Goal: Task Accomplishment & Management: Manage account settings

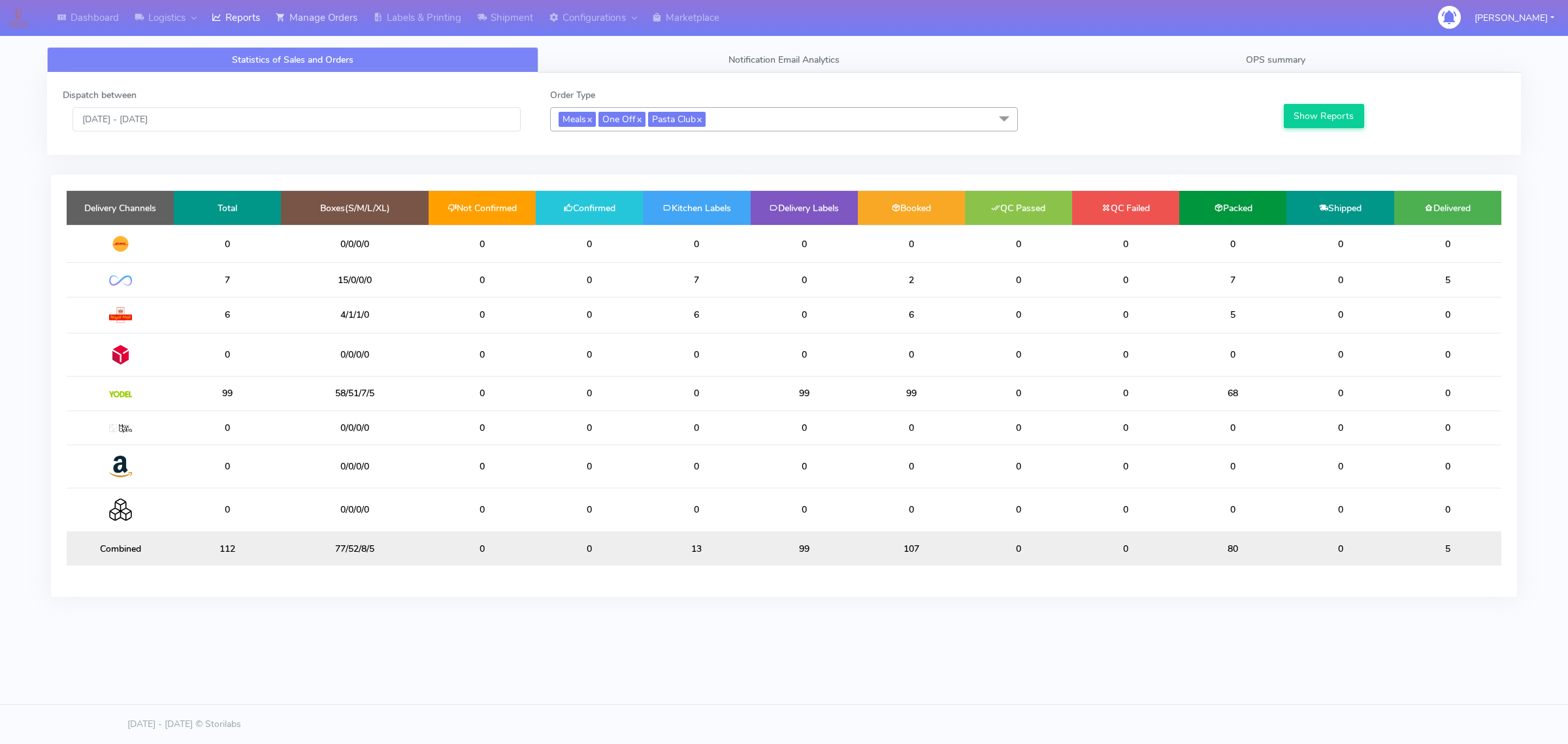
click at [327, 36] on div "Statistics of Sales and Orders Notification Email Analytics OPS summary Dispatc…" at bounding box center [784, 319] width 1474 height 593
click at [329, 16] on link "Manage Orders" at bounding box center [316, 18] width 97 height 36
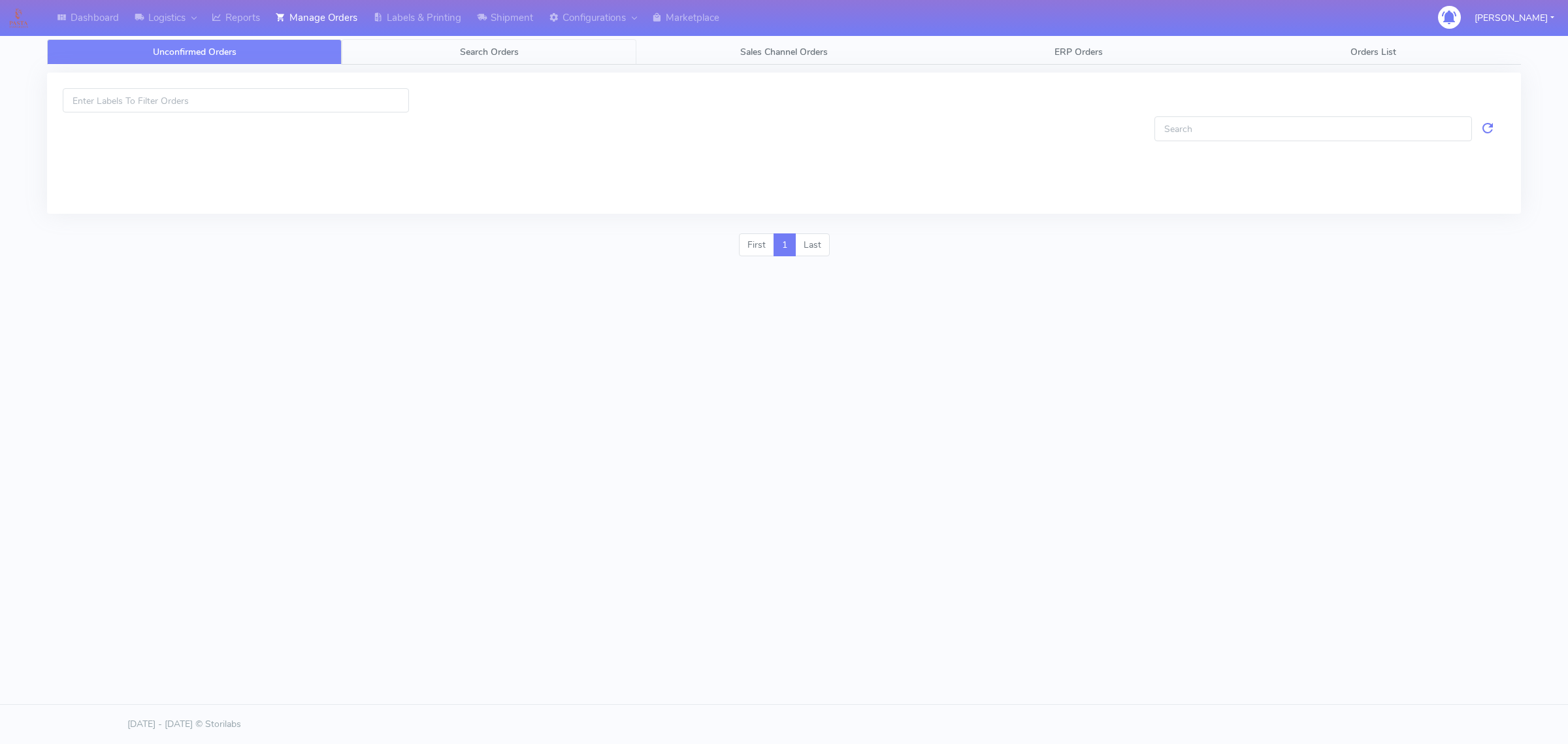
click at [403, 44] on link "Search Orders" at bounding box center [489, 52] width 295 height 26
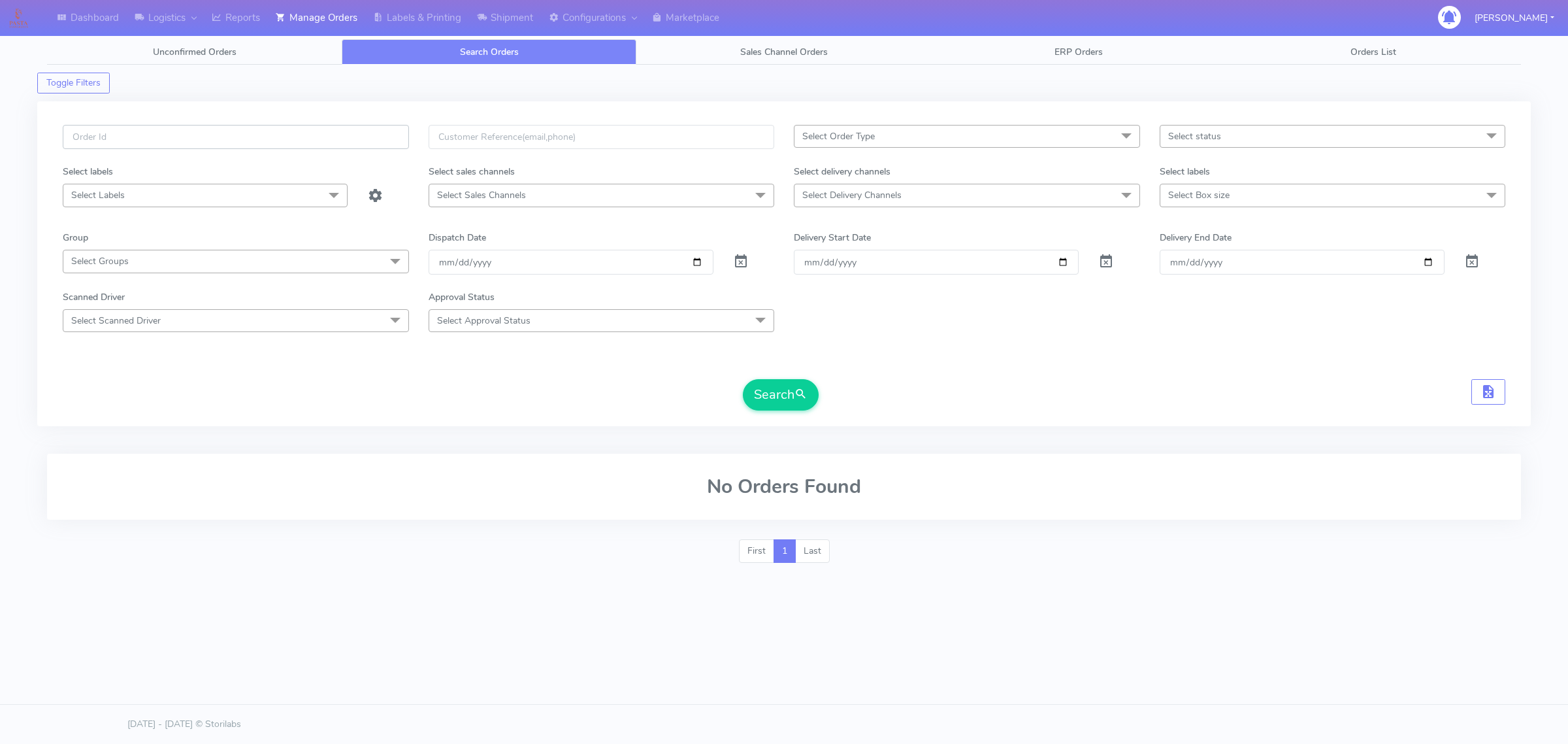
click at [347, 135] on input "text" at bounding box center [236, 136] width 346 height 24
paste input "#1629019"
type input "#1629019"
click at [741, 258] on span at bounding box center [741, 264] width 15 height 12
click at [746, 264] on span at bounding box center [741, 264] width 15 height 12
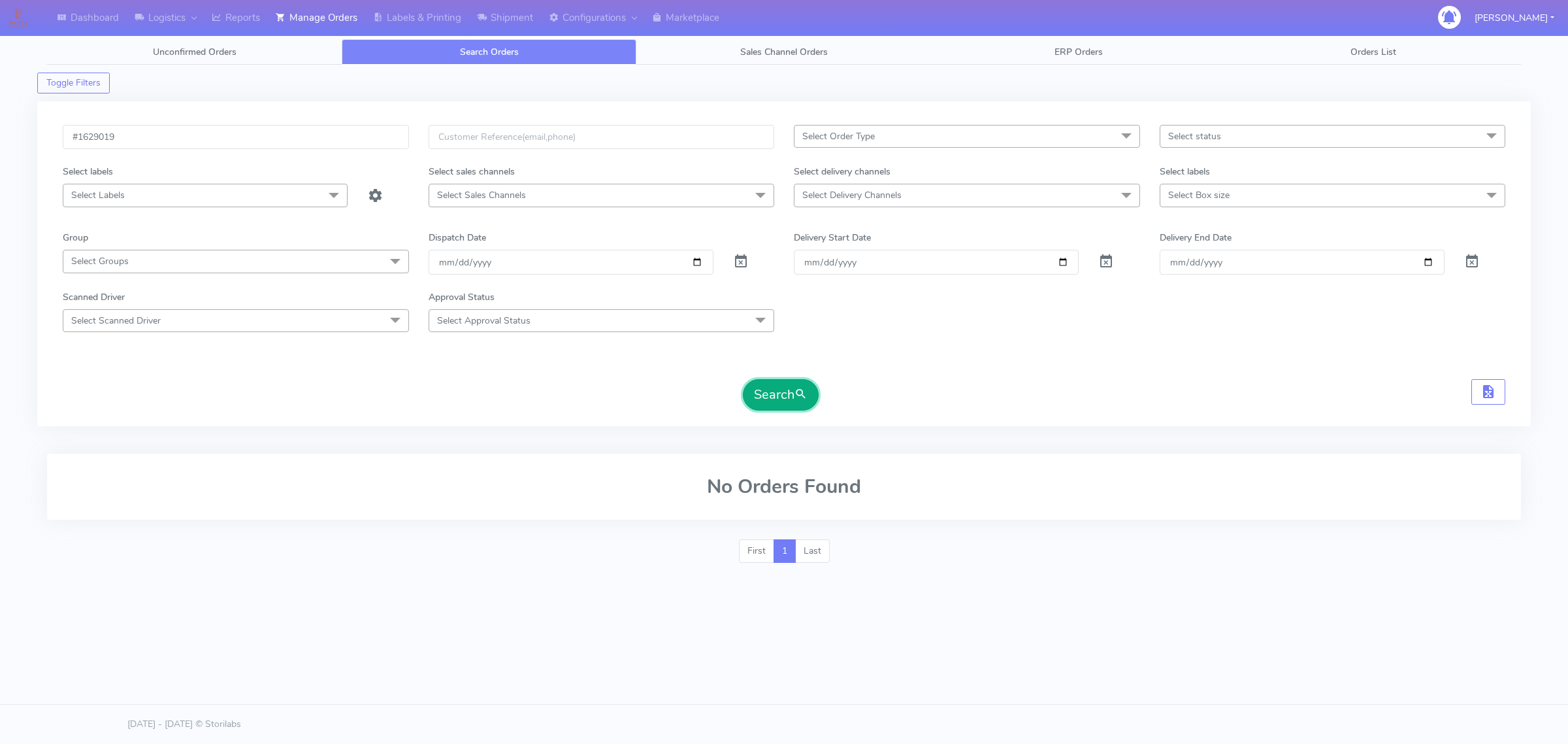
click at [781, 384] on button "Search" at bounding box center [781, 394] width 76 height 32
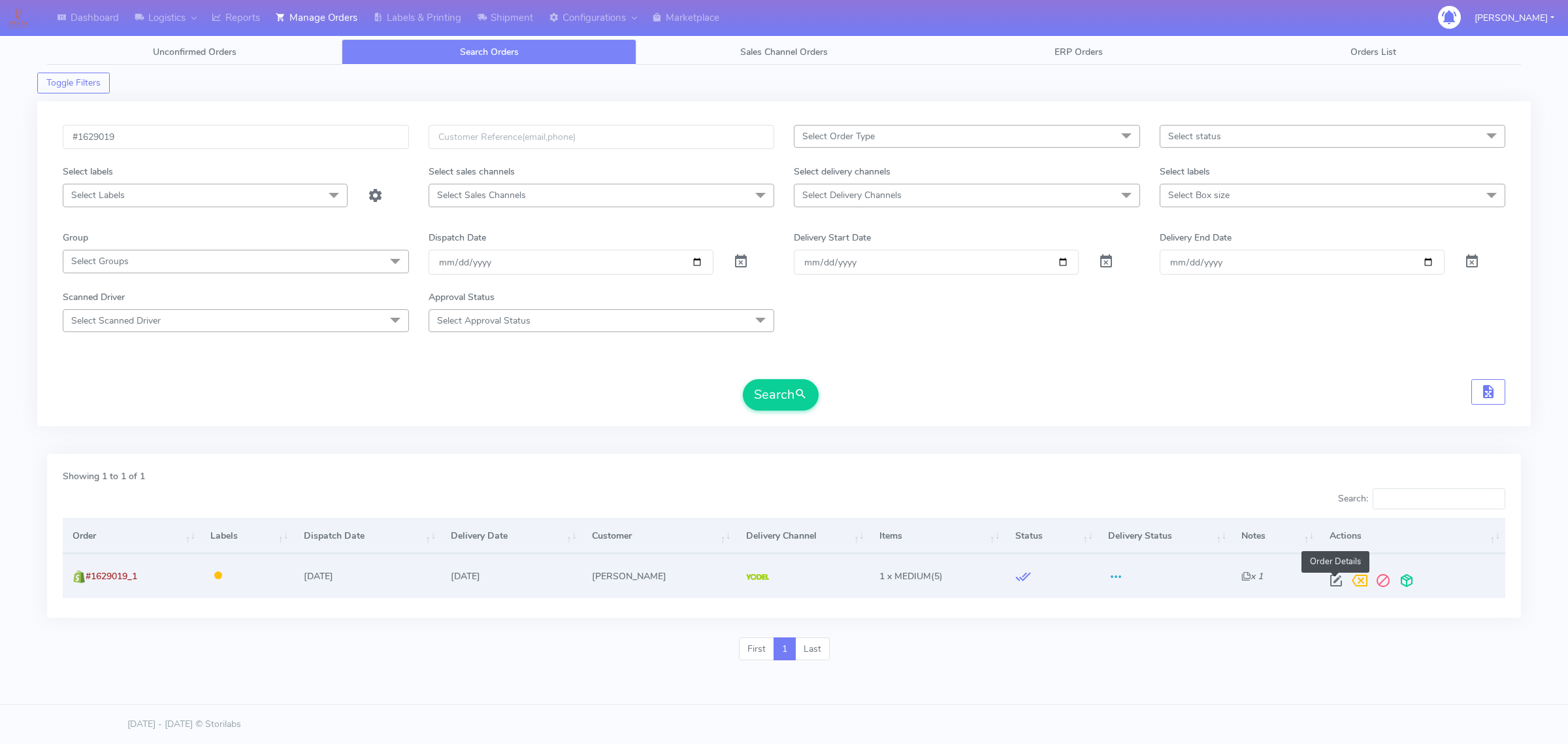
click at [1341, 577] on span at bounding box center [1336, 583] width 23 height 12
select select "5"
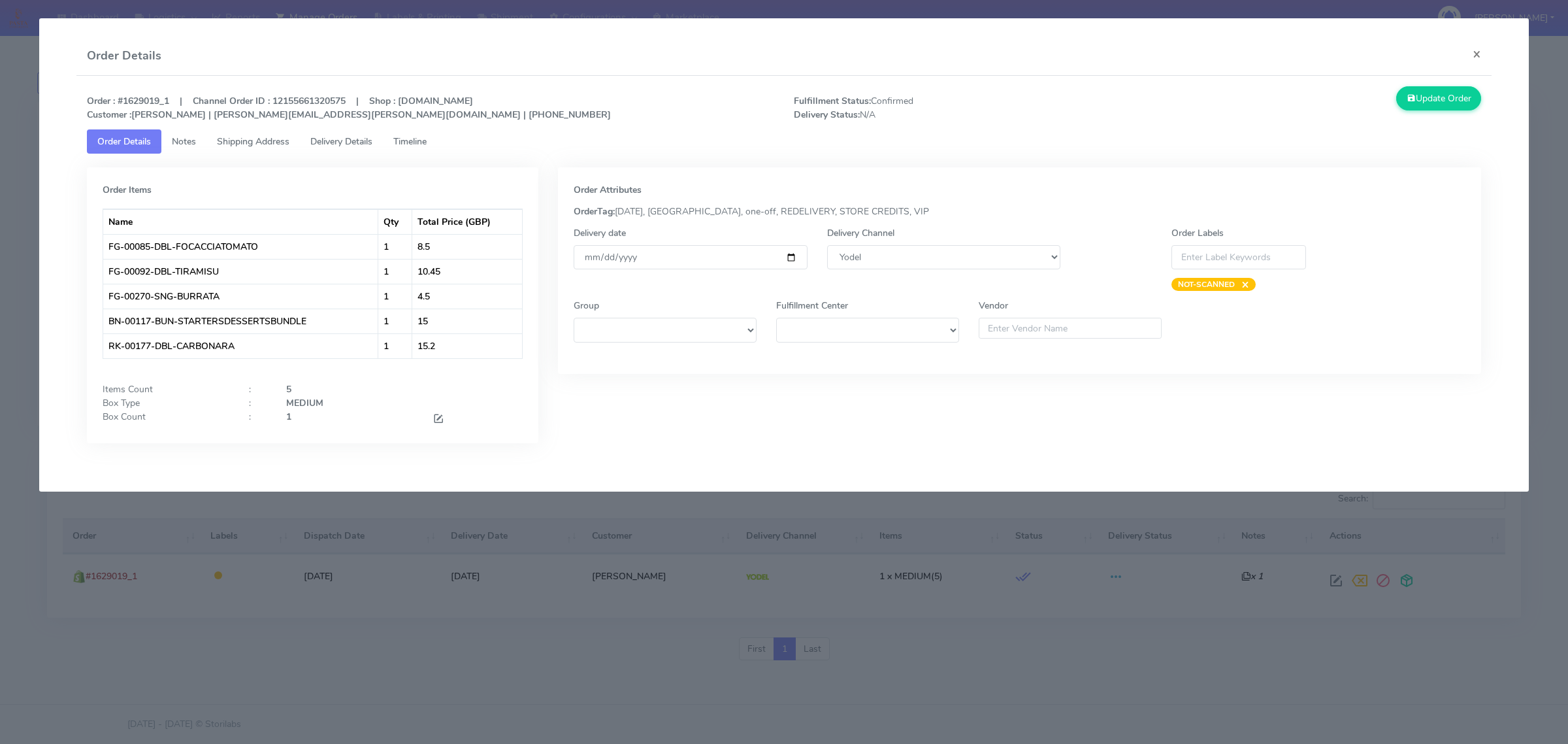
click at [282, 138] on span "Shipping Address" at bounding box center [254, 142] width 73 height 12
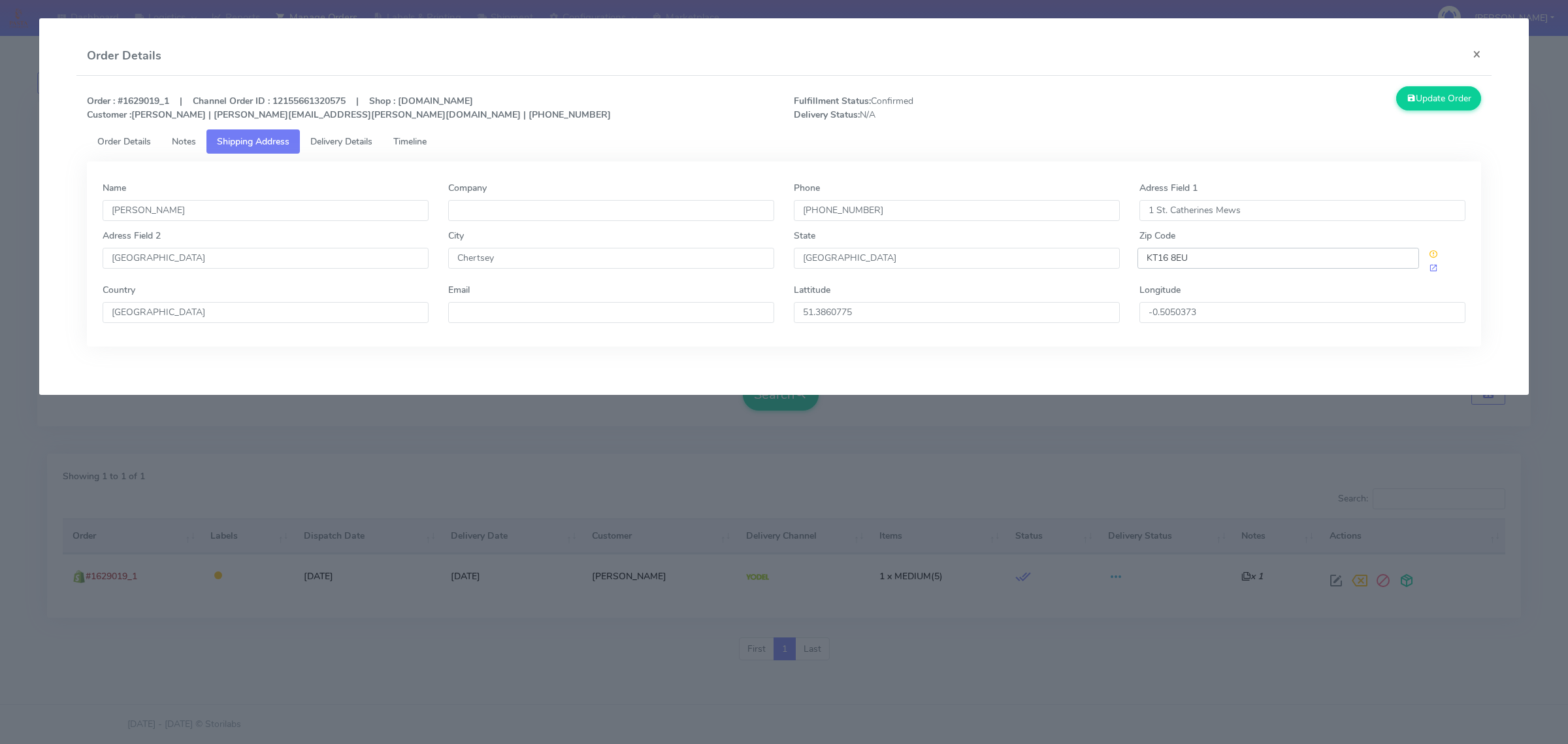
drag, startPoint x: 1200, startPoint y: 259, endPoint x: 1126, endPoint y: 261, distance: 74.0
click at [1126, 261] on div "Adress Field 2 Station Road City Chertsey State England Zip Code KT16 8EU" at bounding box center [784, 256] width 1382 height 54
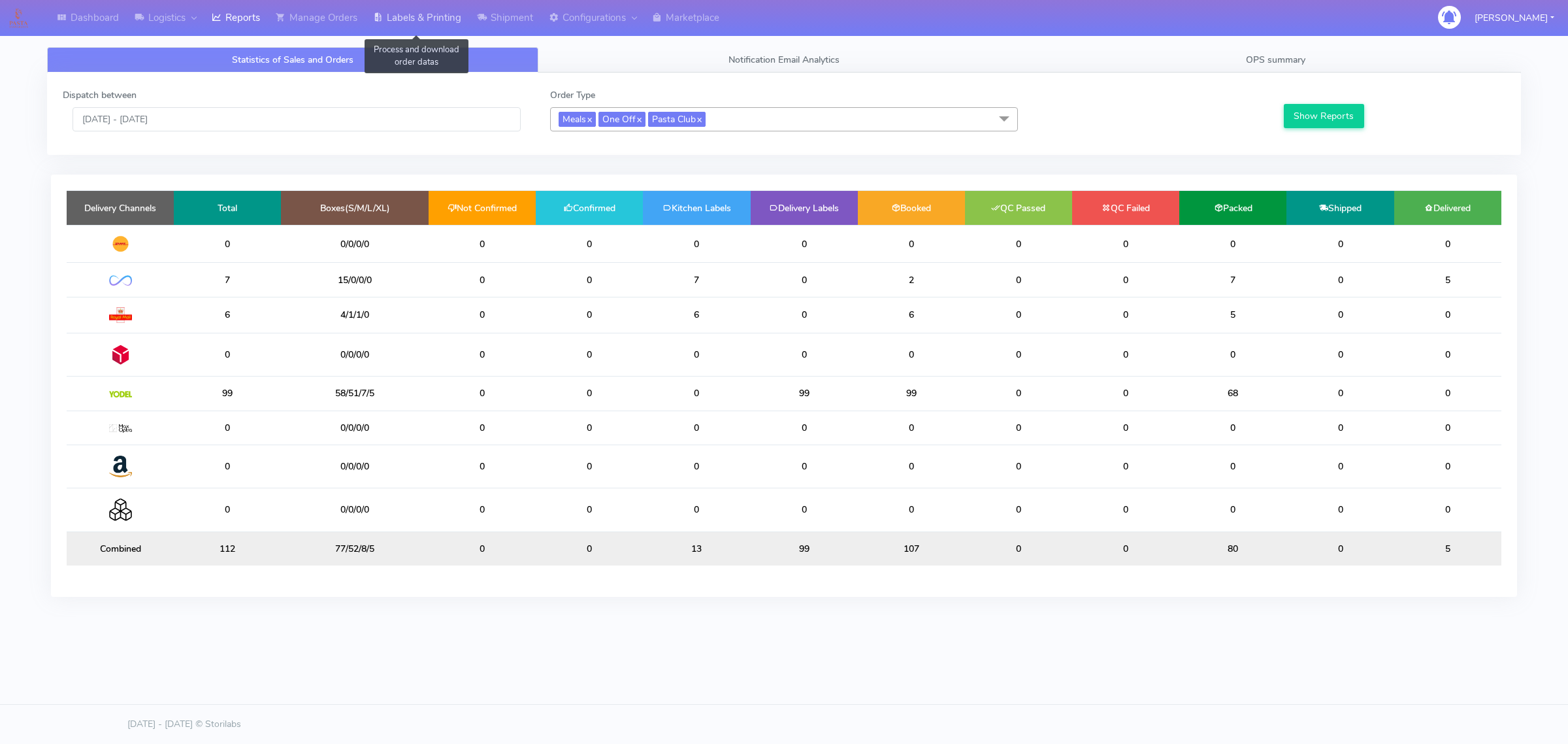
drag, startPoint x: 415, startPoint y: 27, endPoint x: 410, endPoint y: 36, distance: 10.3
click at [415, 27] on link "Labels & Printing" at bounding box center [417, 18] width 104 height 36
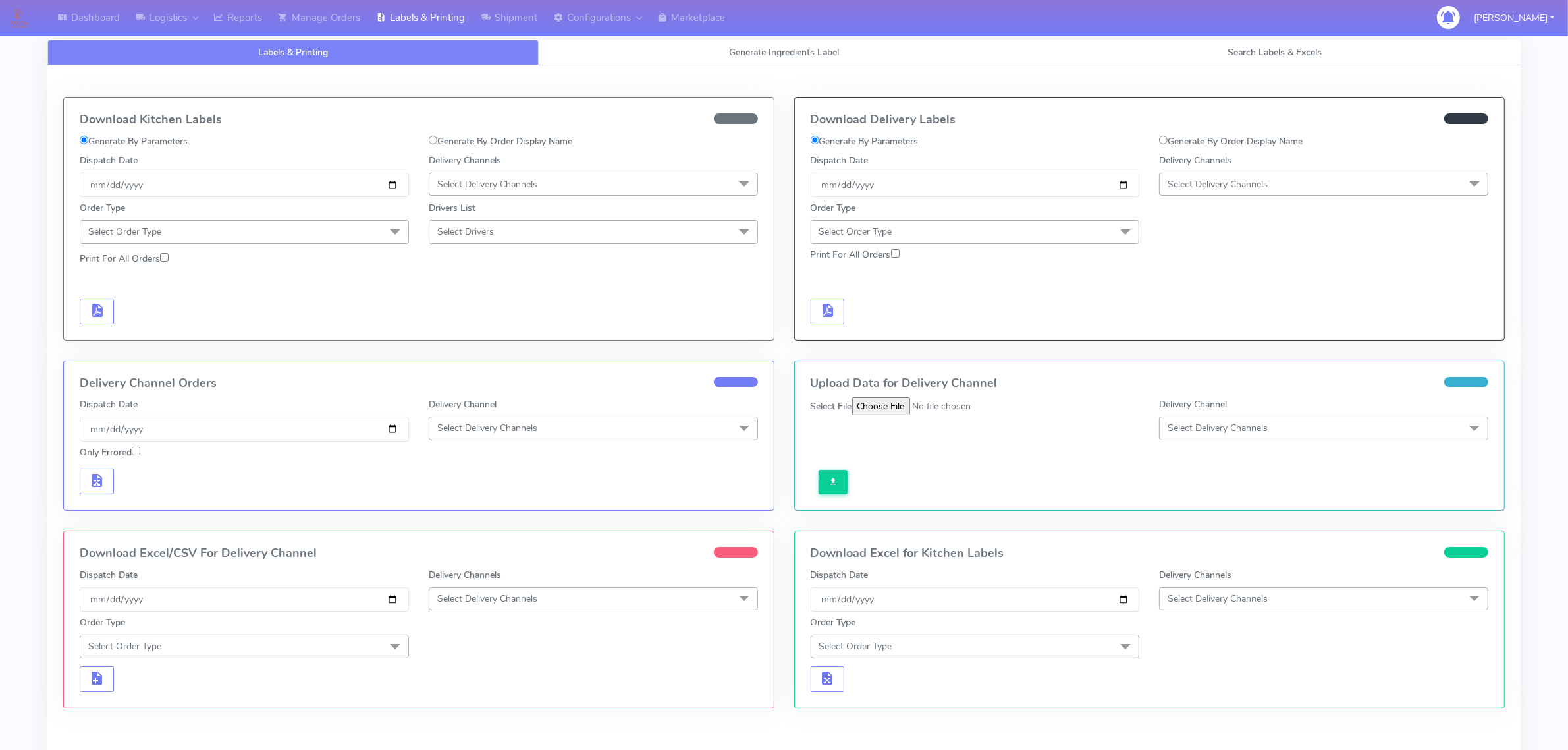
click at [397, 60] on link "Labels & Printing" at bounding box center [293, 52] width 491 height 26
click at [342, 16] on link "Manage Orders" at bounding box center [319, 18] width 98 height 36
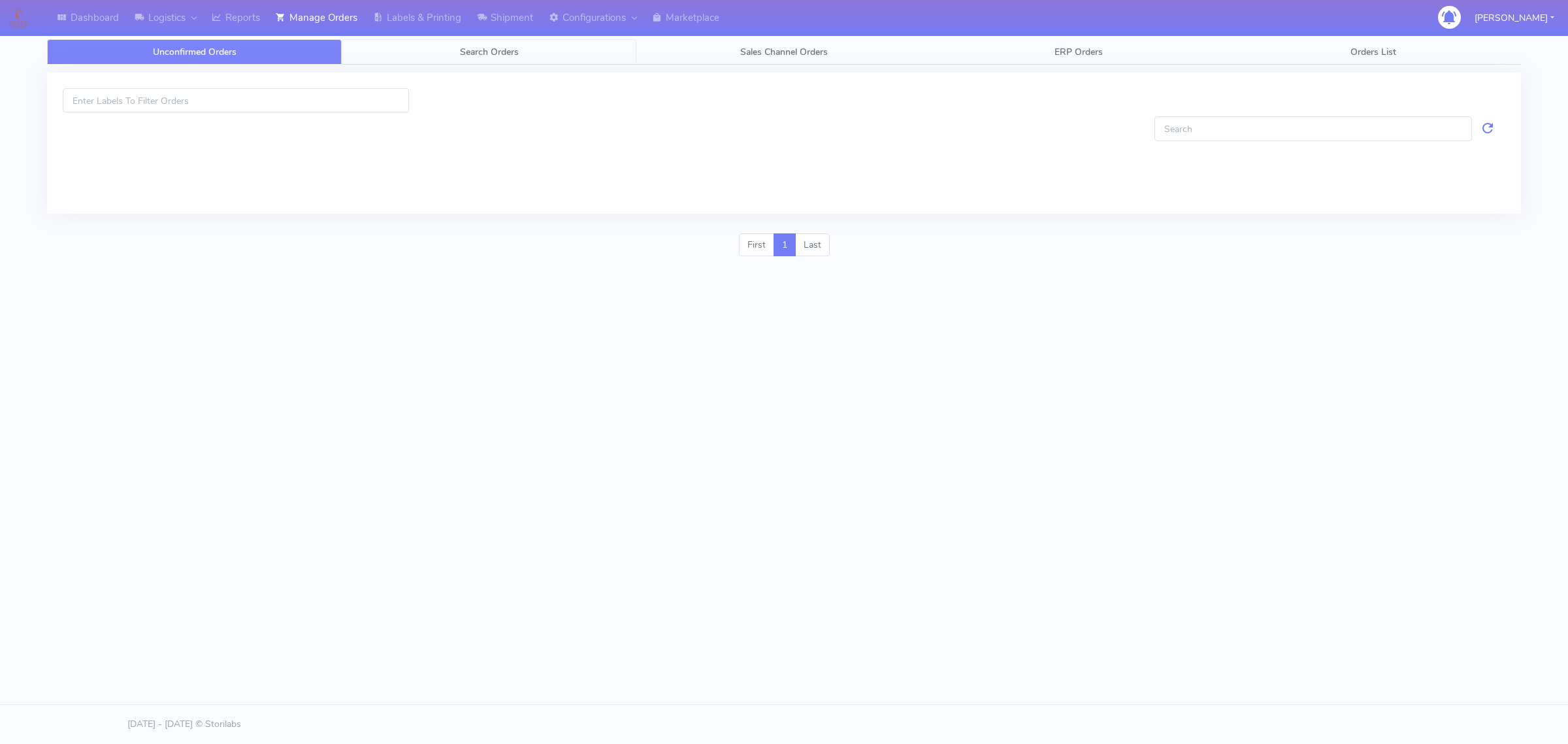
click at [418, 56] on link "Search Orders" at bounding box center [489, 52] width 295 height 26
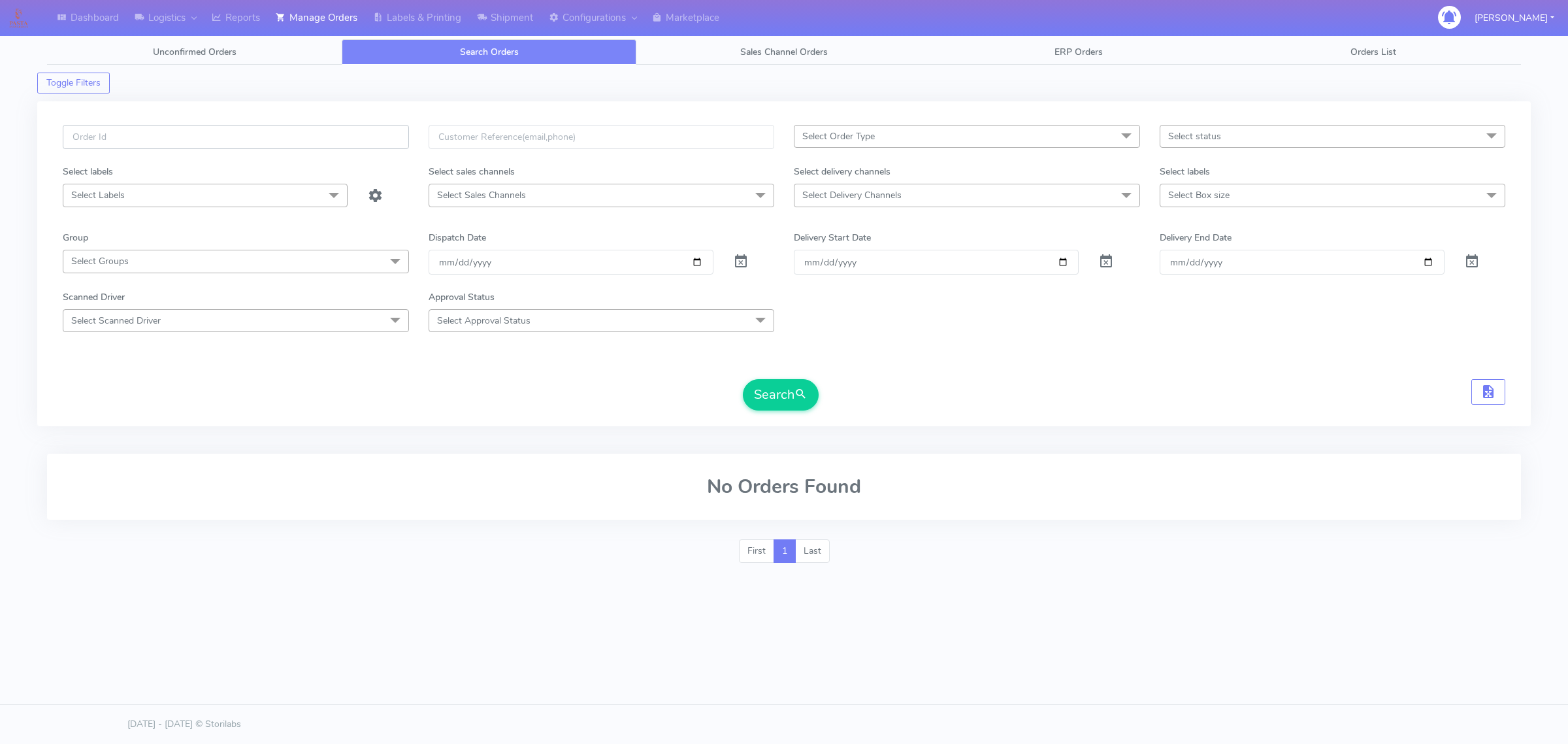
drag, startPoint x: 273, startPoint y: 145, endPoint x: 299, endPoint y: 131, distance: 29.5
click at [273, 145] on input "text" at bounding box center [236, 136] width 346 height 24
paste input "KT16 8EU"
type input "KT16 8EU"
click at [266, 133] on input "text" at bounding box center [236, 136] width 346 height 24
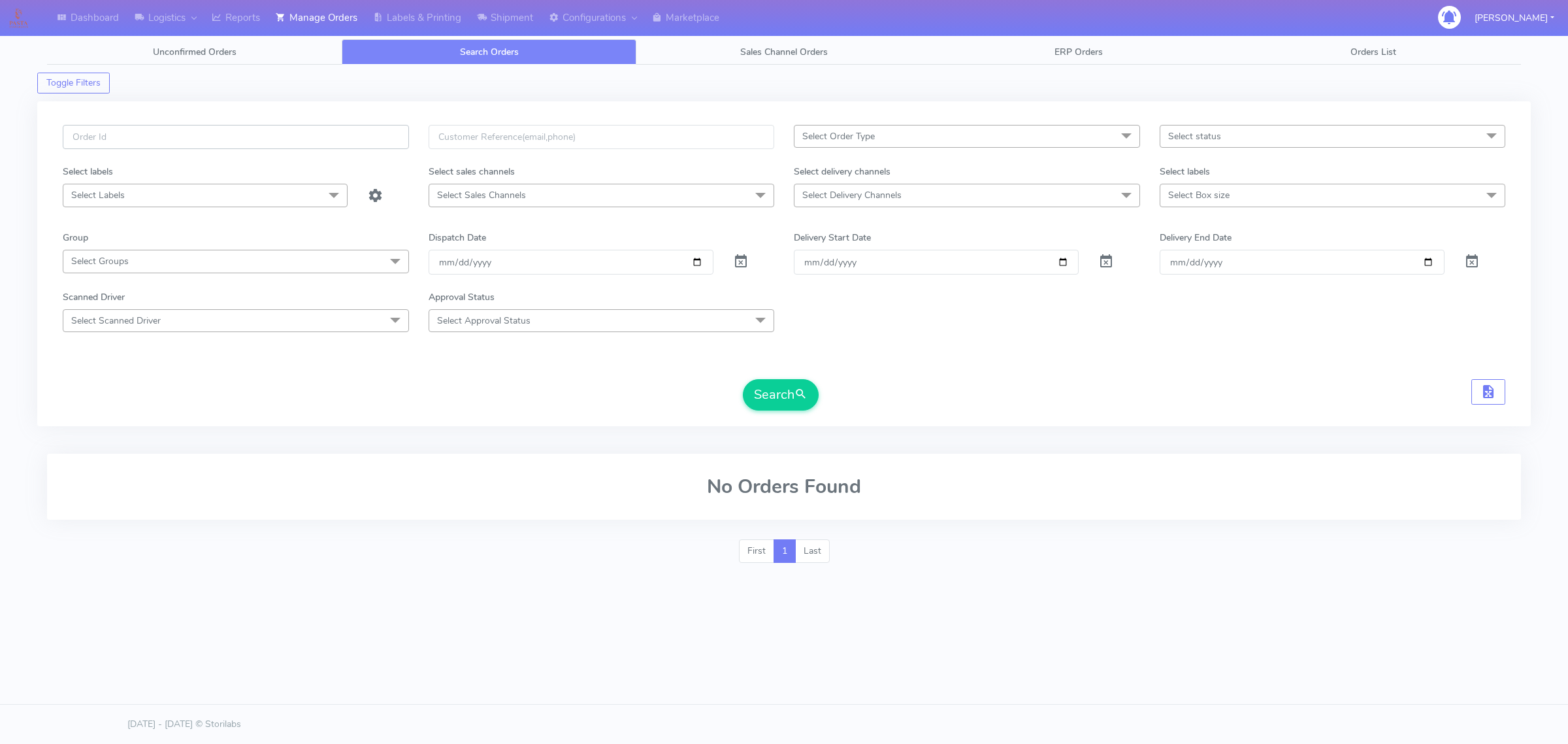
click at [266, 133] on input "text" at bounding box center [236, 136] width 346 height 24
paste input "#1629019"
type input "#1629019"
click at [745, 394] on button "Search" at bounding box center [781, 394] width 76 height 32
click at [735, 258] on span at bounding box center [741, 264] width 15 height 12
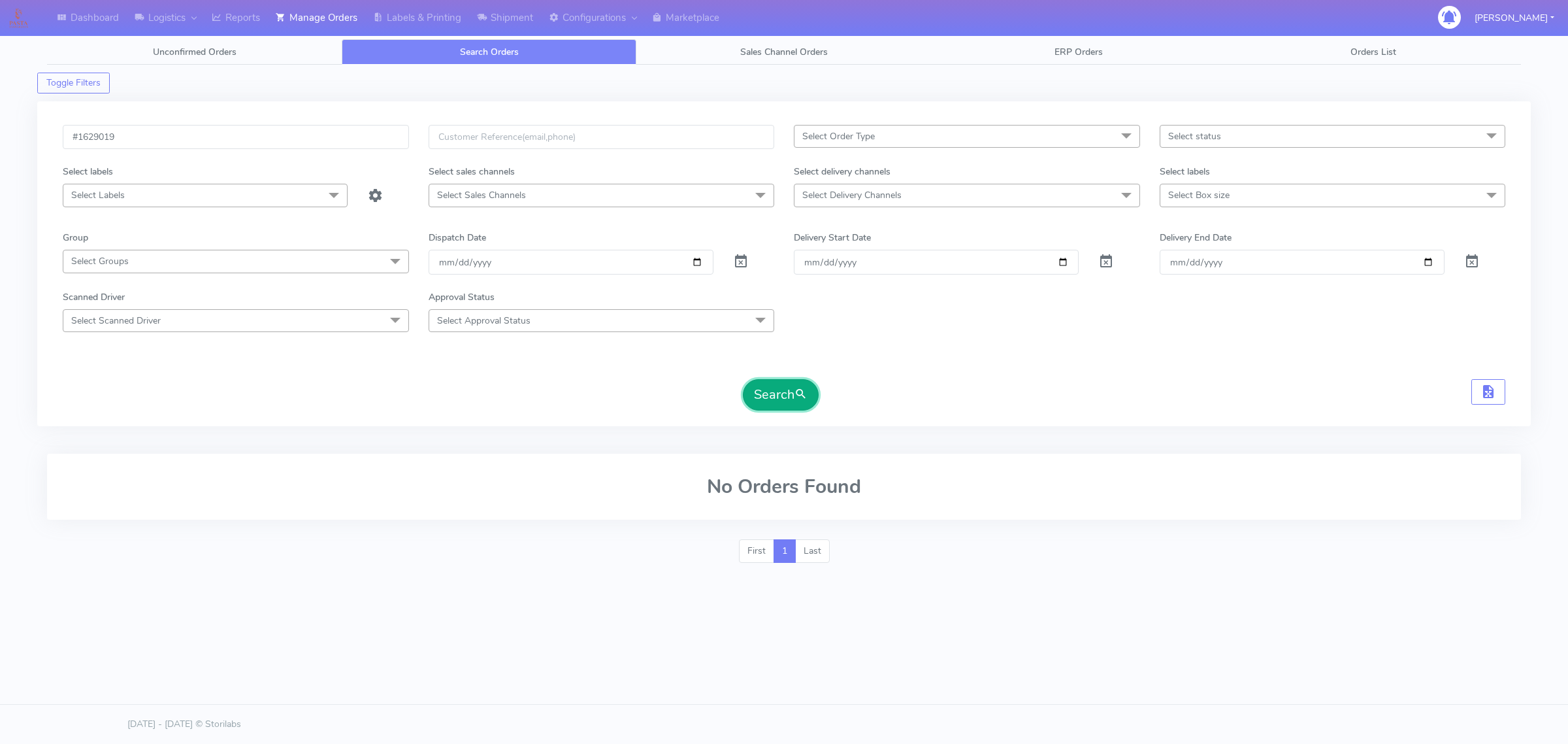
drag, startPoint x: 787, startPoint y: 397, endPoint x: 798, endPoint y: 403, distance: 12.5
click at [789, 399] on button "Search" at bounding box center [781, 394] width 76 height 32
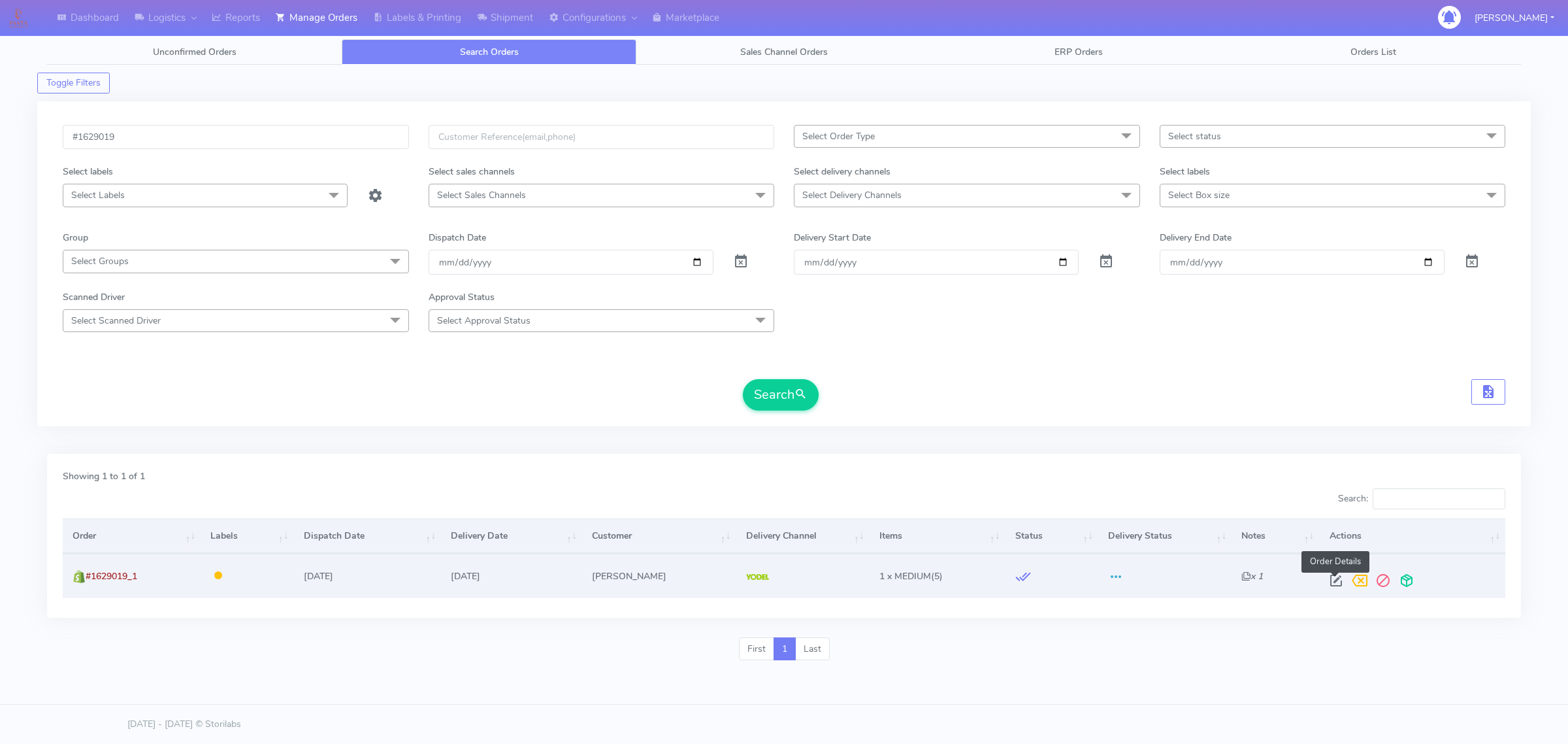
click at [1335, 583] on span at bounding box center [1336, 583] width 23 height 12
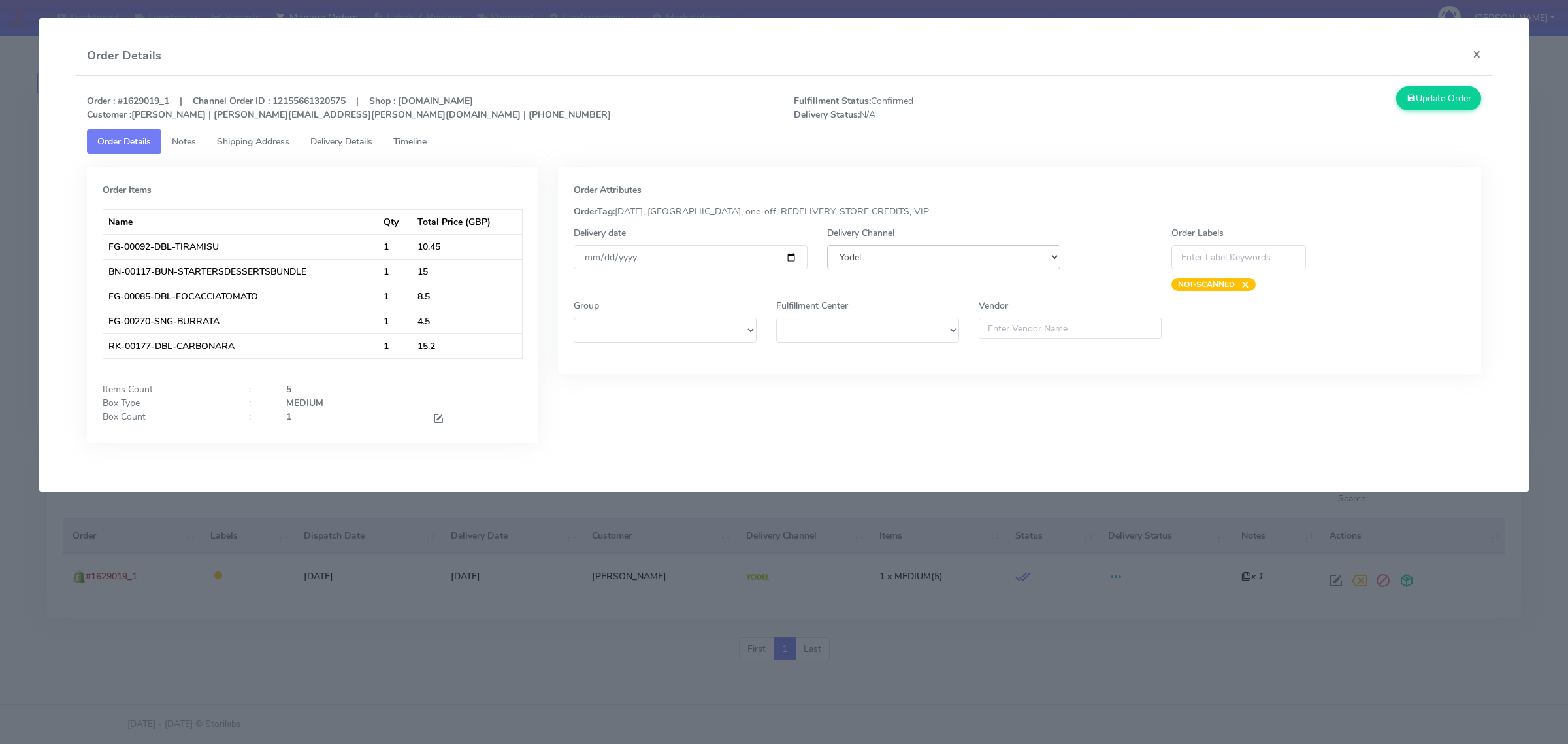
click at [892, 268] on select "DHL OnFleet Royal Mail DPD Yodel MaxOptra Amazon Collection" at bounding box center [944, 257] width 233 height 24
select select "3"
click at [827, 245] on select "DHL OnFleet Royal Mail DPD Yodel MaxOptra Amazon Collection" at bounding box center [944, 257] width 233 height 24
click at [1435, 96] on button "Update Order" at bounding box center [1439, 98] width 85 height 24
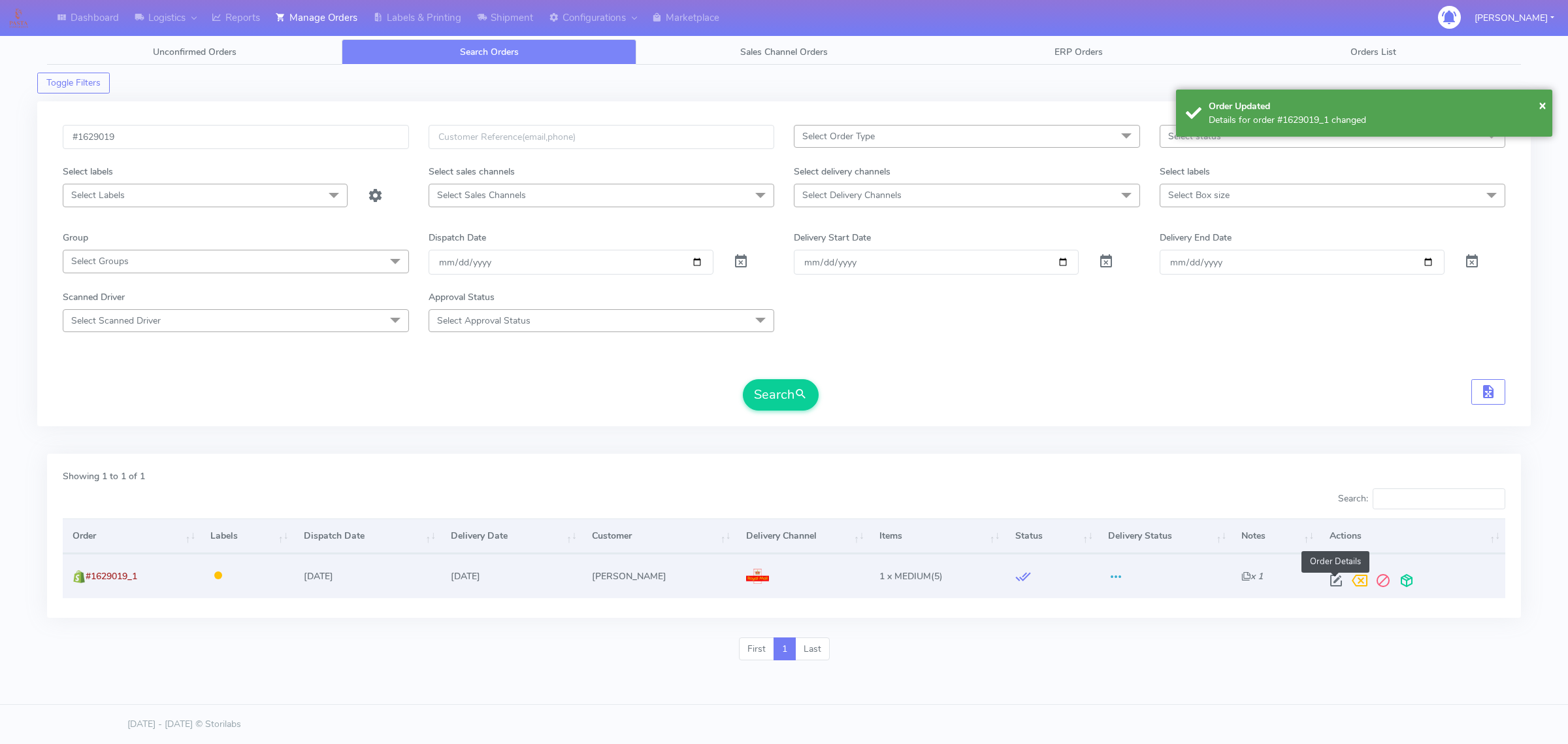
click at [1330, 577] on span at bounding box center [1336, 583] width 23 height 12
select select "3"
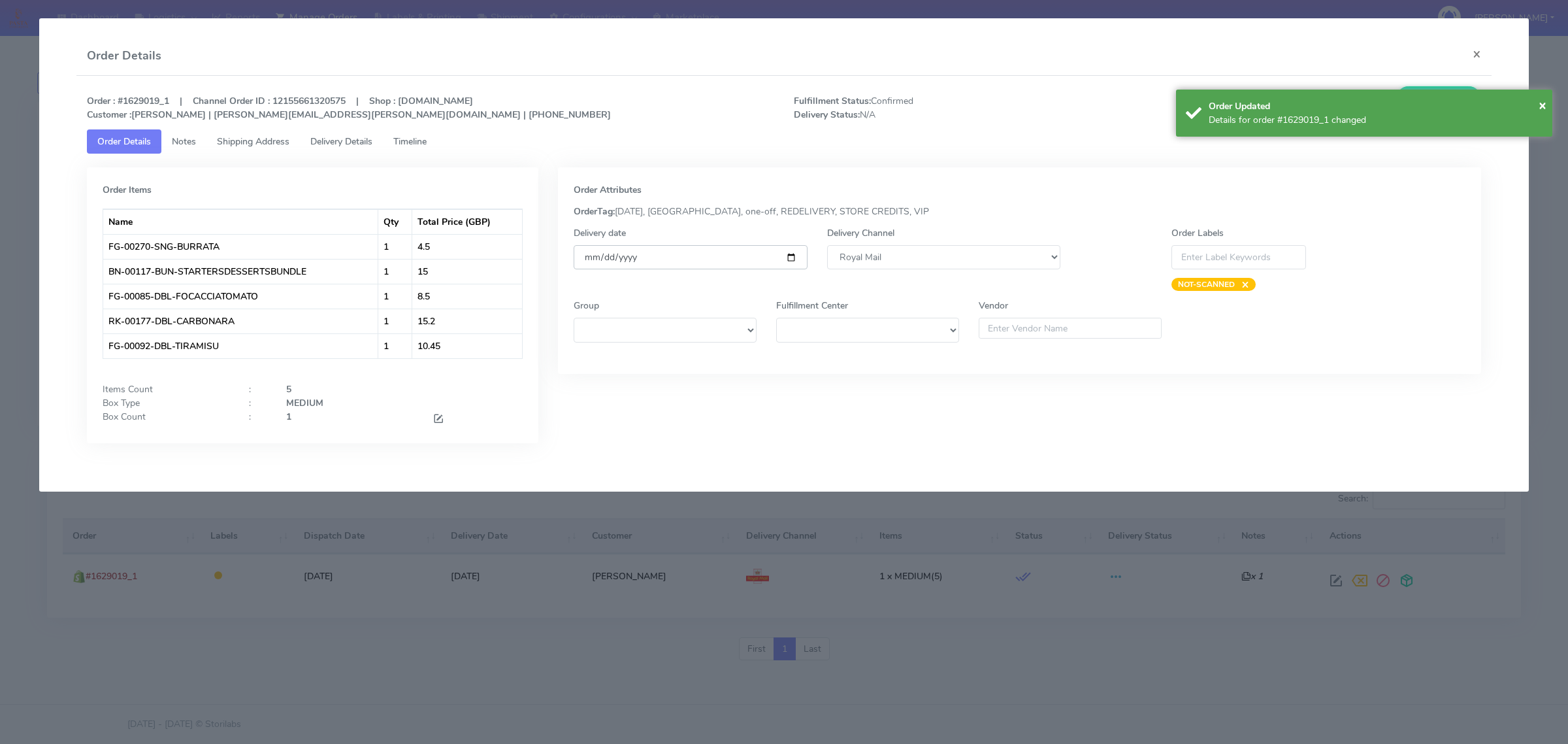
click at [796, 257] on input "2025-10-09" at bounding box center [690, 257] width 233 height 24
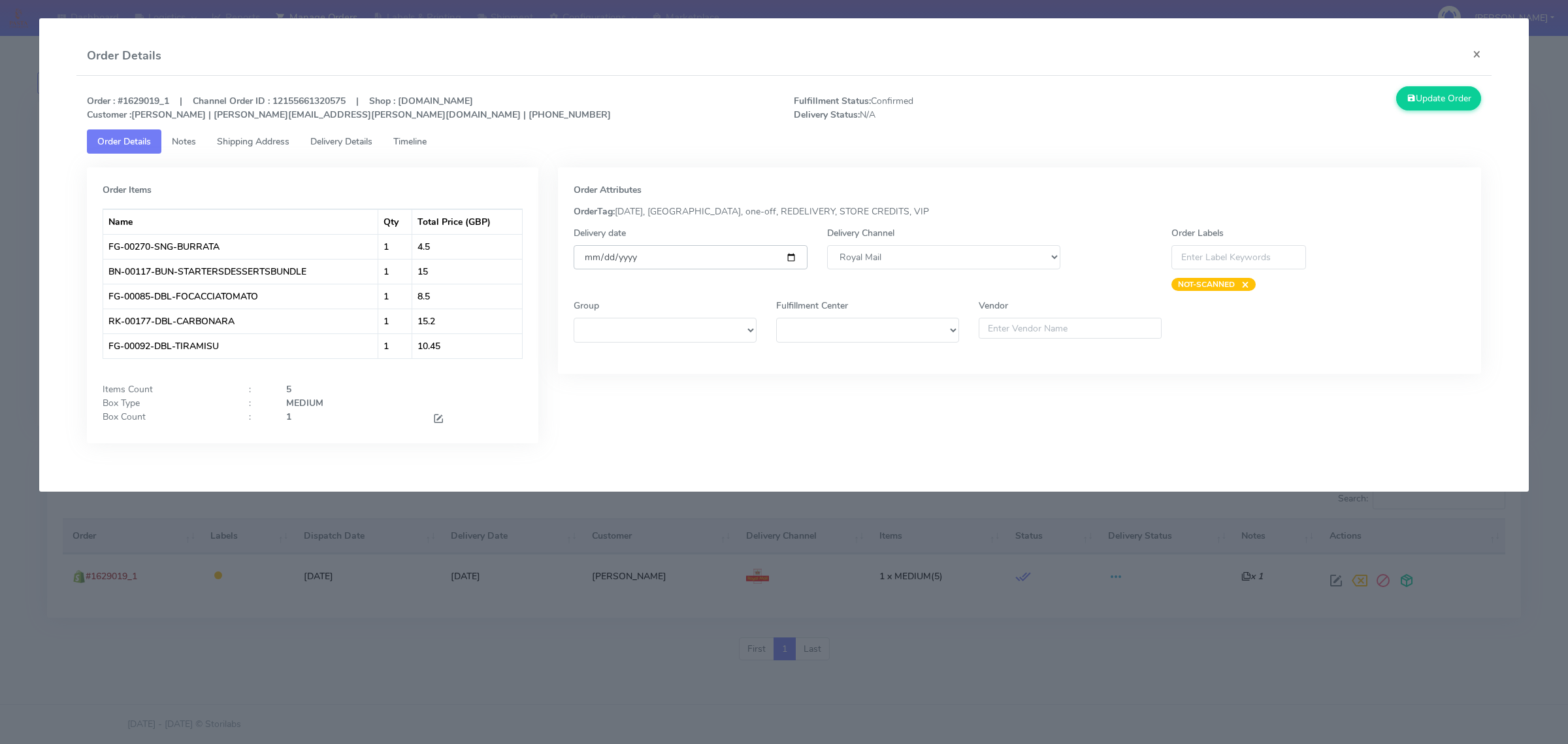
type input "[DATE]"
click at [1424, 112] on div "Update Order" at bounding box center [1314, 104] width 353 height 36
click at [1428, 99] on button "Update Order" at bounding box center [1439, 98] width 85 height 24
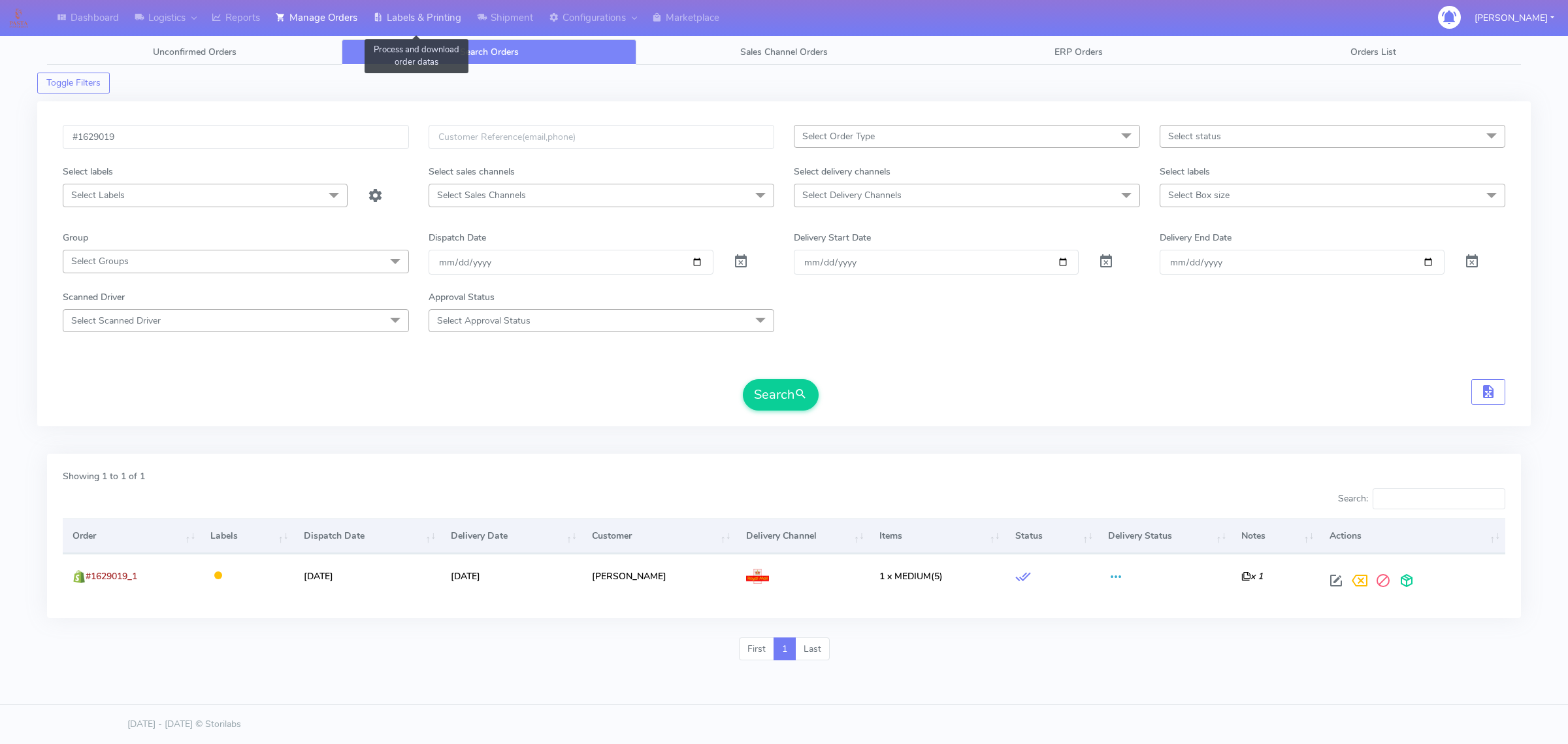
click at [408, 12] on link "Labels & Printing" at bounding box center [417, 18] width 104 height 36
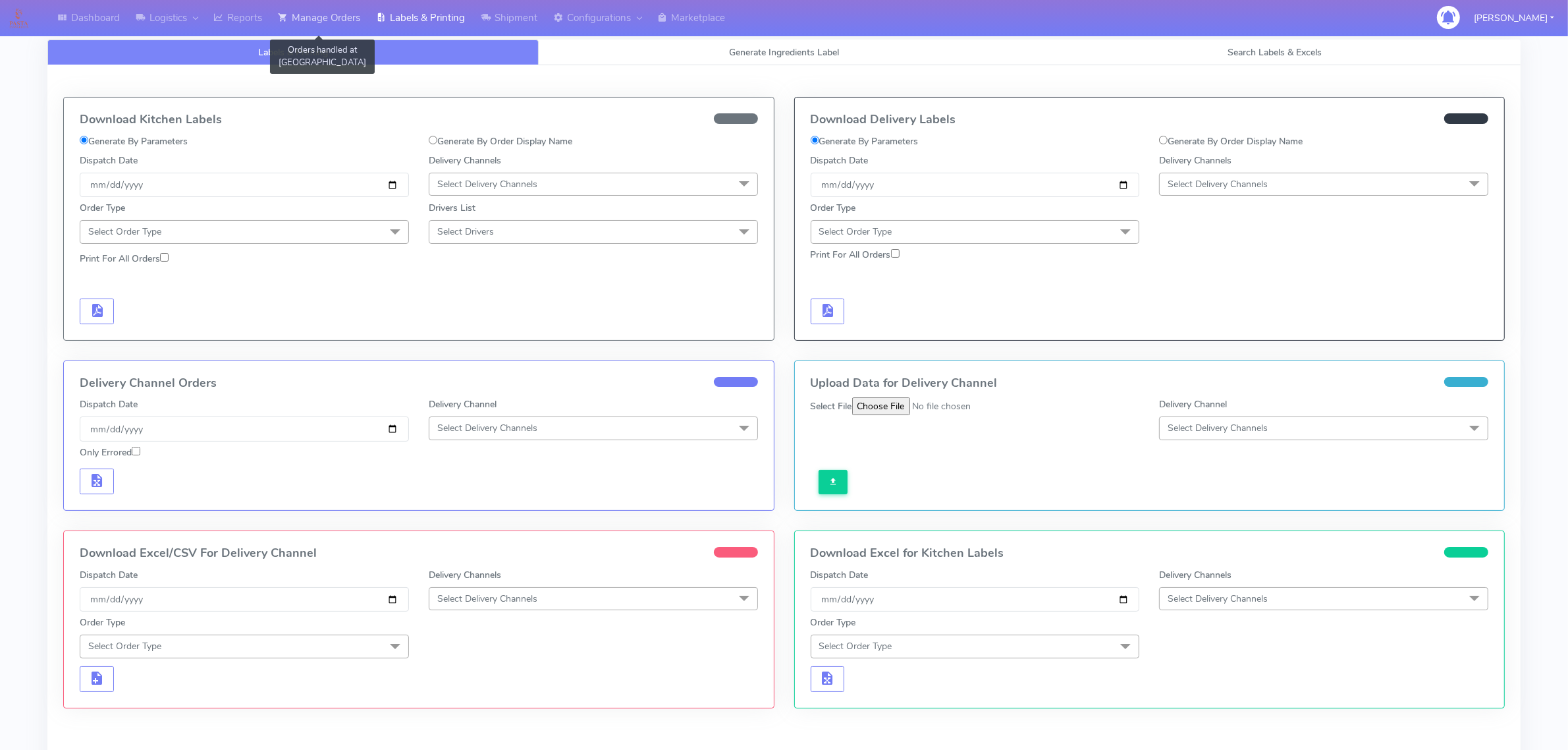
click at [338, 15] on link "Manage Orders" at bounding box center [319, 18] width 98 height 36
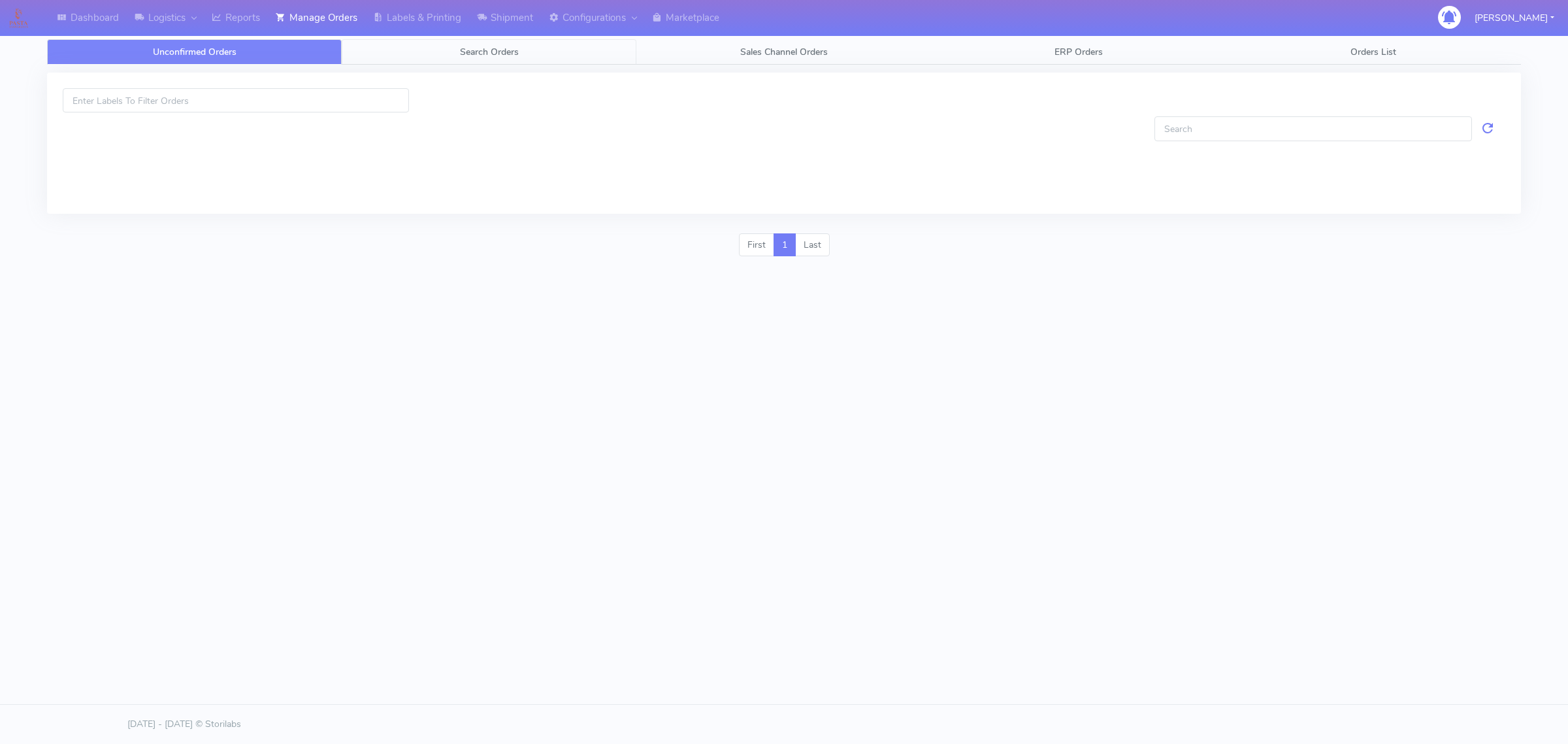
click at [373, 44] on link "Search Orders" at bounding box center [489, 52] width 295 height 26
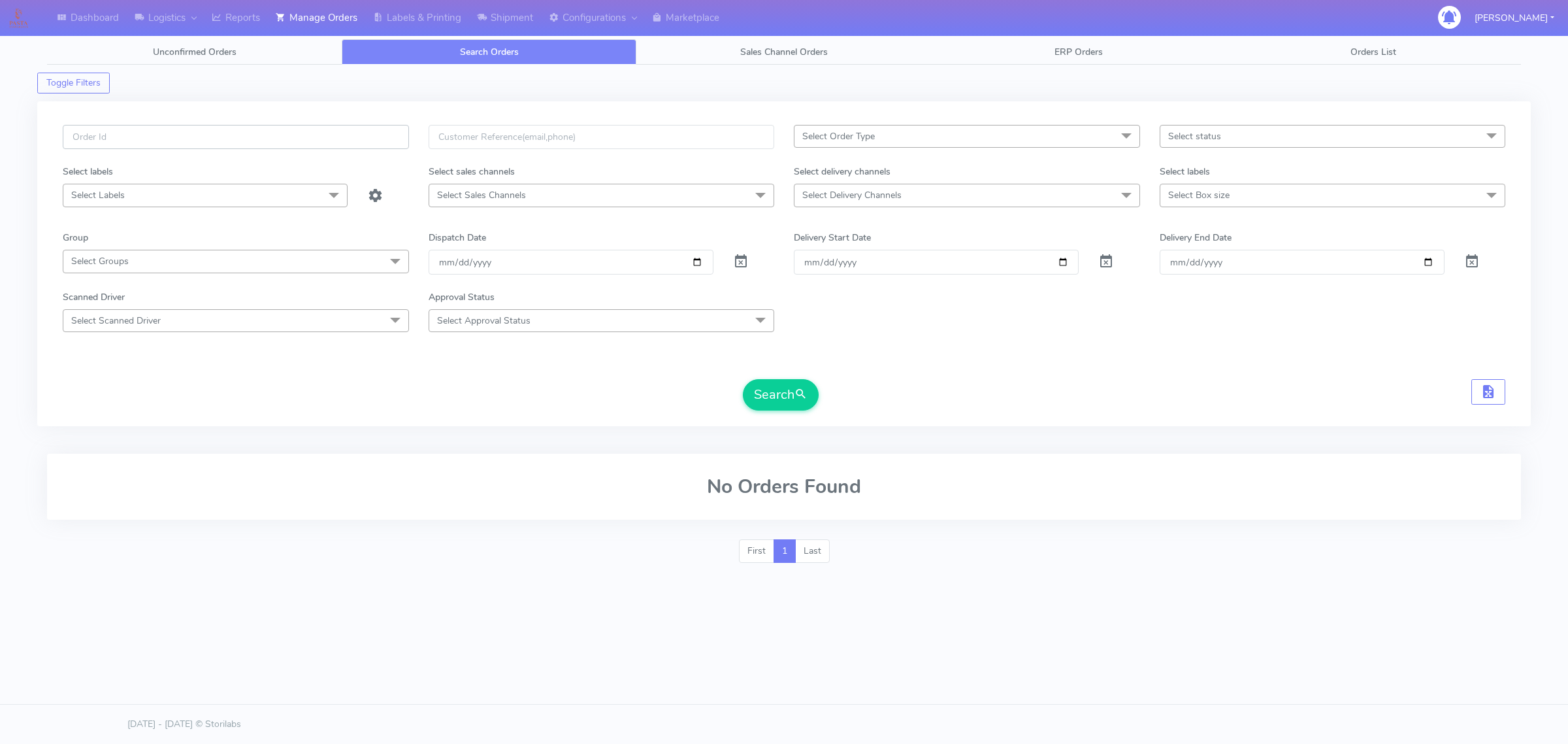
click at [311, 132] on input "text" at bounding box center [236, 136] width 346 height 24
paste input "#1628750_1"
type input "#1628750_1"
click at [745, 263] on span at bounding box center [741, 264] width 15 height 12
click at [791, 400] on button "Search" at bounding box center [781, 394] width 76 height 32
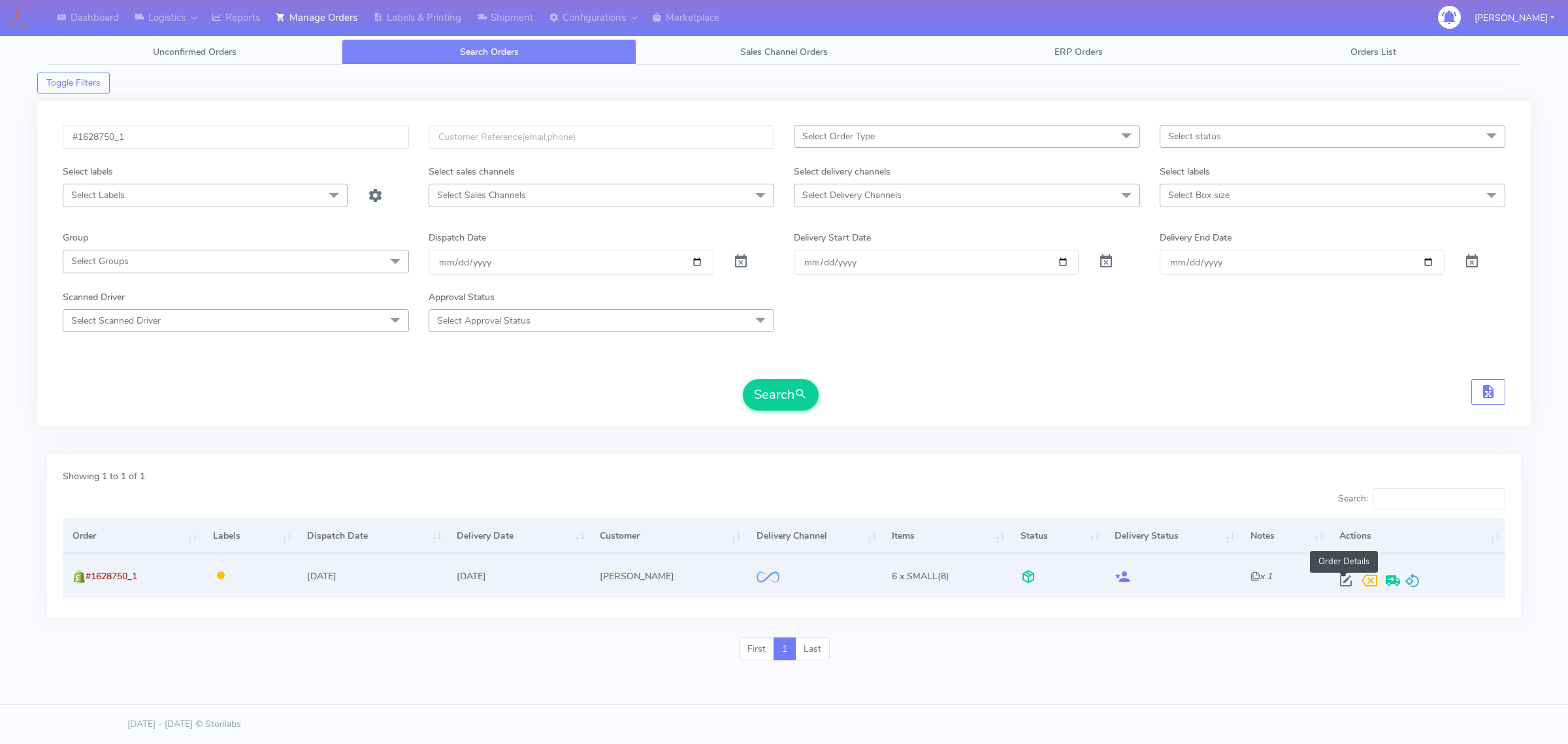
click at [1341, 582] on span at bounding box center [1346, 583] width 23 height 12
select select "2"
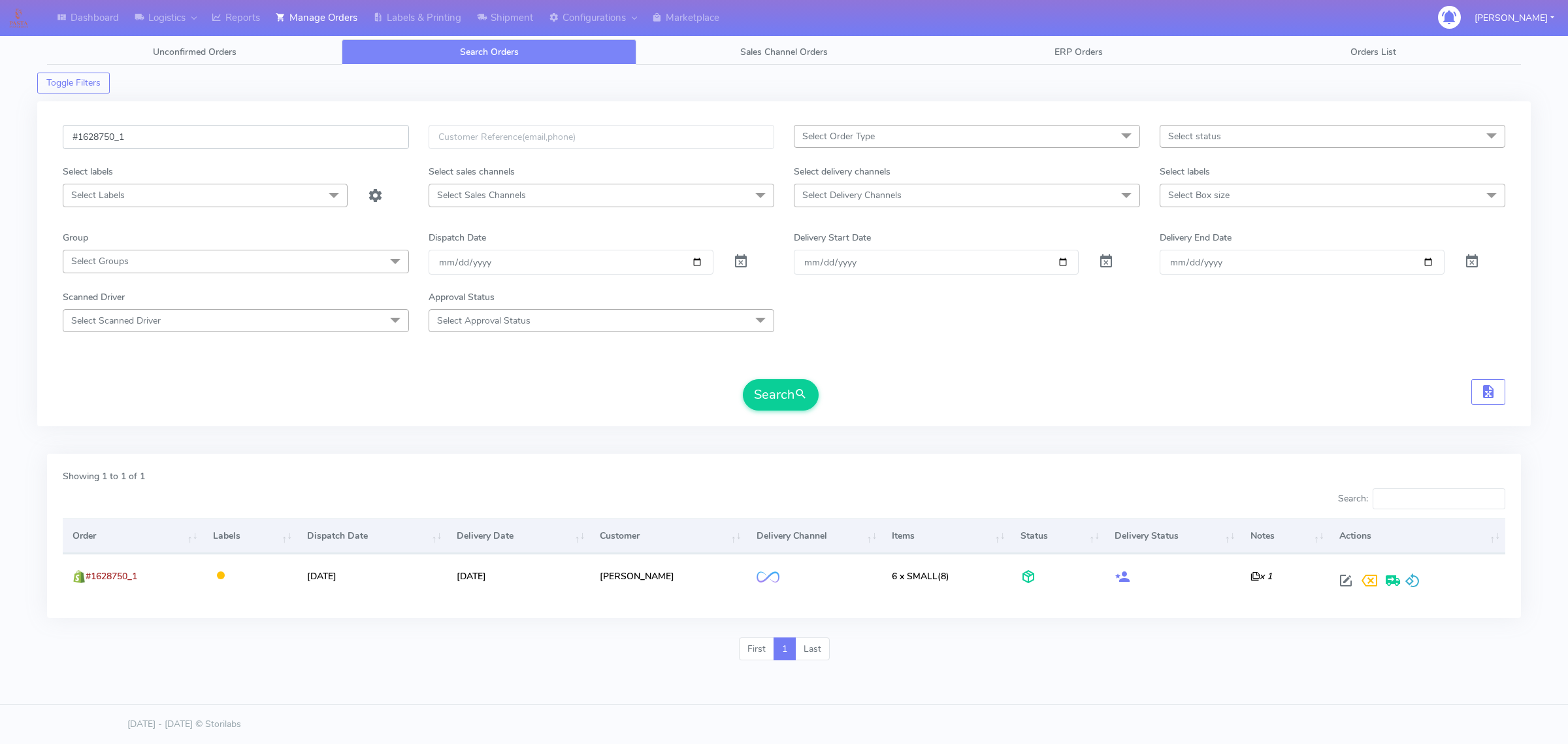
click at [208, 142] on input "#1628750_1" at bounding box center [236, 136] width 346 height 24
paste input "808"
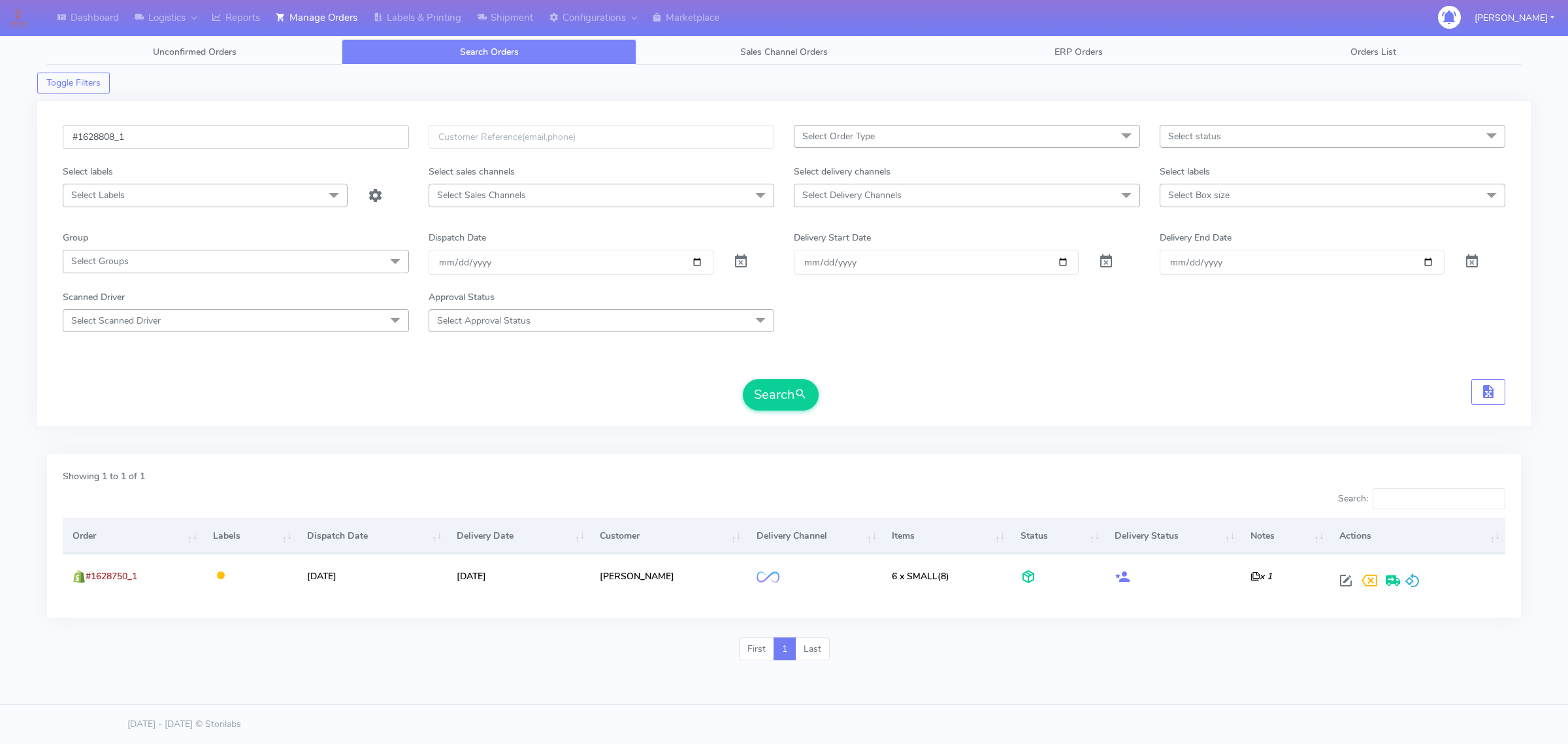
type input "#1628808_1"
click at [741, 377] on form "#1628808_1 Select Order Type Select All MEALS ATAVI One Off Pasta Club Gift Kit…" at bounding box center [784, 267] width 1443 height 285
click at [788, 393] on button "Search" at bounding box center [781, 394] width 76 height 32
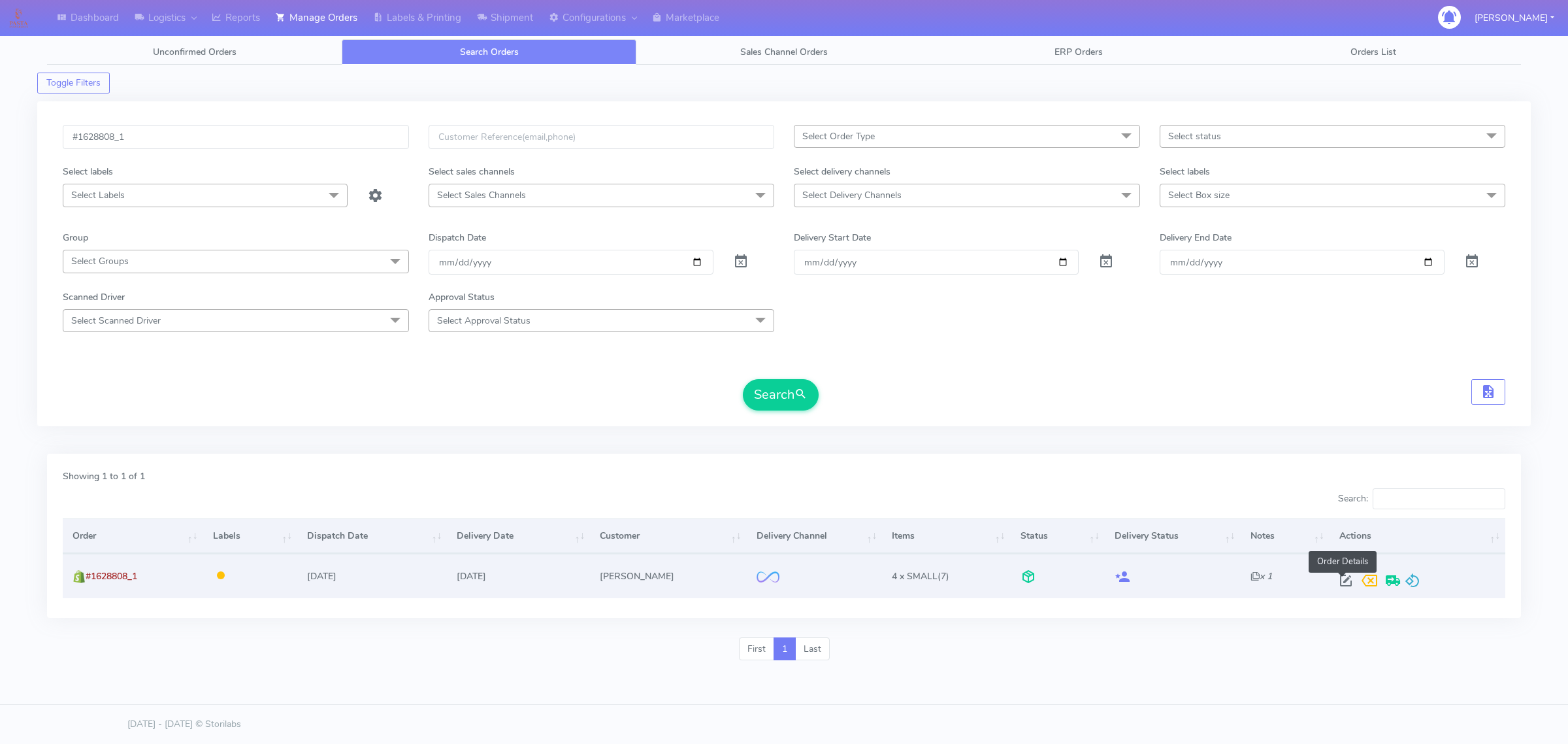
click at [1337, 577] on span at bounding box center [1346, 583] width 23 height 12
select select "2"
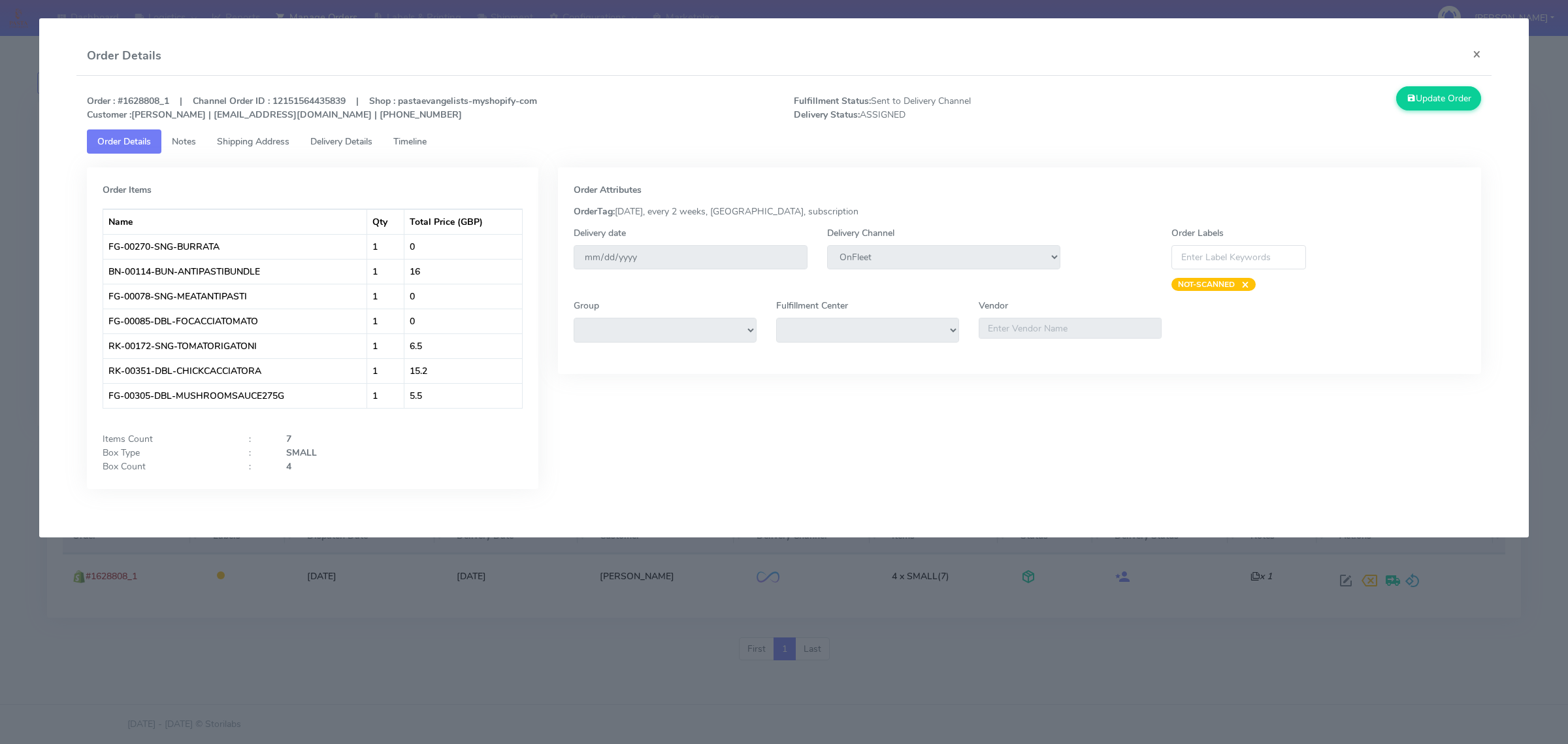
drag, startPoint x: 274, startPoint y: 148, endPoint x: 288, endPoint y: 144, distance: 14.6
click at [274, 148] on link "Shipping Address" at bounding box center [253, 141] width 94 height 24
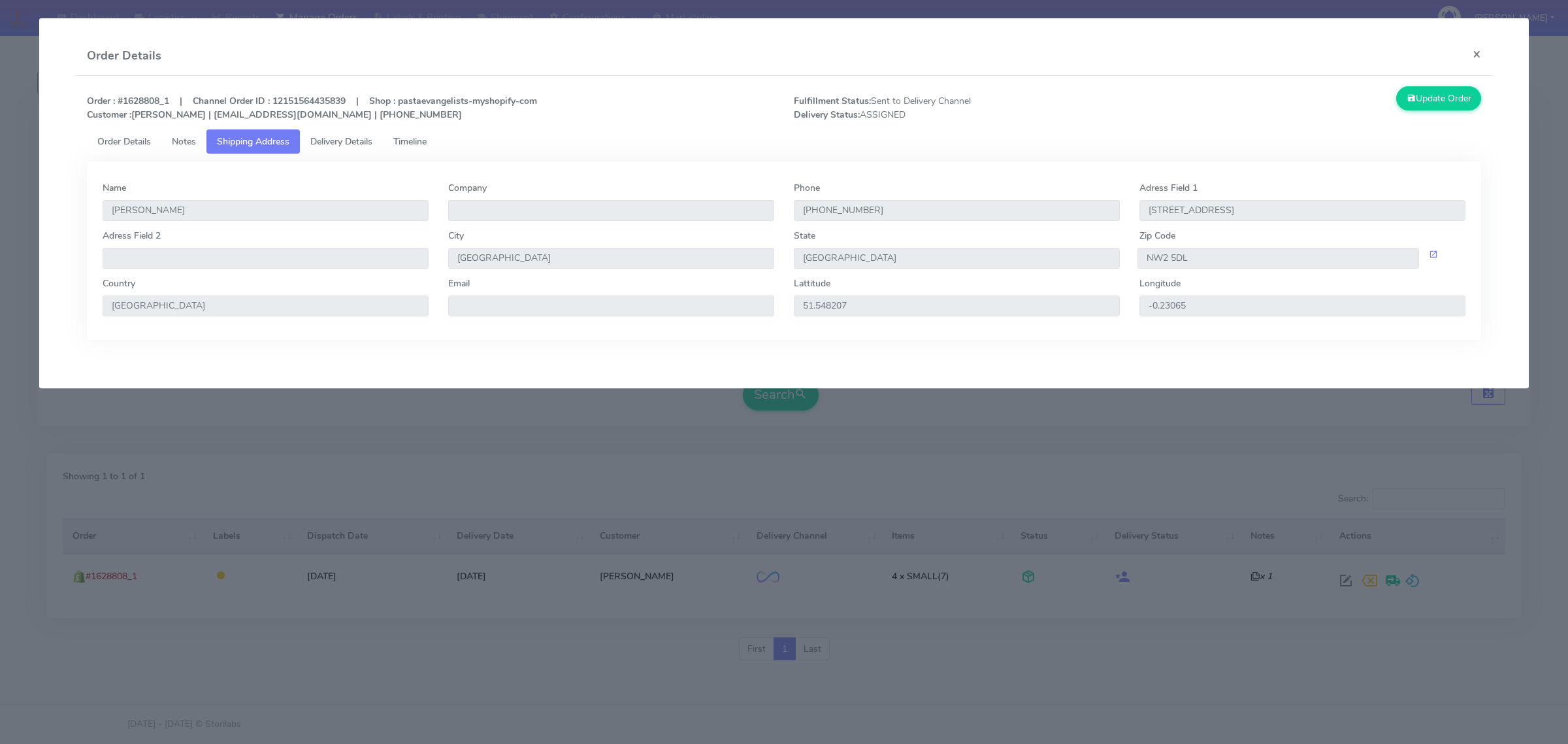
click at [360, 149] on link "Delivery Details" at bounding box center [341, 141] width 83 height 24
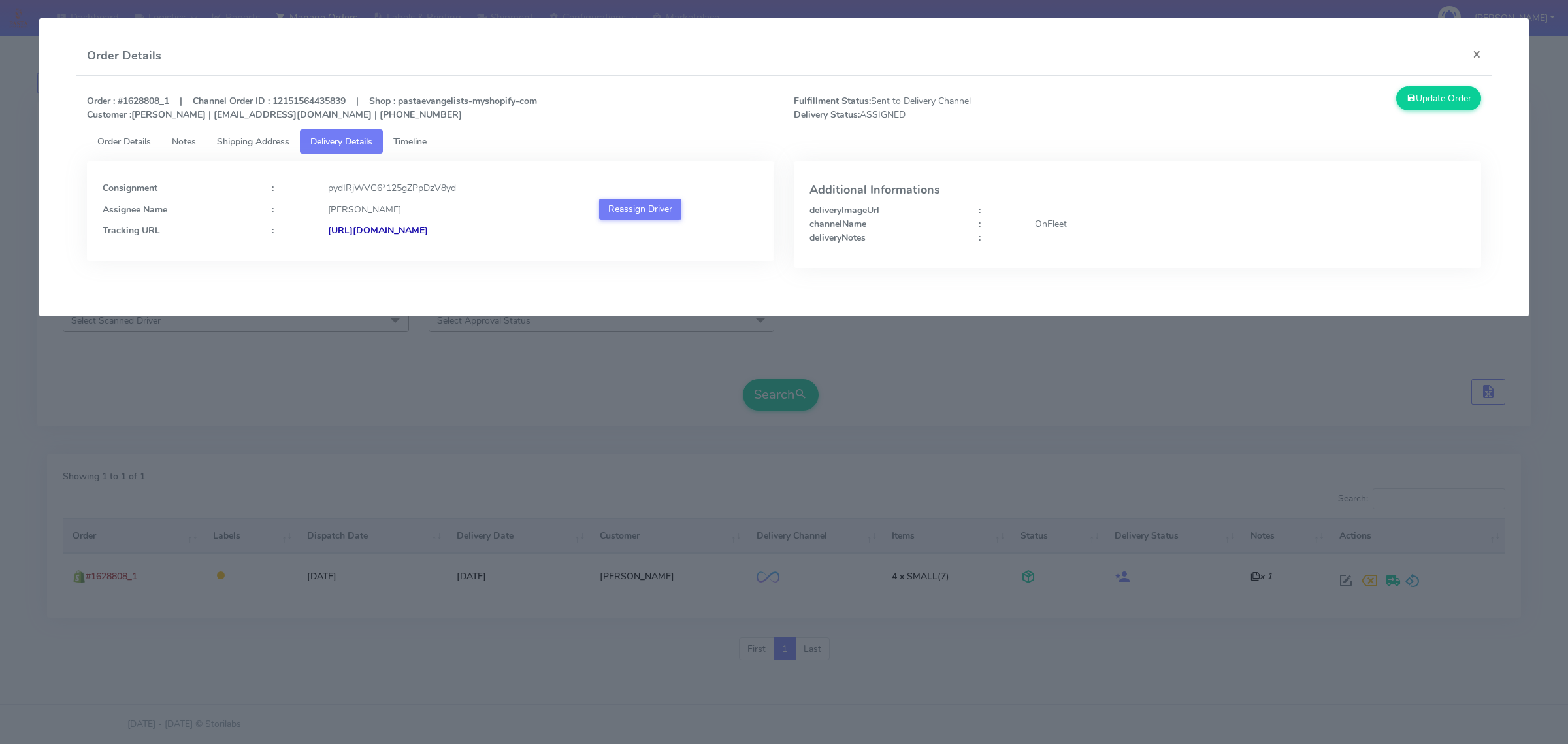
click at [135, 136] on span "Order Details" at bounding box center [124, 142] width 53 height 12
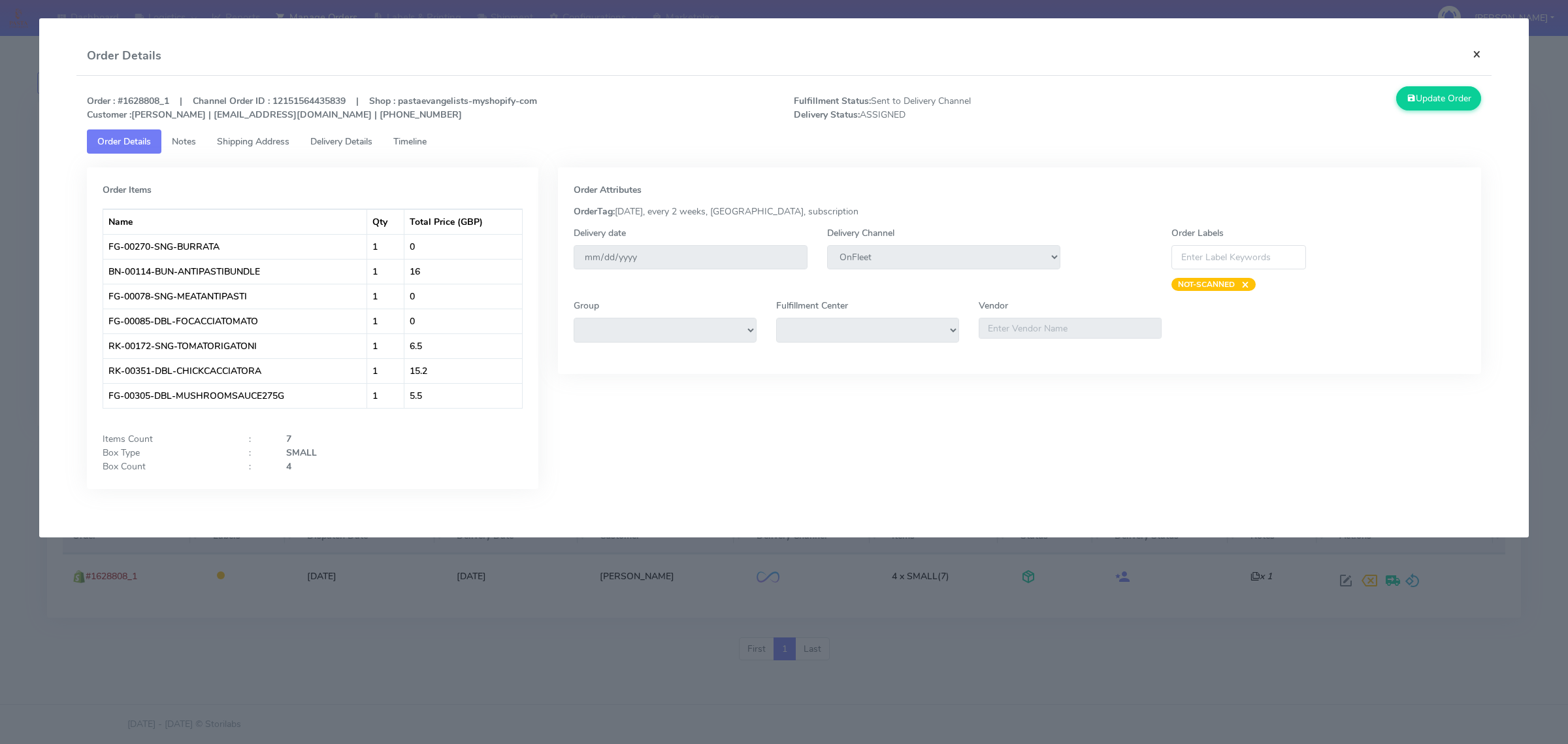
click at [1484, 56] on button "×" at bounding box center [1477, 53] width 29 height 35
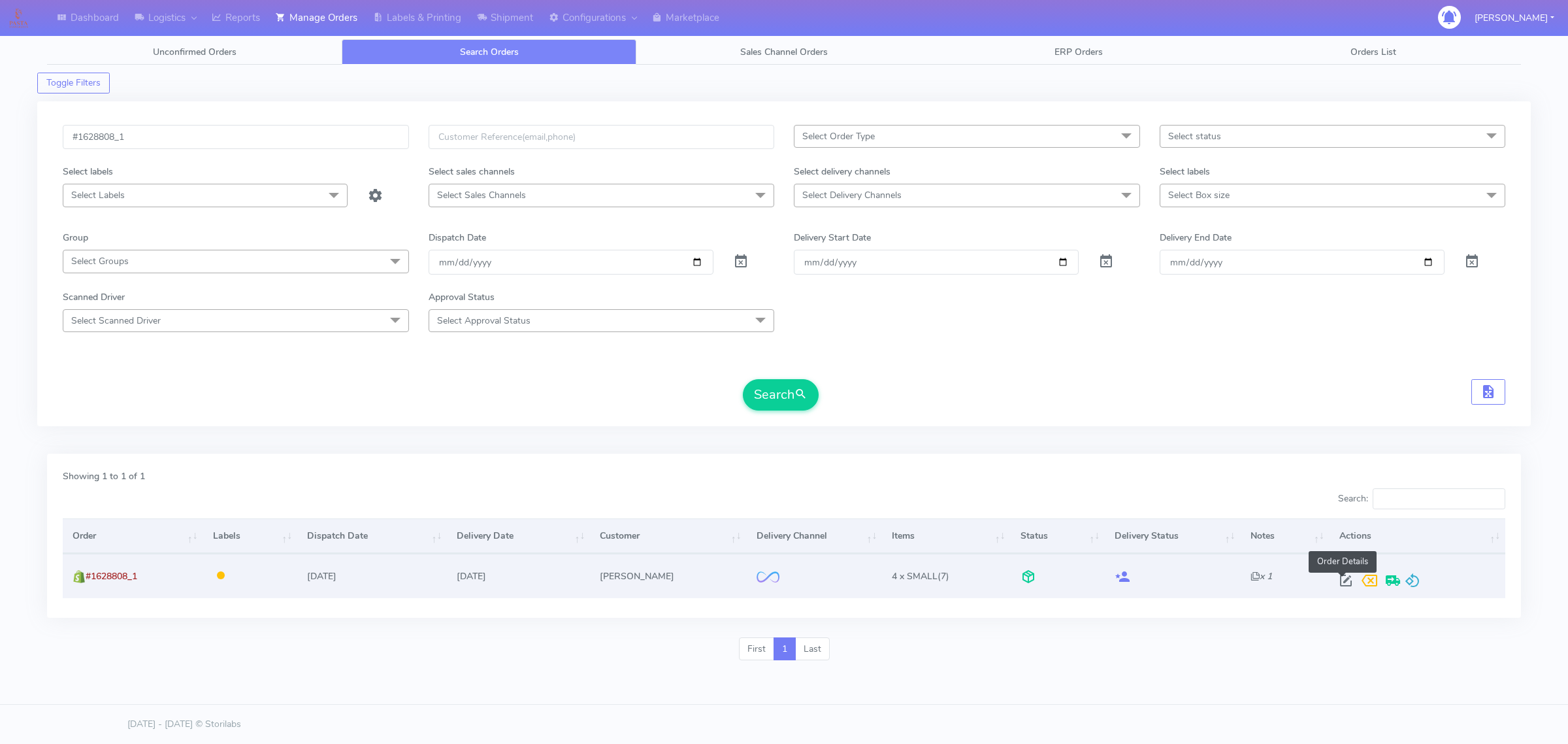
click at [1340, 577] on span at bounding box center [1346, 583] width 23 height 12
select select "2"
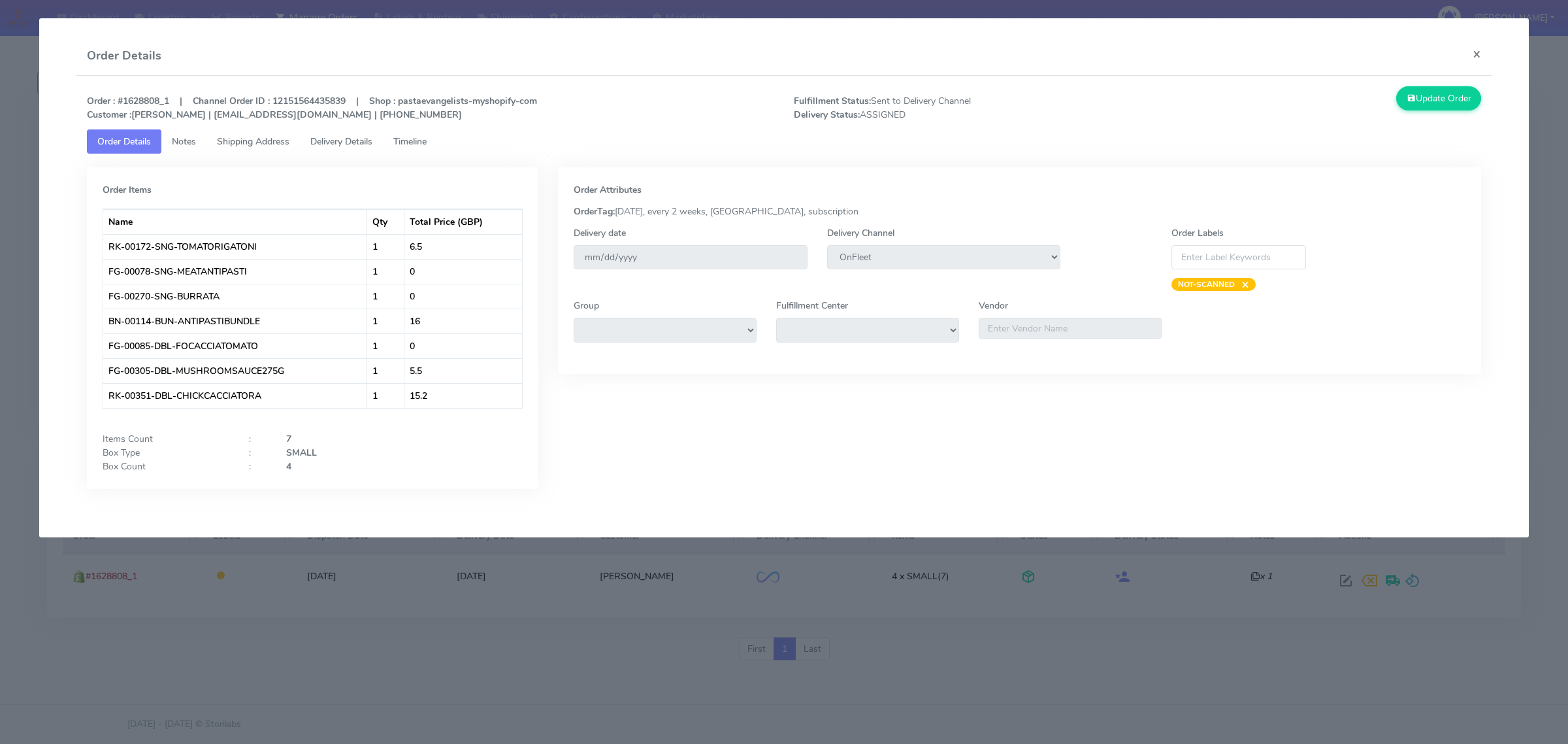
click at [210, 142] on link "Shipping Address" at bounding box center [253, 141] width 94 height 24
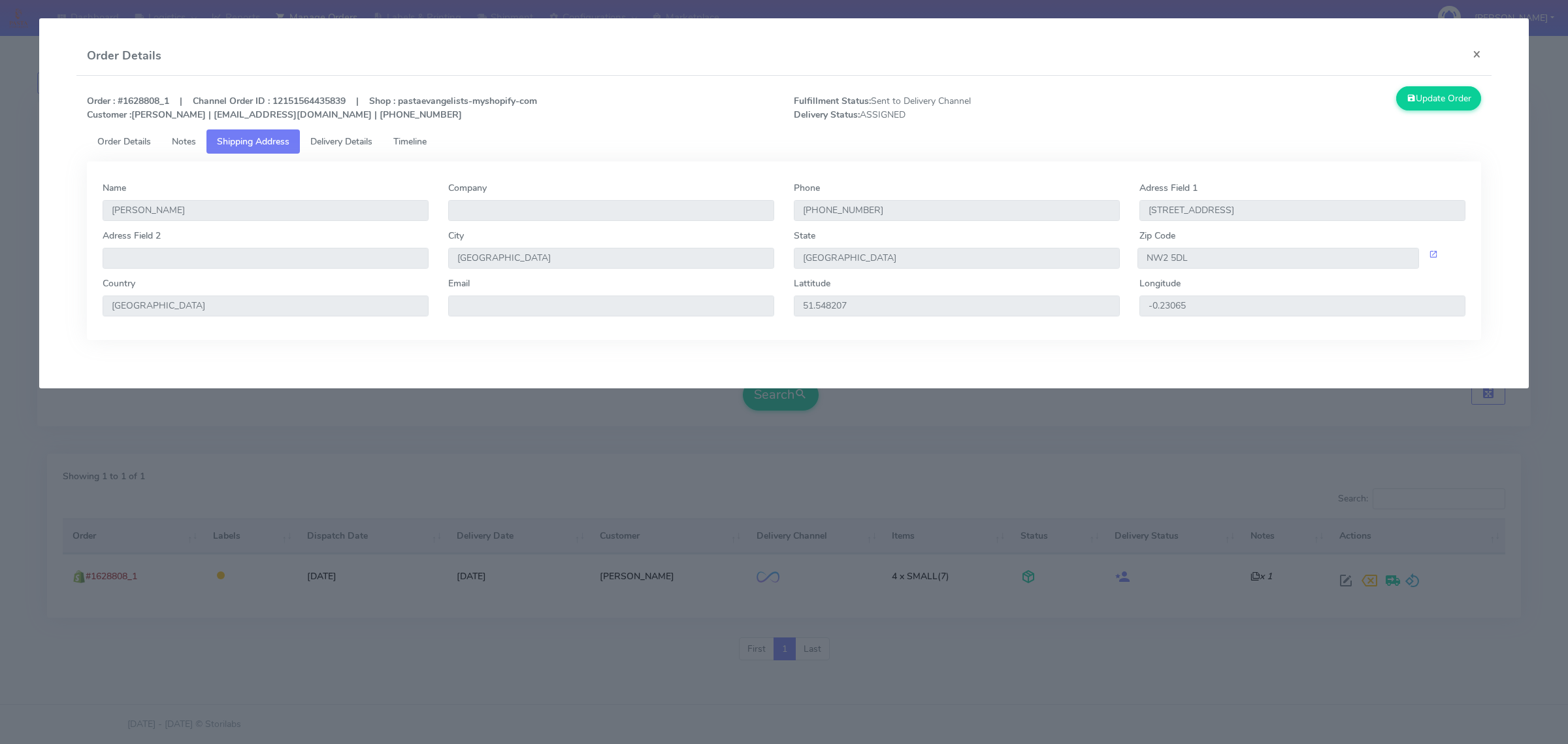
click at [180, 135] on span "Notes" at bounding box center [183, 142] width 24 height 12
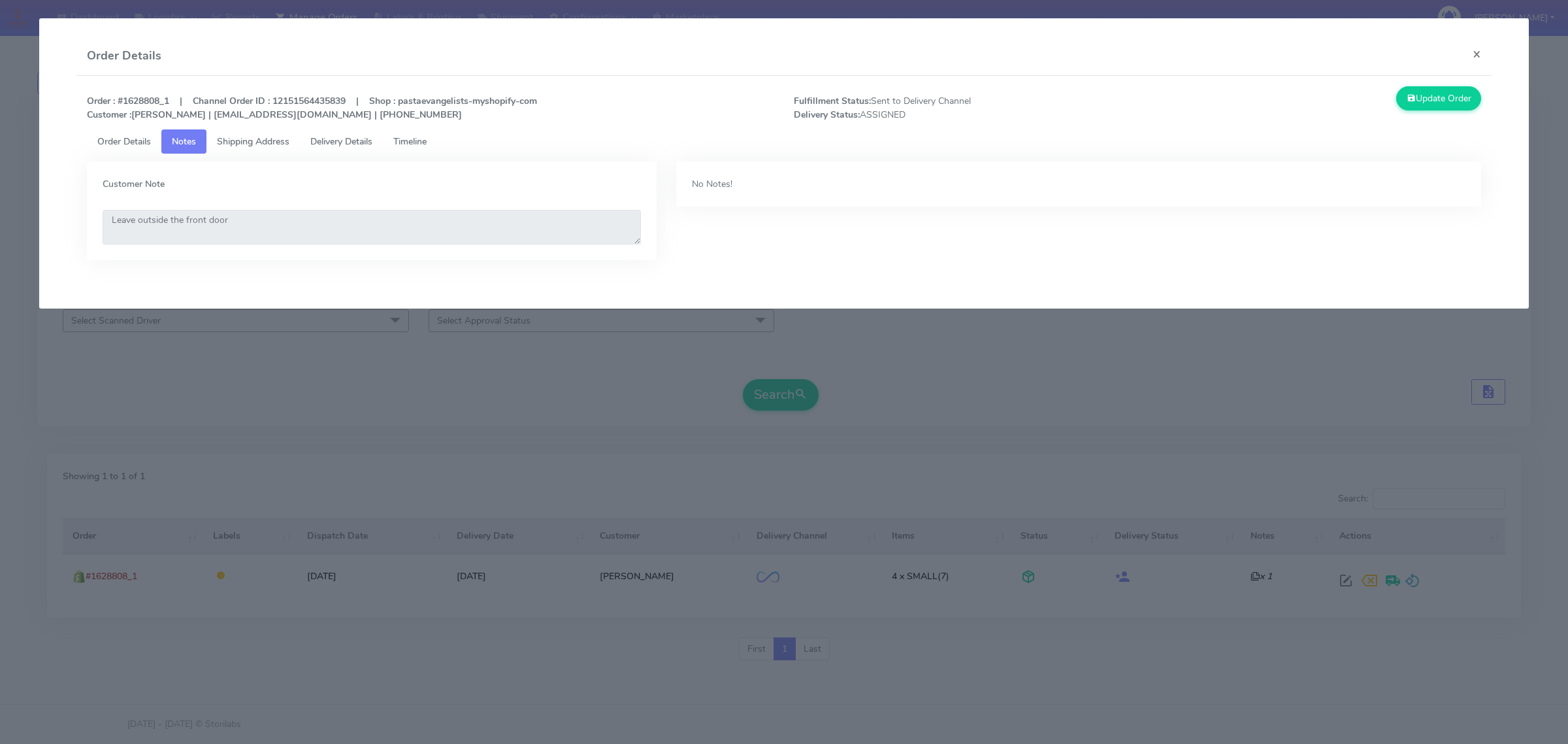
click at [307, 133] on link "Delivery Details" at bounding box center [341, 141] width 83 height 24
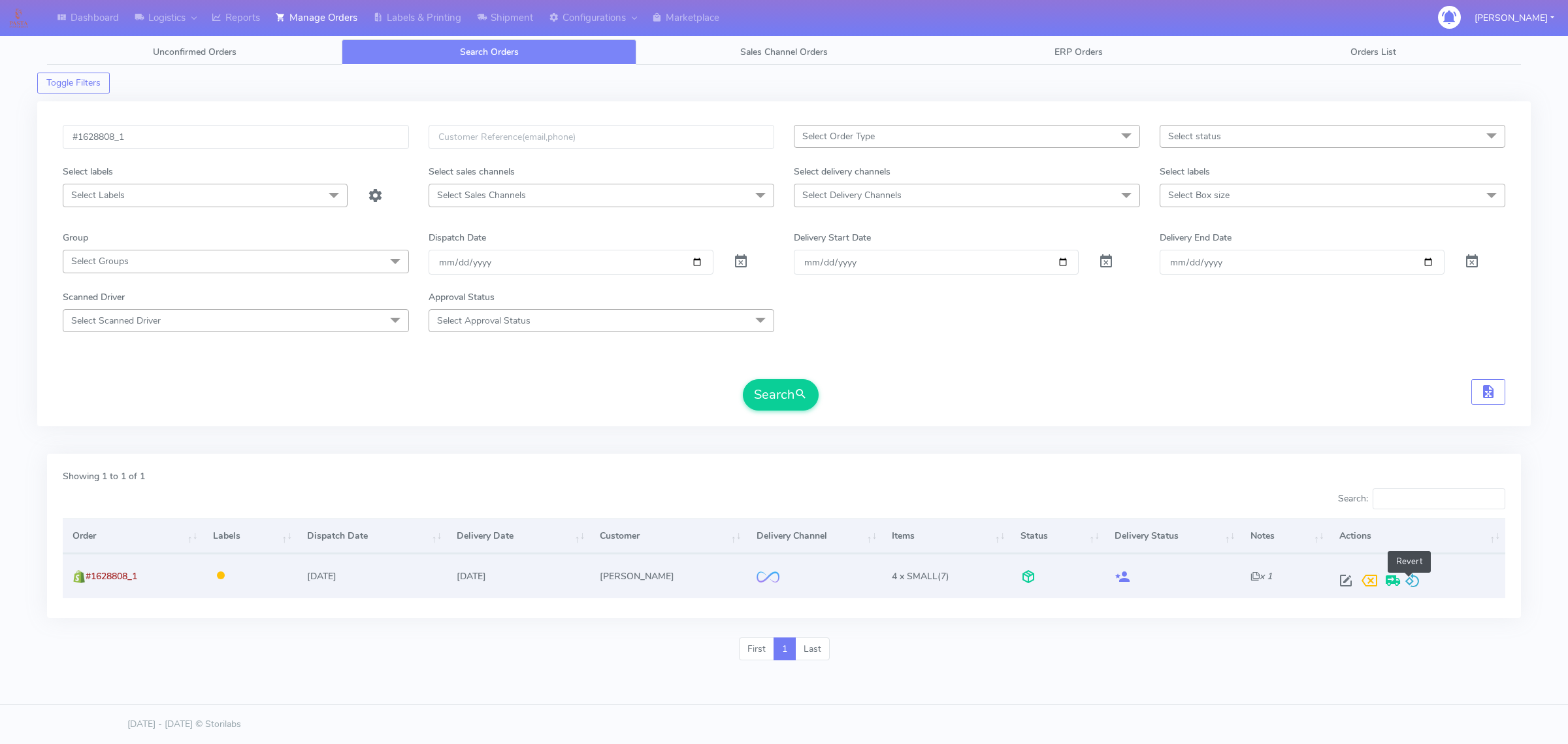
click at [1413, 577] on span at bounding box center [1413, 583] width 15 height 12
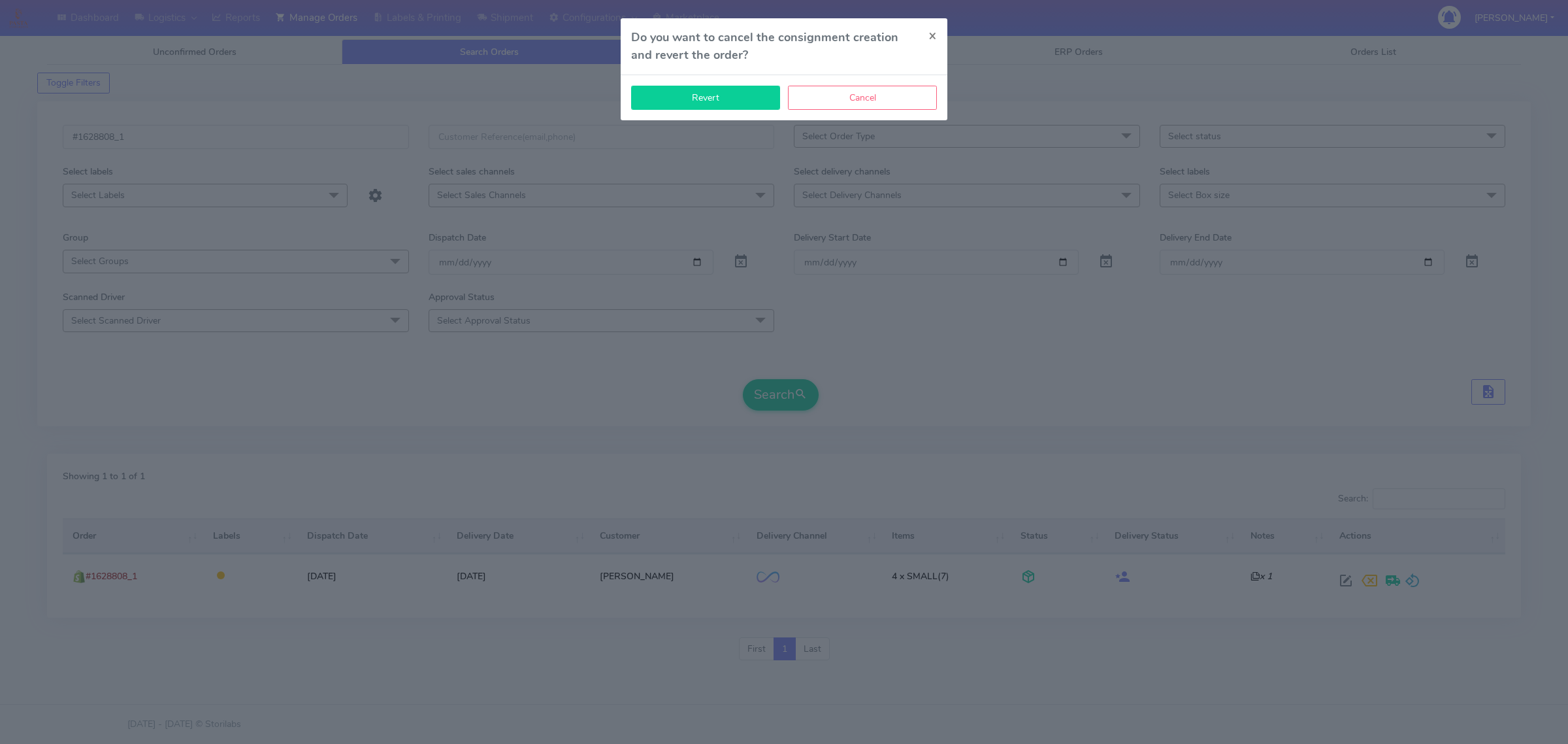
click at [703, 100] on button "Revert" at bounding box center [705, 97] width 149 height 24
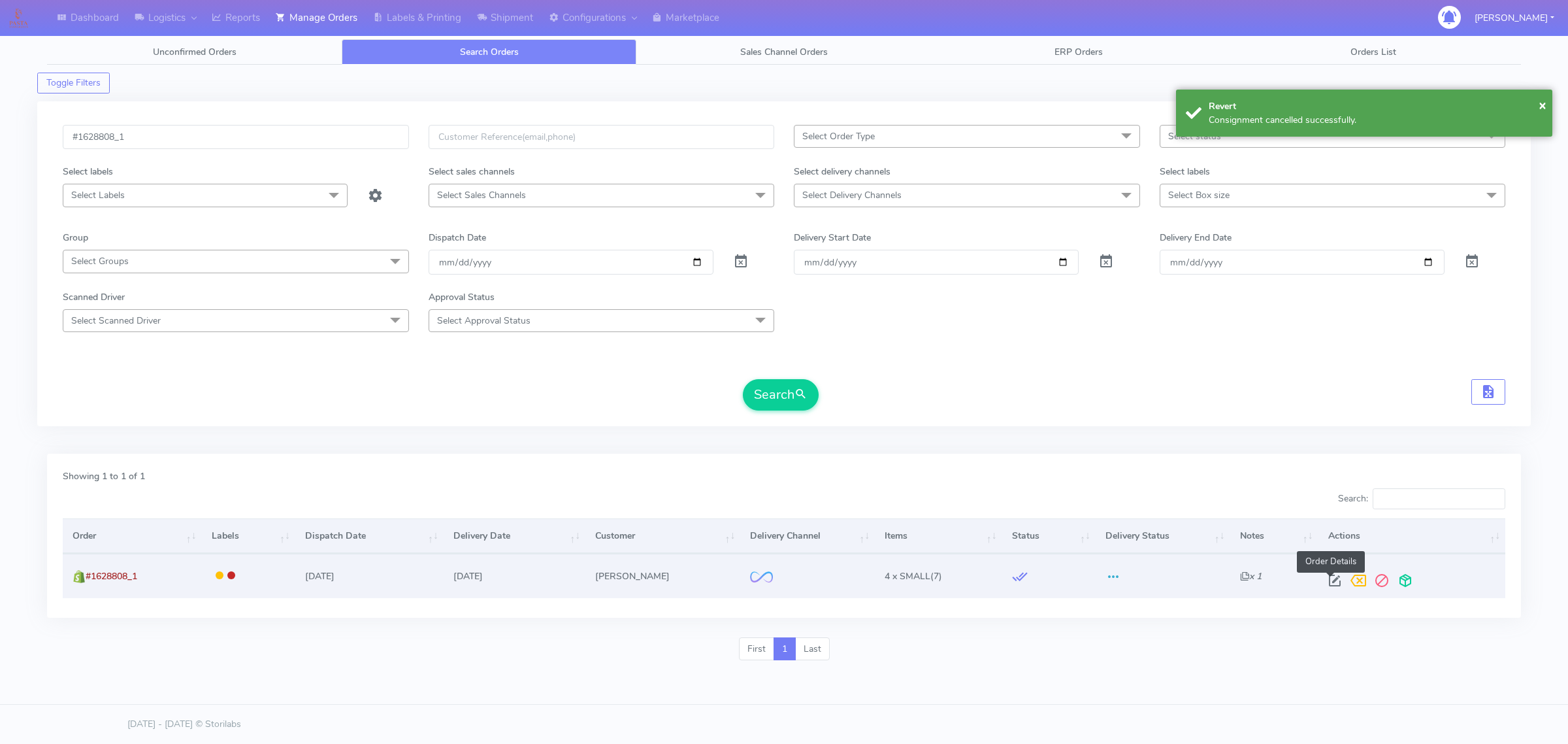
click at [1333, 577] on span at bounding box center [1335, 583] width 23 height 12
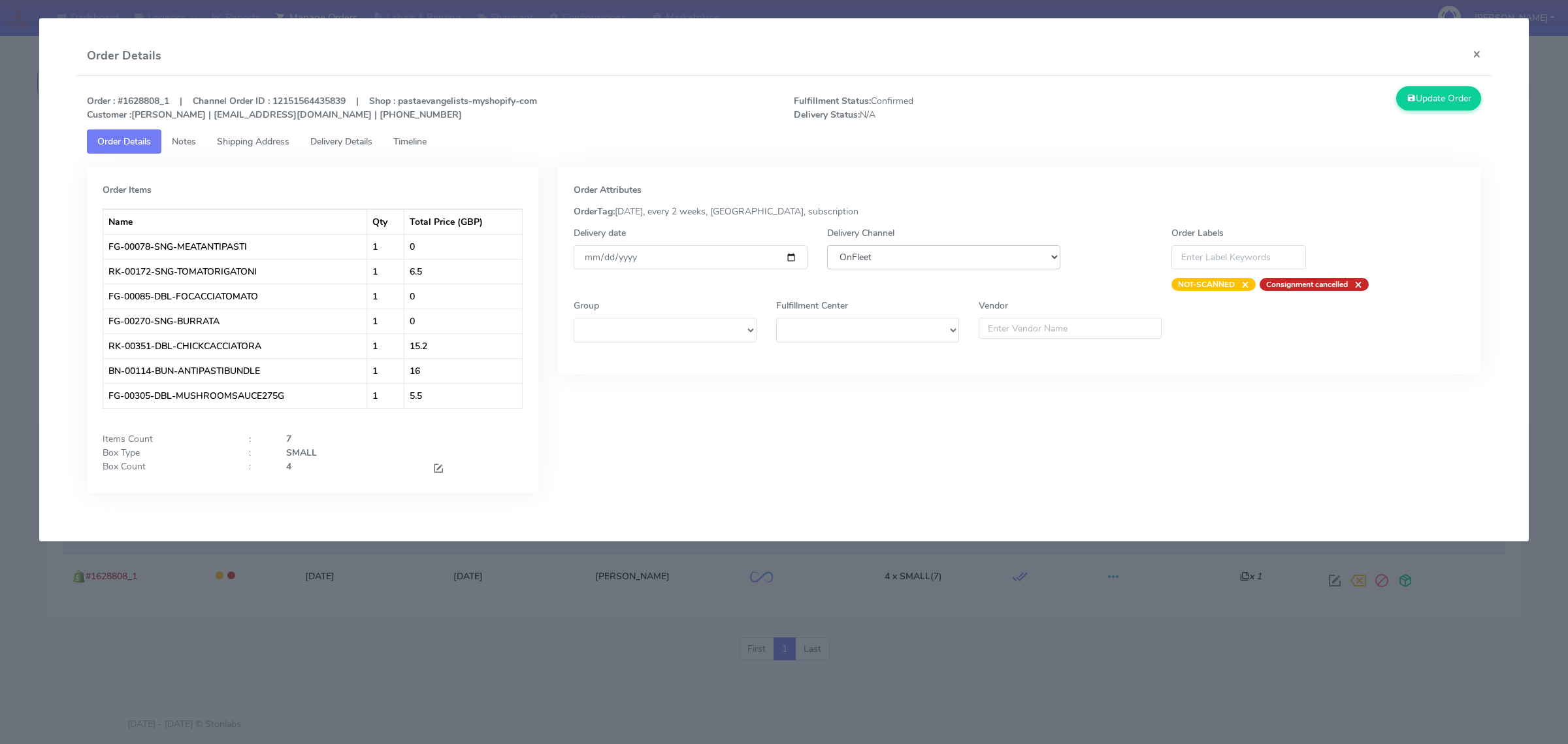
click at [923, 260] on select "DHL OnFleet Royal Mail DPD Yodel MaxOptra Amazon Collection" at bounding box center [944, 257] width 233 height 24
select select "5"
click at [827, 245] on select "DHL OnFleet Royal Mail DPD Yodel MaxOptra Amazon Collection" at bounding box center [944, 257] width 233 height 24
click at [1461, 106] on button "Update Order" at bounding box center [1439, 98] width 85 height 24
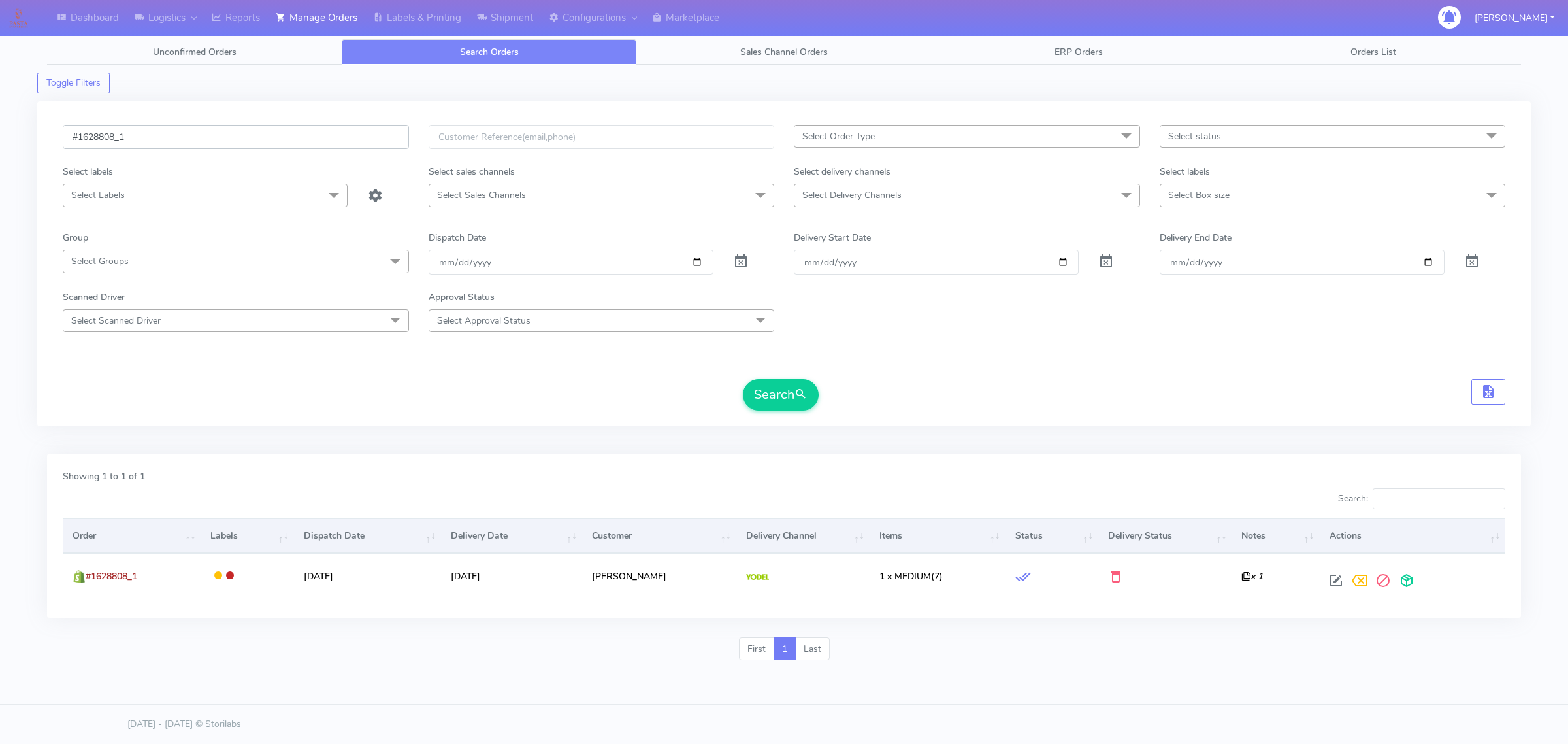
click at [322, 137] on input "#1628808_1" at bounding box center [236, 136] width 346 height 24
paste input "745"
type input "#1628745_1"
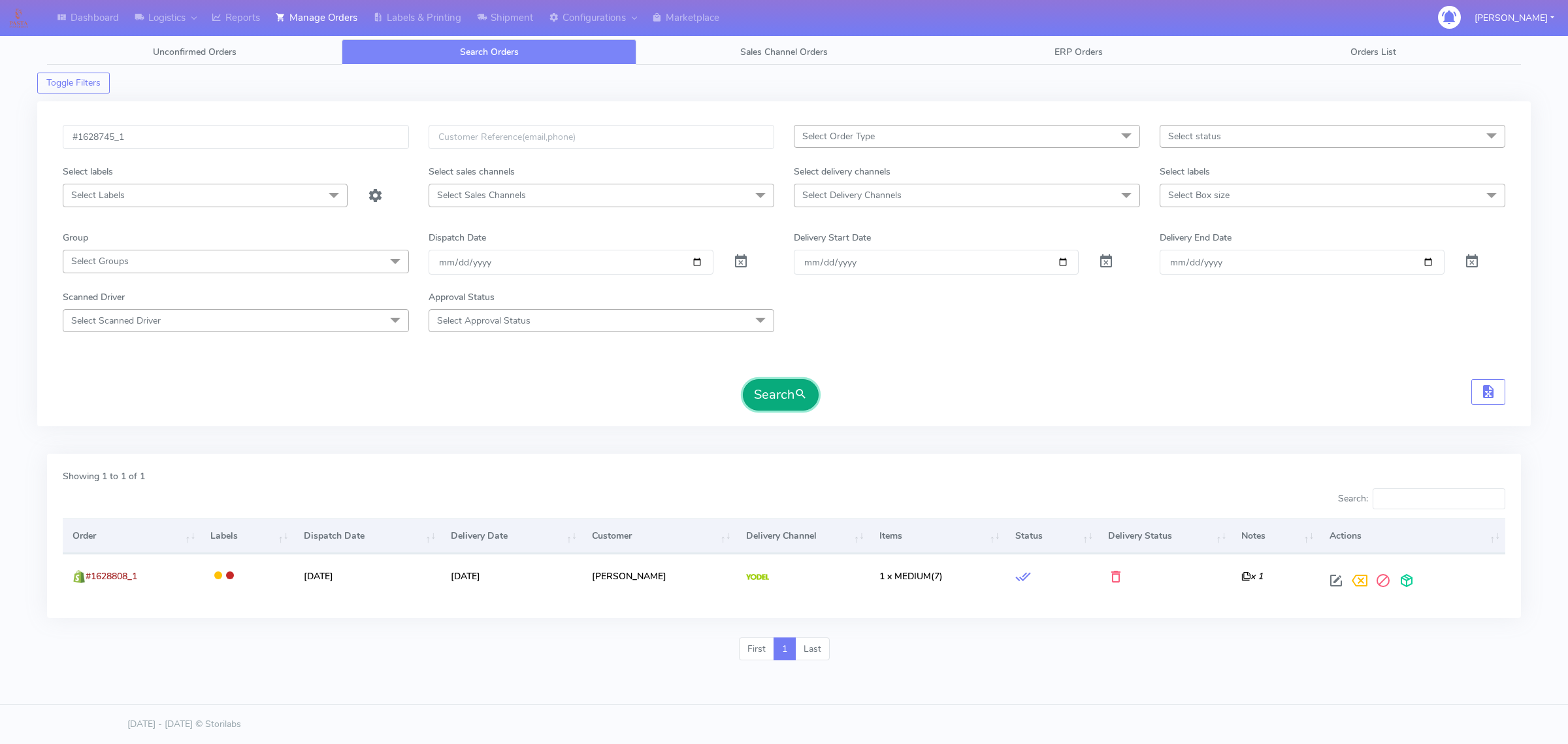
click at [771, 394] on button "Search" at bounding box center [781, 394] width 76 height 32
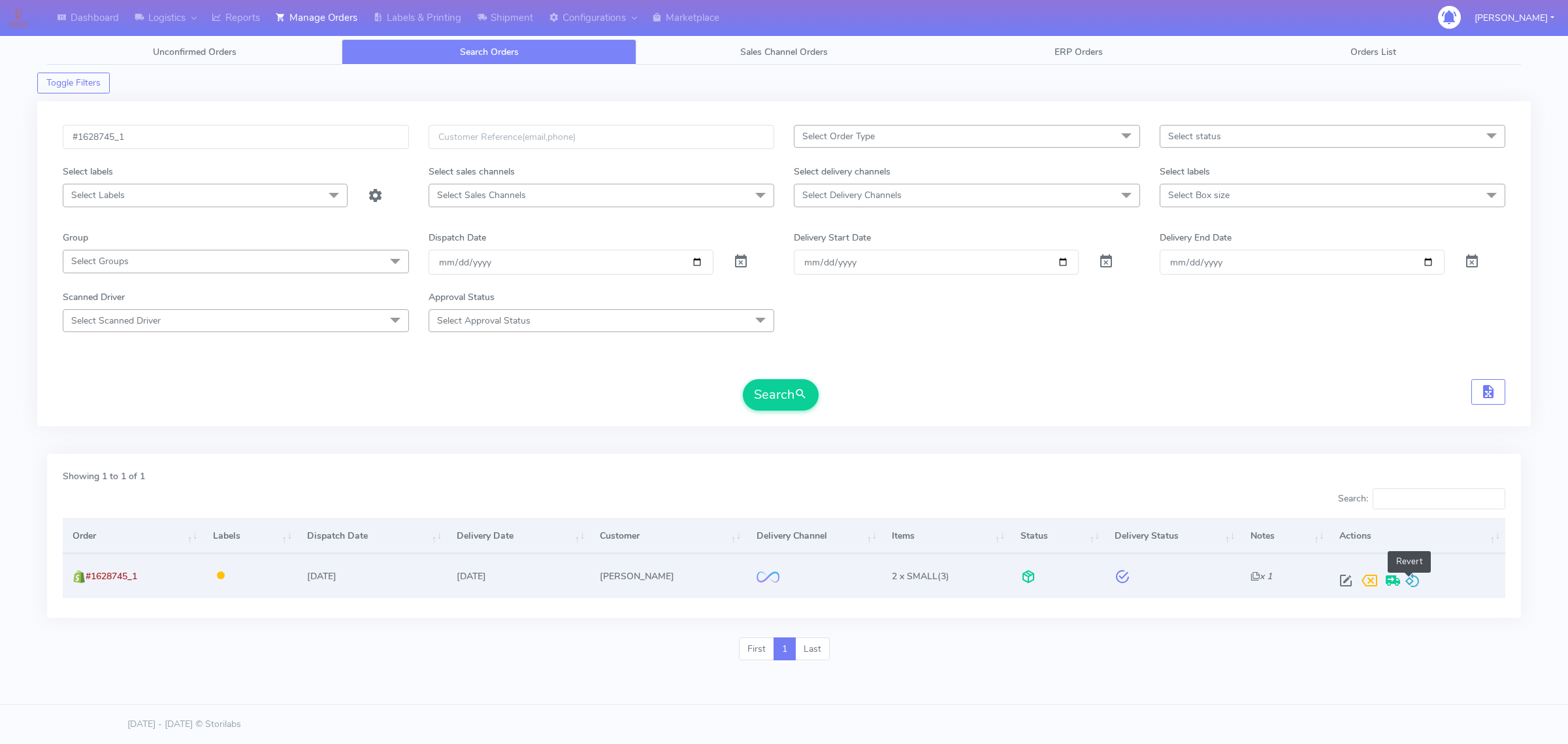
click at [1416, 589] on span at bounding box center [1413, 583] width 15 height 12
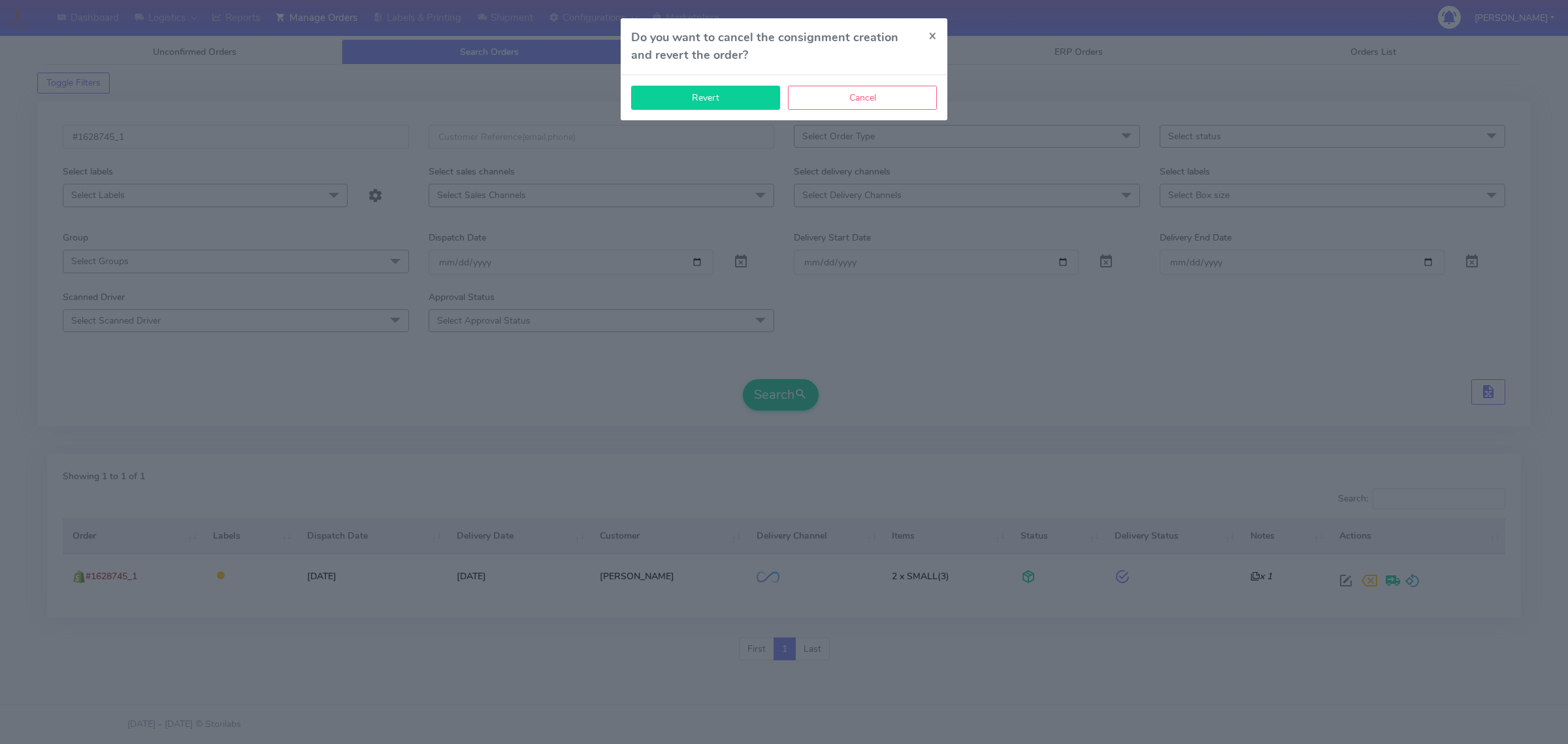
click at [707, 98] on button "Revert" at bounding box center [705, 97] width 149 height 24
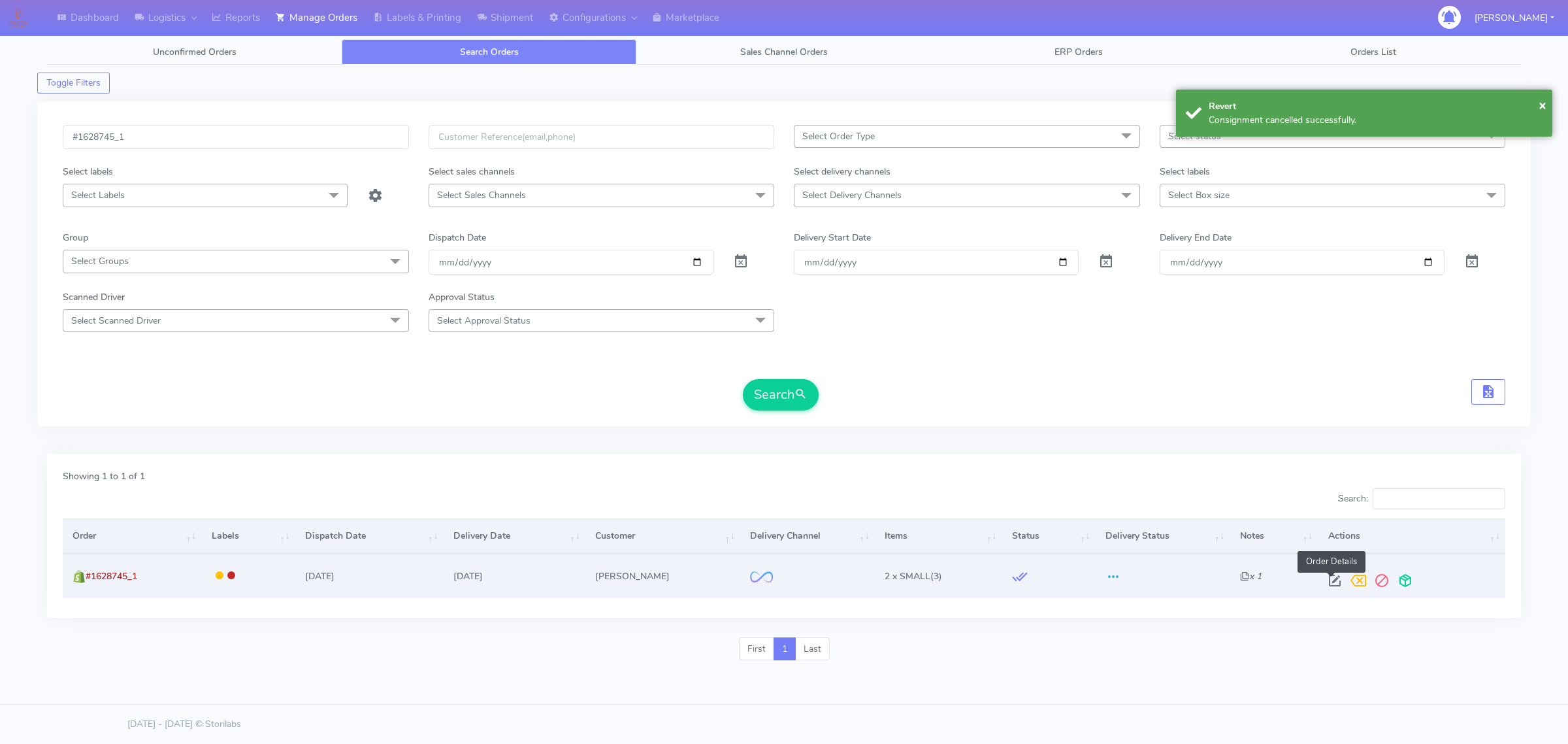
click at [1331, 580] on span at bounding box center [1335, 583] width 23 height 12
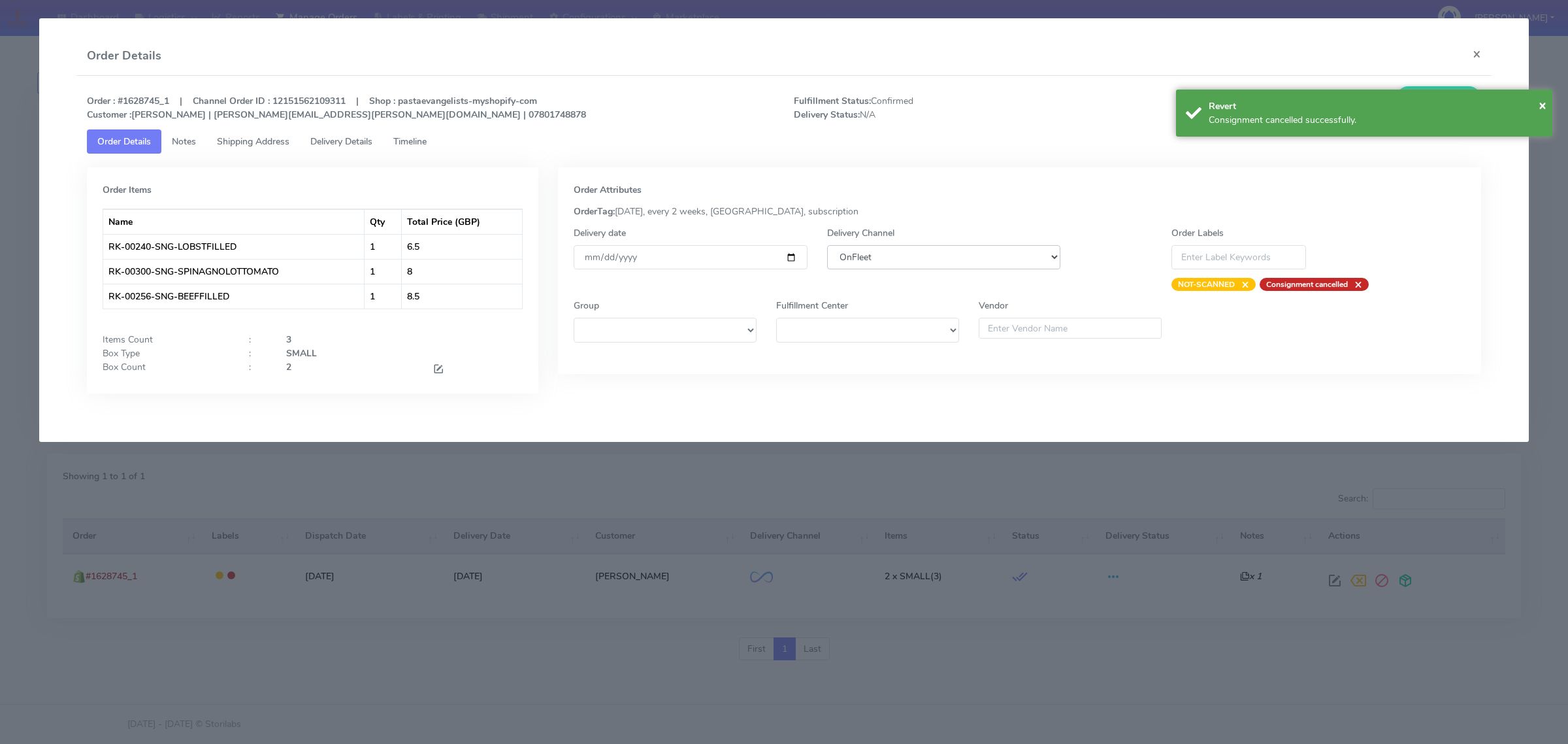
drag, startPoint x: 857, startPoint y: 248, endPoint x: 857, endPoint y: 257, distance: 9.0
click at [857, 248] on select "DHL OnFleet Royal Mail DPD Yodel MaxOptra Amazon Collection" at bounding box center [944, 257] width 233 height 24
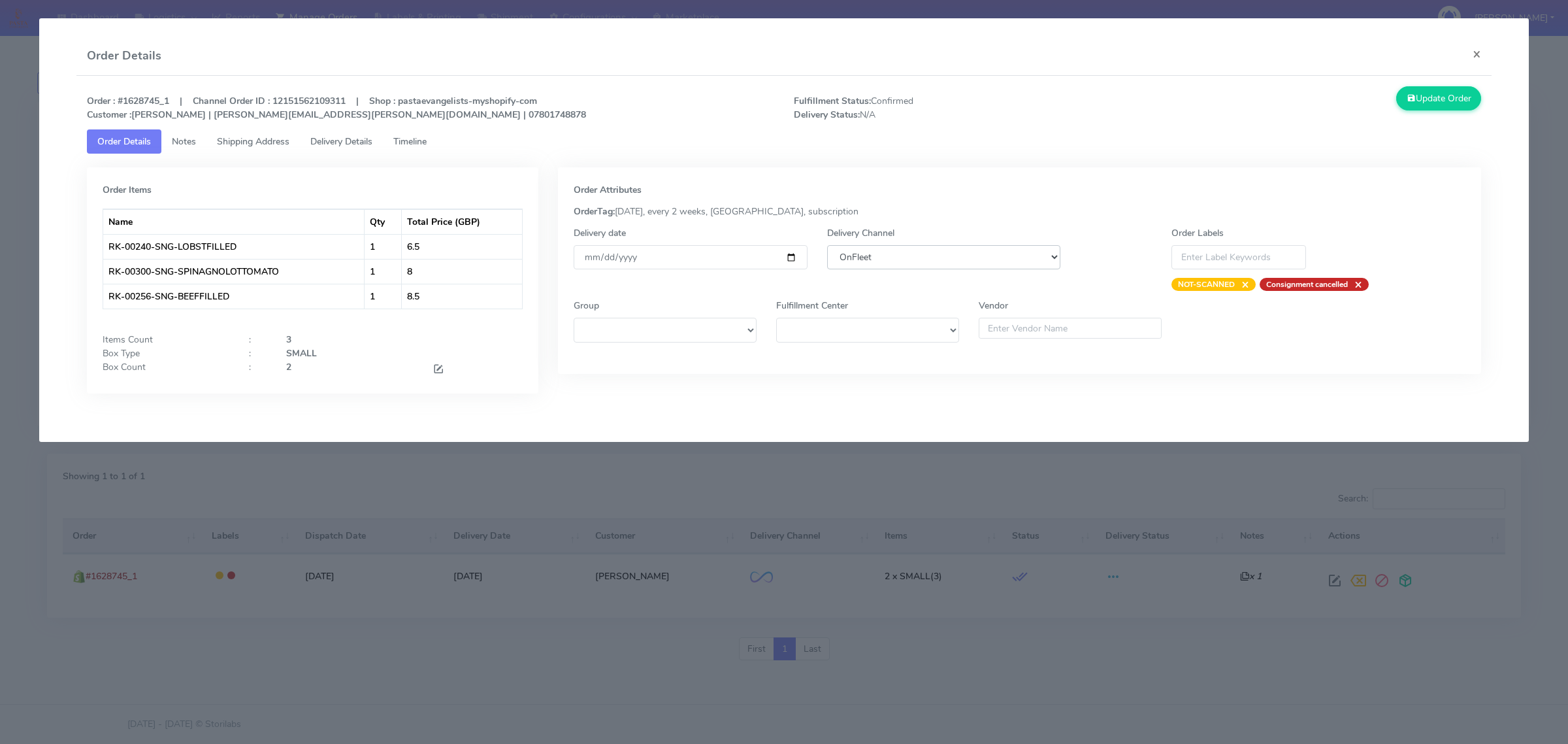
select select "5"
click at [827, 245] on select "DHL OnFleet Royal Mail DPD Yodel MaxOptra Amazon Collection" at bounding box center [944, 257] width 233 height 24
click at [1440, 99] on button "Update Order" at bounding box center [1439, 98] width 85 height 24
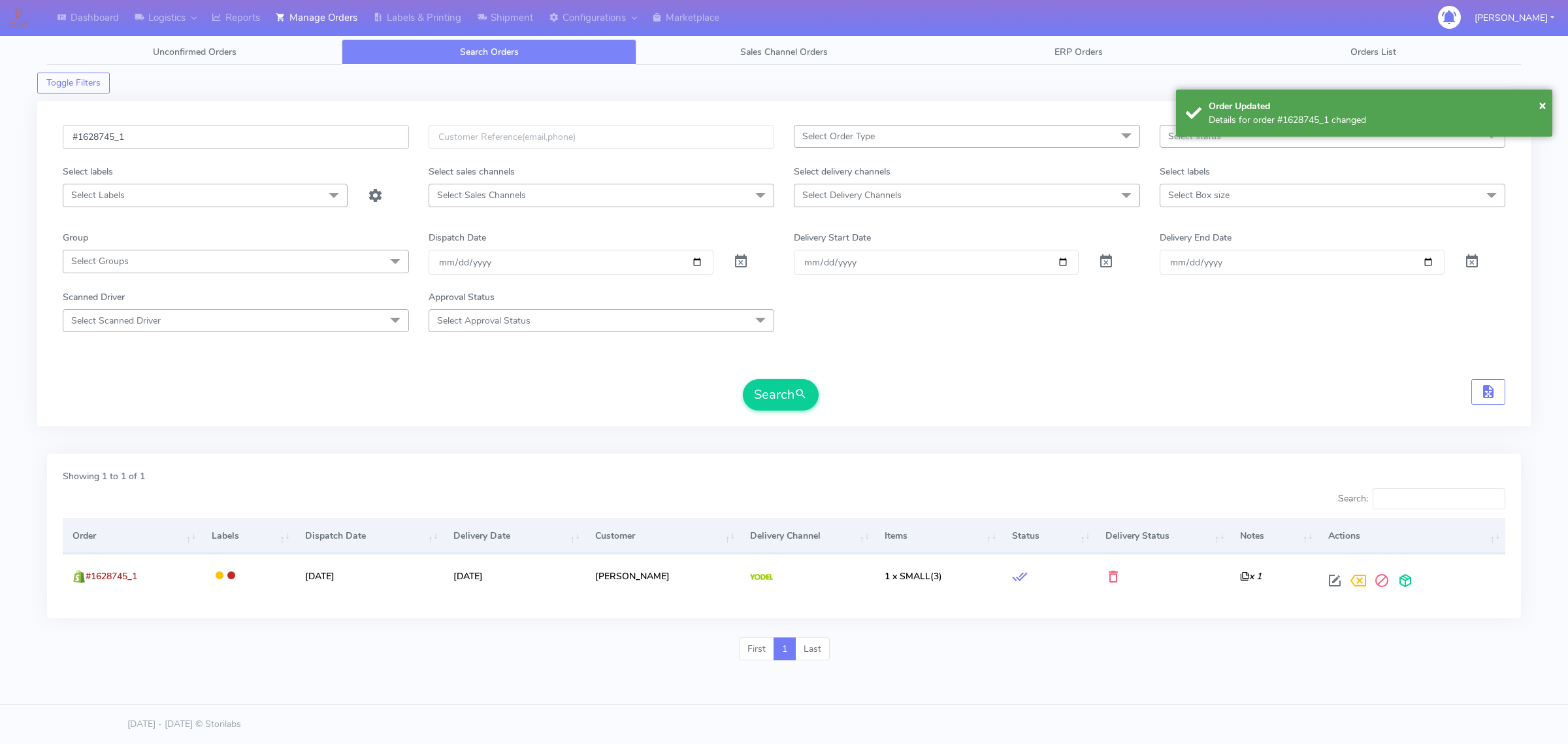
click at [296, 141] on input "#1628745_1" at bounding box center [236, 136] width 346 height 24
paste input "54"
type input "#1628754_1"
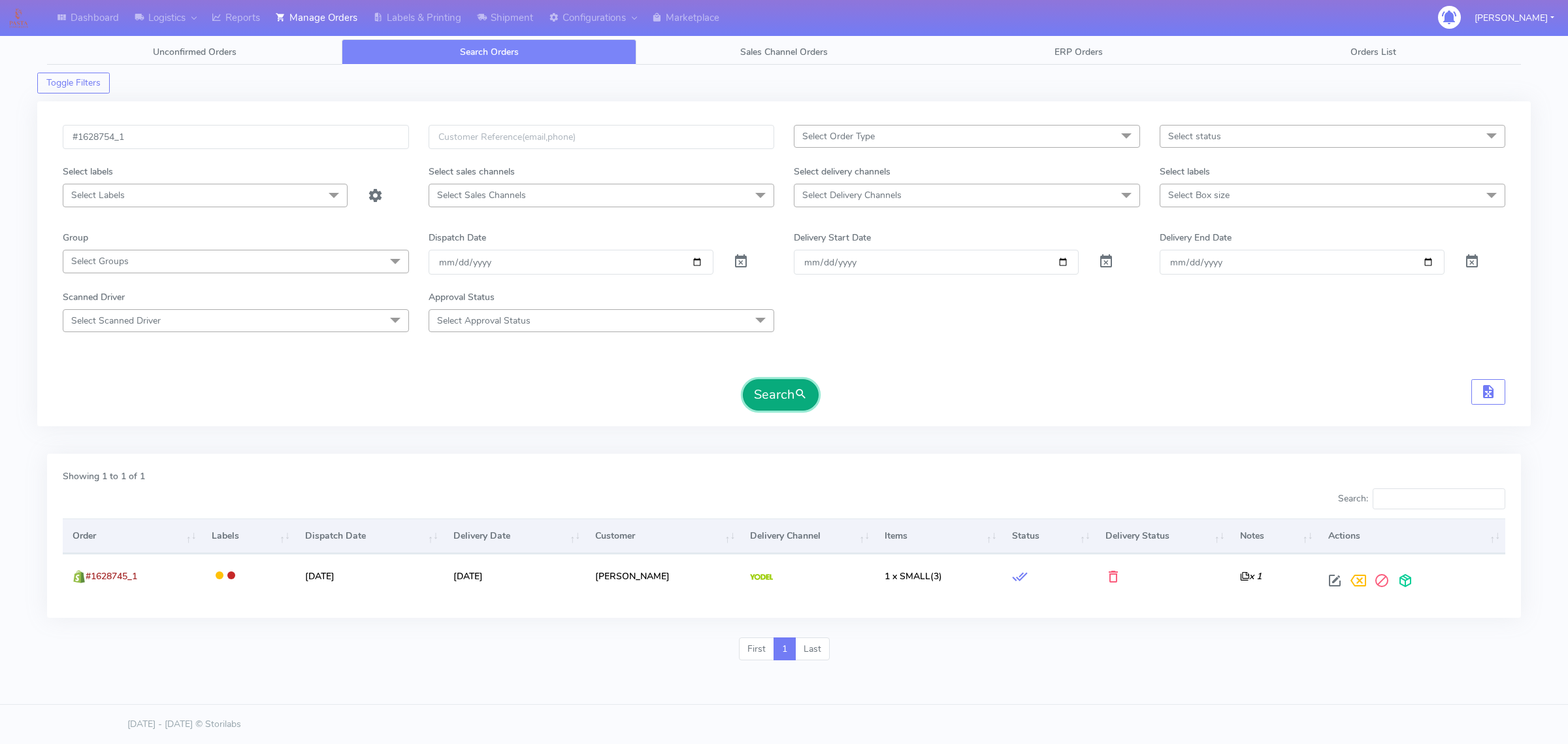
click at [779, 396] on button "Search" at bounding box center [781, 394] width 76 height 32
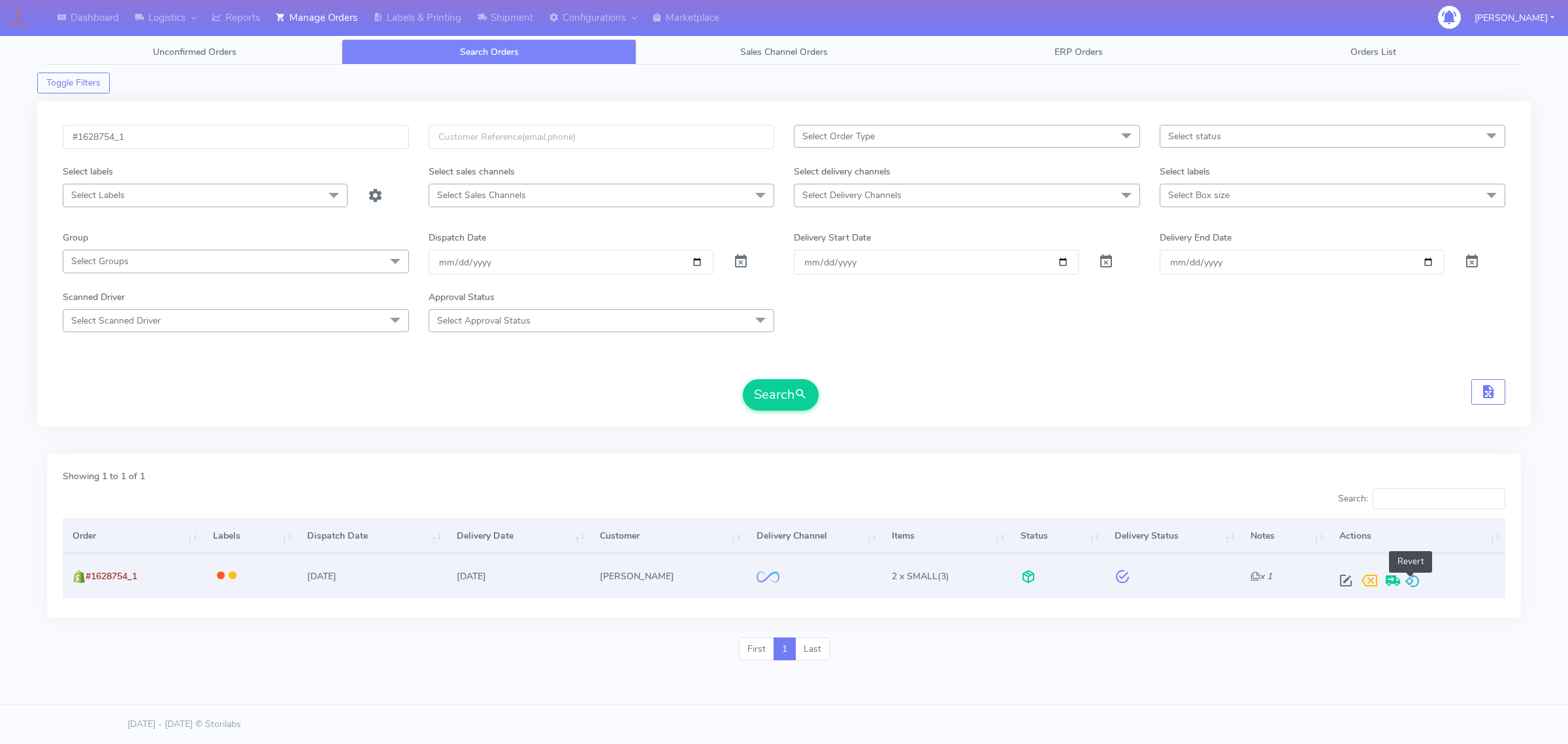
click at [1407, 579] on span at bounding box center [1413, 583] width 15 height 12
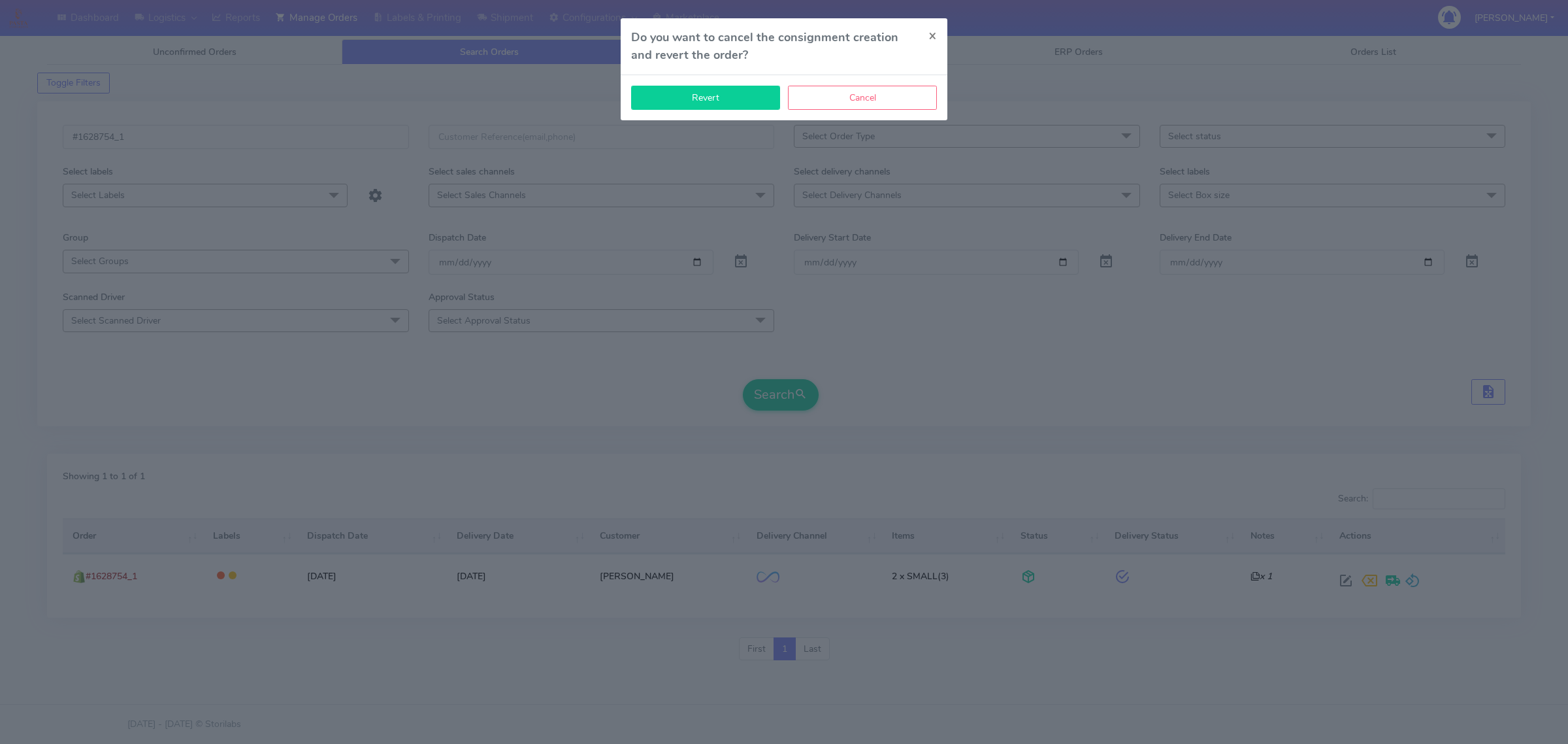
click at [720, 100] on button "Revert" at bounding box center [705, 97] width 149 height 24
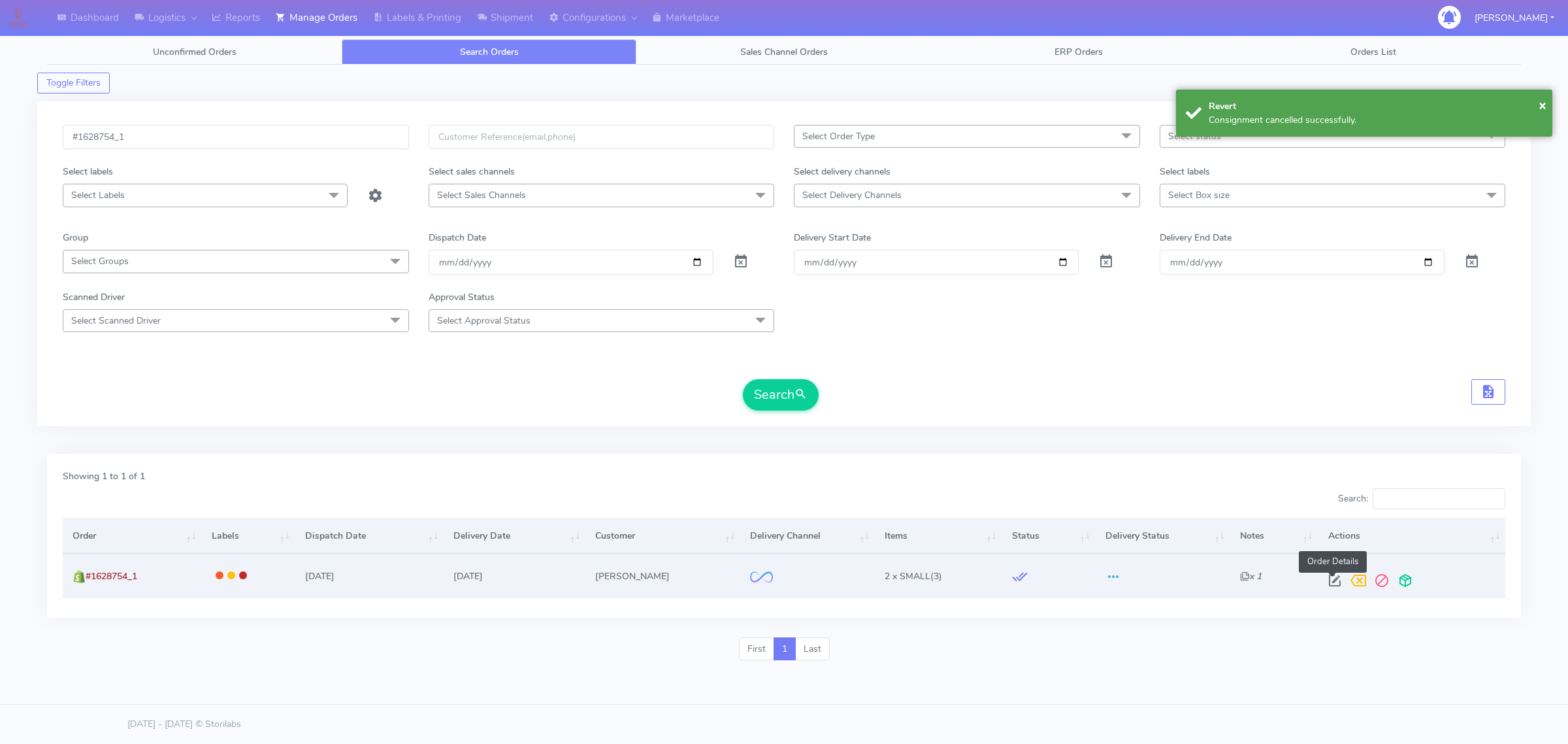
click at [1328, 577] on span at bounding box center [1335, 583] width 23 height 12
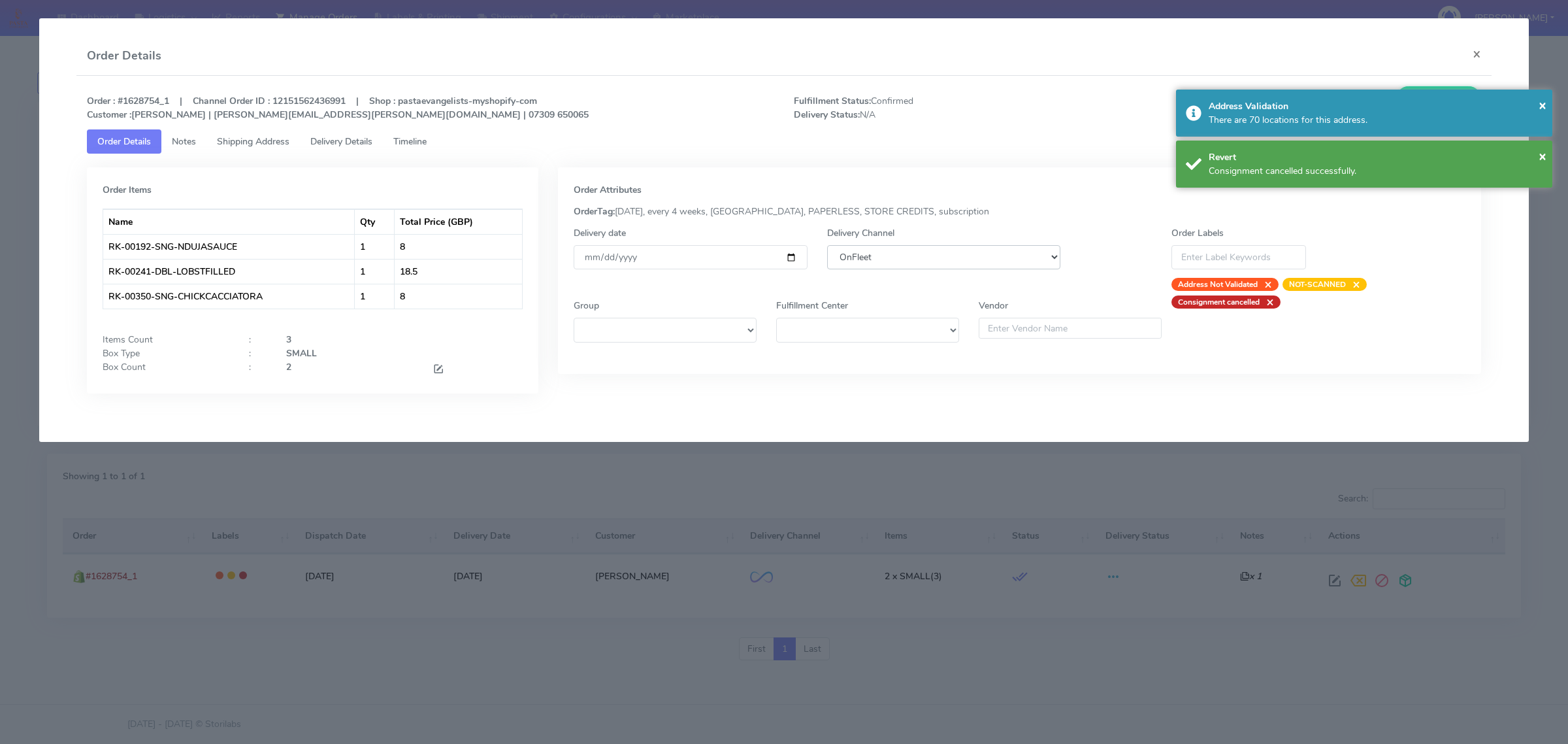
click at [858, 261] on select "DHL OnFleet Royal Mail DPD Yodel MaxOptra Amazon Collection" at bounding box center [944, 257] width 233 height 24
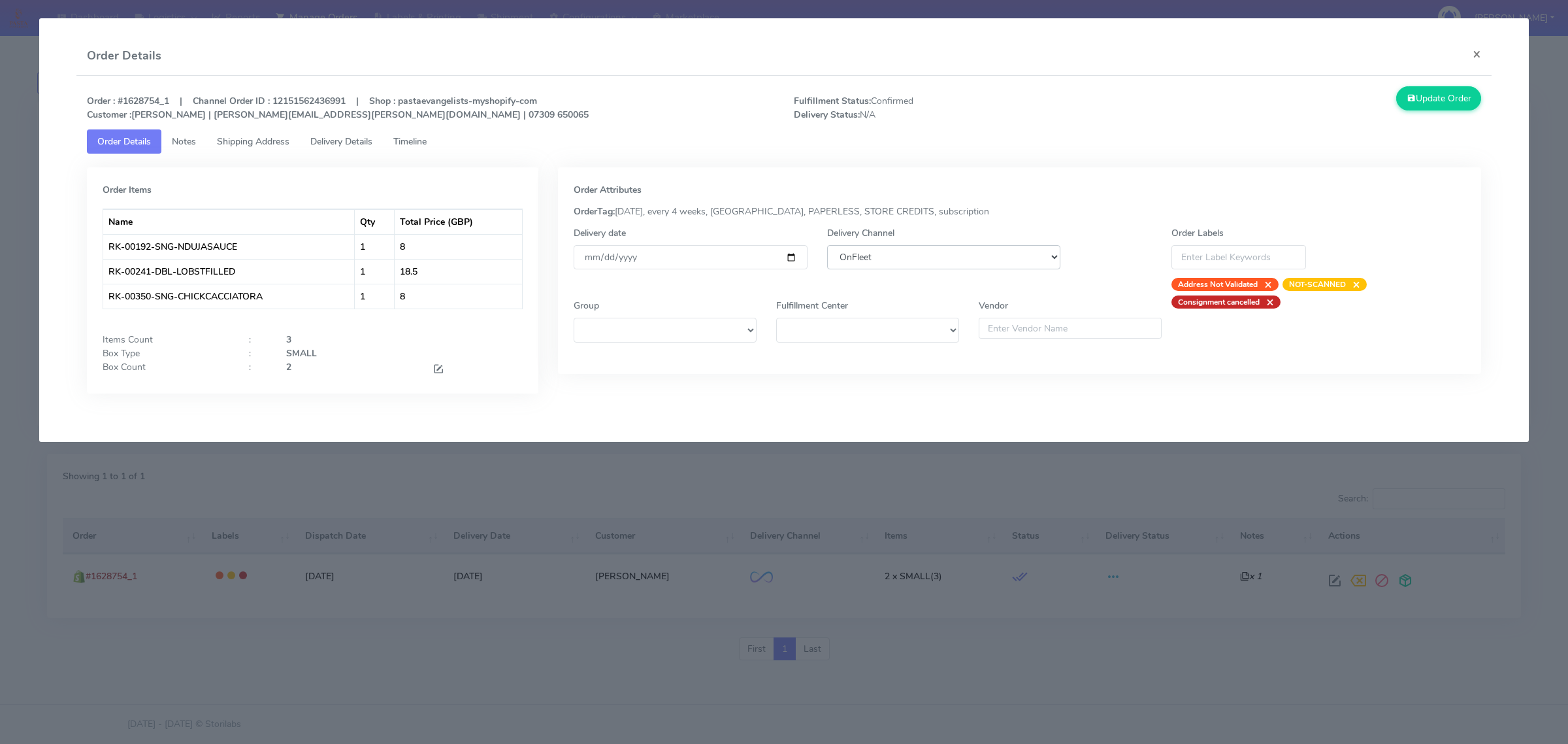
select select "5"
click at [827, 245] on select "DHL OnFleet Royal Mail DPD Yodel MaxOptra Amazon Collection" at bounding box center [944, 257] width 233 height 24
click at [1418, 102] on button "Update Order" at bounding box center [1439, 98] width 85 height 24
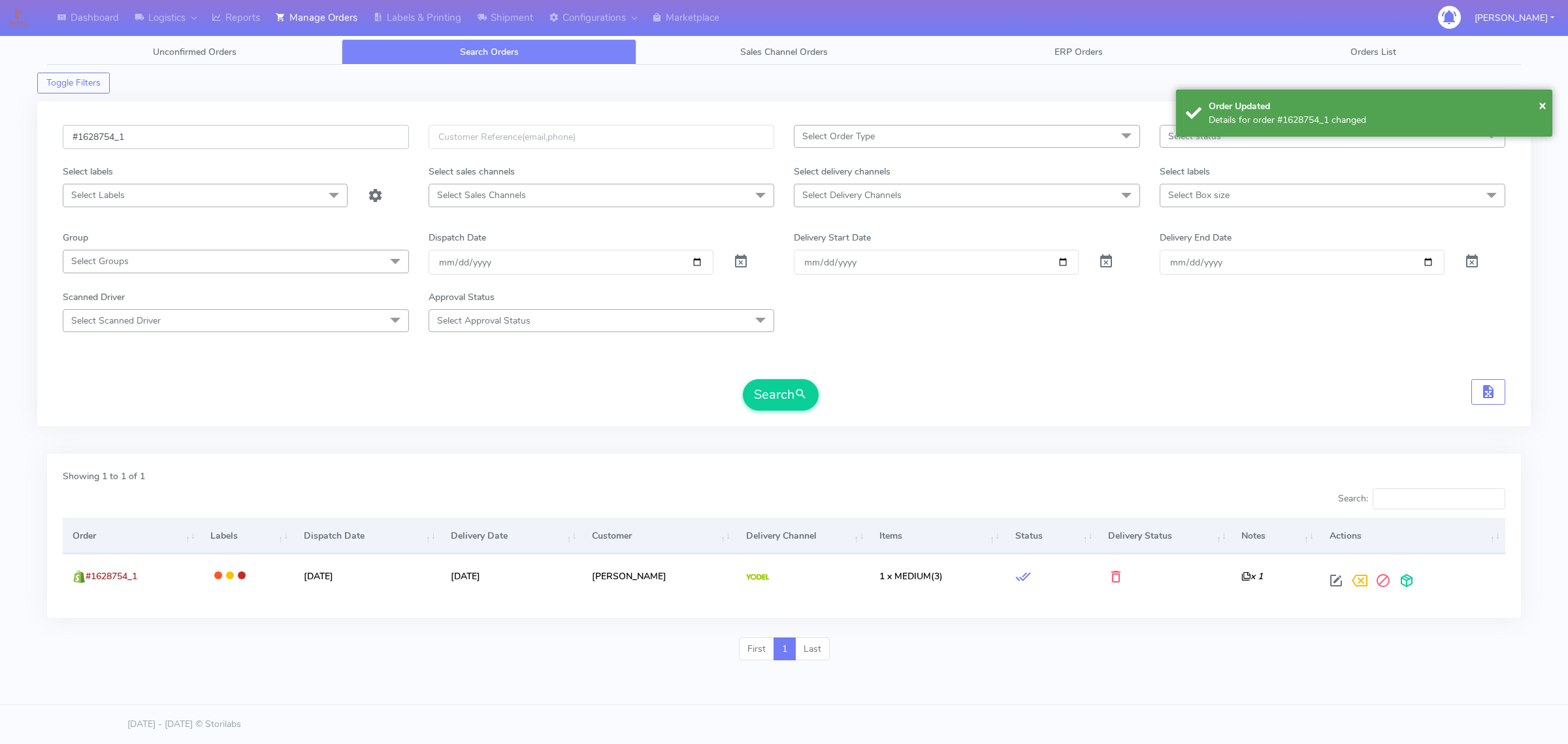
click at [275, 145] on input "#1628754_1" at bounding box center [236, 136] width 346 height 24
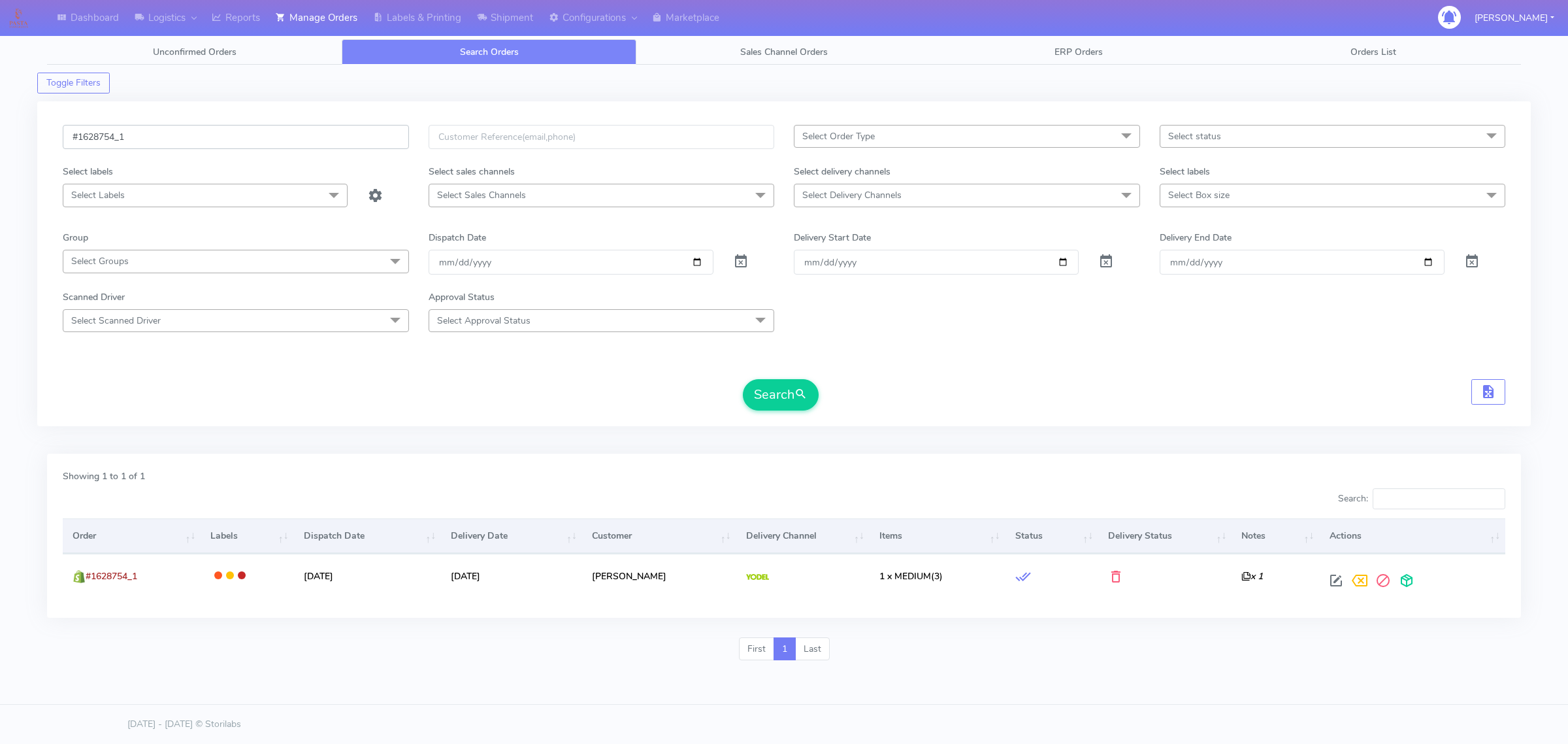
click at [178, 135] on input "#1628754_1" at bounding box center [236, 136] width 346 height 24
paste input "6"
type input "#1628756_1"
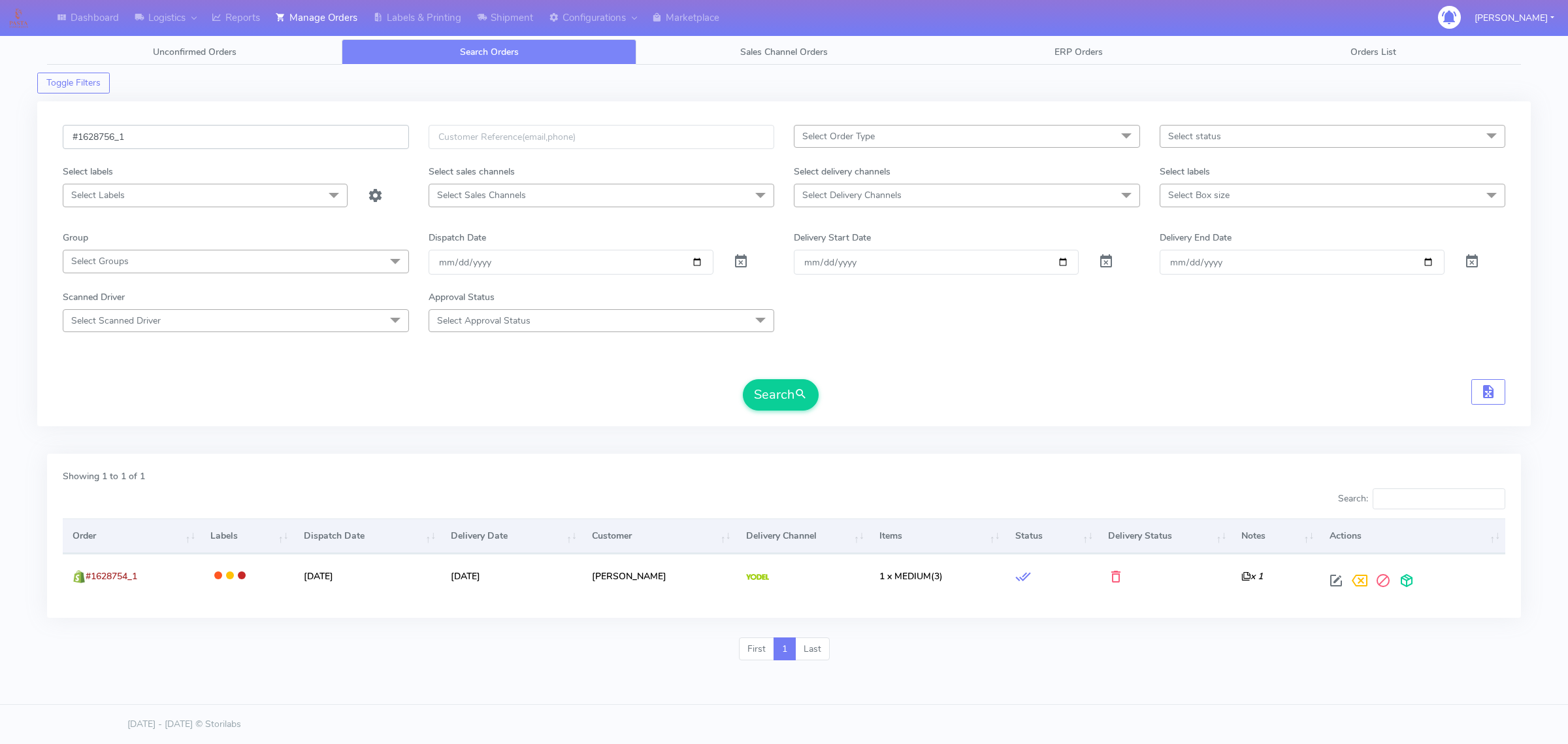
click at [743, 379] on button "Search" at bounding box center [781, 394] width 76 height 32
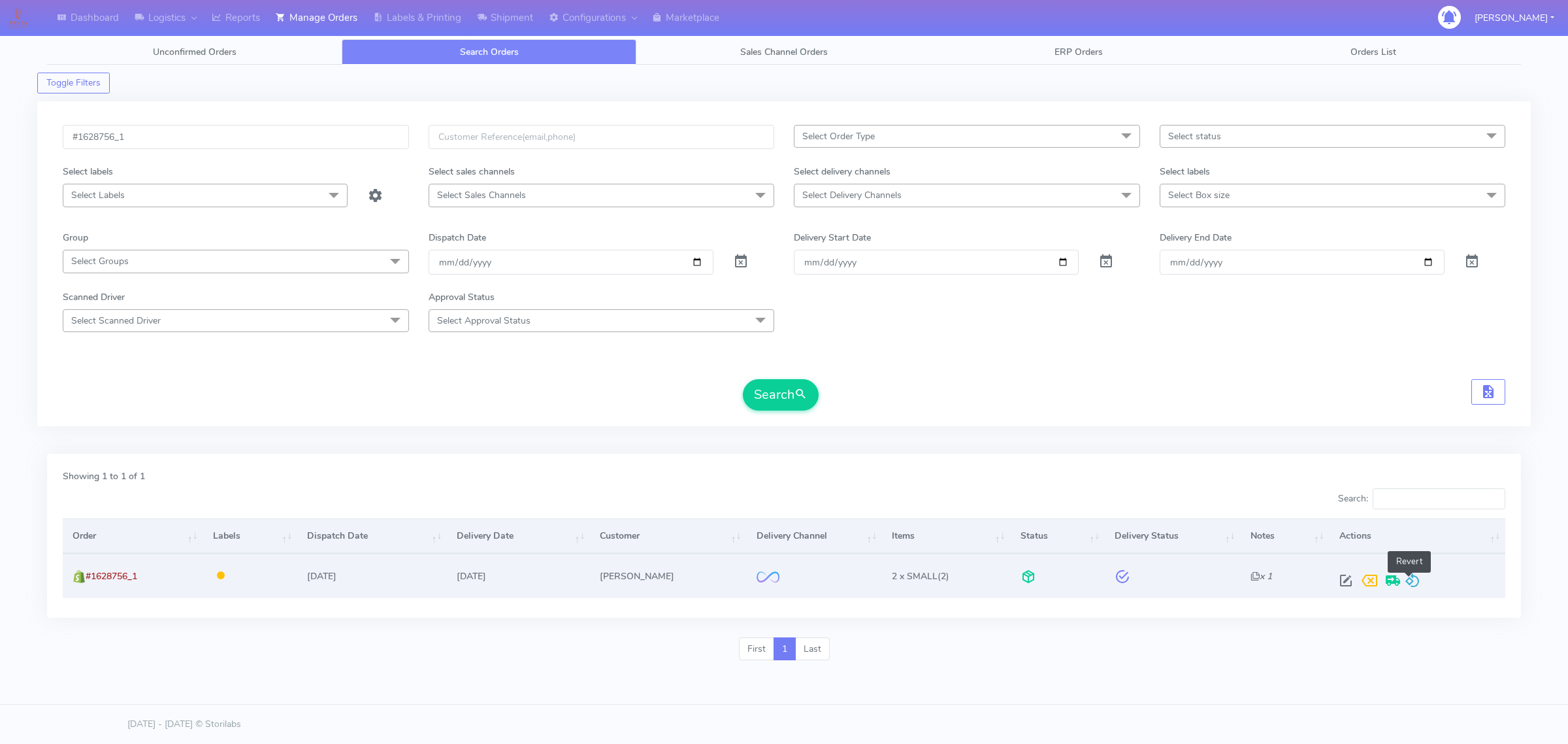
click at [1413, 577] on span at bounding box center [1413, 583] width 15 height 12
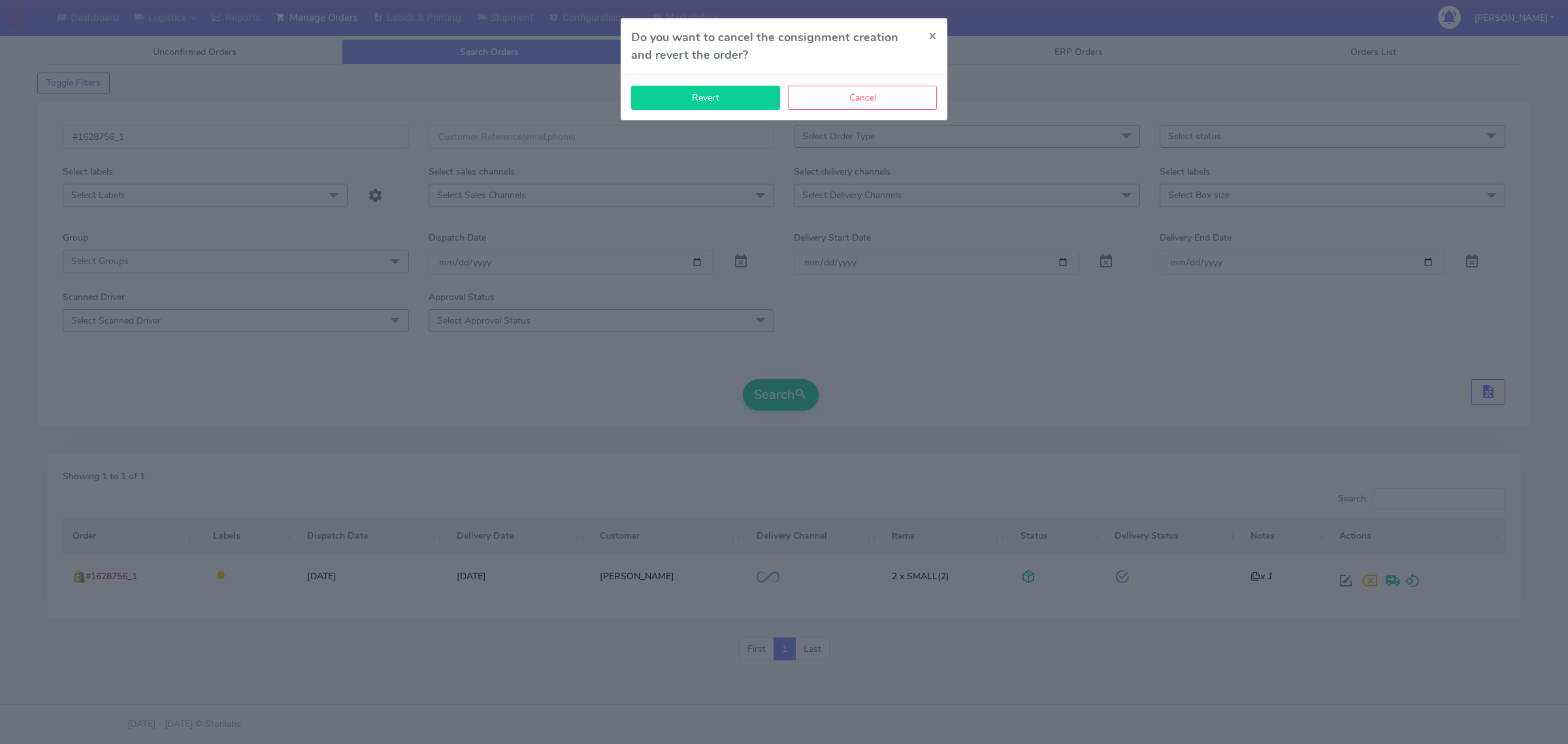
click at [755, 102] on button "Revert" at bounding box center [705, 97] width 149 height 24
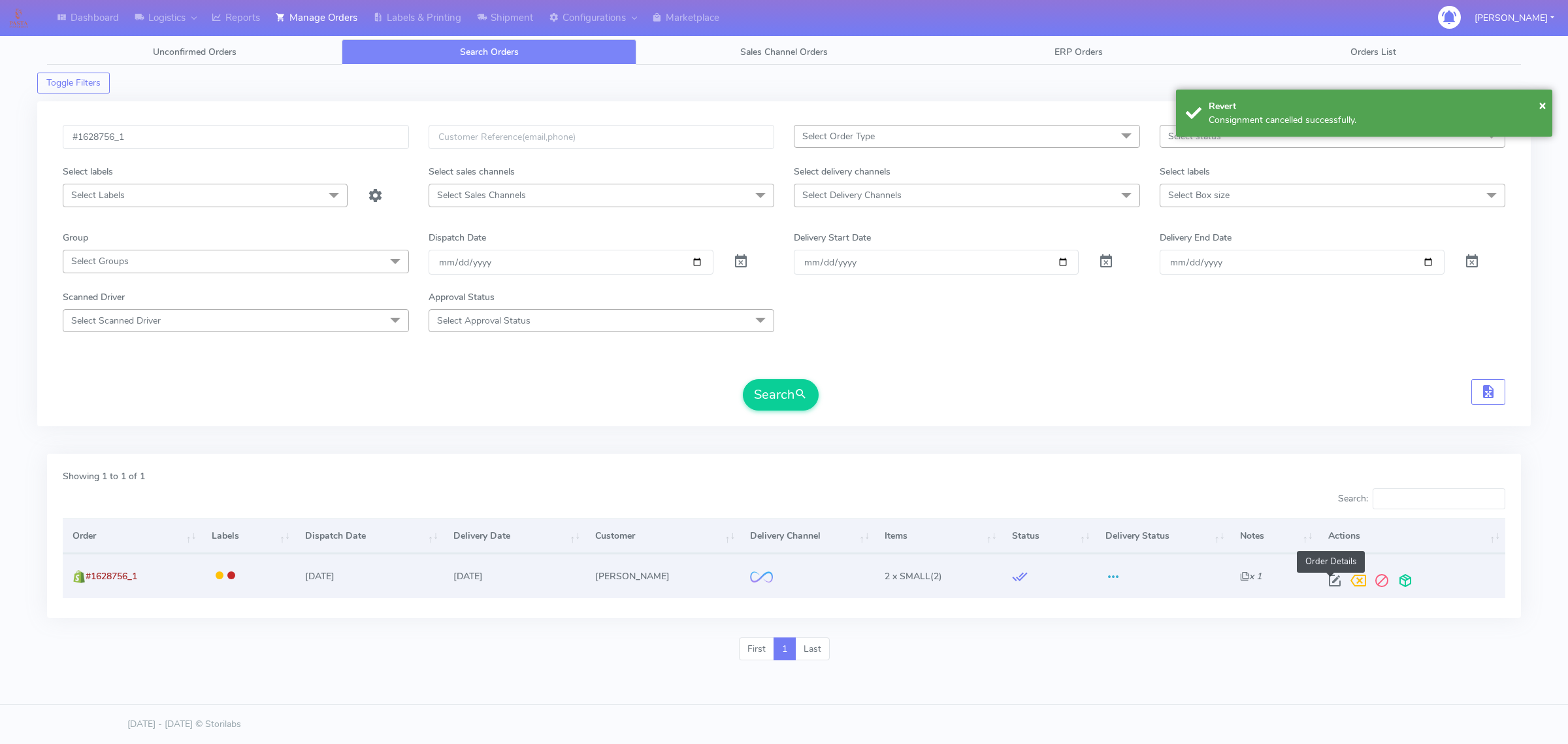
click at [1337, 577] on span at bounding box center [1335, 583] width 23 height 12
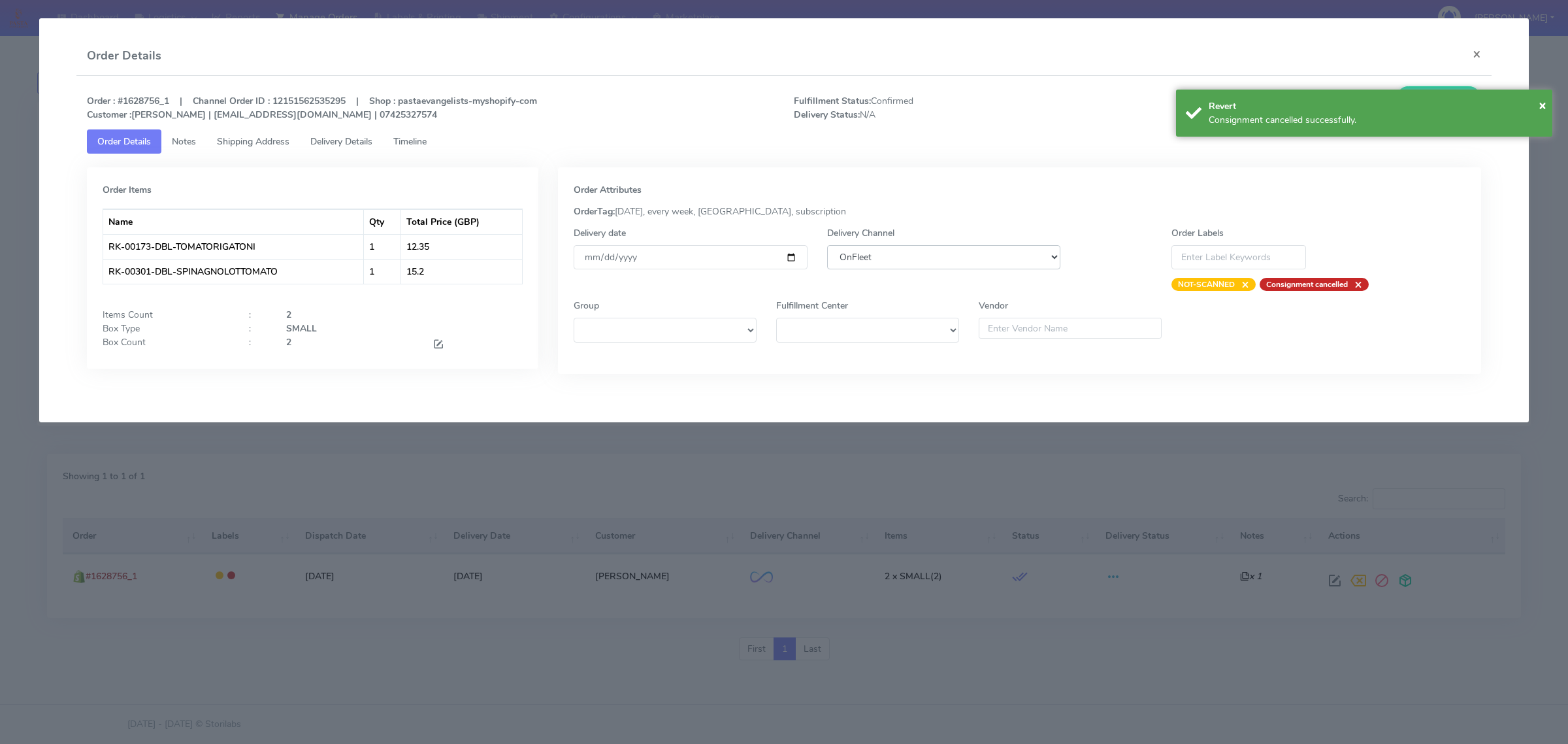
click at [867, 264] on select "DHL OnFleet Royal Mail DPD Yodel MaxOptra Amazon Collection" at bounding box center [944, 257] width 233 height 24
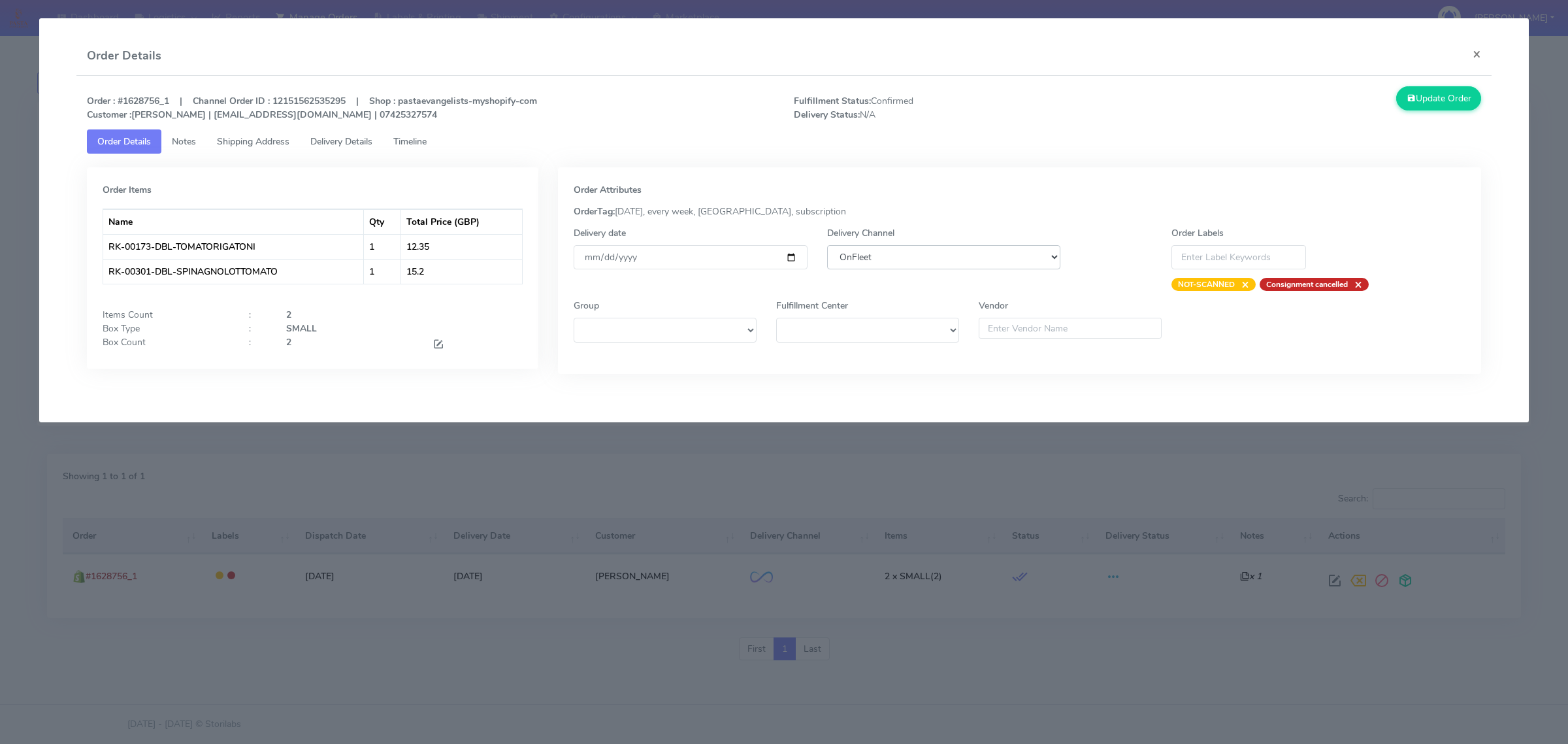
select select "5"
click at [827, 245] on select "DHL OnFleet Royal Mail DPD Yodel MaxOptra Amazon Collection" at bounding box center [944, 257] width 233 height 24
click at [1456, 111] on button "Update Order" at bounding box center [1439, 98] width 85 height 24
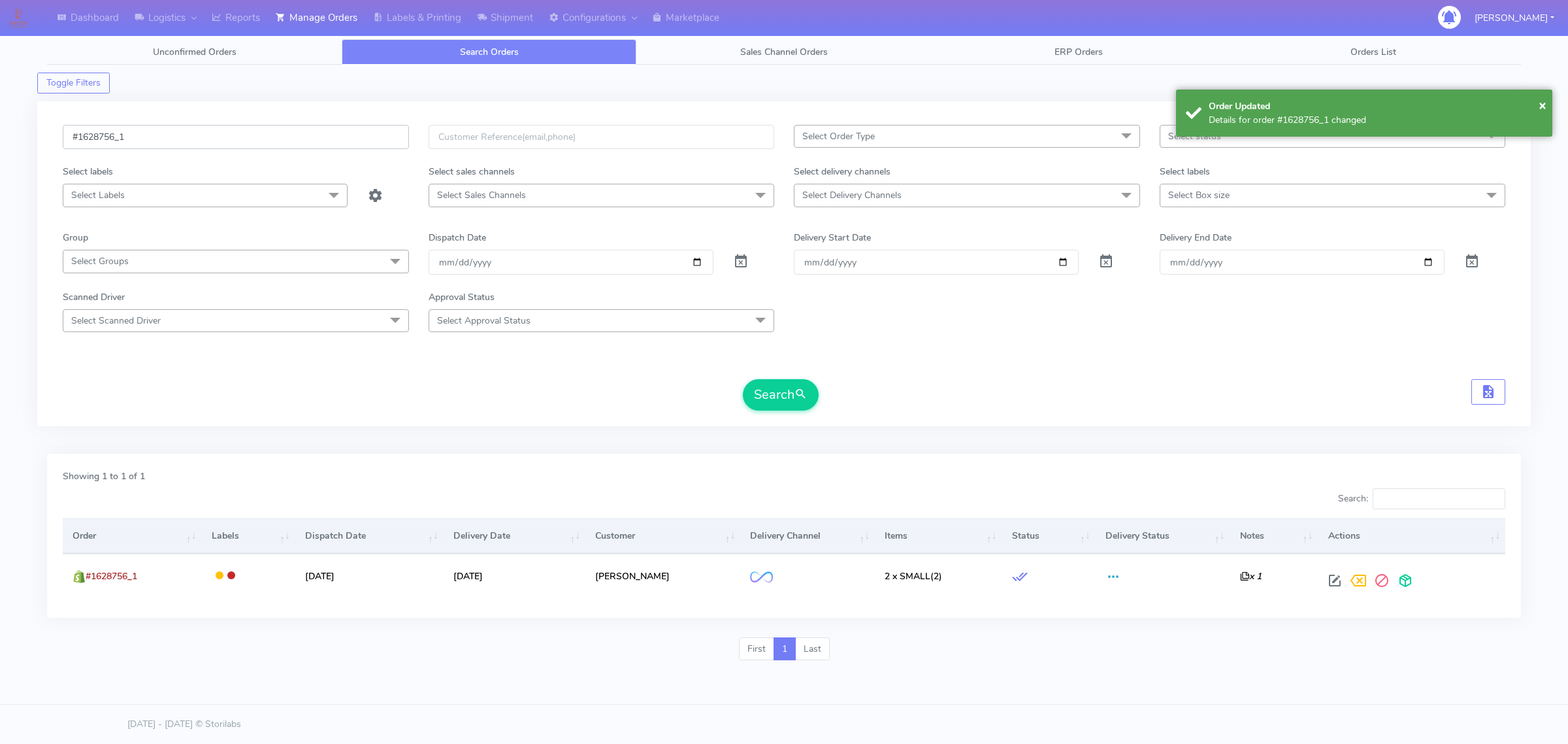
click at [279, 131] on input "#1628756_1" at bounding box center [236, 136] width 346 height 24
paste input "6"
type input "#1628766_1"
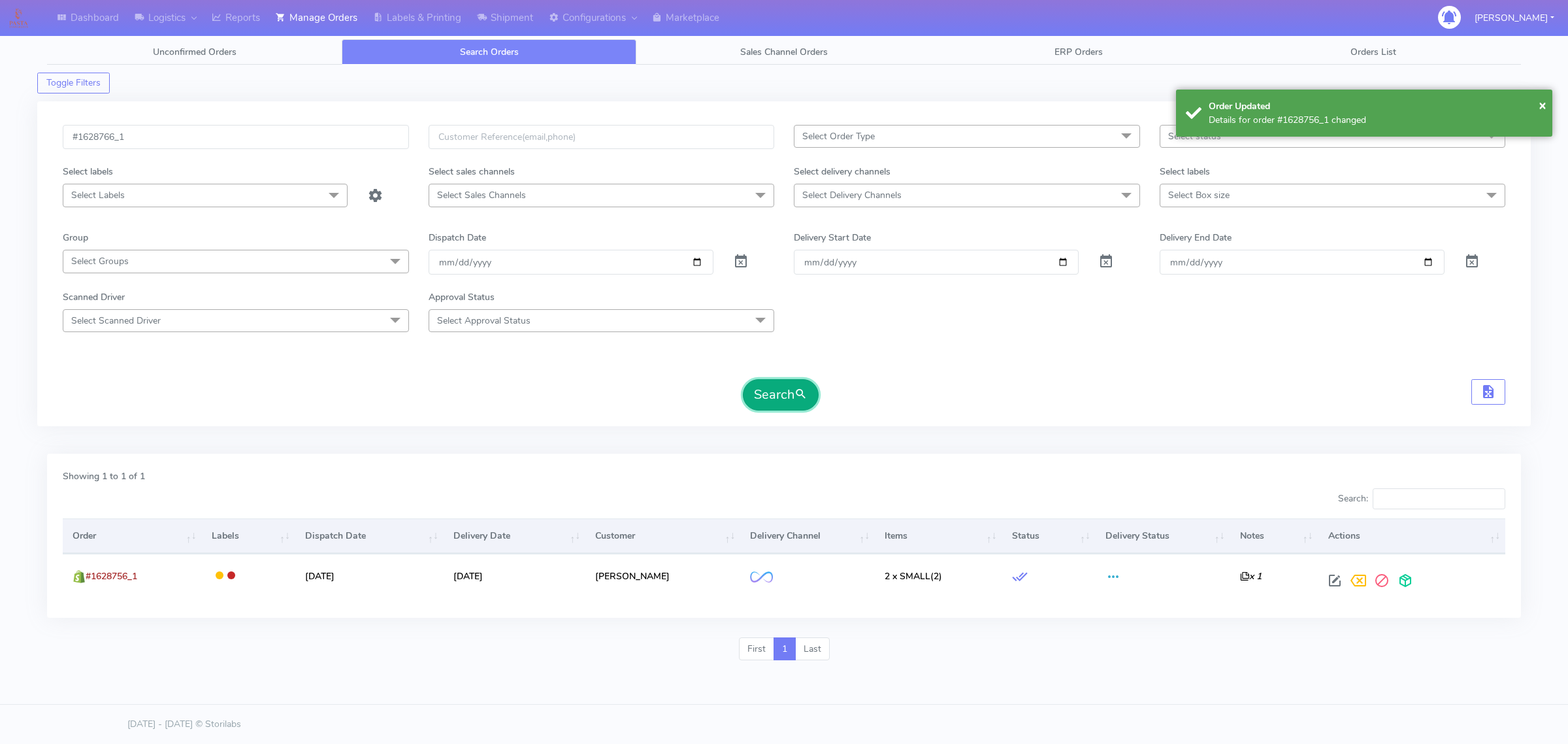
click at [799, 400] on span "submit" at bounding box center [801, 394] width 13 height 18
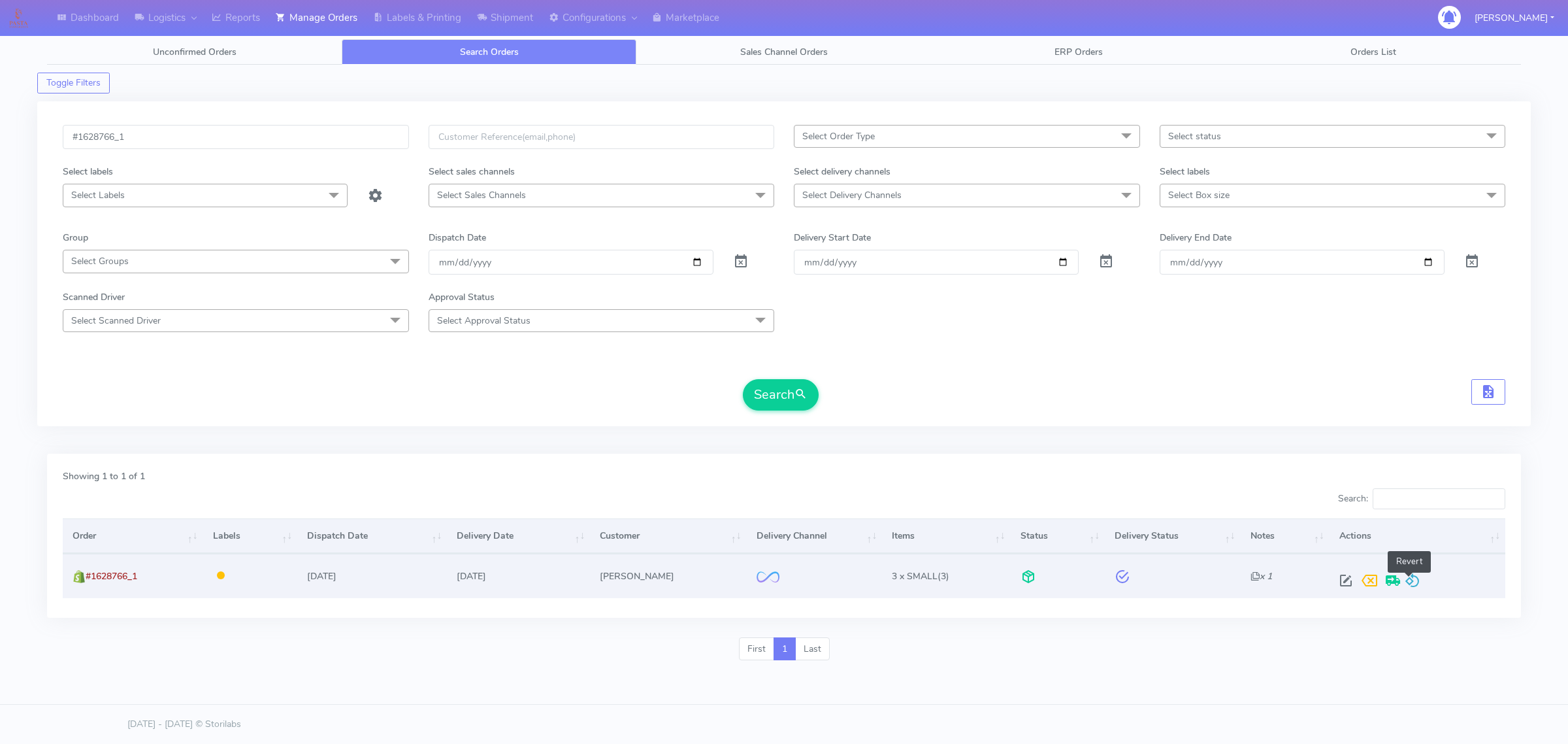
click at [1407, 577] on span at bounding box center [1413, 583] width 15 height 12
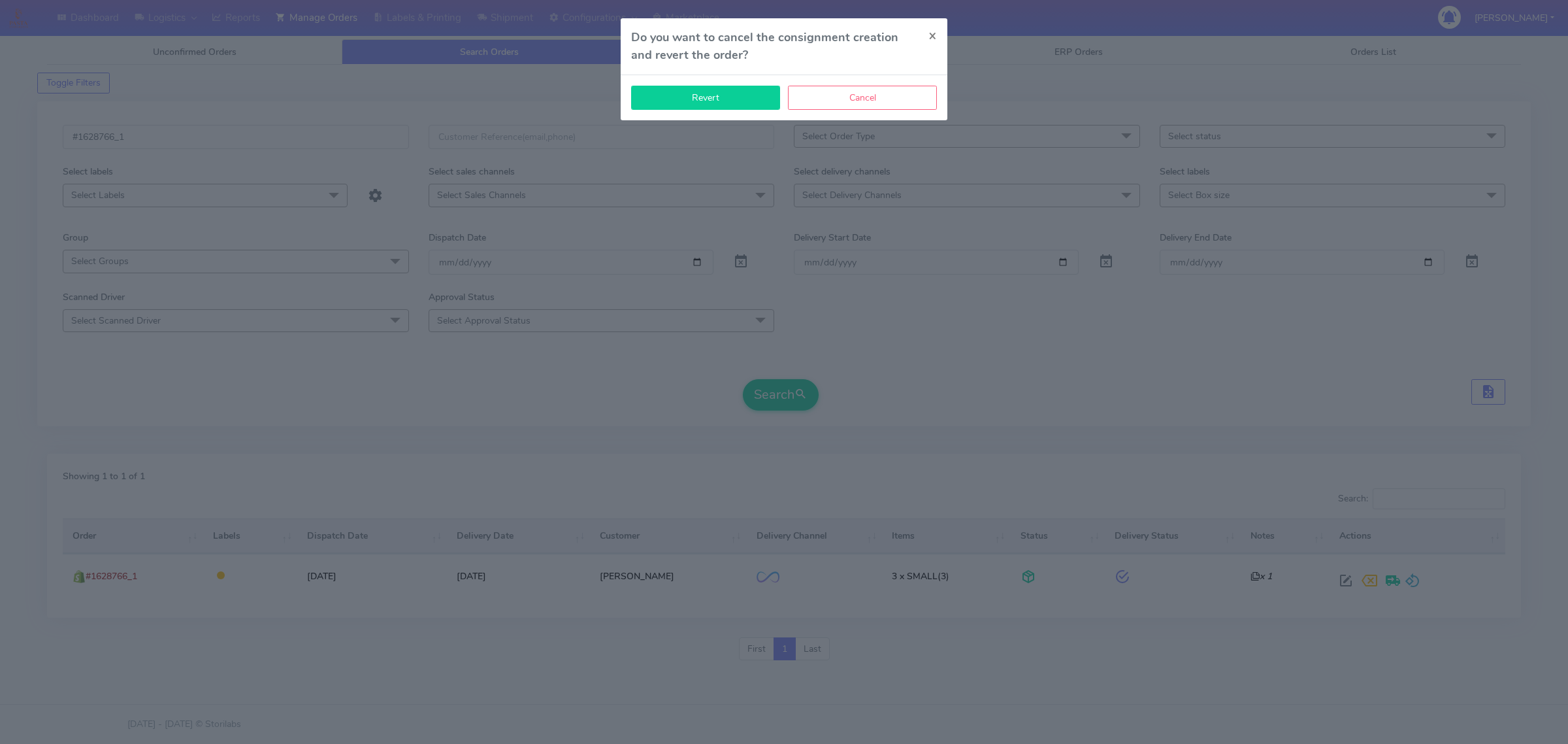
click at [699, 94] on button "Revert" at bounding box center [705, 97] width 149 height 24
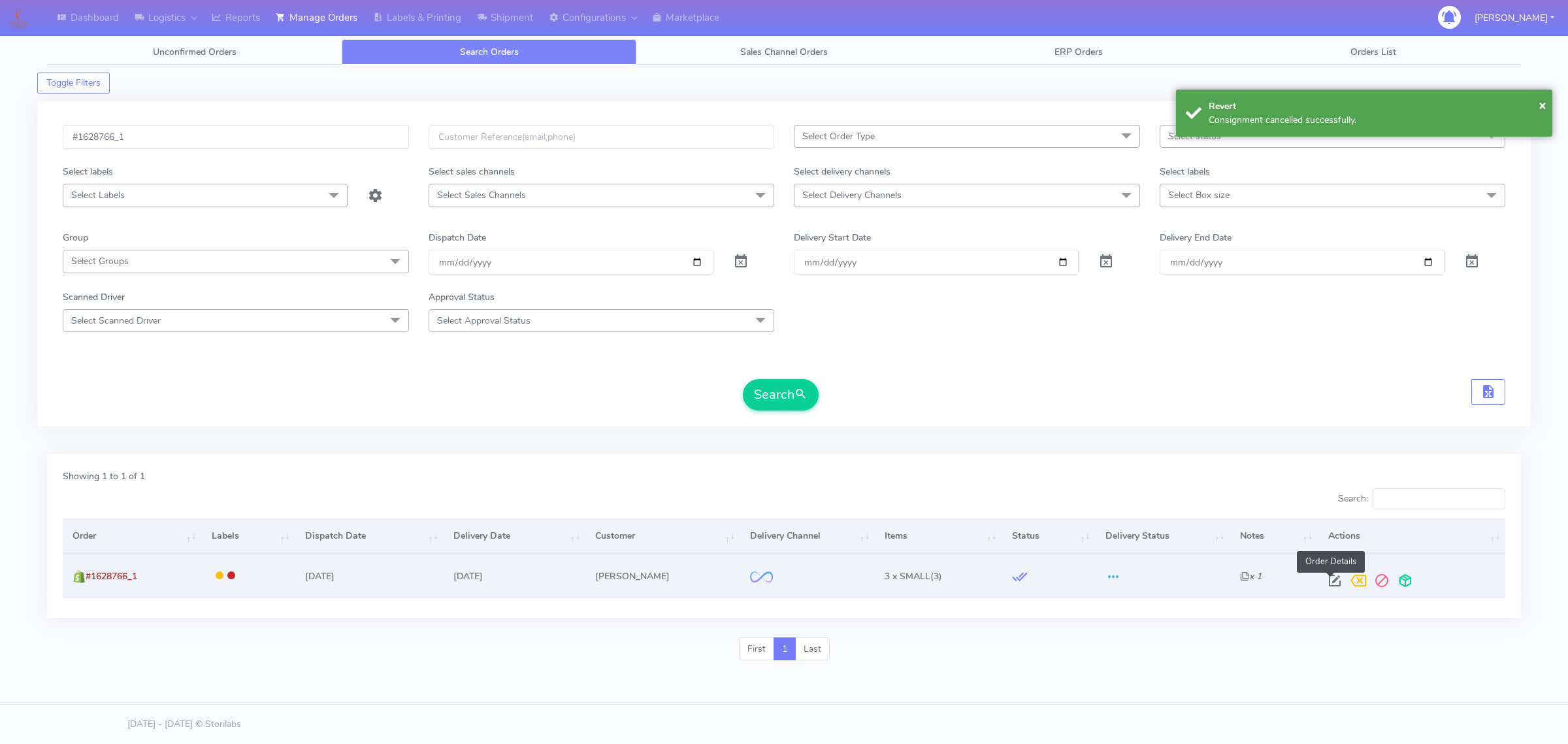
click at [1327, 577] on span at bounding box center [1335, 583] width 23 height 12
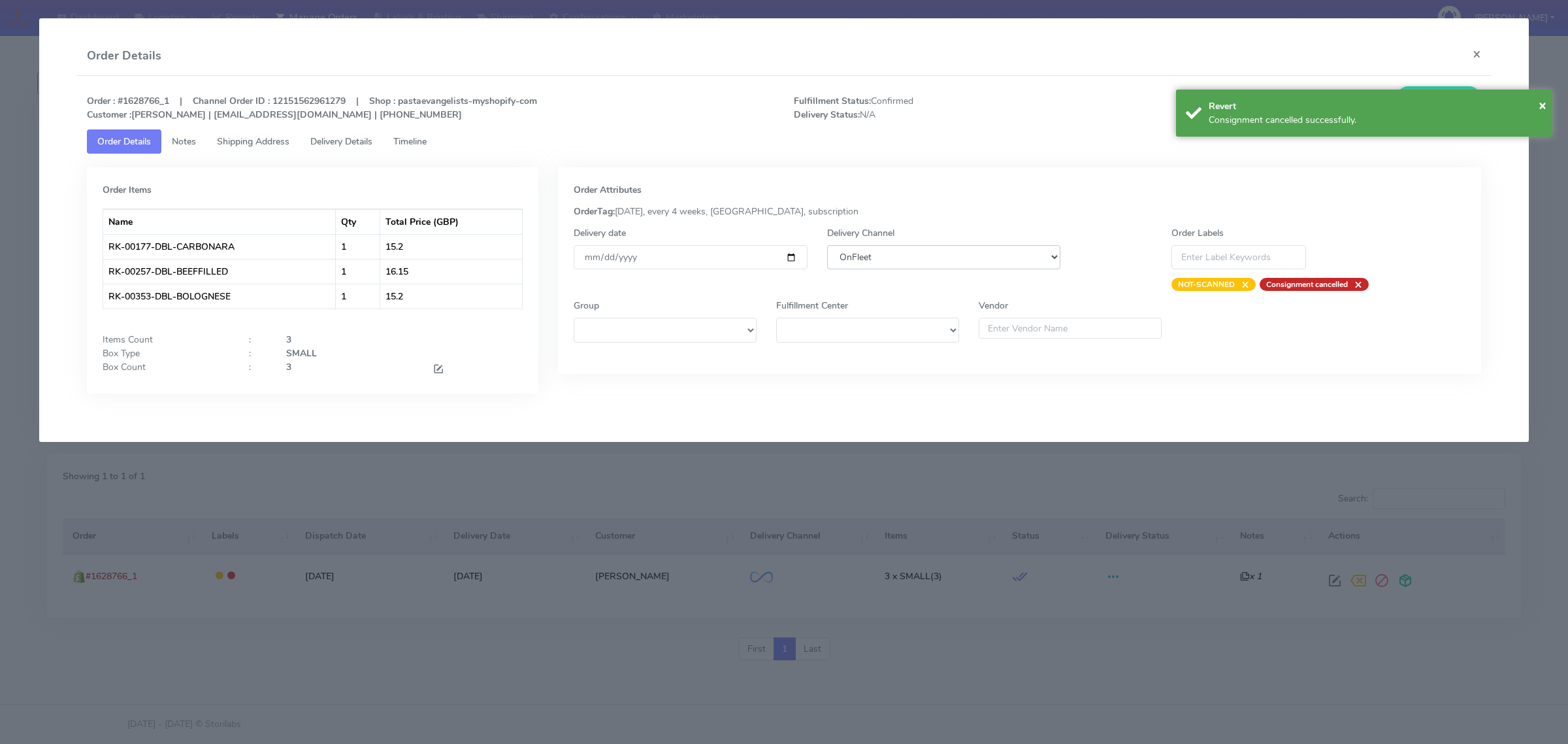
click at [919, 261] on select "DHL OnFleet Royal Mail DPD Yodel MaxOptra Amazon Collection" at bounding box center [944, 257] width 233 height 24
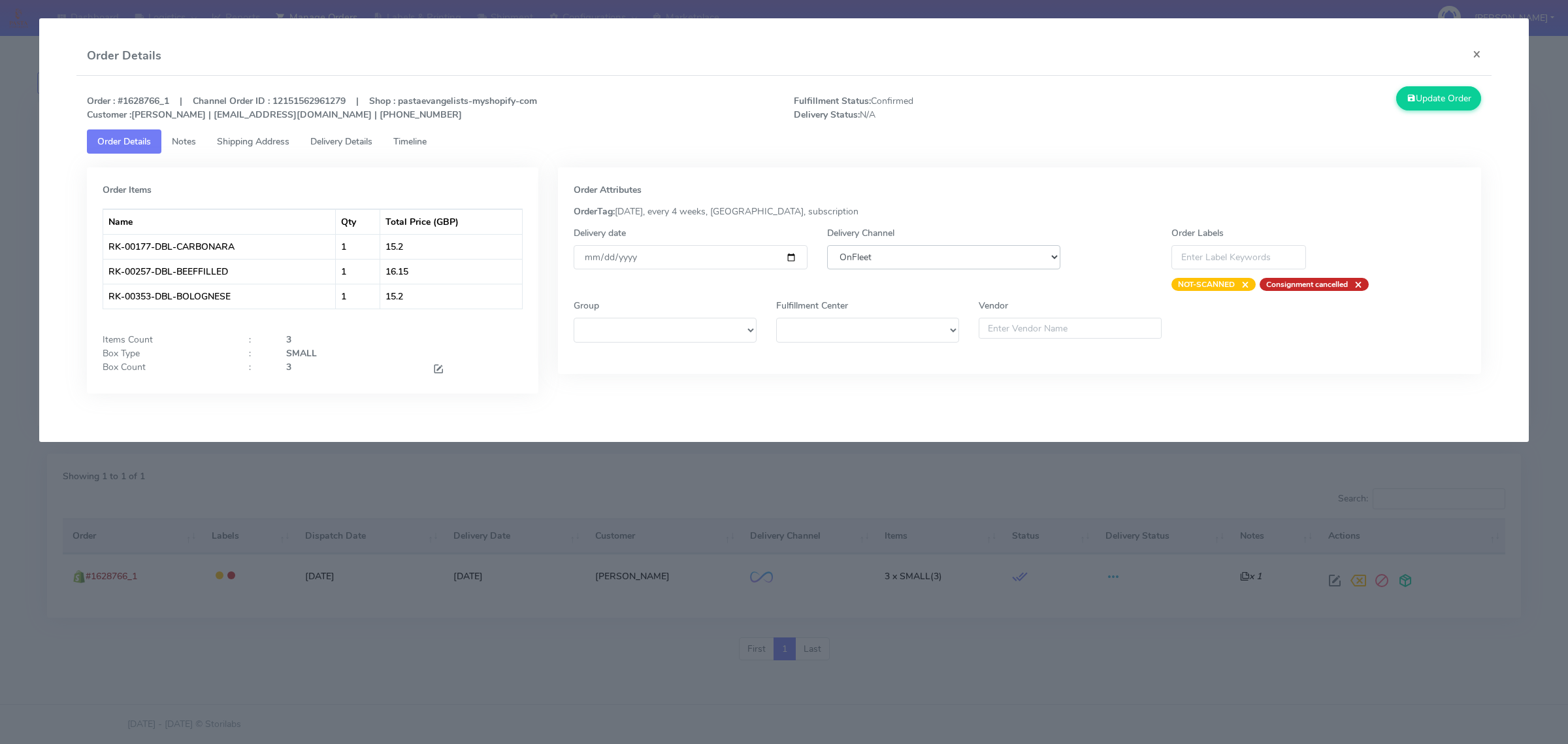
select select "5"
click at [827, 245] on select "DHL OnFleet Royal Mail DPD Yodel MaxOptra Amazon Collection" at bounding box center [944, 257] width 233 height 24
click at [1471, 105] on button "Update Order" at bounding box center [1439, 98] width 85 height 24
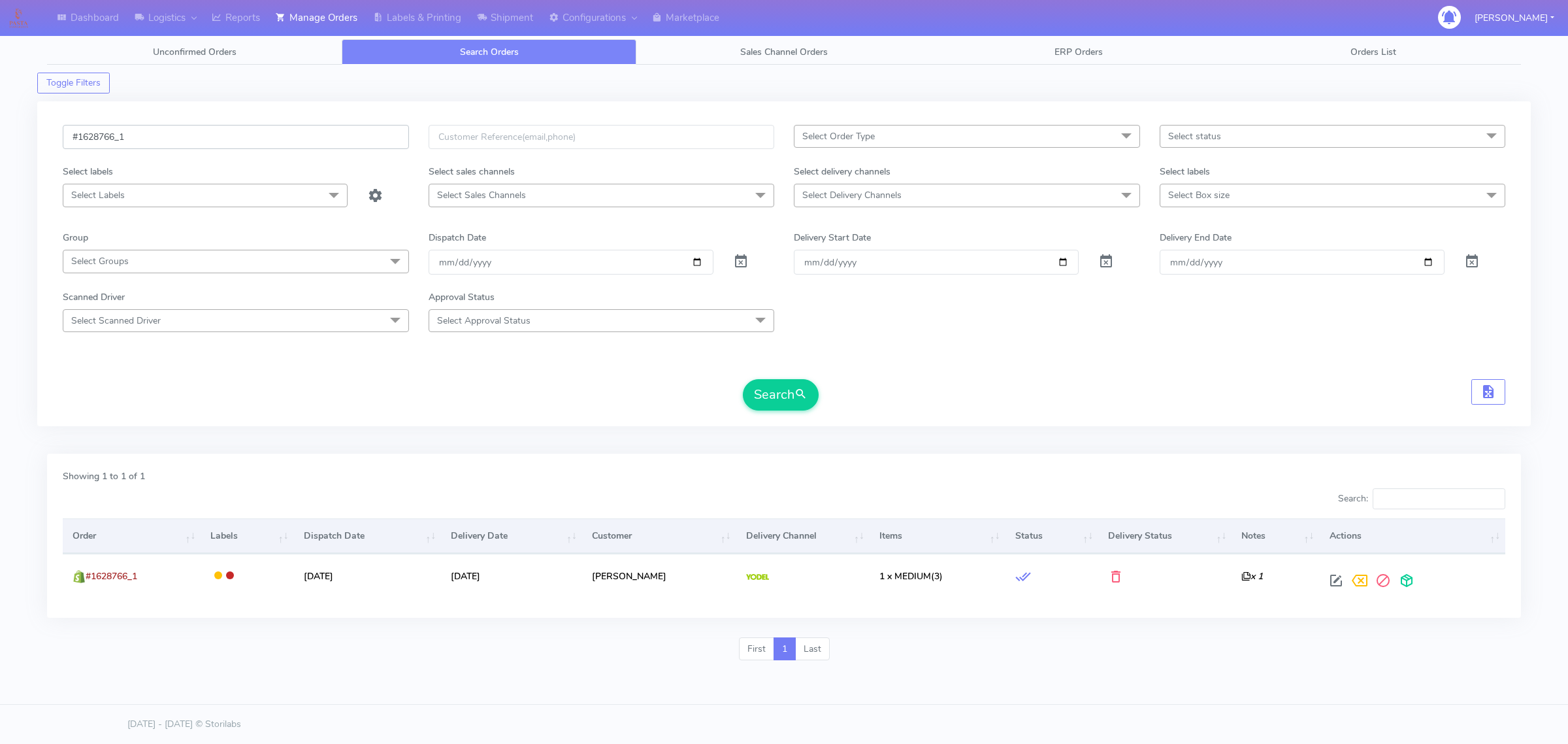
click at [223, 132] on input "#1628766_1" at bounding box center [236, 136] width 346 height 24
paste input "8"
type input "#1628768_1"
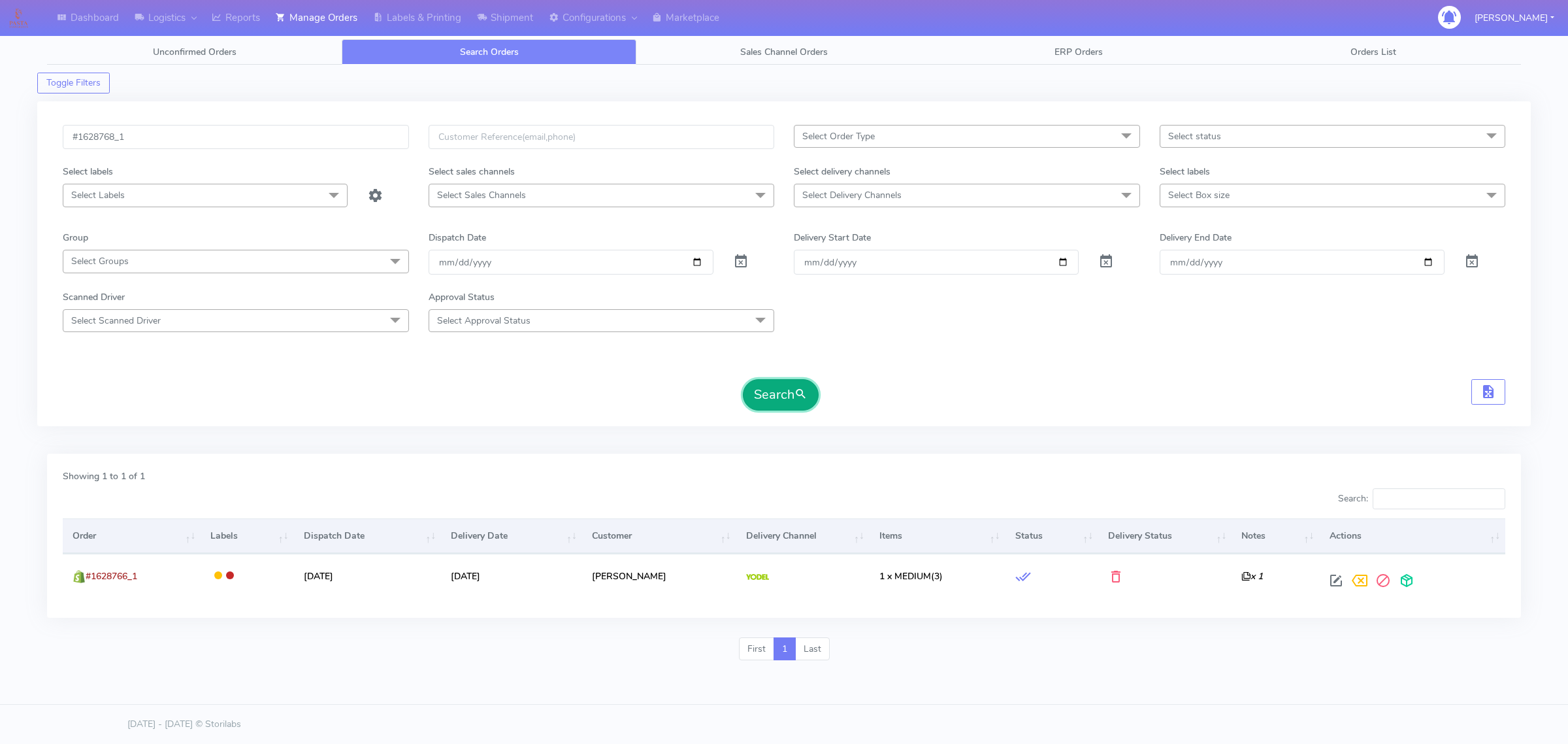
click at [818, 394] on button "Search" at bounding box center [781, 394] width 76 height 32
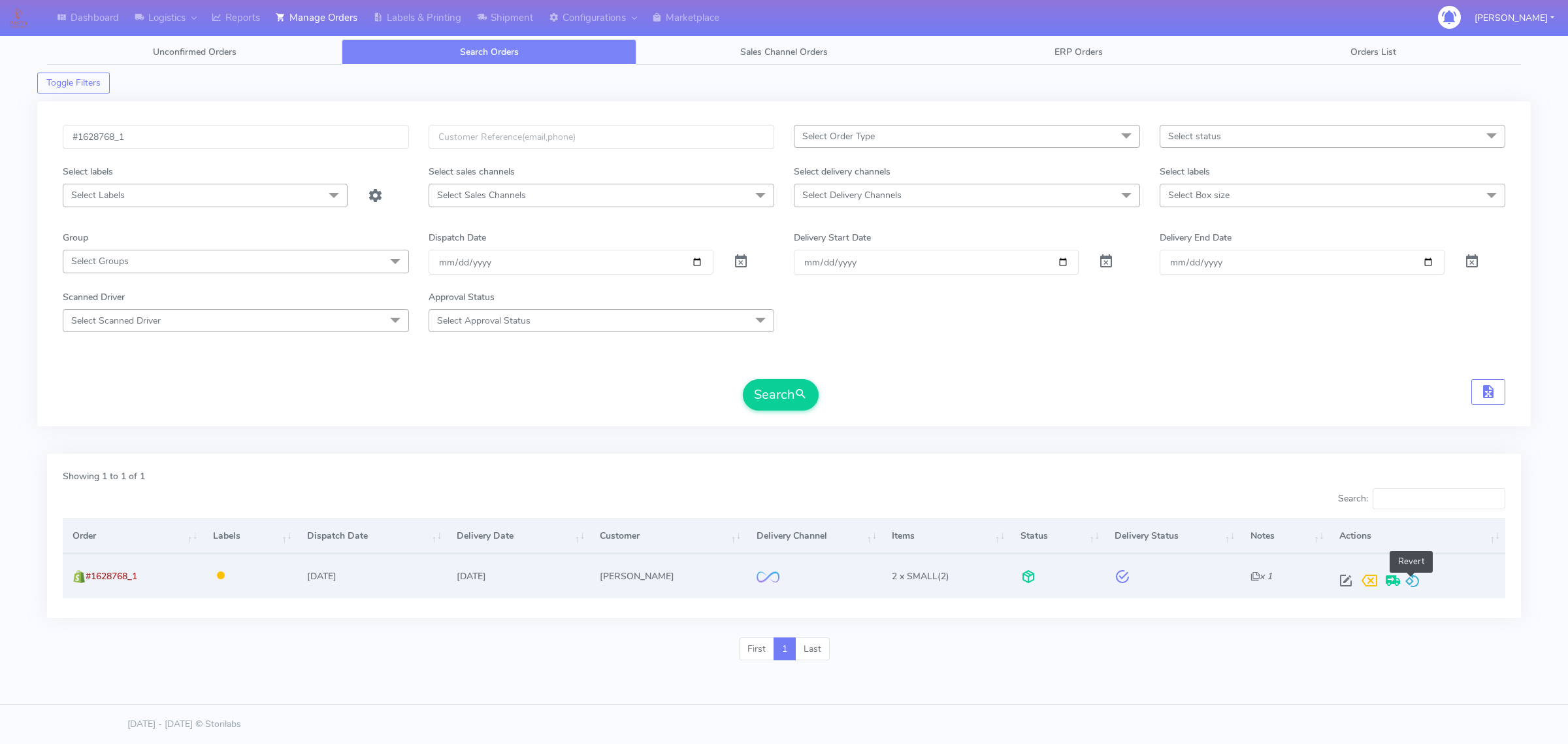
click at [1410, 580] on span at bounding box center [1413, 583] width 15 height 12
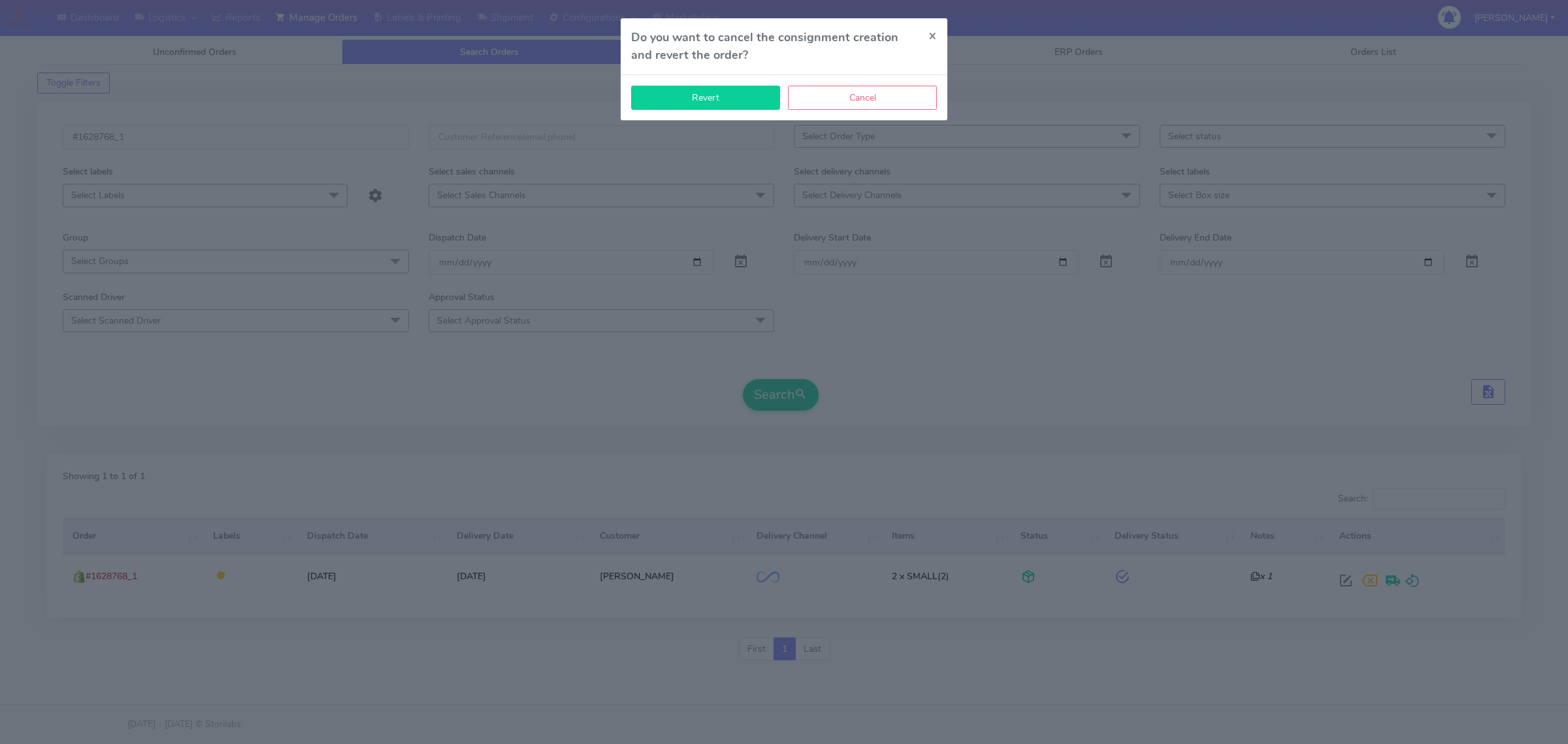
click at [714, 91] on button "Revert" at bounding box center [705, 97] width 149 height 24
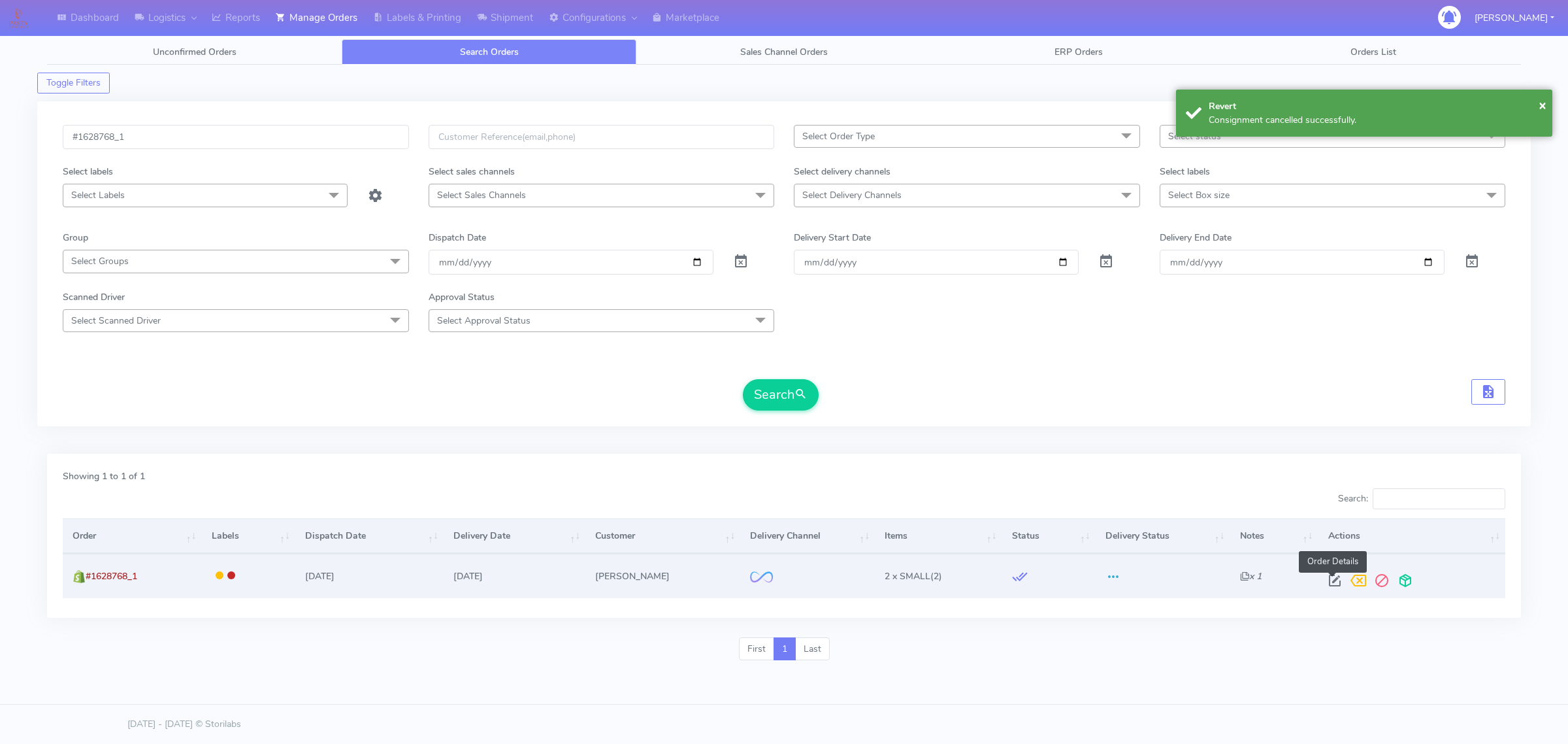
click at [1327, 577] on span at bounding box center [1335, 583] width 23 height 12
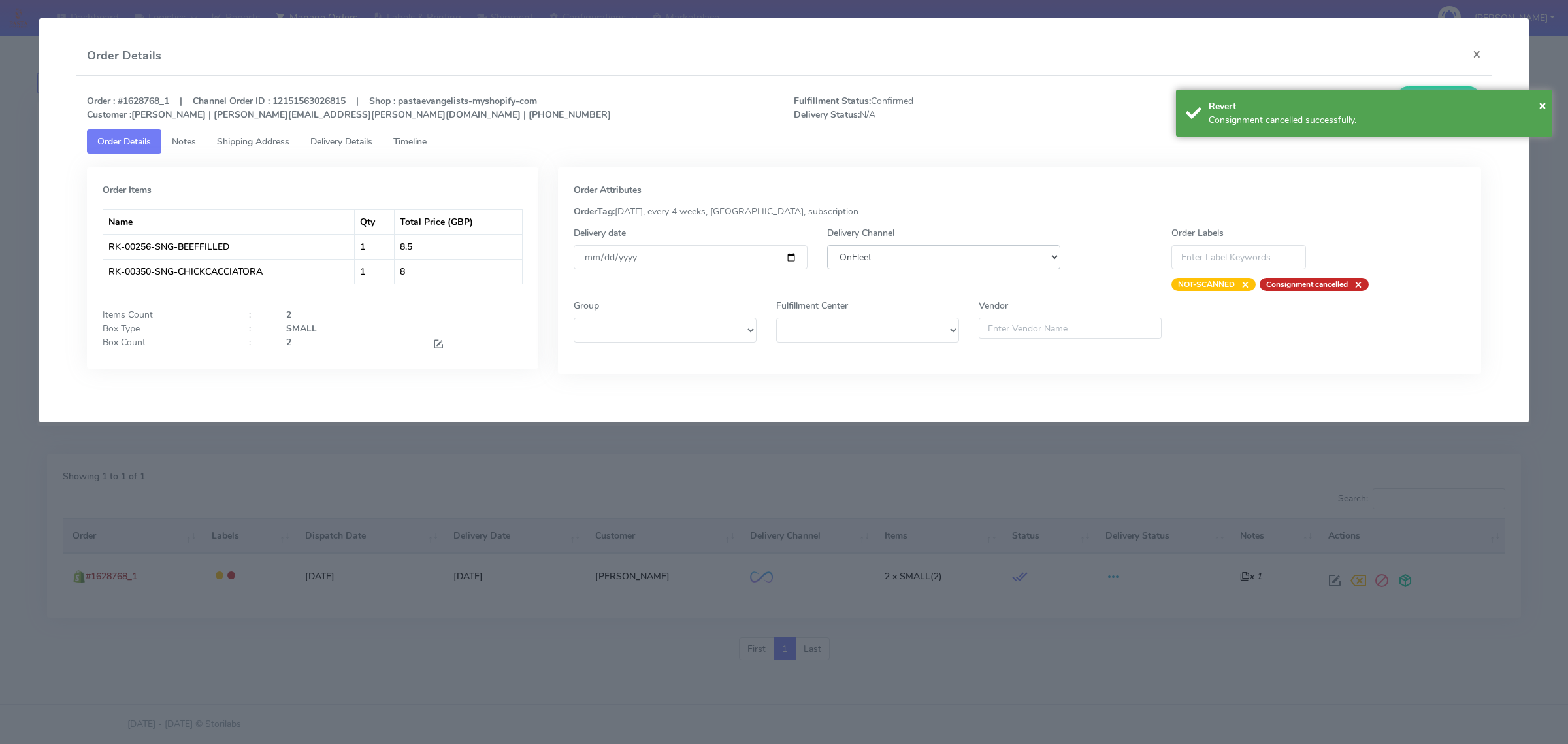
drag, startPoint x: 885, startPoint y: 254, endPoint x: 884, endPoint y: 268, distance: 14.0
click at [885, 254] on select "DHL OnFleet Royal Mail DPD Yodel MaxOptra Amazon Collection" at bounding box center [944, 257] width 233 height 24
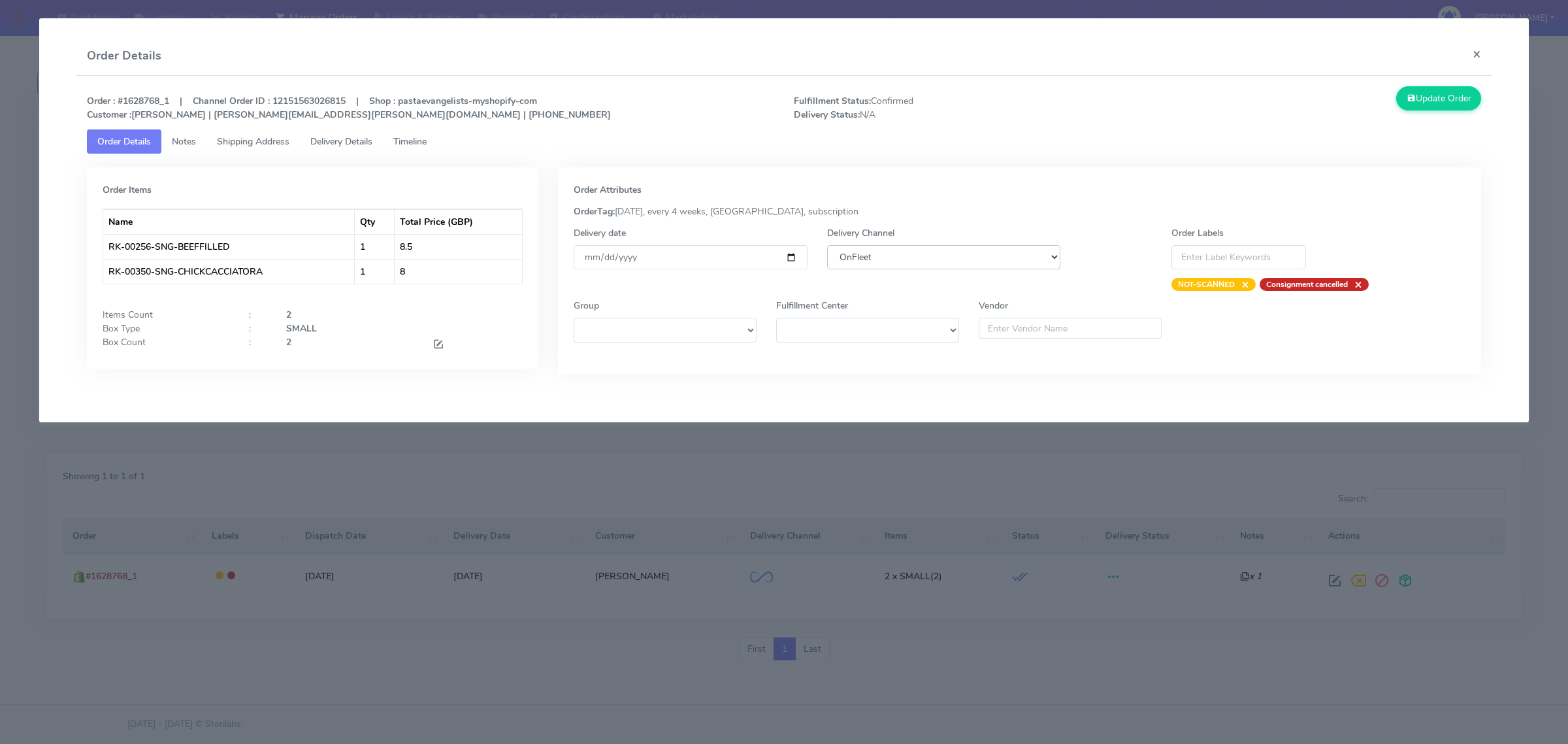
select select "5"
click at [827, 245] on select "DHL OnFleet Royal Mail DPD Yodel MaxOptra Amazon Collection" at bounding box center [944, 257] width 233 height 24
click at [1423, 90] on button "Update Order" at bounding box center [1439, 98] width 85 height 24
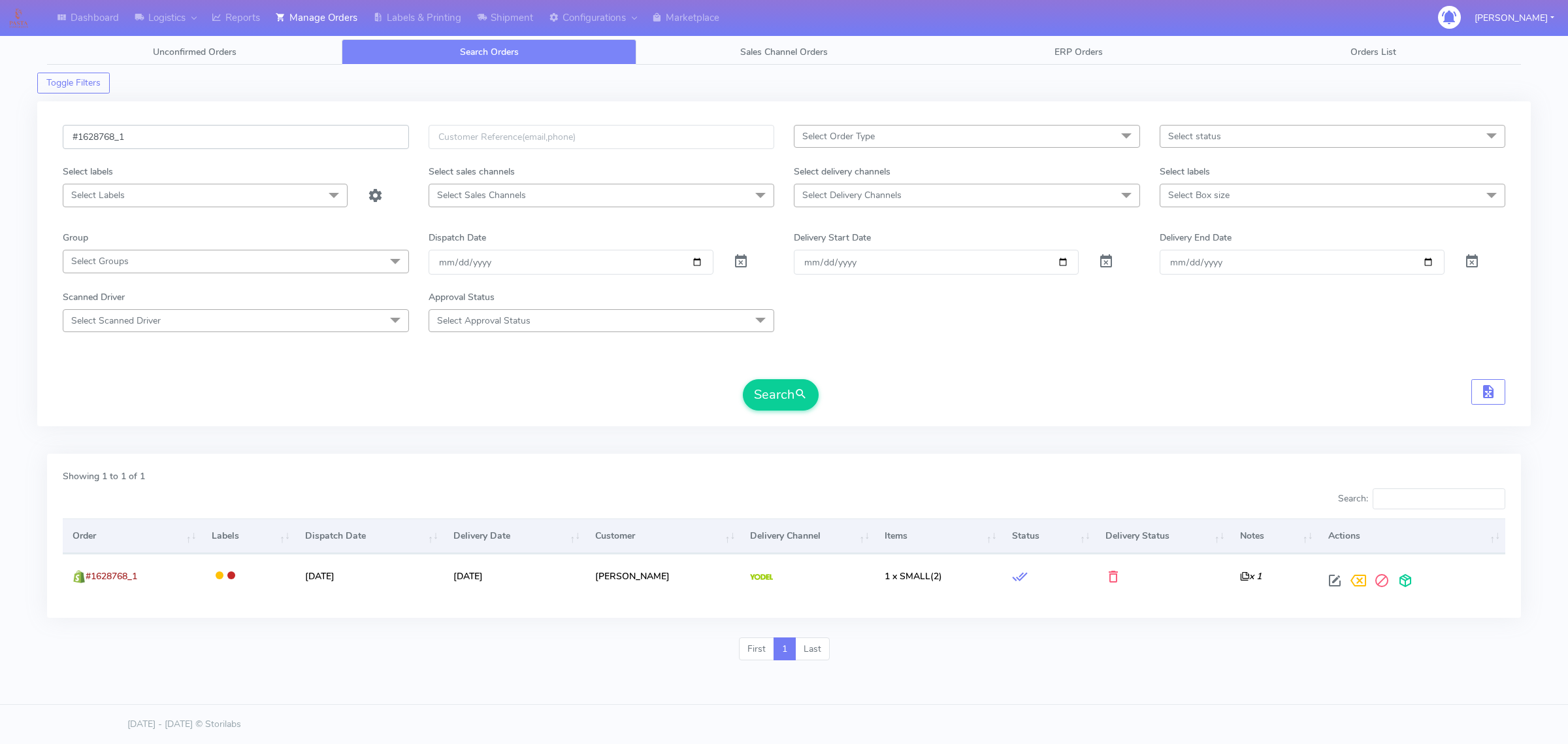
click at [230, 131] on input "#1628768_1" at bounding box center [236, 136] width 346 height 24
paste input "70"
type input "#1628770_1"
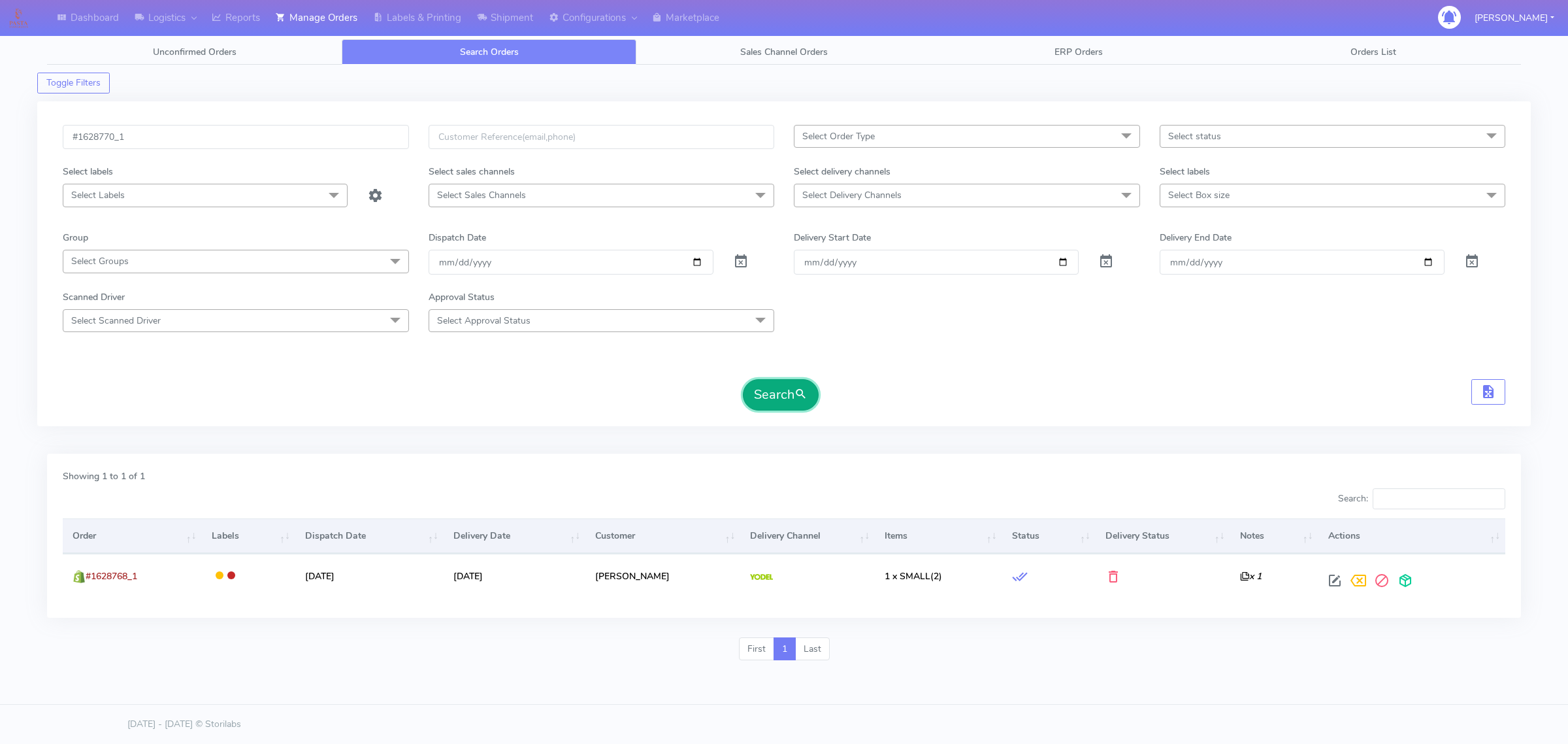
click at [782, 390] on button "Search" at bounding box center [781, 394] width 76 height 32
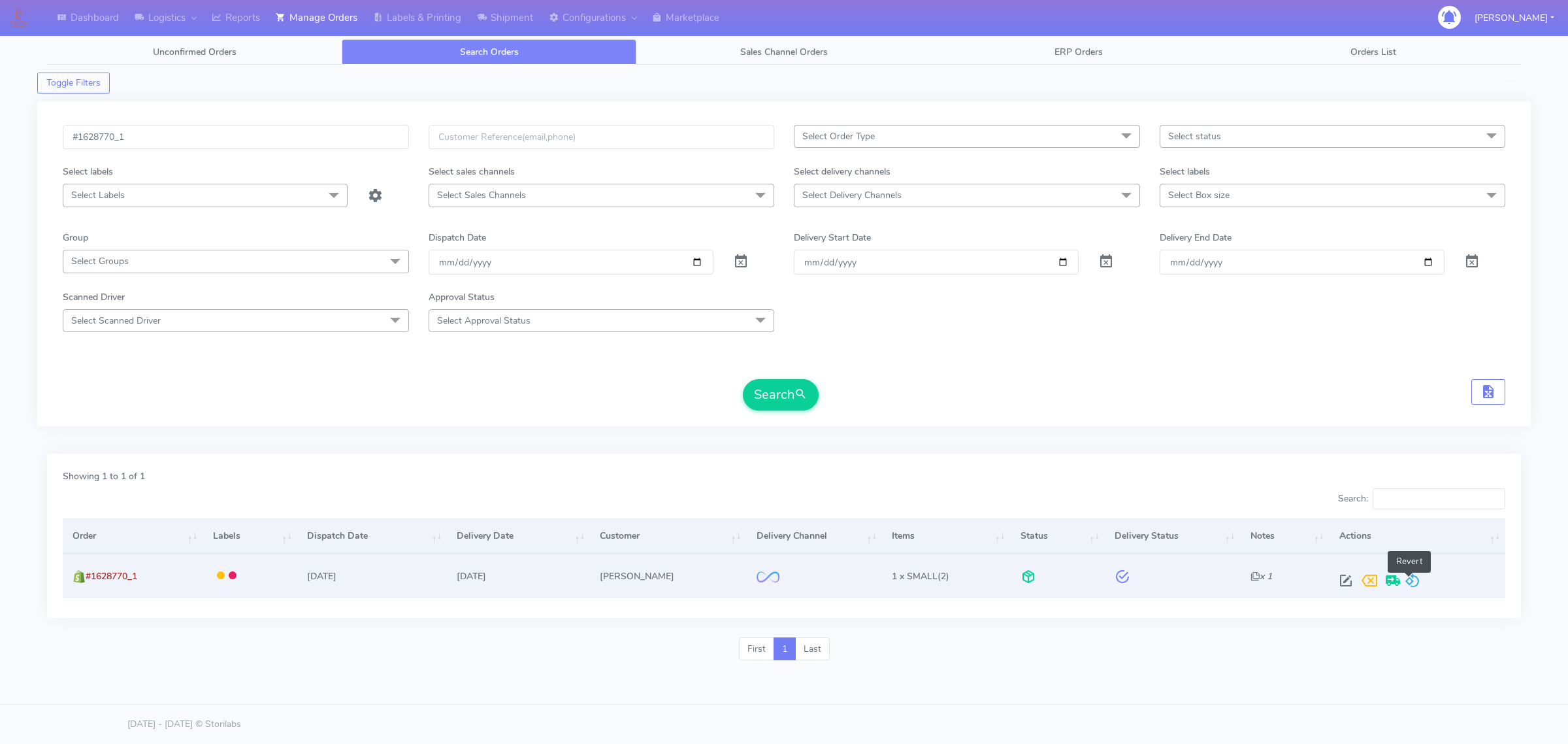
click at [1416, 577] on span at bounding box center [1413, 583] width 15 height 12
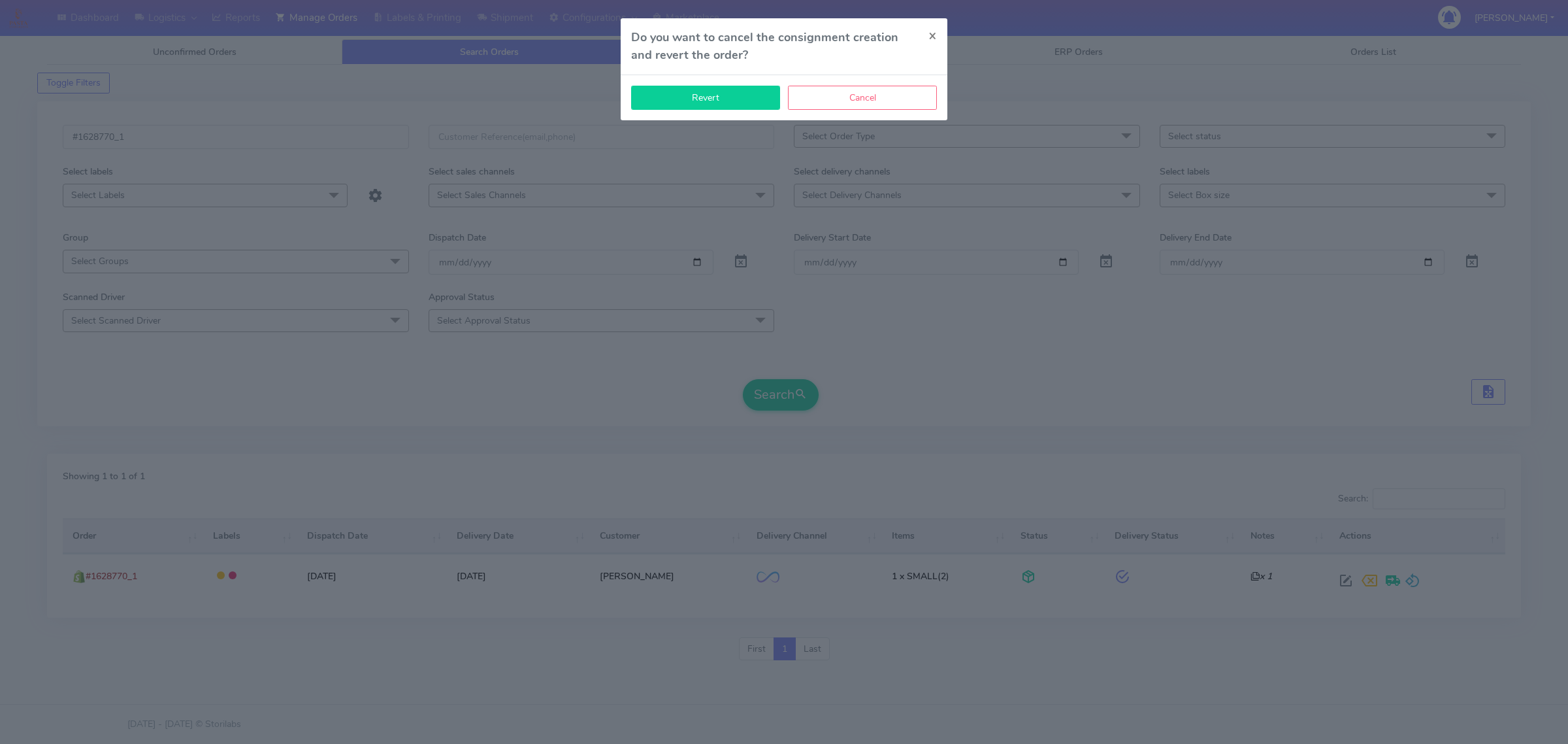
click at [684, 99] on button "Revert" at bounding box center [705, 97] width 149 height 24
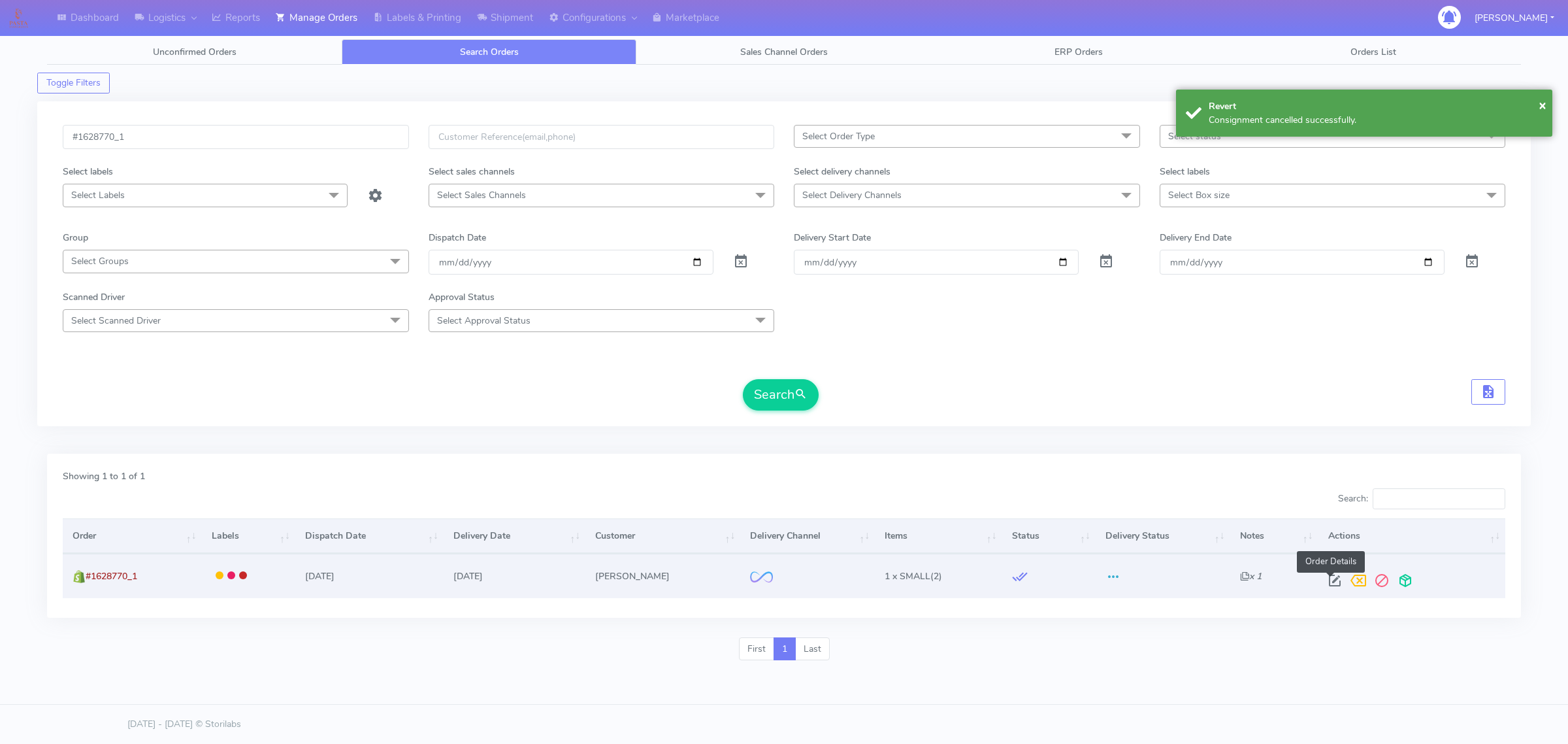
click at [1325, 580] on span at bounding box center [1335, 583] width 23 height 12
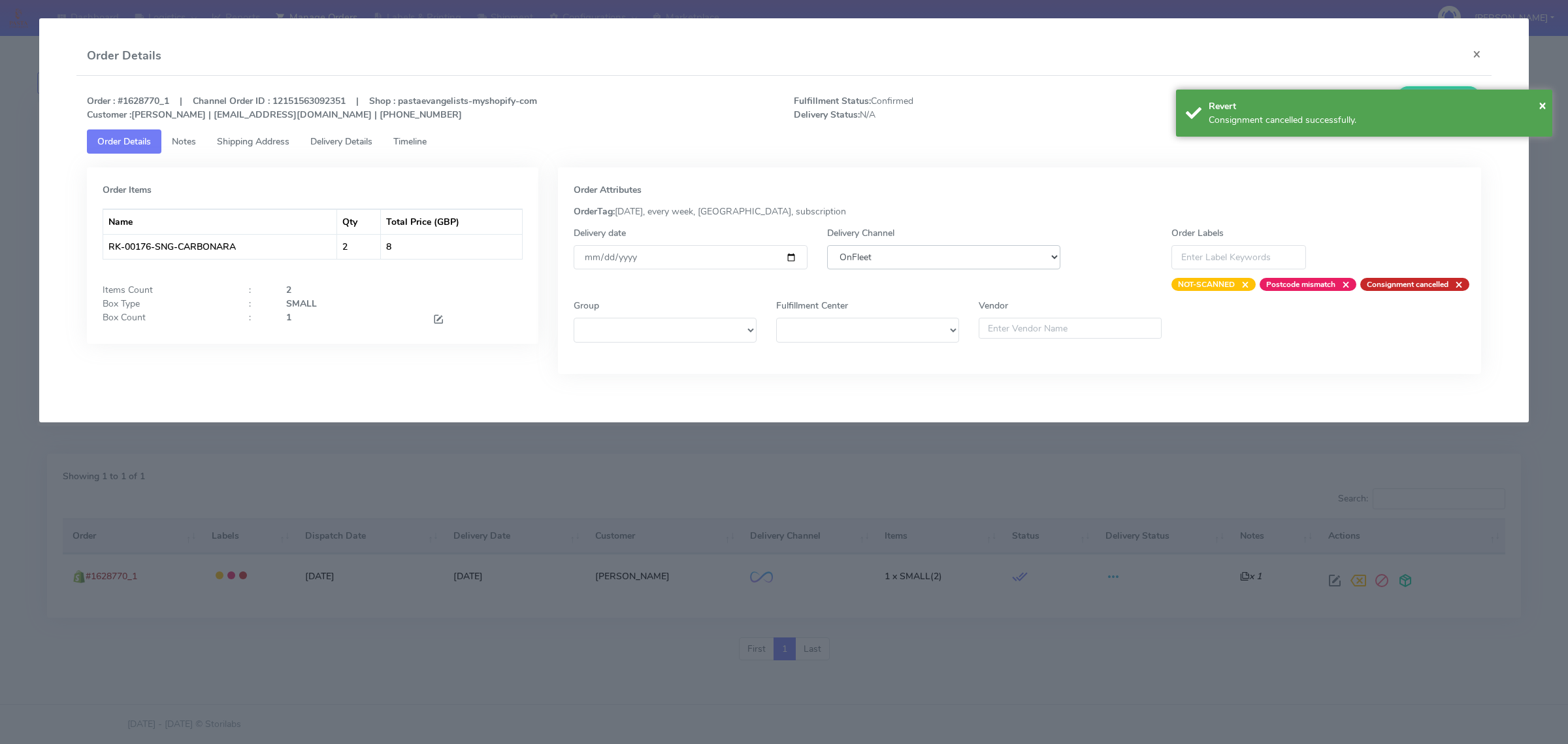
drag, startPoint x: 840, startPoint y: 251, endPoint x: 841, endPoint y: 260, distance: 9.1
click at [840, 251] on select "DHL OnFleet Royal Mail DPD Yodel MaxOptra Amazon Collection" at bounding box center [944, 257] width 233 height 24
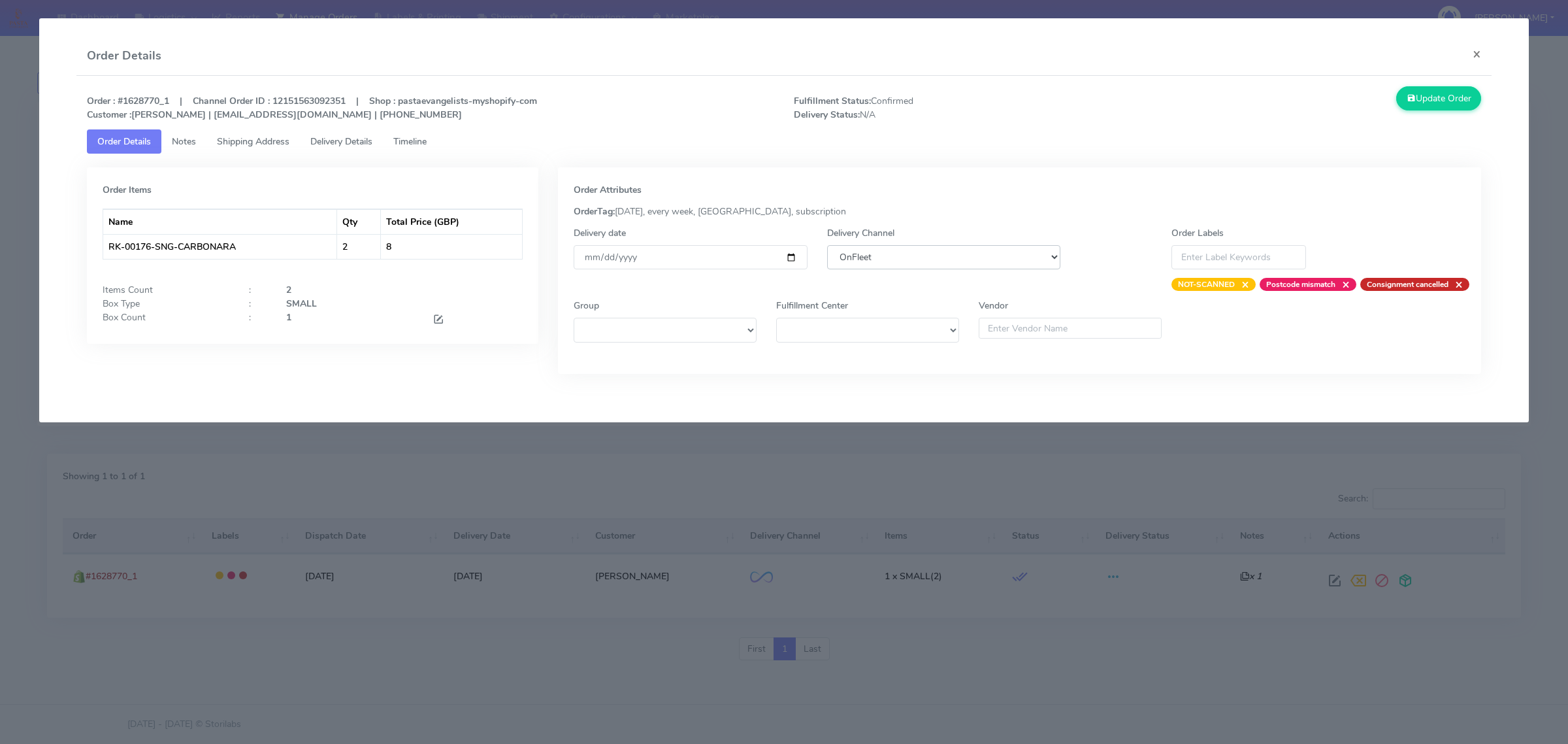
select select "5"
click at [827, 245] on select "DHL OnFleet Royal Mail DPD Yodel MaxOptra Amazon Collection" at bounding box center [944, 257] width 233 height 24
click at [1415, 104] on button "Update Order" at bounding box center [1439, 98] width 85 height 24
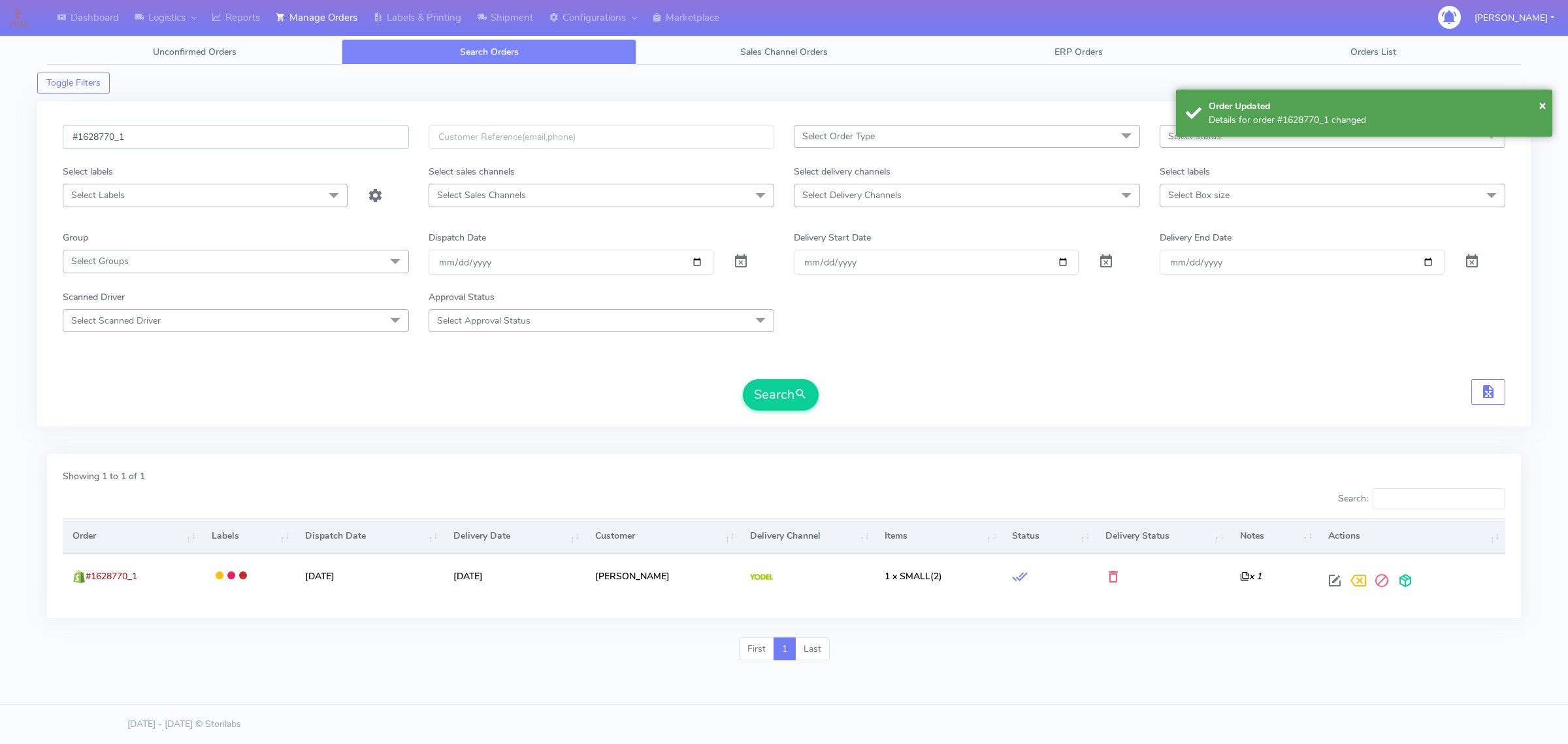
click at [288, 142] on input "#1628770_1" at bounding box center [236, 136] width 346 height 24
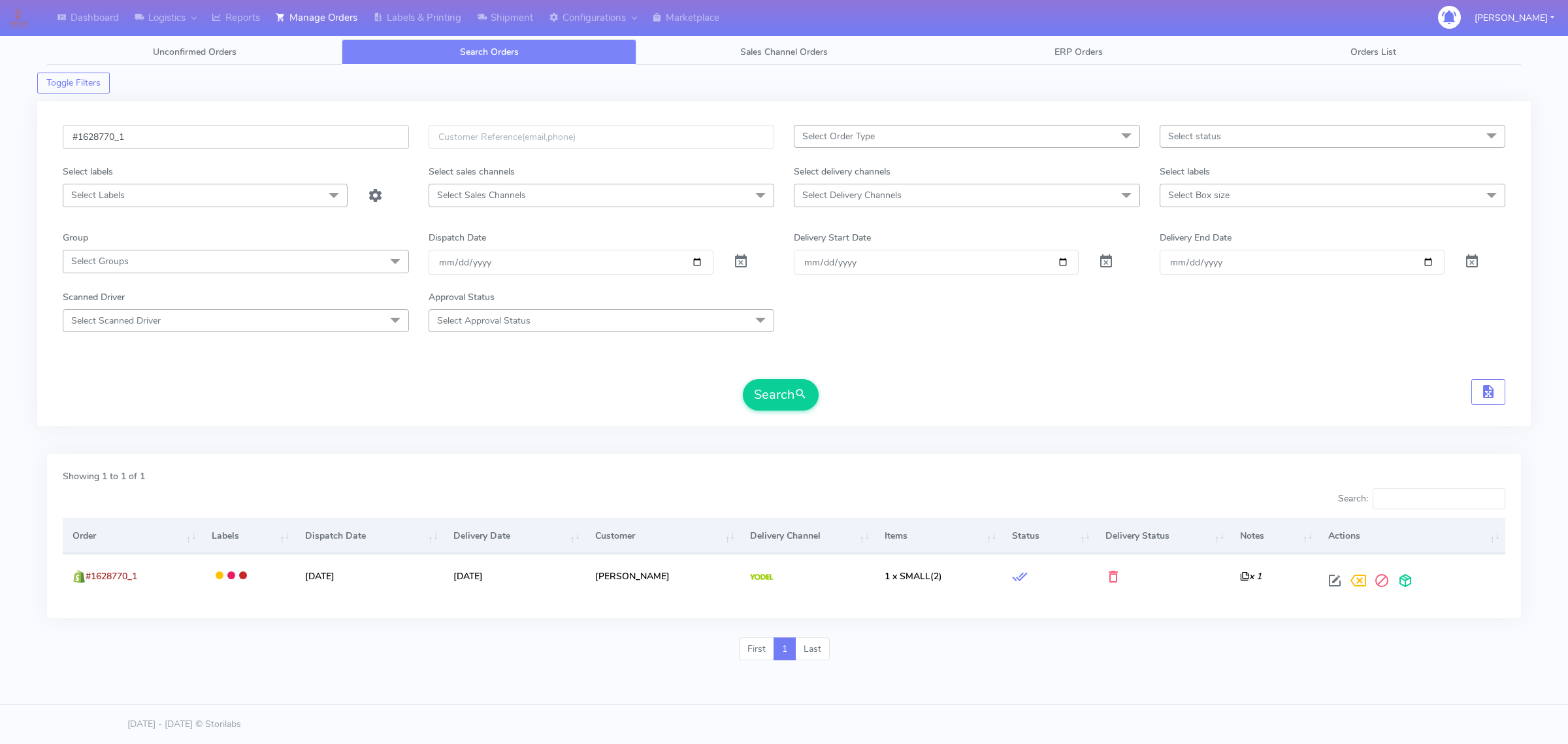
paste input "4"
type input "#1628774_1"
click at [752, 383] on button "Search" at bounding box center [781, 394] width 76 height 32
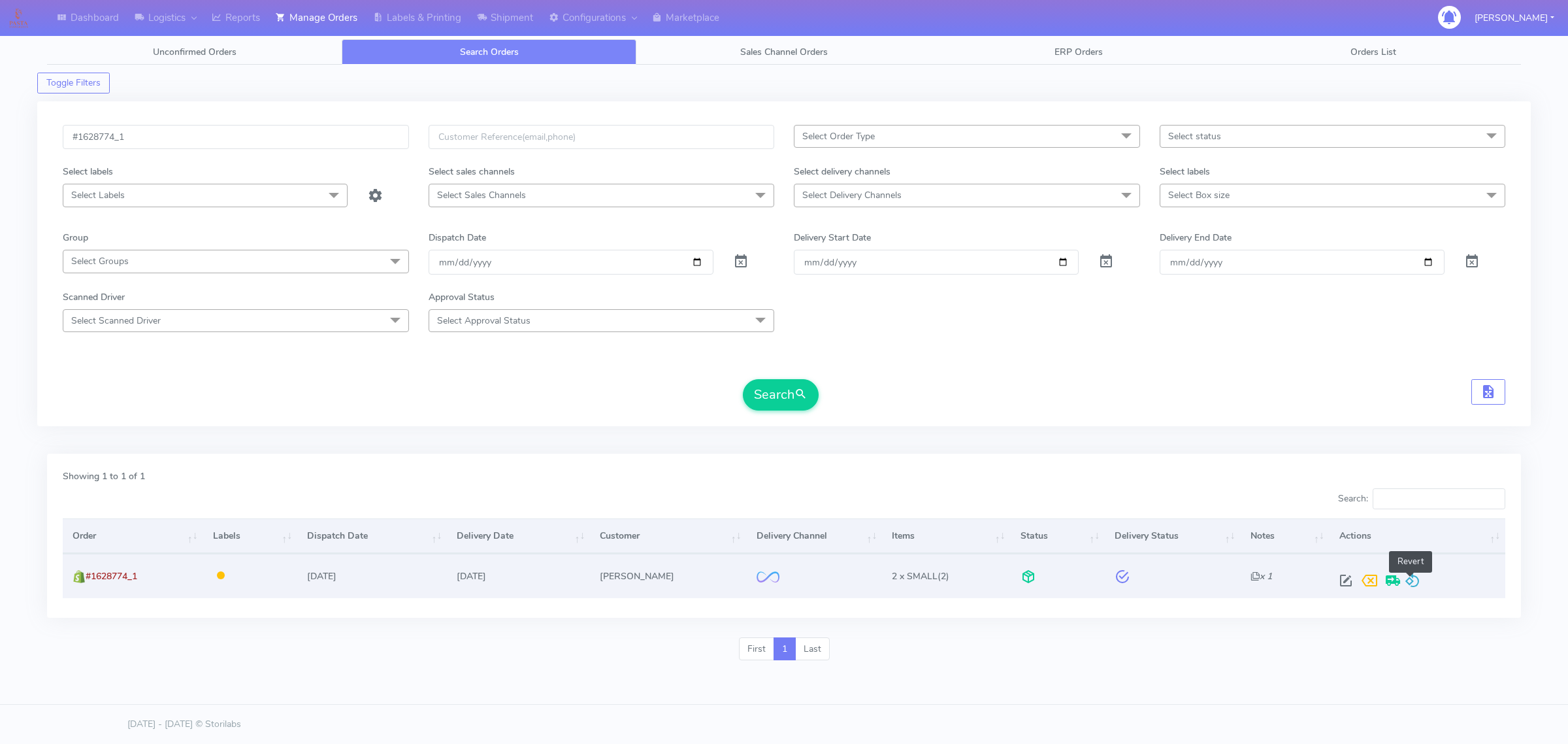
click at [1406, 577] on span at bounding box center [1413, 583] width 15 height 12
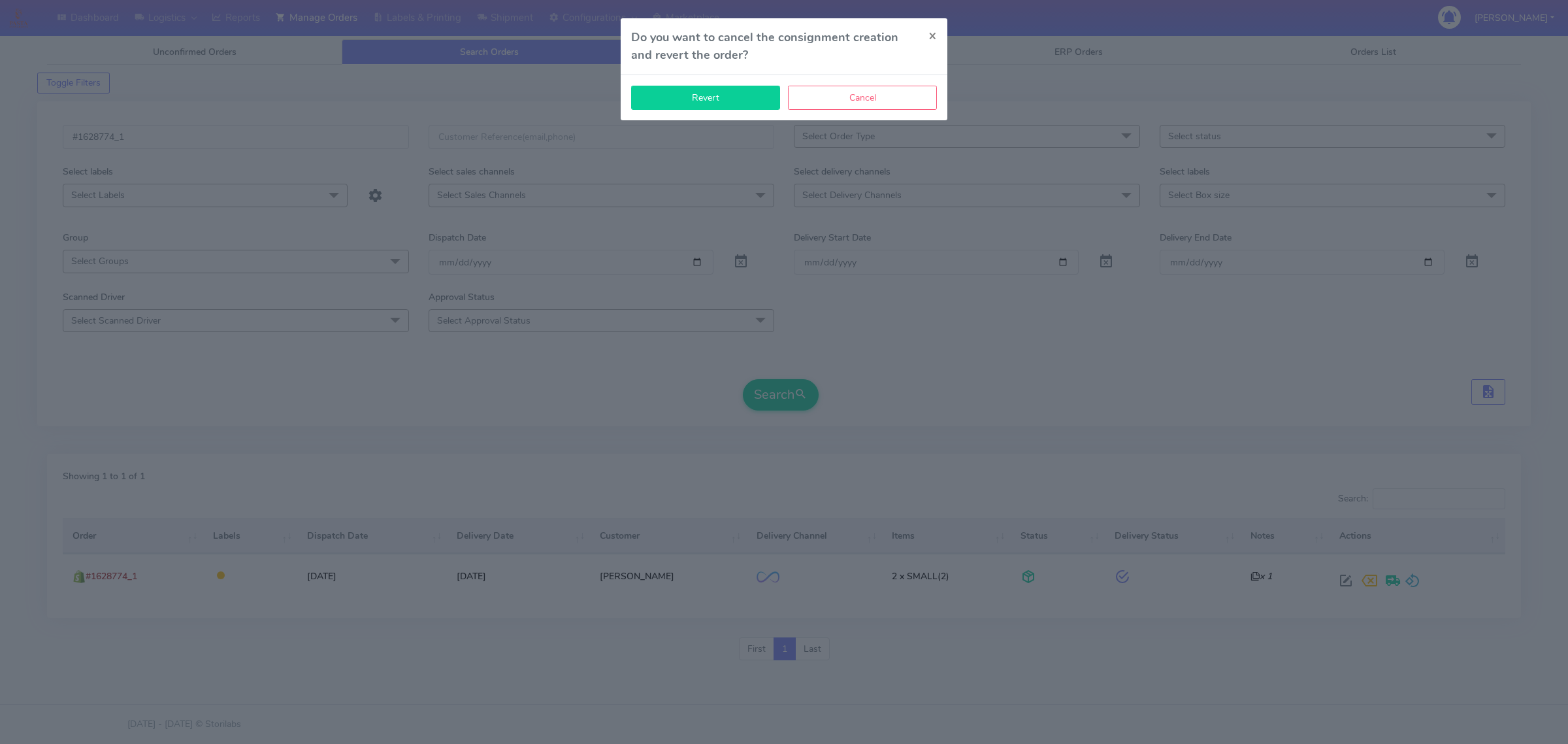
click at [673, 91] on button "Revert" at bounding box center [705, 97] width 149 height 24
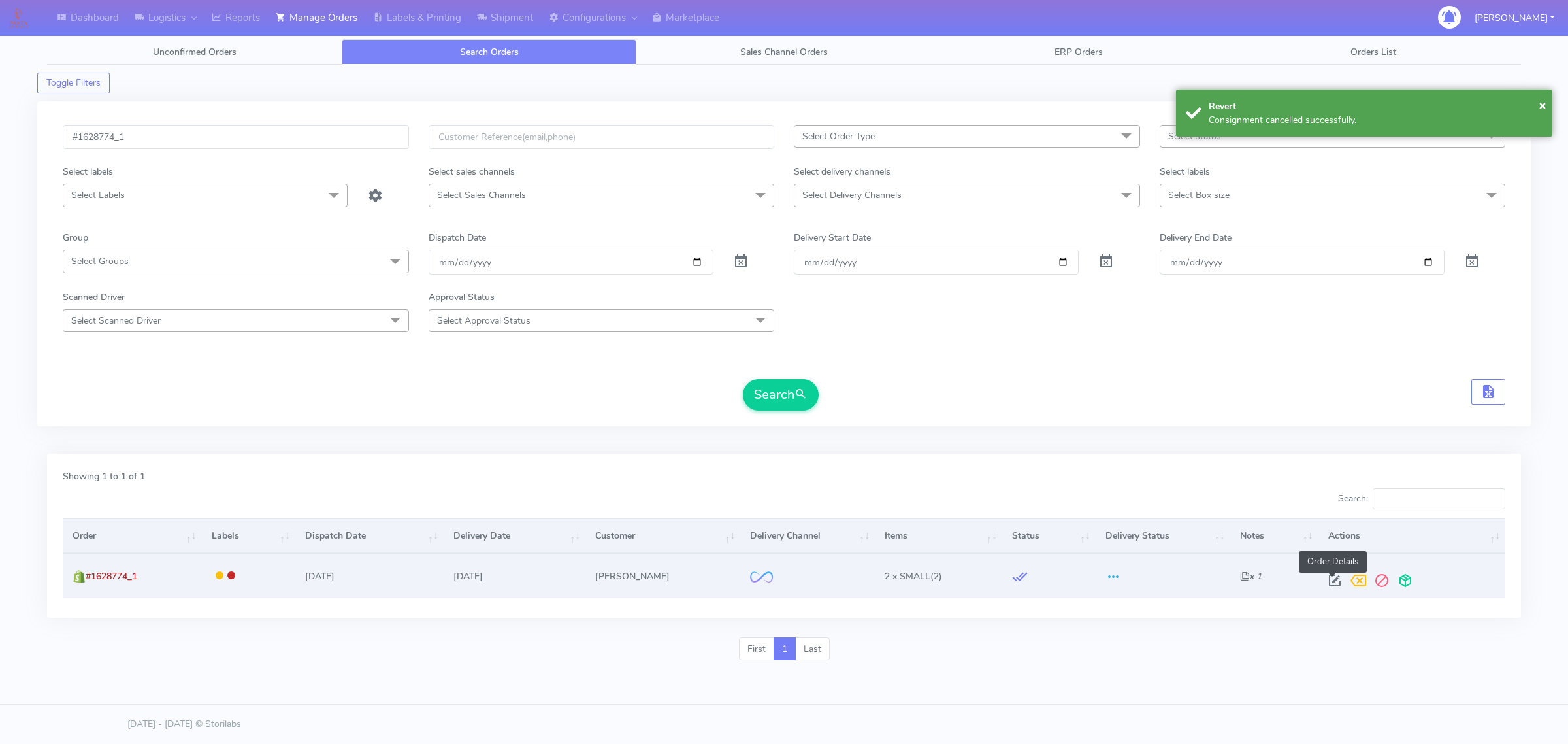
click at [1337, 577] on span at bounding box center [1335, 583] width 23 height 12
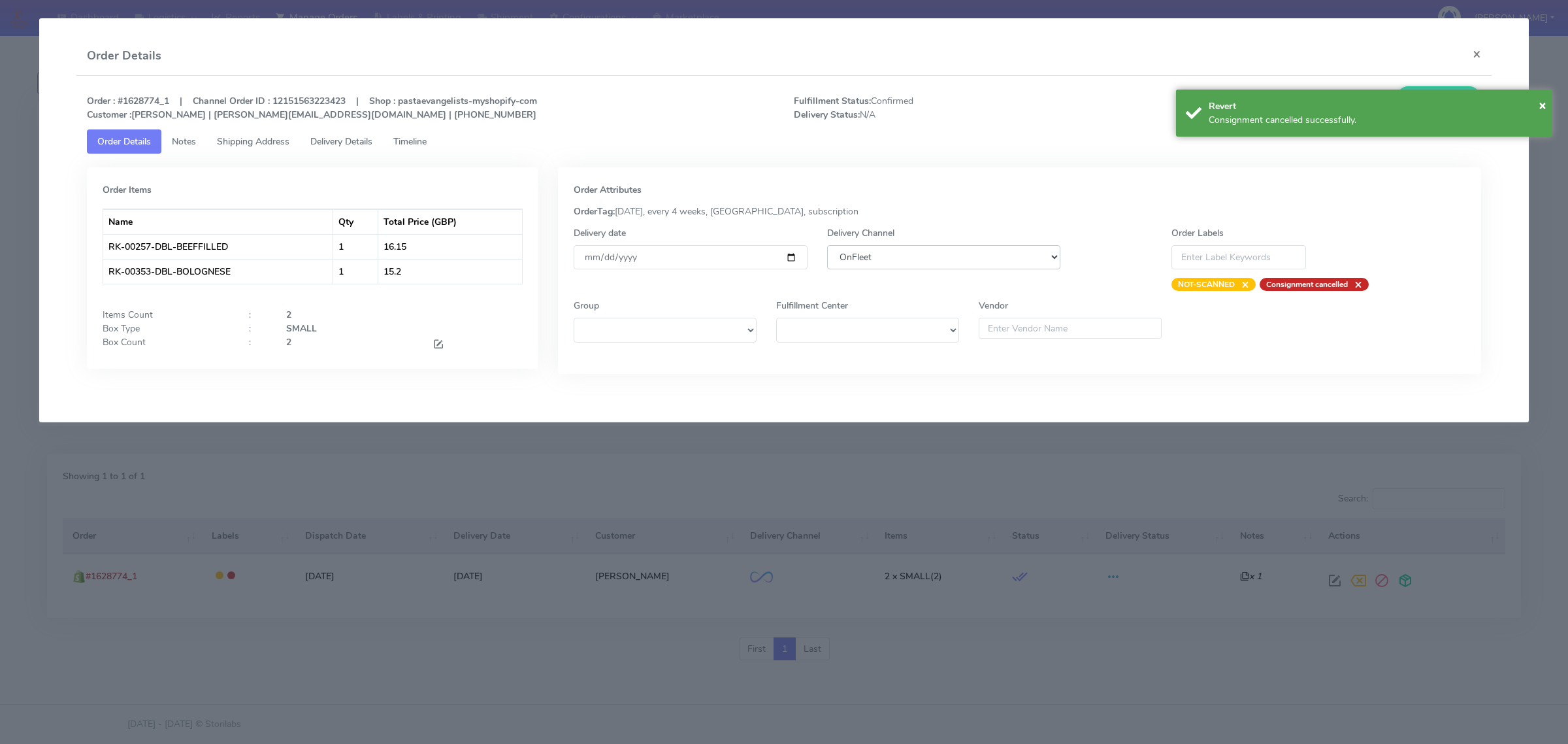
click at [889, 257] on select "DHL OnFleet Royal Mail DPD Yodel MaxOptra Amazon Collection" at bounding box center [944, 257] width 233 height 24
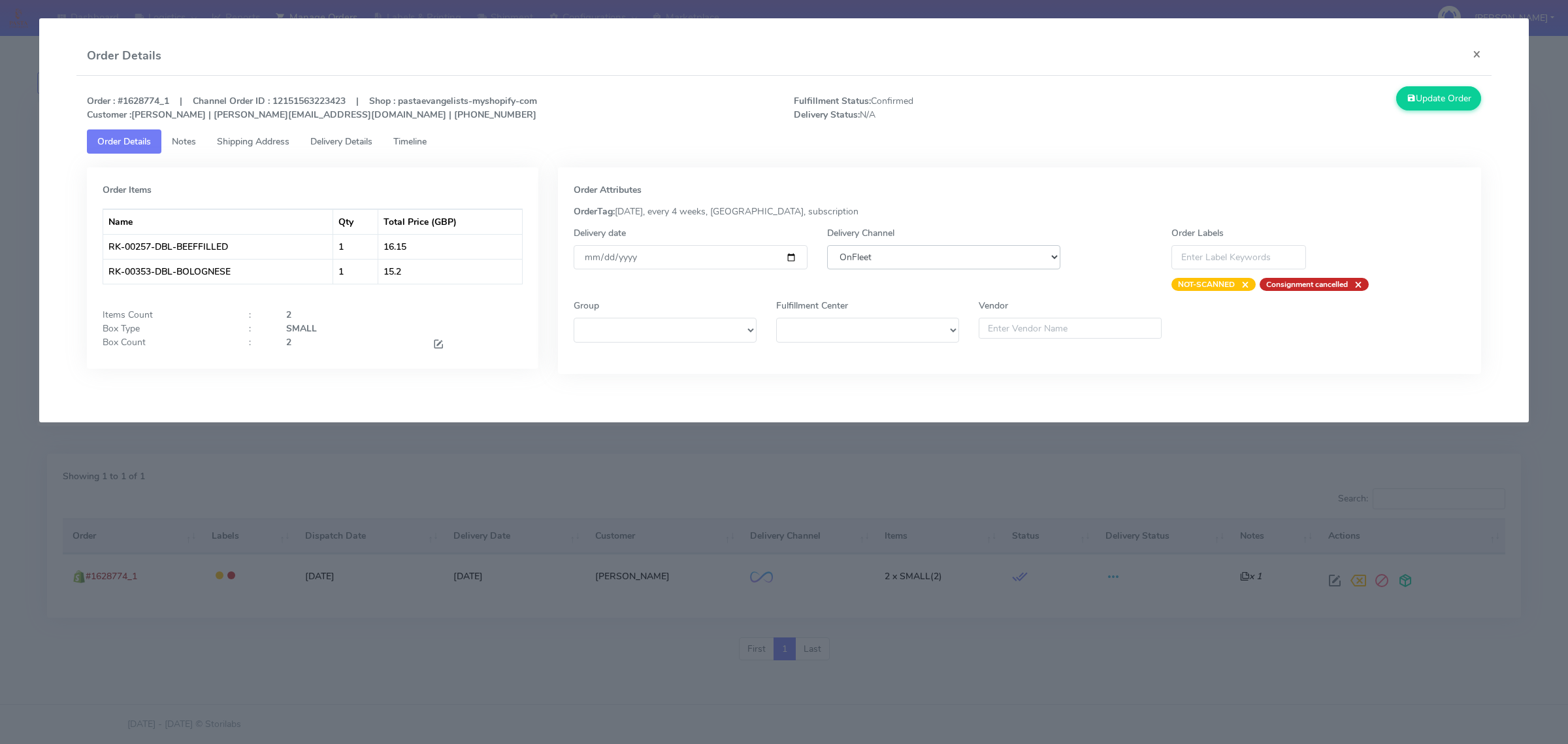
select select "5"
click at [827, 245] on select "DHL OnFleet Royal Mail DPD Yodel MaxOptra Amazon Collection" at bounding box center [944, 257] width 233 height 24
click at [1447, 98] on button "Update Order" at bounding box center [1439, 98] width 85 height 24
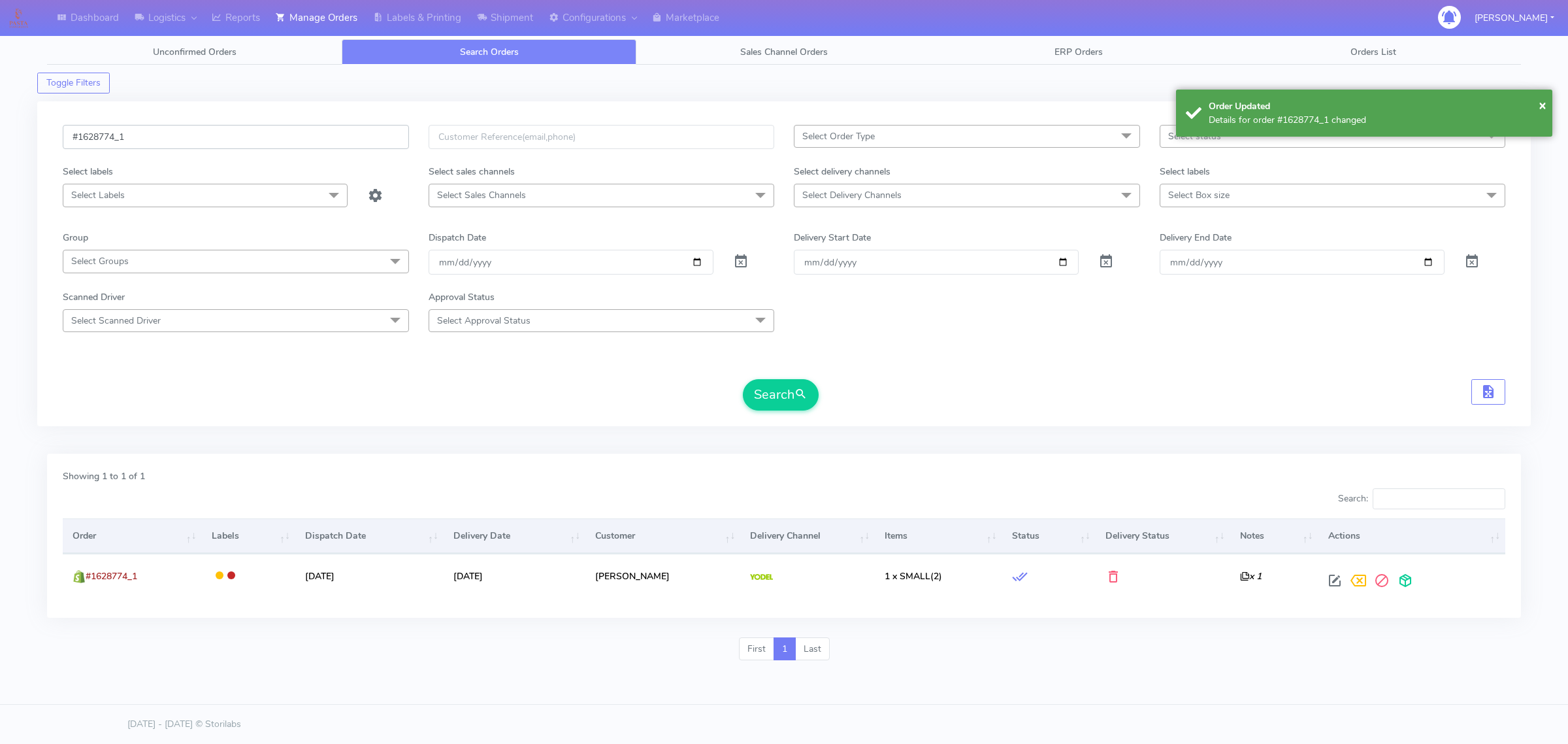
click at [295, 131] on input "#1628774_1" at bounding box center [236, 136] width 346 height 24
paste input "80"
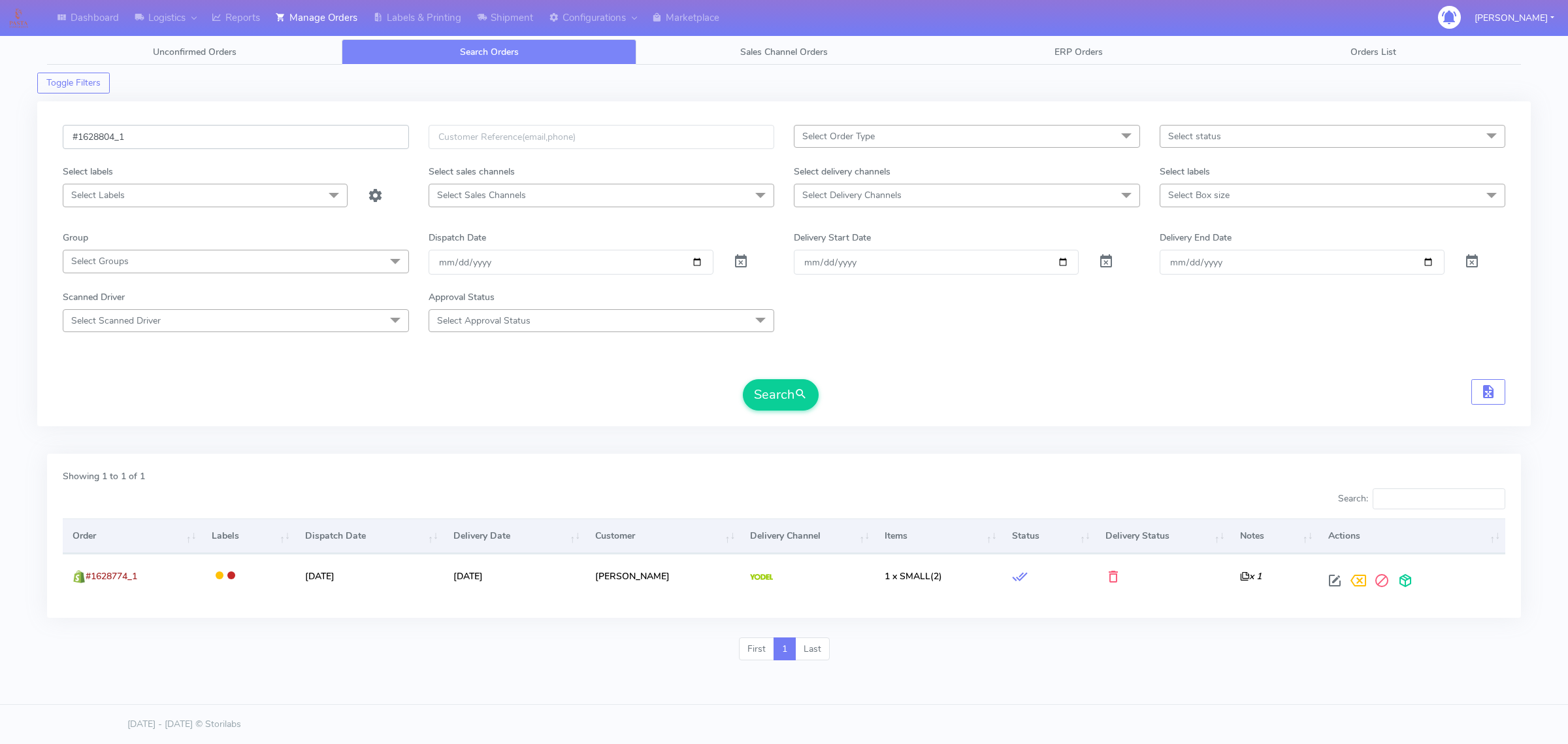
type input "#1628804_1"
click at [743, 379] on button "Search" at bounding box center [781, 394] width 76 height 32
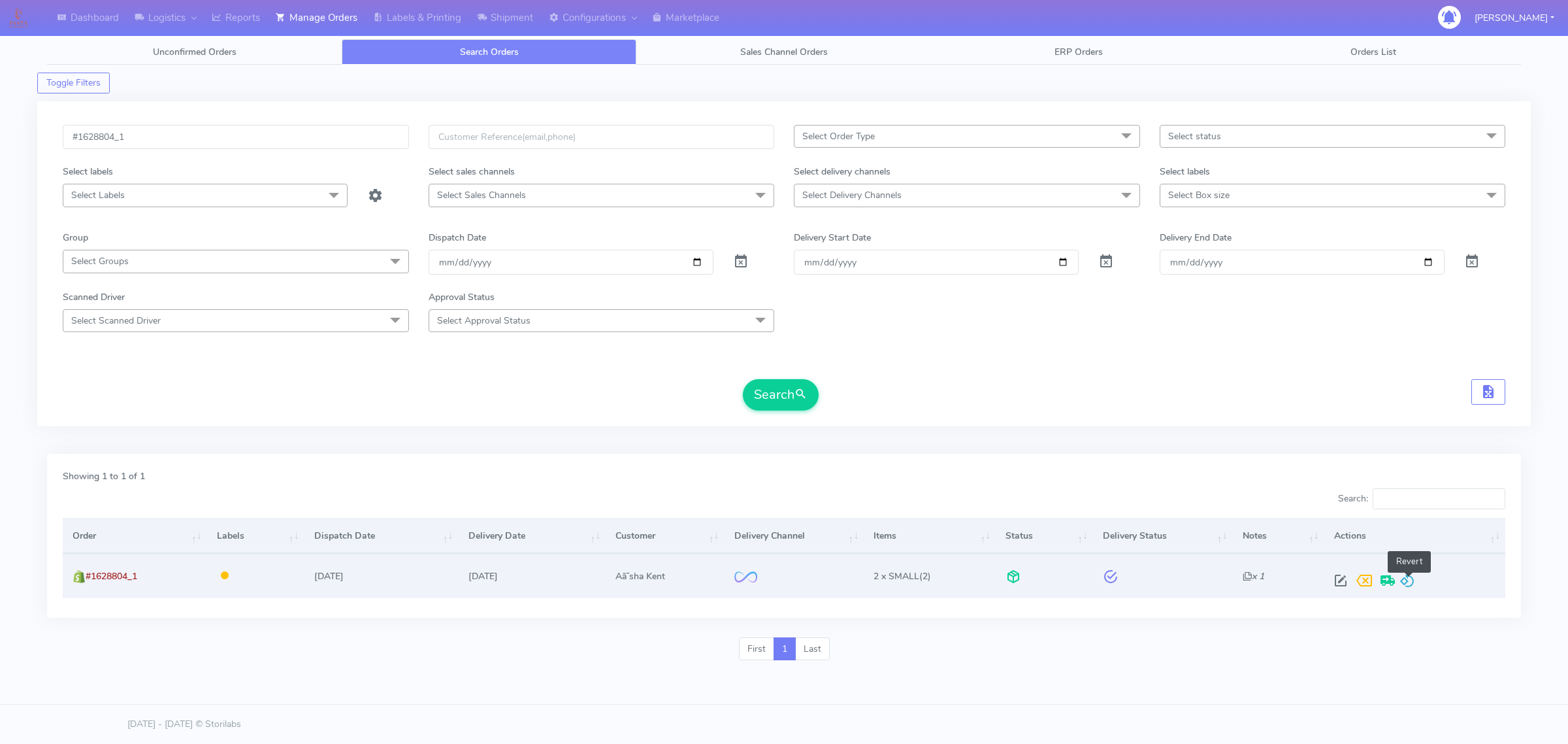
click at [1409, 578] on span at bounding box center [1407, 583] width 15 height 12
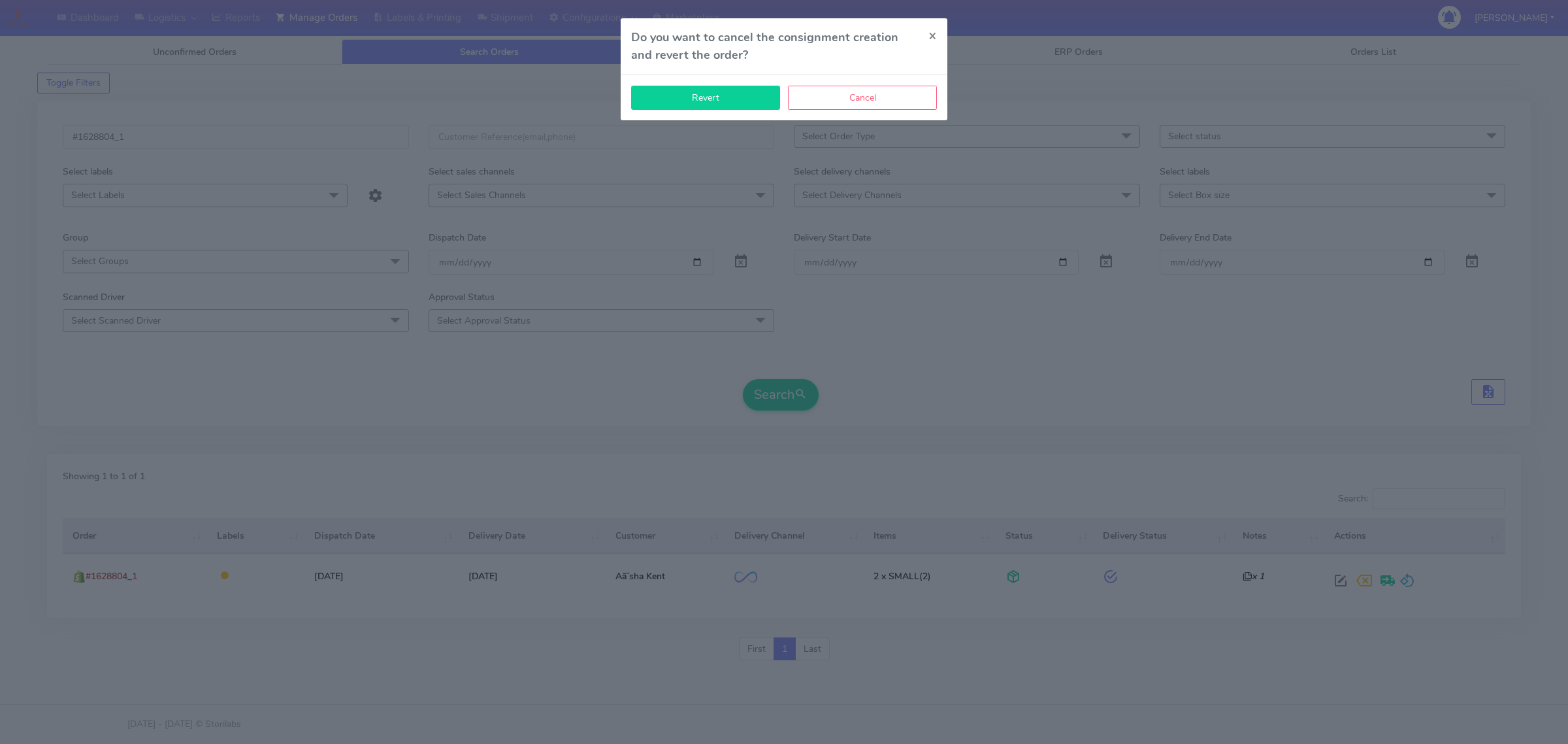
click at [685, 95] on button "Revert" at bounding box center [705, 97] width 149 height 24
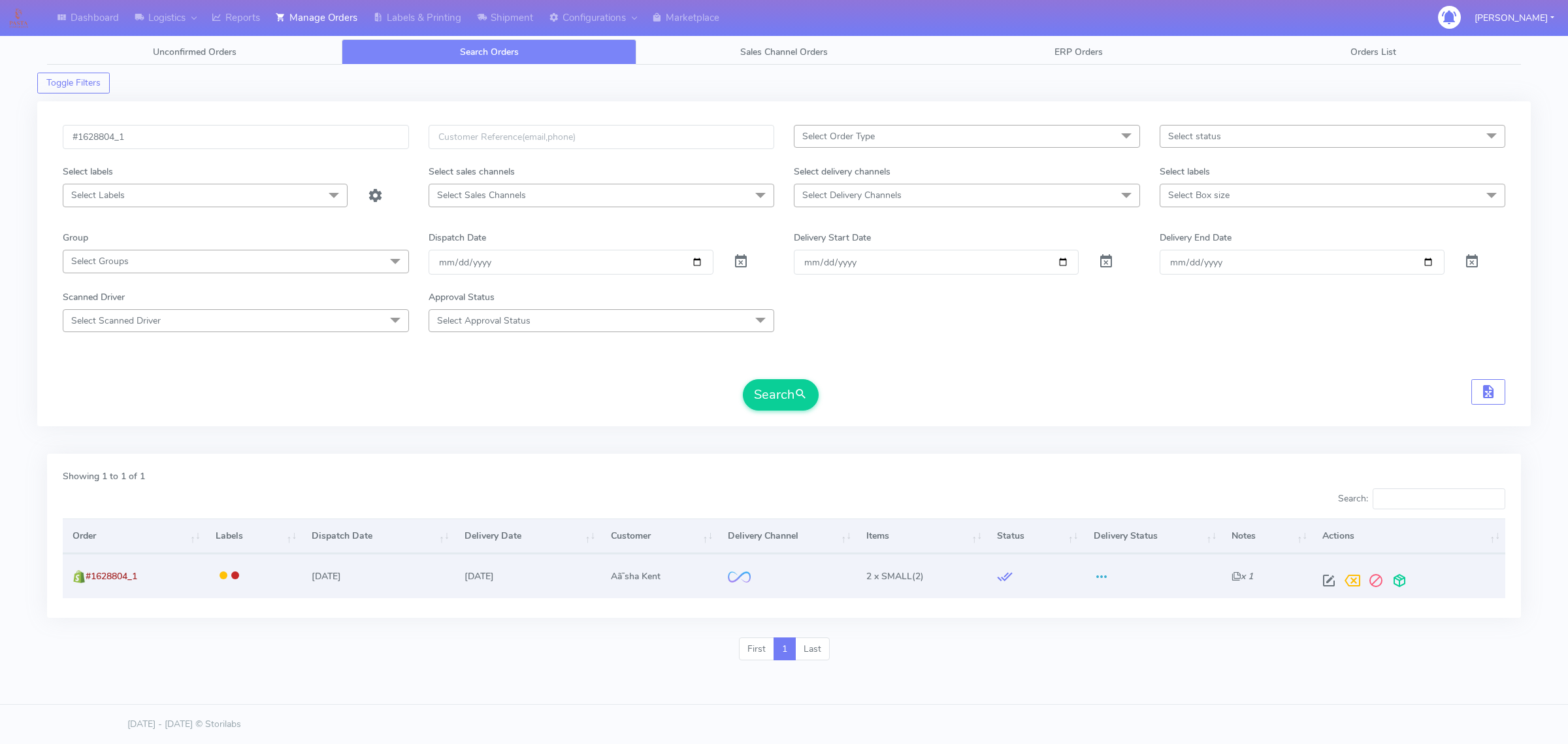
click at [1324, 577] on span at bounding box center [1329, 583] width 23 height 12
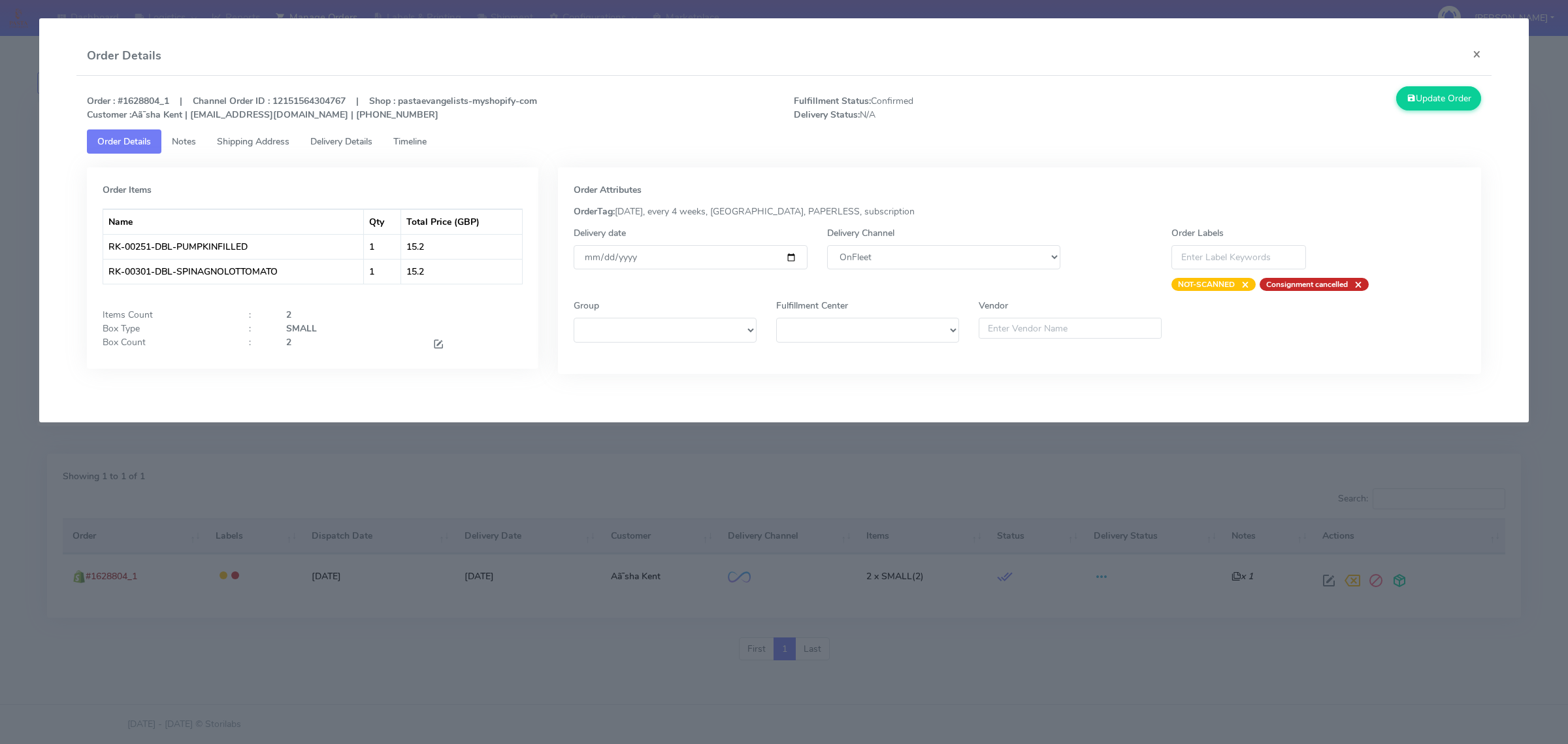
click at [933, 272] on div "Delivery Channel DHL OnFleet Royal Mail DPD Yodel MaxOptra Amazon Collection" at bounding box center [943, 258] width 253 height 65
click at [932, 264] on select "DHL OnFleet Royal Mail DPD Yodel MaxOptra Amazon Collection" at bounding box center [944, 257] width 233 height 24
select select "5"
click at [827, 245] on select "DHL OnFleet Royal Mail DPD Yodel MaxOptra Amazon Collection" at bounding box center [944, 257] width 233 height 24
click at [1441, 107] on button "Update Order" at bounding box center [1439, 98] width 85 height 24
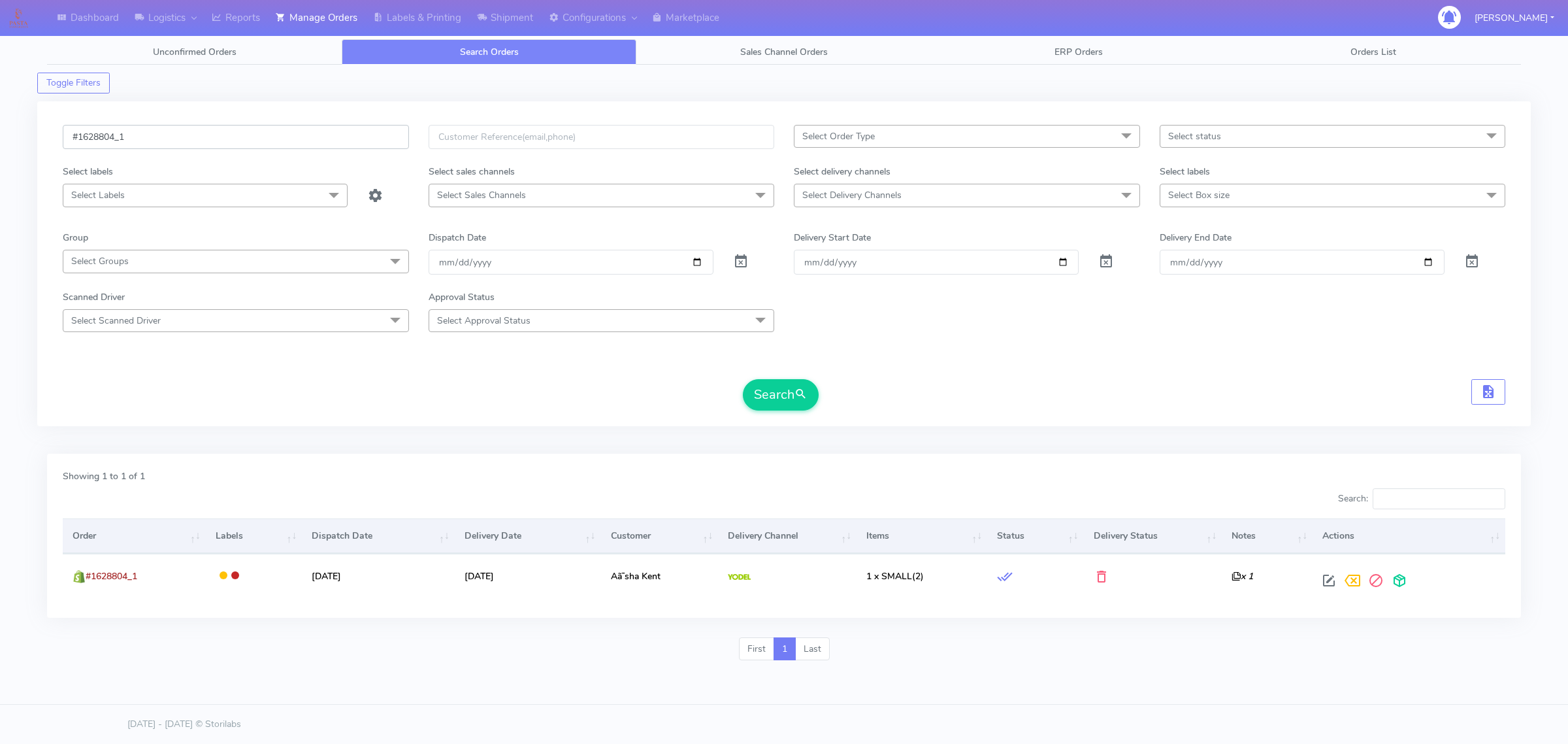
click at [272, 144] on input "#1628804_1" at bounding box center [236, 136] width 346 height 24
paste input "13"
type input "#1628813_1"
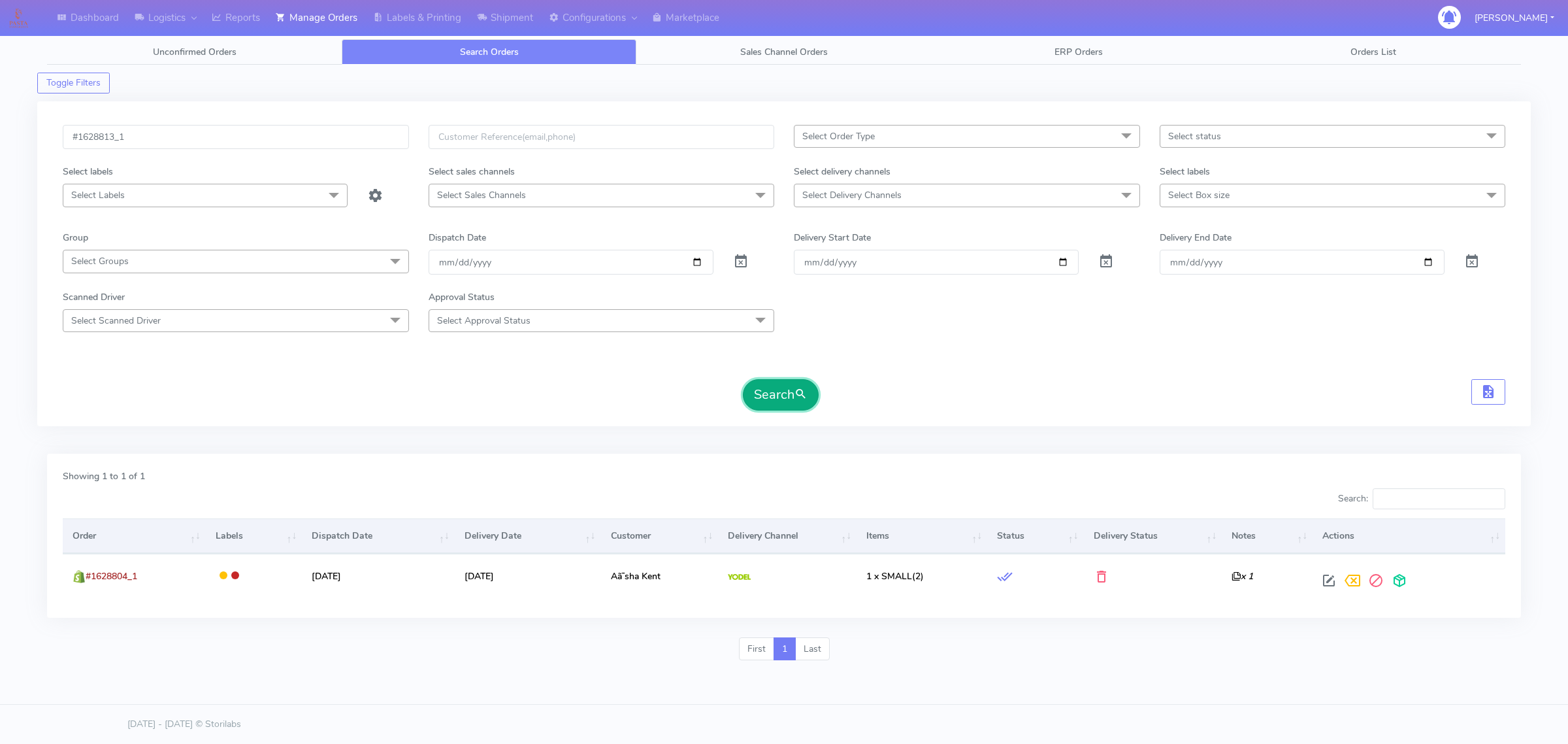
click at [774, 386] on button "Search" at bounding box center [781, 394] width 76 height 32
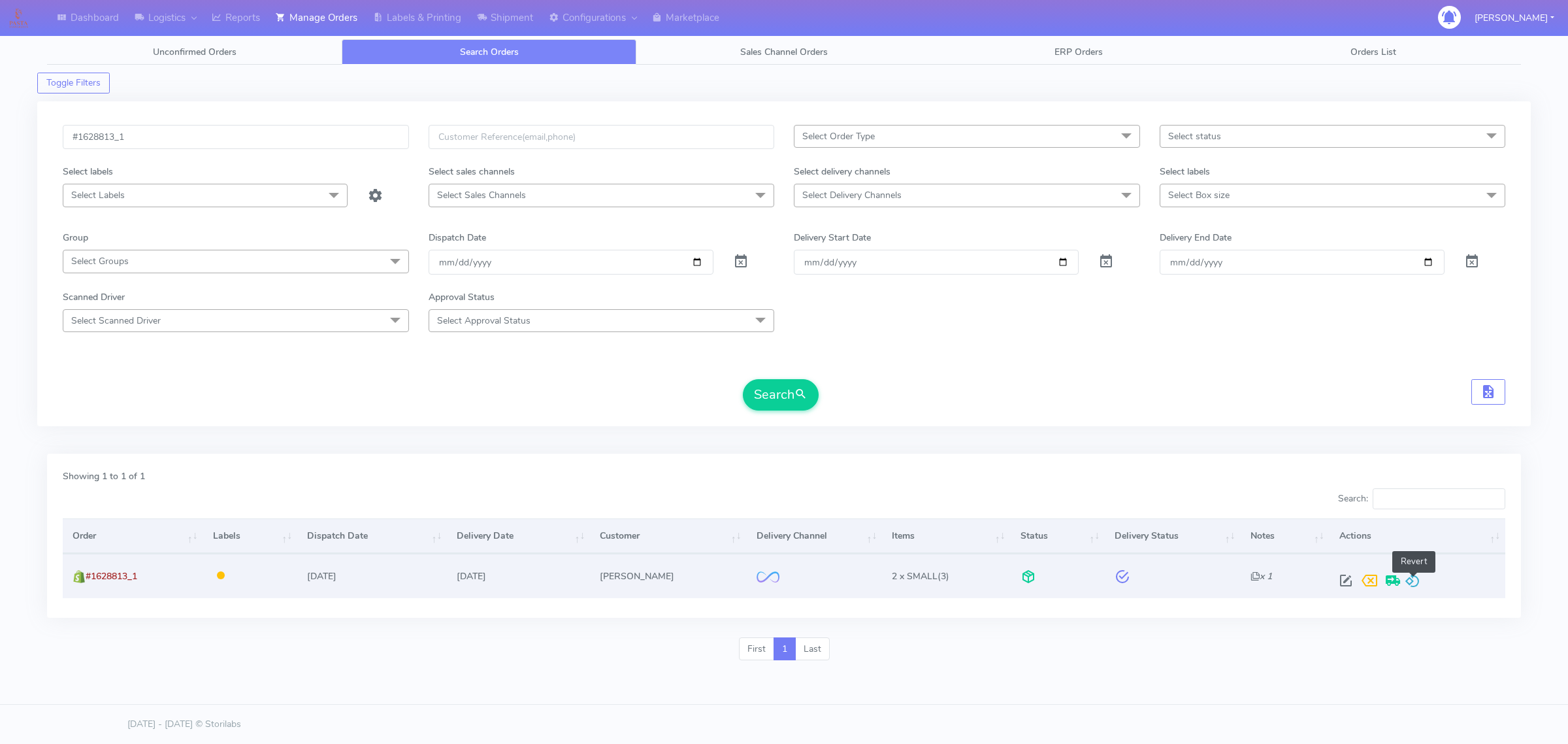
click at [1411, 580] on span at bounding box center [1413, 583] width 15 height 12
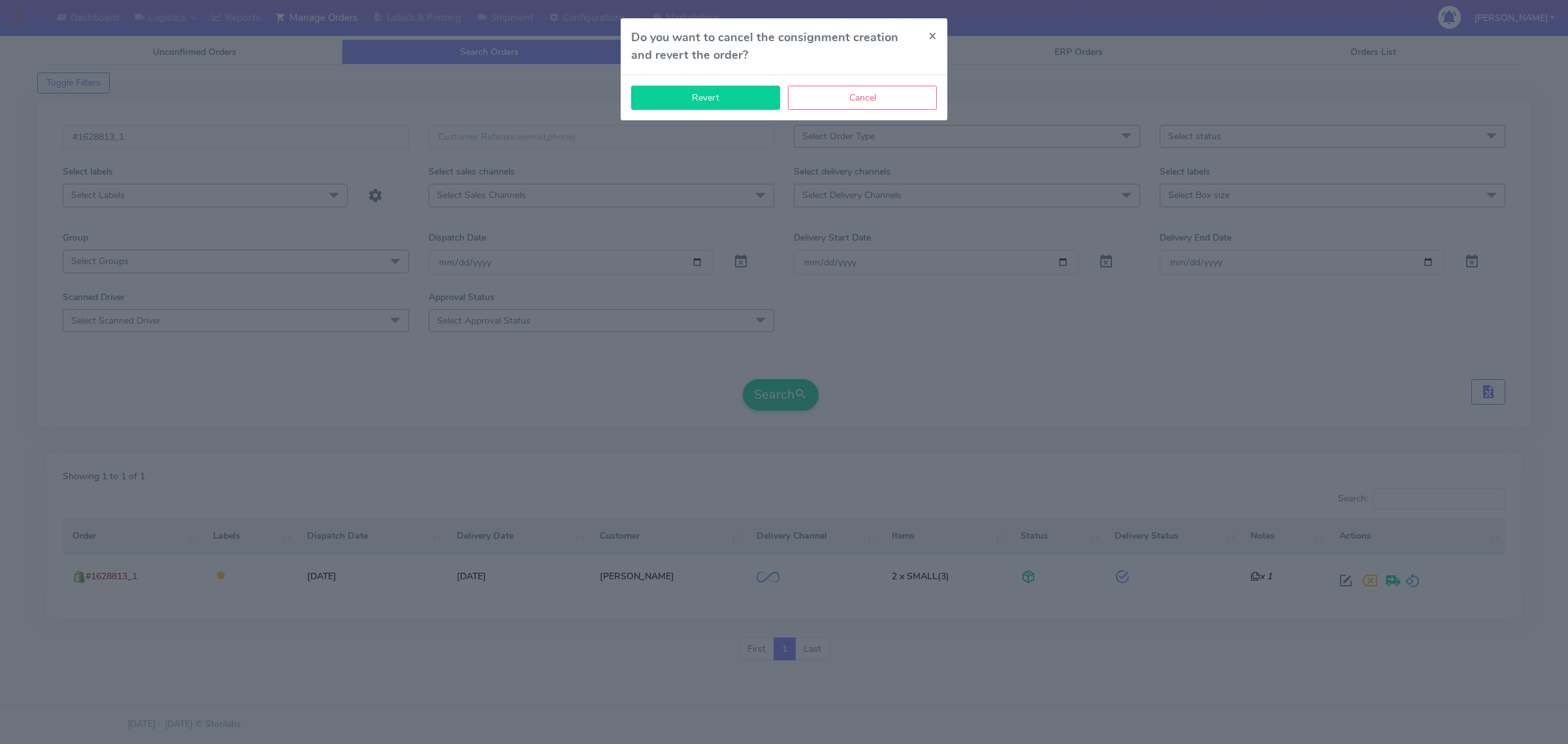
click at [677, 92] on button "Revert" at bounding box center [705, 97] width 149 height 24
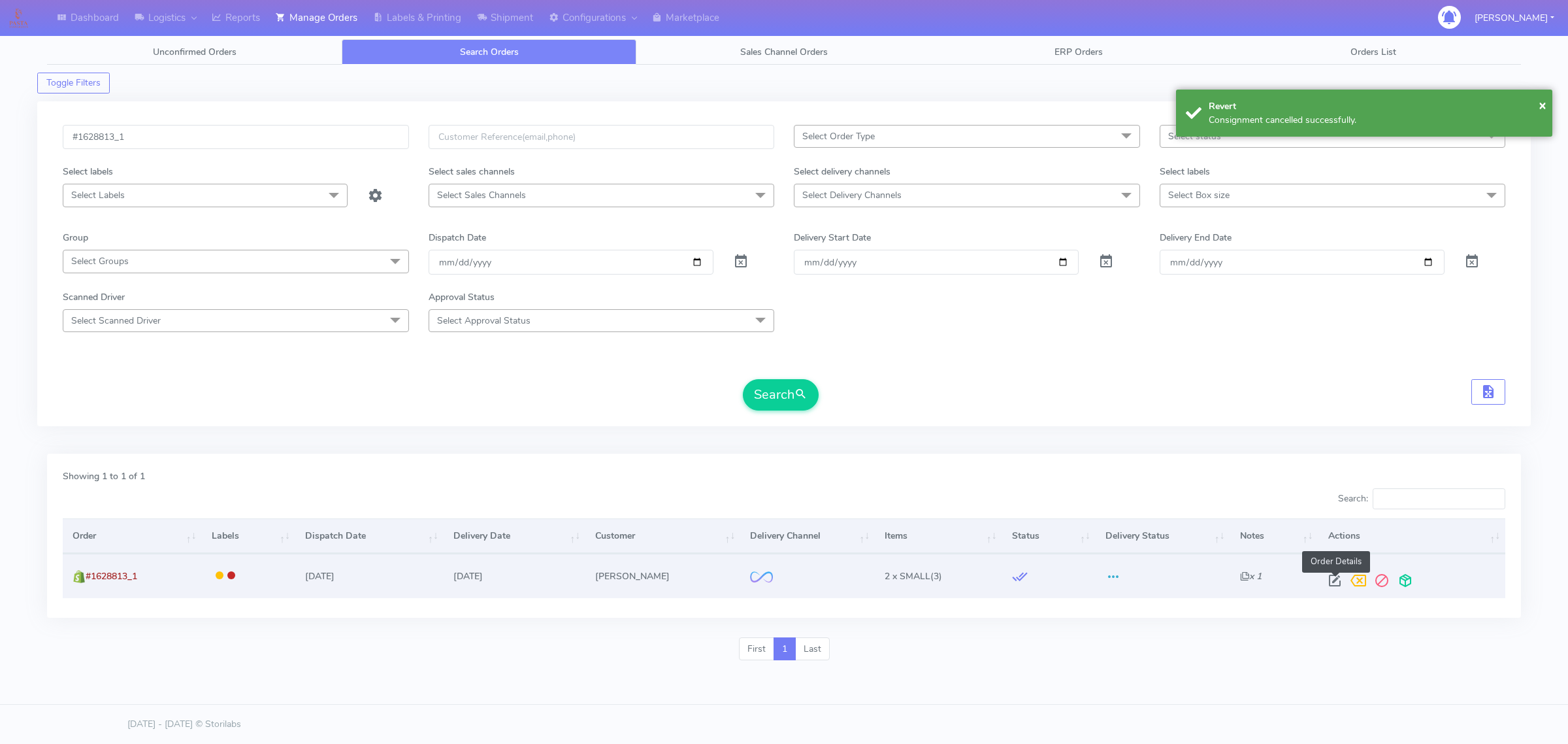
click at [1331, 578] on span at bounding box center [1335, 583] width 23 height 12
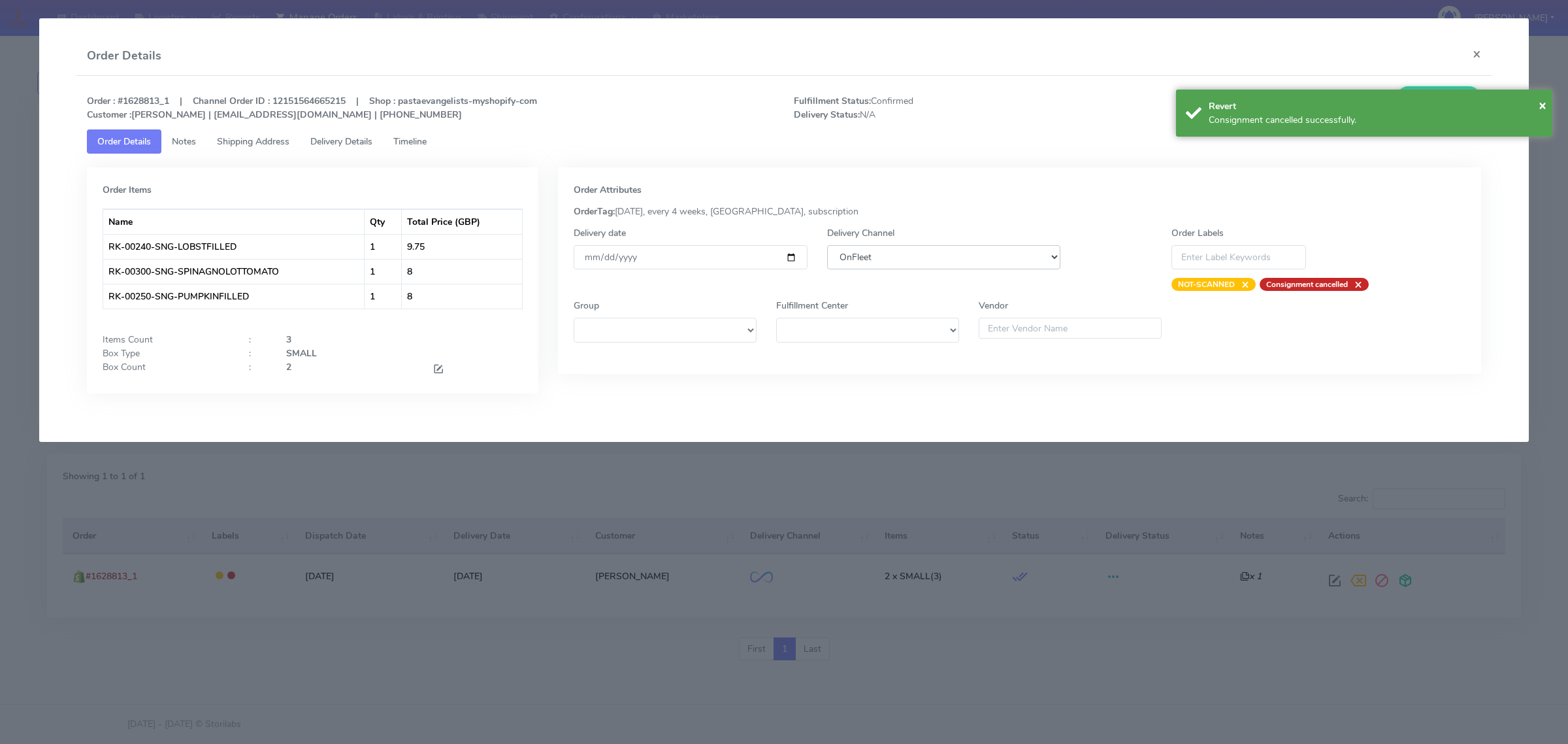
drag, startPoint x: 859, startPoint y: 252, endPoint x: 859, endPoint y: 268, distance: 16.0
click at [859, 252] on select "DHL OnFleet Royal Mail DPD Yodel MaxOptra Amazon Collection" at bounding box center [944, 257] width 233 height 24
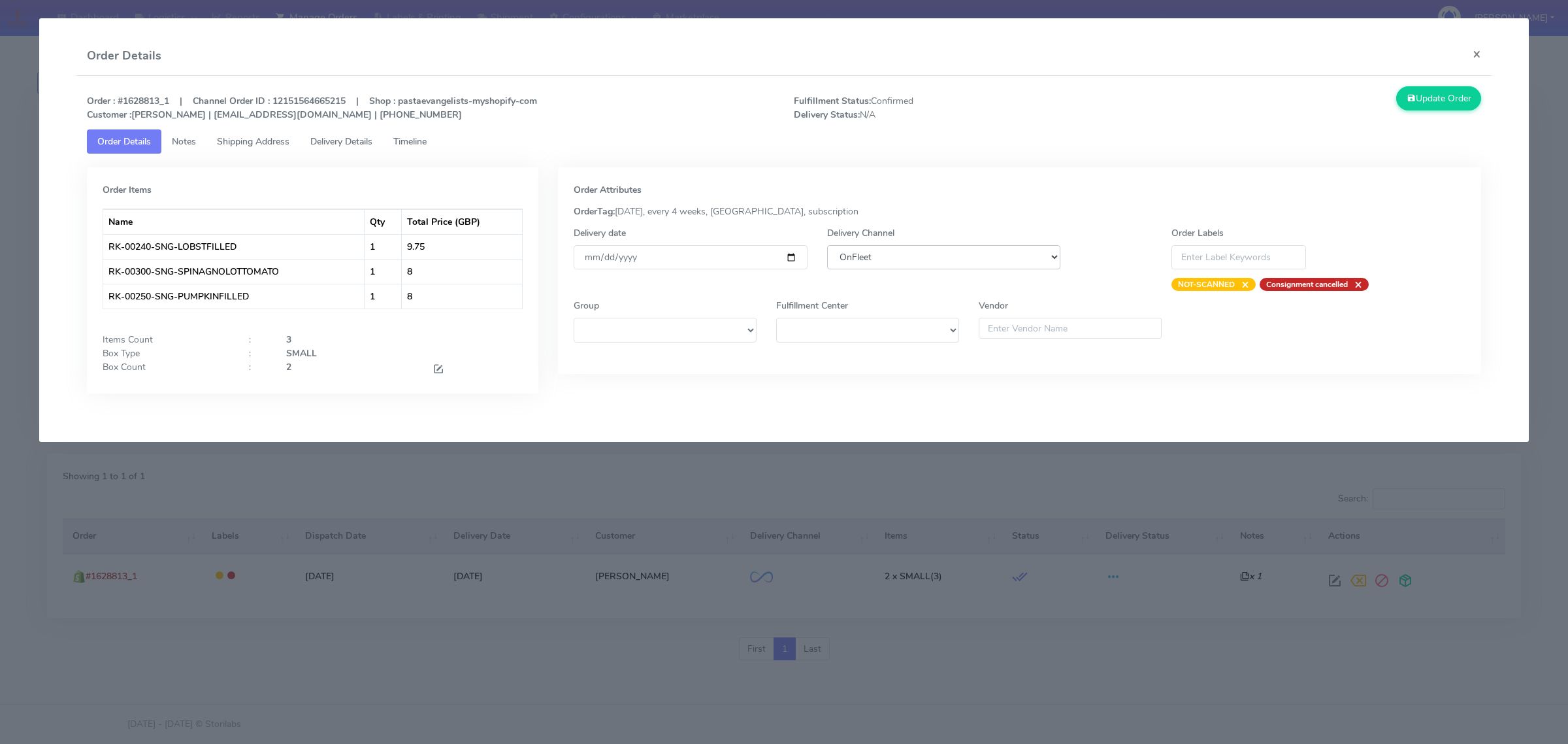
select select "5"
click at [827, 245] on select "DHL OnFleet Royal Mail DPD Yodel MaxOptra Amazon Collection" at bounding box center [944, 257] width 233 height 24
click at [1412, 99] on icon at bounding box center [1412, 98] width 9 height 12
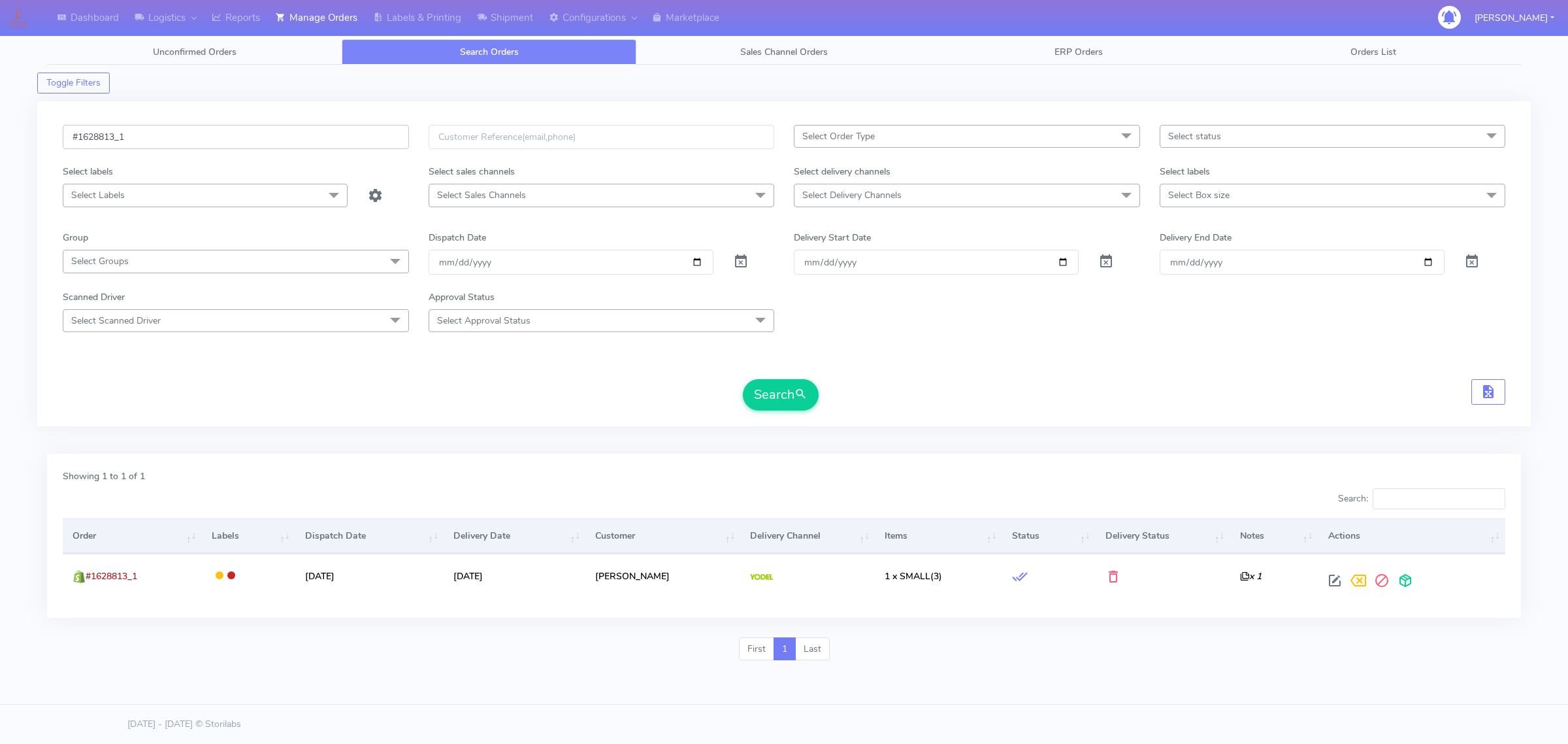
click at [220, 138] on input "#1628813_1" at bounding box center [236, 136] width 346 height 24
paste input "1"
type input "#1628811_1"
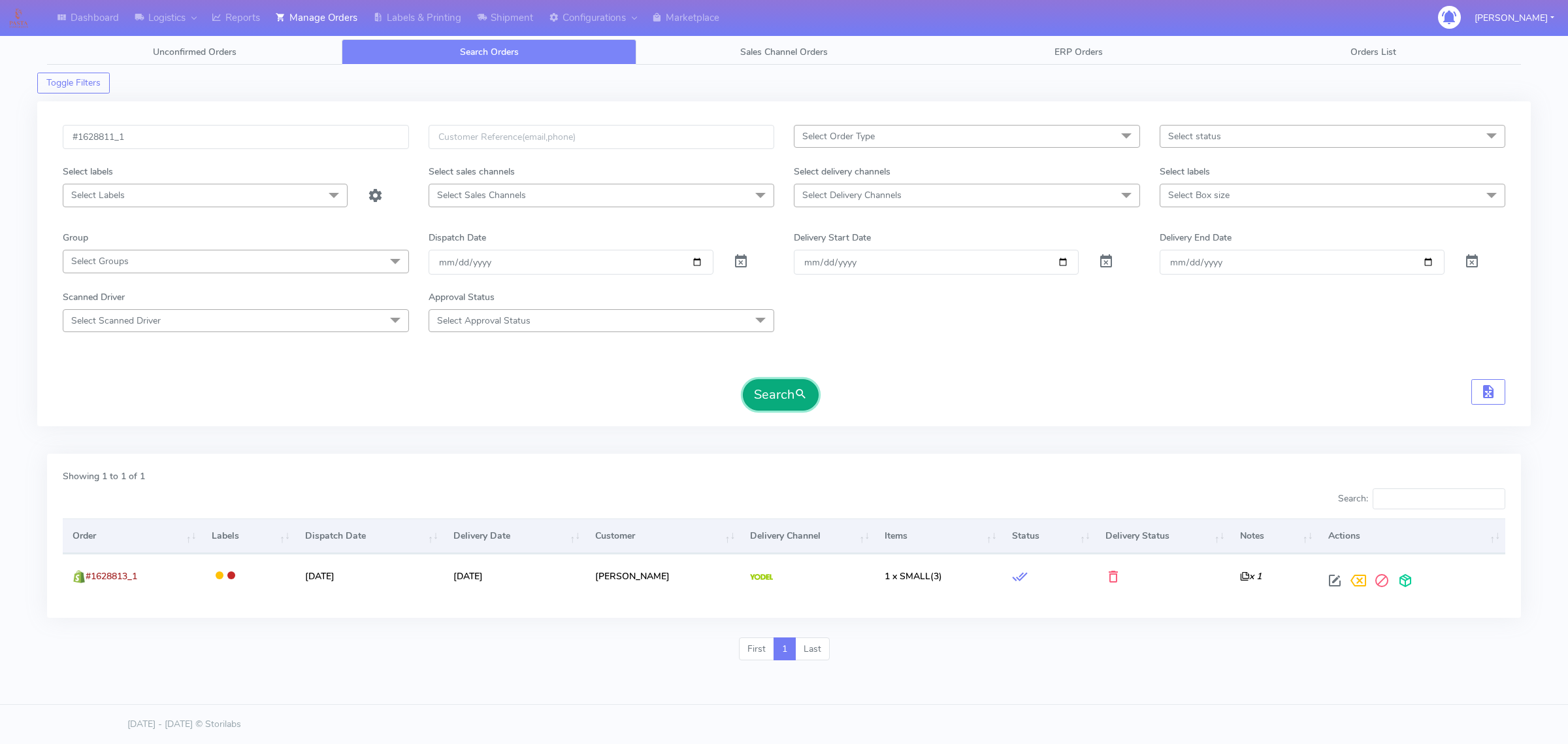
click at [778, 386] on button "Search" at bounding box center [781, 394] width 76 height 32
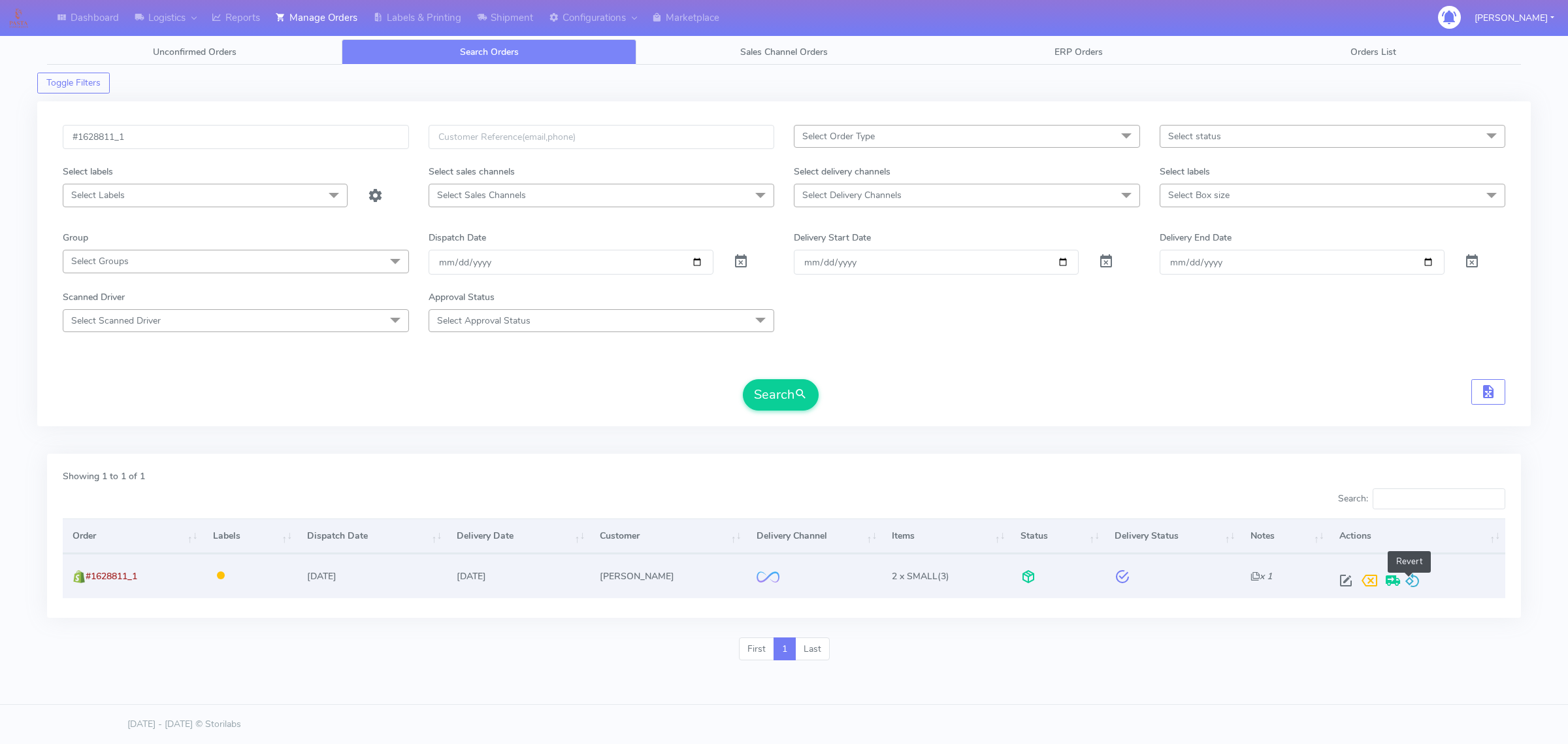
click at [1412, 586] on span at bounding box center [1413, 583] width 15 height 12
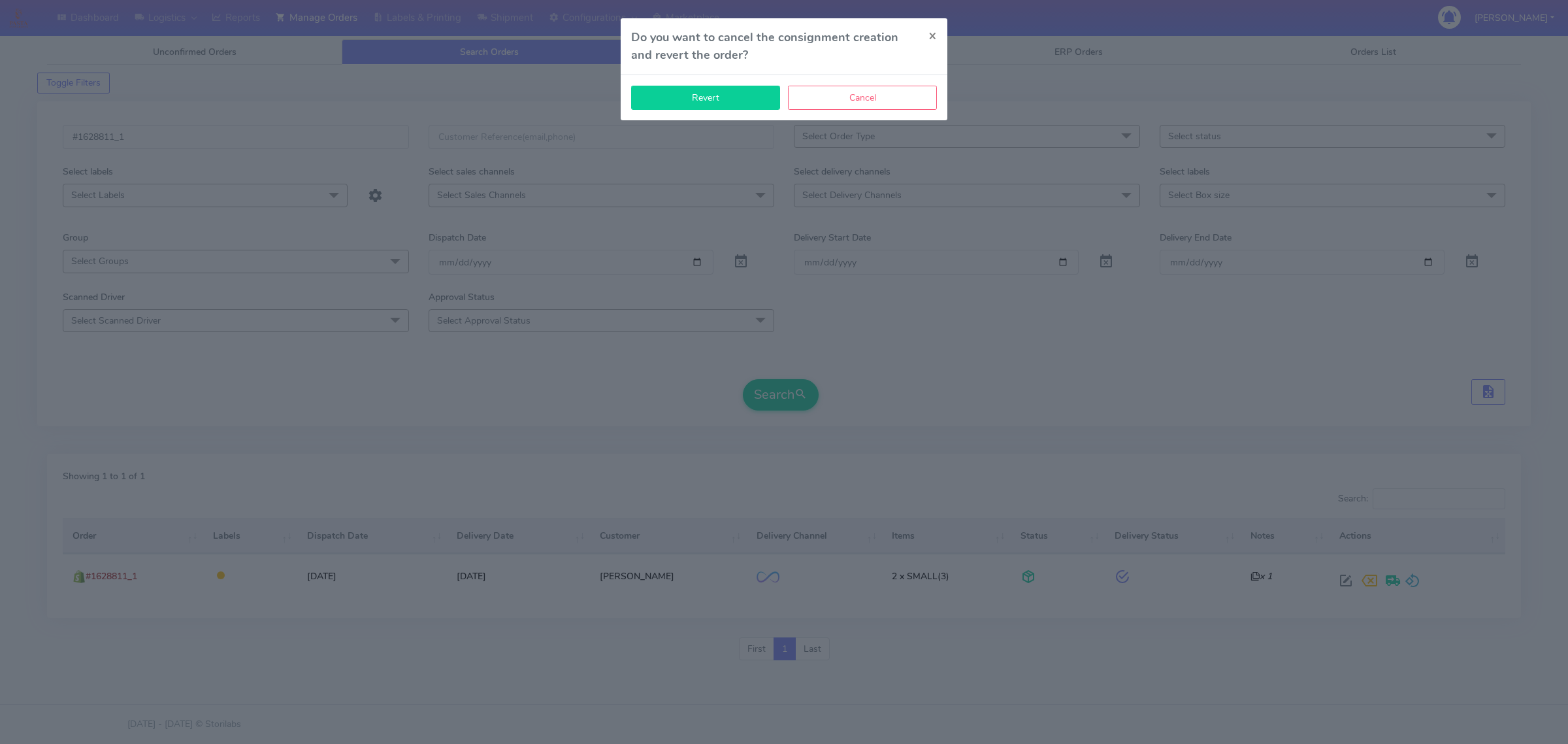
click at [714, 97] on button "Revert" at bounding box center [705, 97] width 149 height 24
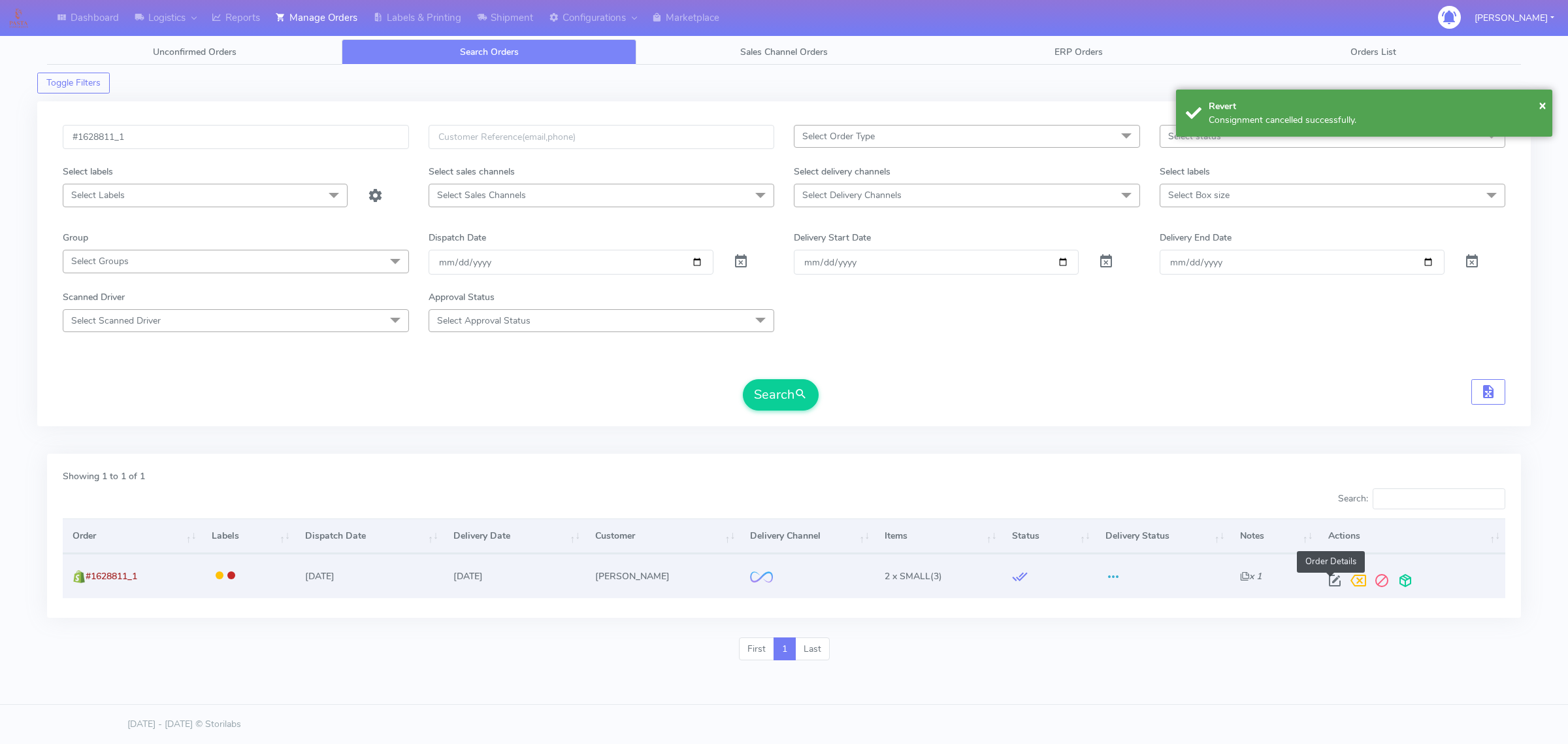
click at [1335, 579] on span at bounding box center [1335, 583] width 23 height 12
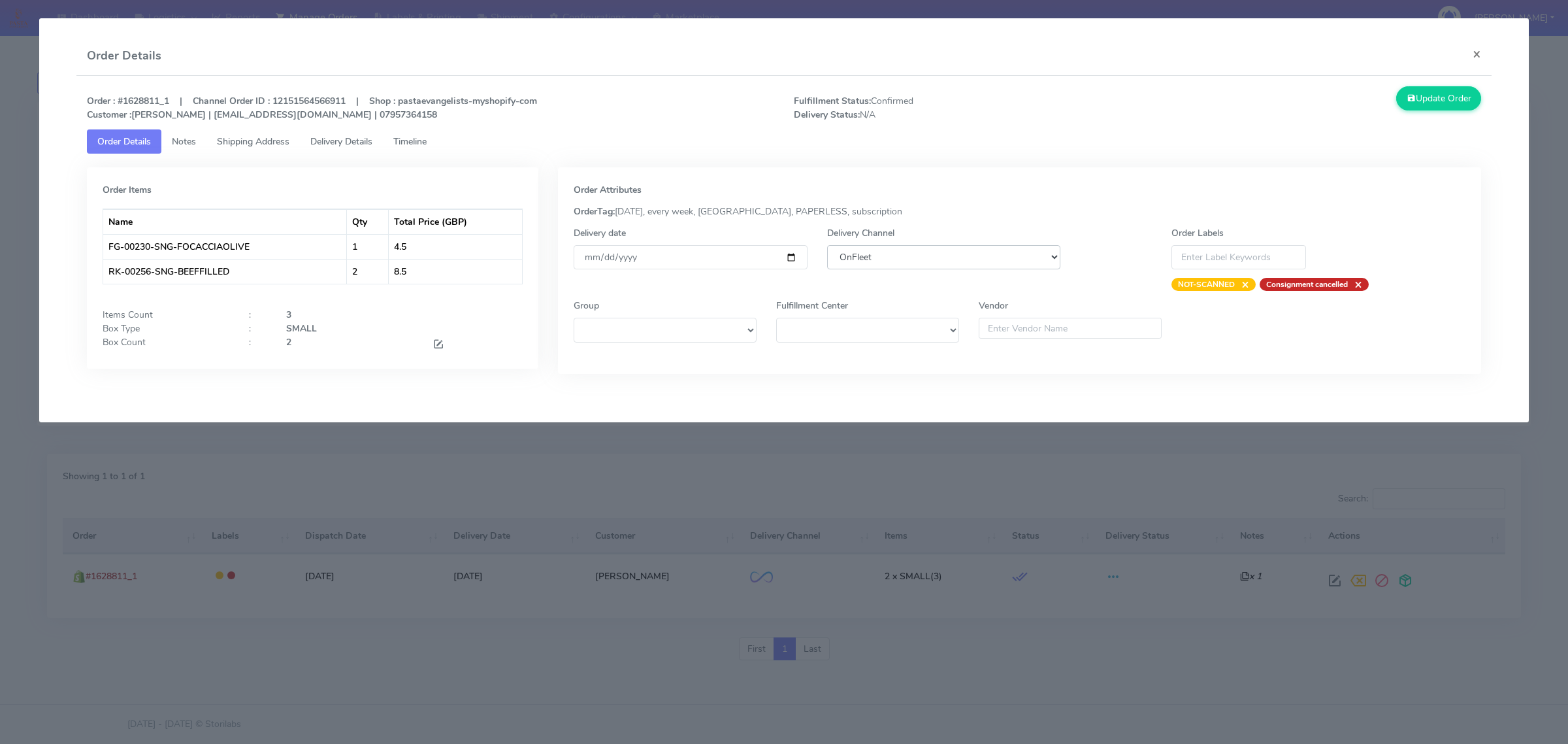
click at [875, 253] on select "DHL OnFleet Royal Mail DPD Yodel MaxOptra Amazon Collection" at bounding box center [944, 257] width 233 height 24
select select "5"
click at [827, 245] on select "DHL OnFleet Royal Mail DPD Yodel MaxOptra Amazon Collection" at bounding box center [944, 257] width 233 height 24
click at [1428, 90] on button "Update Order" at bounding box center [1439, 98] width 85 height 24
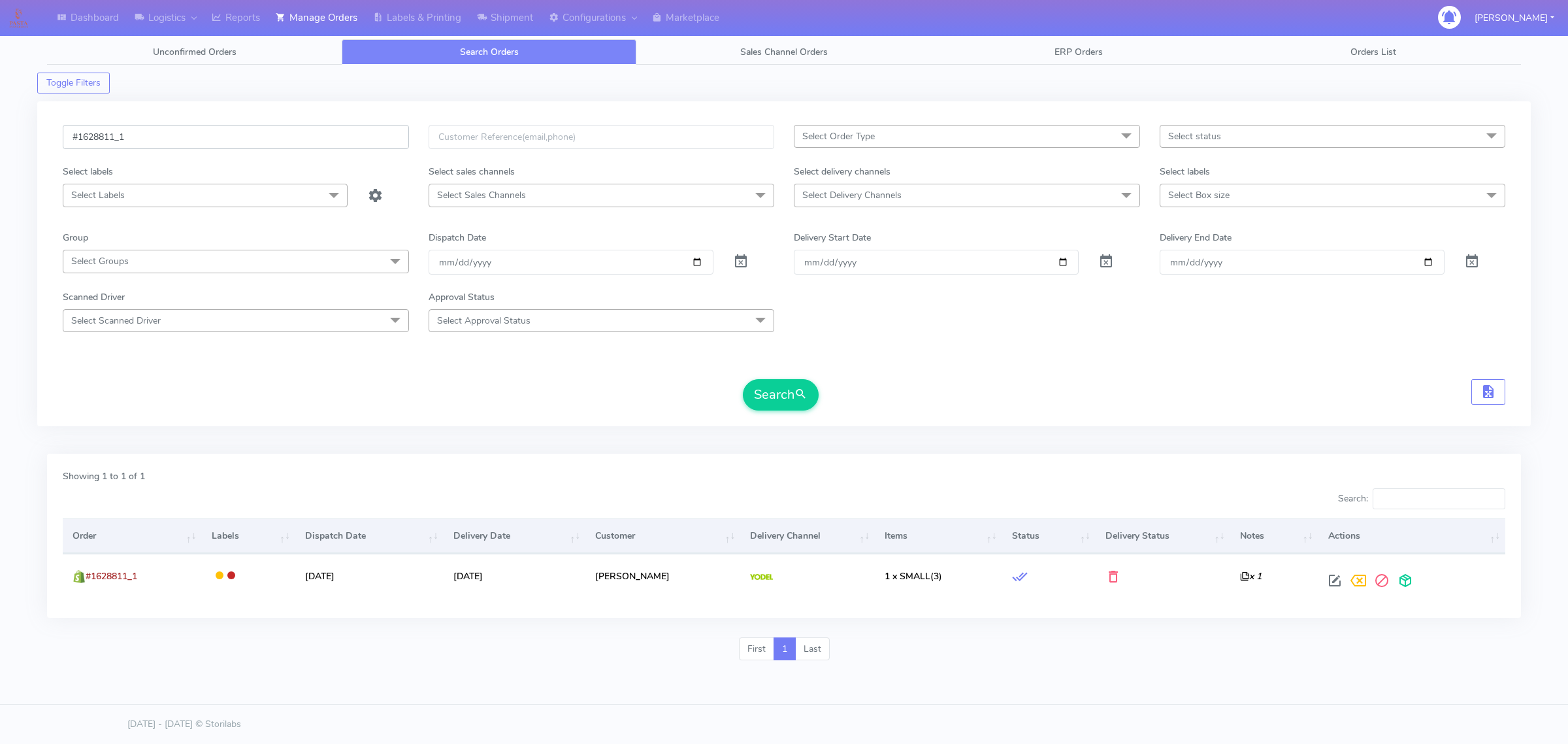
click at [159, 136] on input "#1628811_1" at bounding box center [236, 136] width 346 height 24
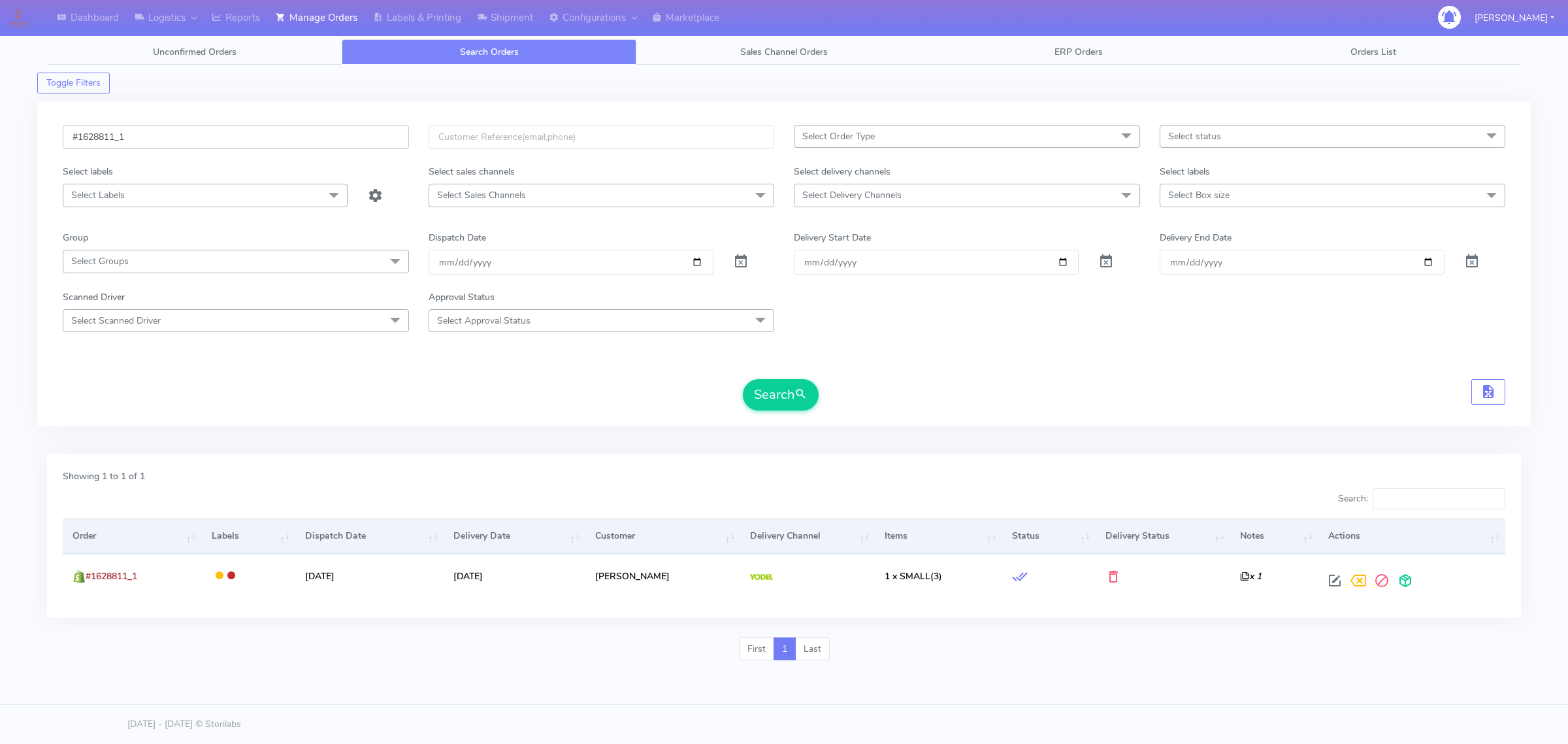
paste input "46"
type input "#1628846_1"
click at [772, 391] on button "Search" at bounding box center [781, 394] width 76 height 32
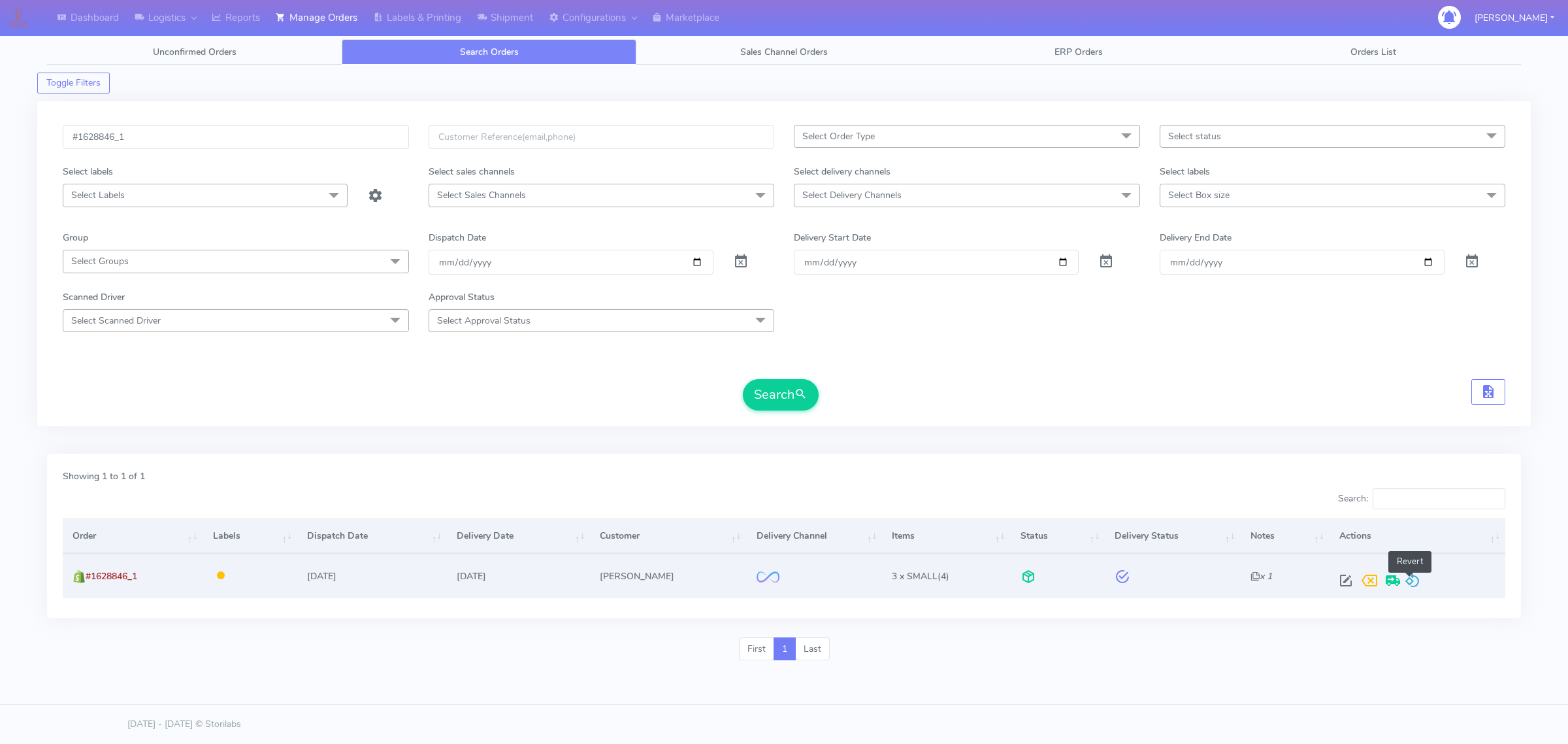
click at [1407, 583] on span at bounding box center [1413, 583] width 15 height 12
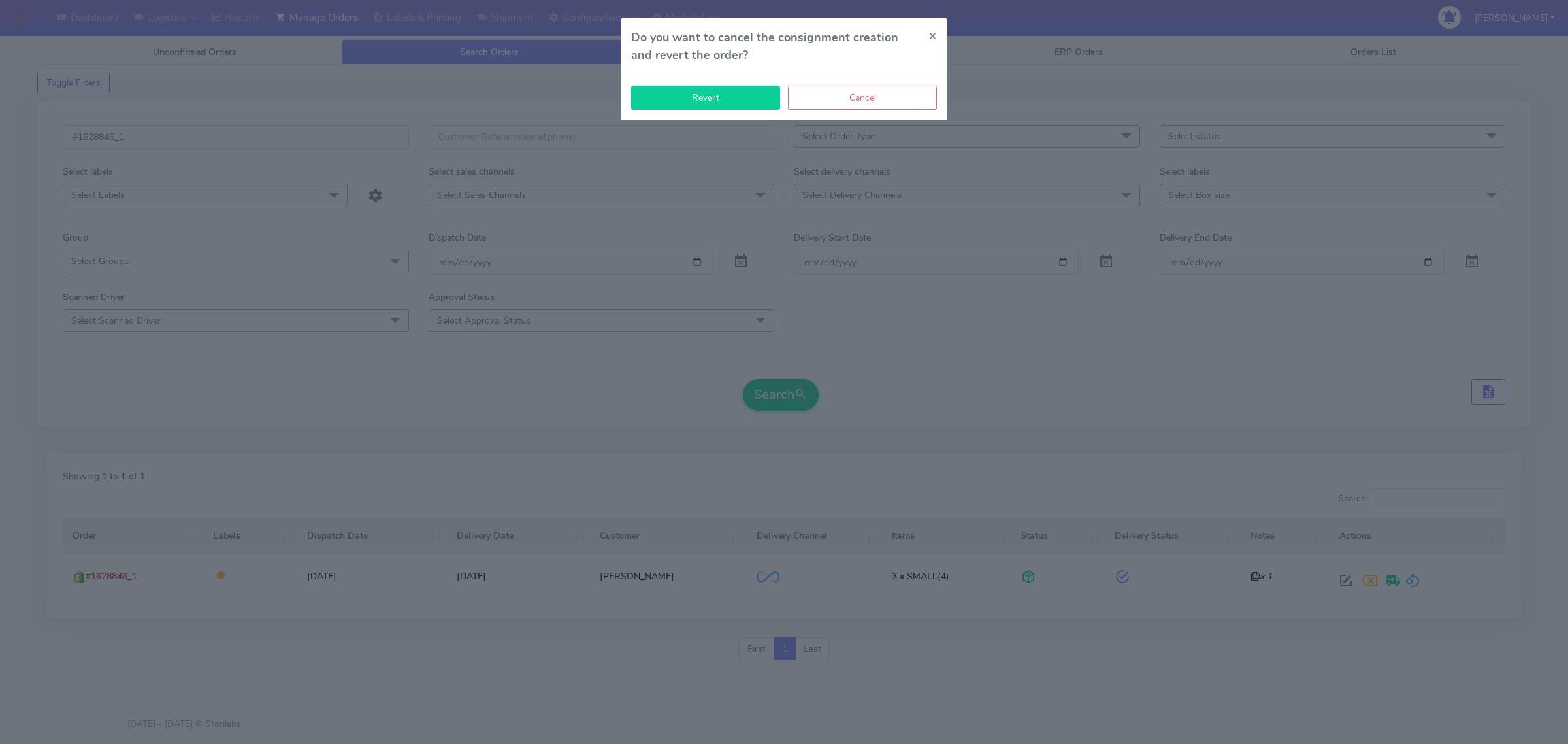
click at [658, 91] on button "Revert" at bounding box center [705, 97] width 149 height 24
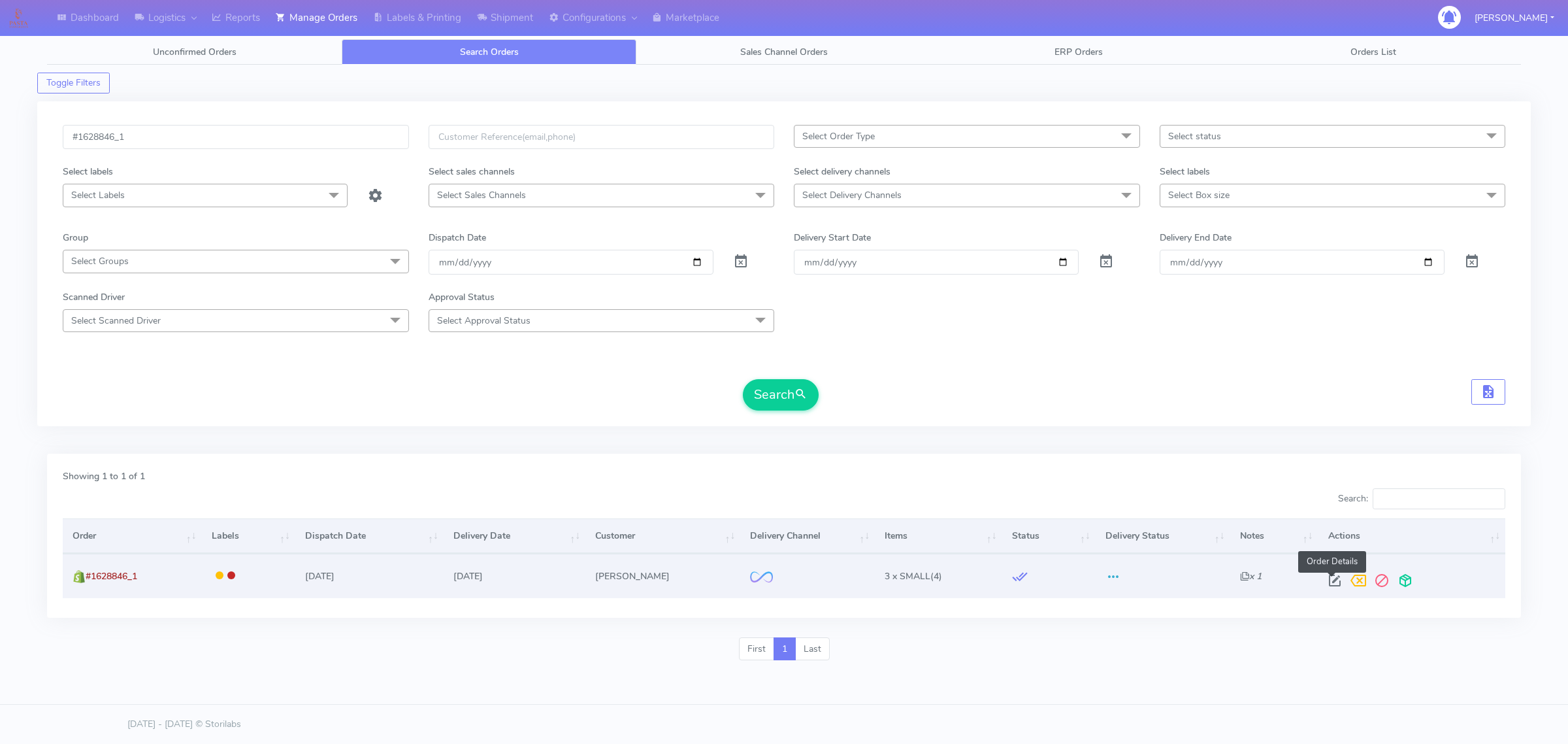
click at [1325, 578] on span at bounding box center [1335, 583] width 23 height 12
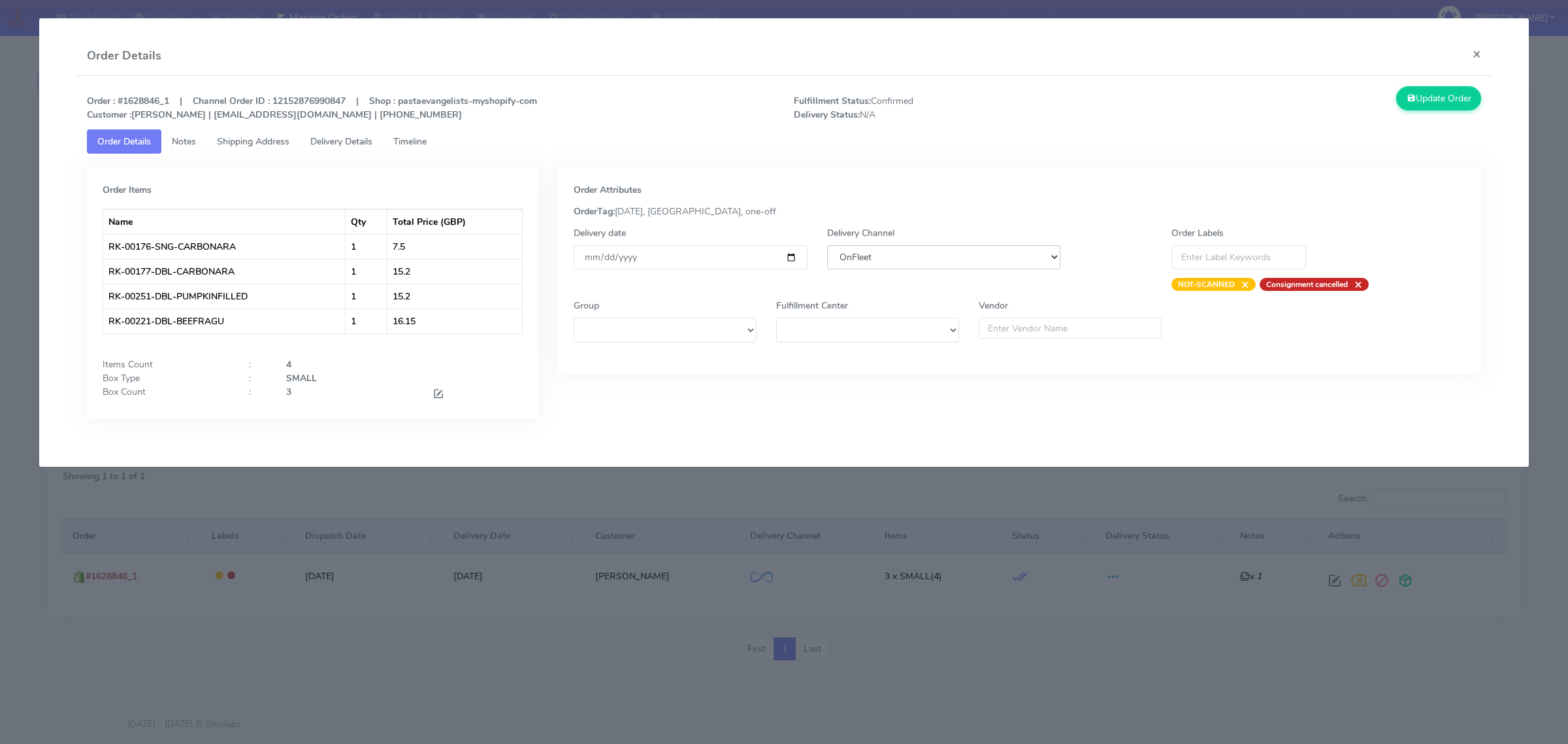
click at [857, 253] on select "DHL OnFleet Royal Mail DPD Yodel MaxOptra Amazon Collection" at bounding box center [944, 257] width 233 height 24
select select "5"
click at [827, 245] on select "DHL OnFleet Royal Mail DPD Yodel MaxOptra Amazon Collection" at bounding box center [944, 257] width 233 height 24
click at [1425, 108] on button "Update Order" at bounding box center [1439, 98] width 85 height 24
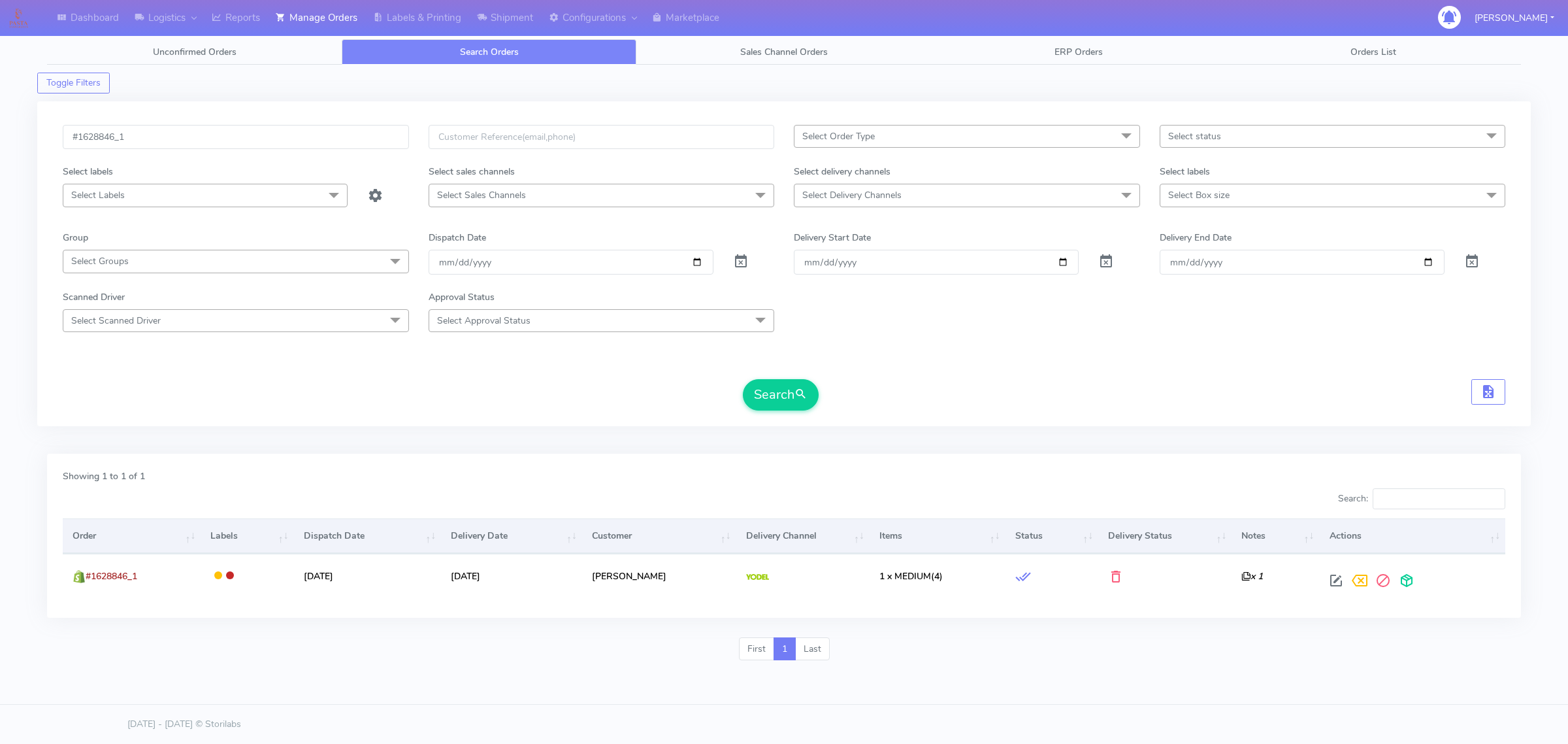
click at [1219, 492] on div "Search:" at bounding box center [1150, 501] width 711 height 26
drag, startPoint x: 1239, startPoint y: 497, endPoint x: 1102, endPoint y: 454, distance: 143.6
click at [1239, 498] on div "Search:" at bounding box center [1150, 501] width 711 height 26
drag, startPoint x: 1102, startPoint y: 454, endPoint x: 864, endPoint y: 458, distance: 238.0
click at [958, 448] on div "Showing 1 to 1 of 1 Search: Order Labels Dispatch Date Delivery Date Customer D…" at bounding box center [784, 541] width 1494 height 192
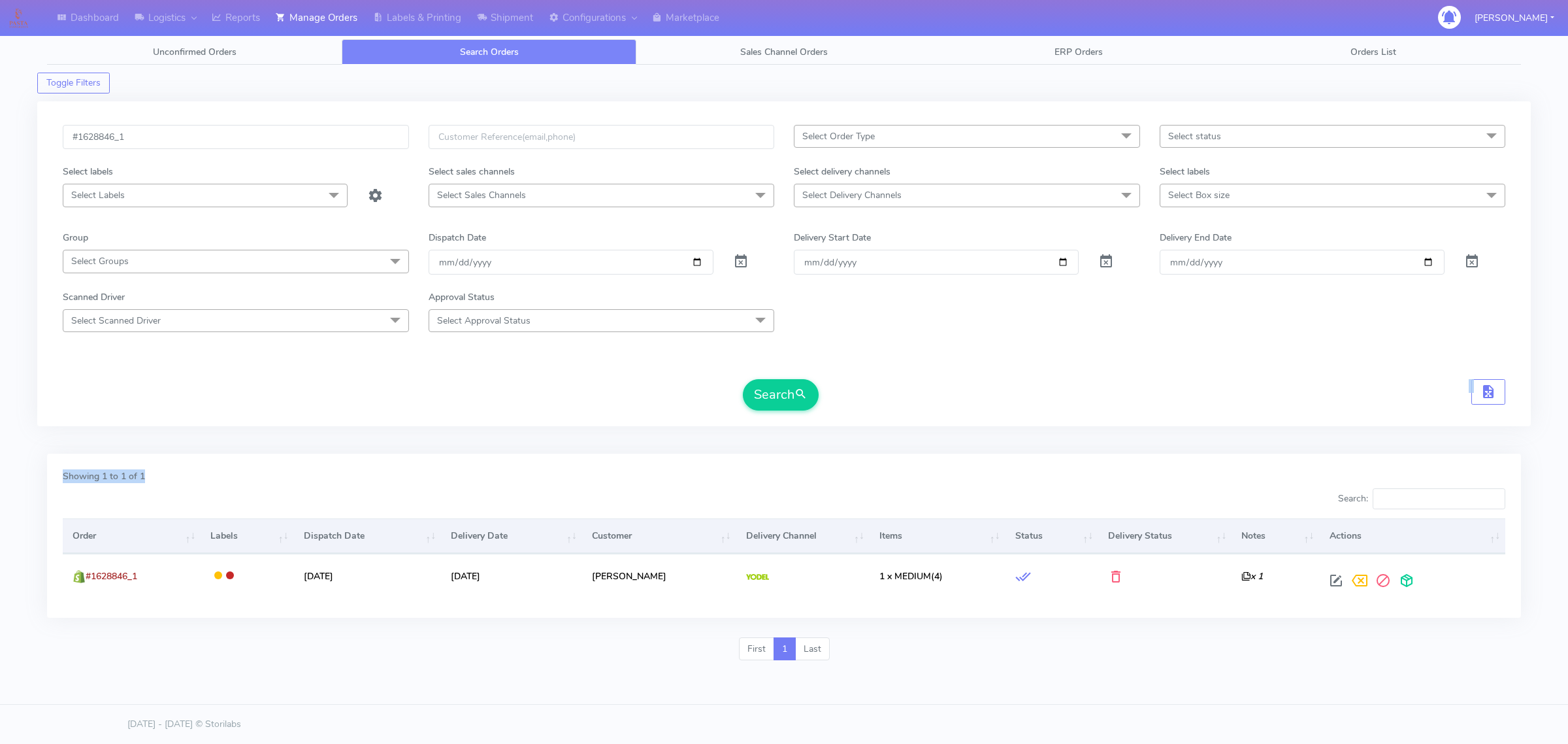
drag, startPoint x: 322, startPoint y: 482, endPoint x: 318, endPoint y: 386, distance: 96.1
click at [318, 387] on div "Toggle Filters #1628846_1 Select Order Type Select All MEALS ATAVI One Off Past…" at bounding box center [784, 367] width 1474 height 606
click at [305, 210] on form "#1628846_1 Select Order Type Select All MEALS ATAVI One Off Pasta Club Gift Kit…" at bounding box center [784, 267] width 1443 height 285
click at [275, 189] on form "#1628846_1 Select Order Type Select All MEALS ATAVI One Off Pasta Club Gift Kit…" at bounding box center [784, 267] width 1443 height 285
click at [268, 138] on input "#1628846_1" at bounding box center [236, 136] width 346 height 24
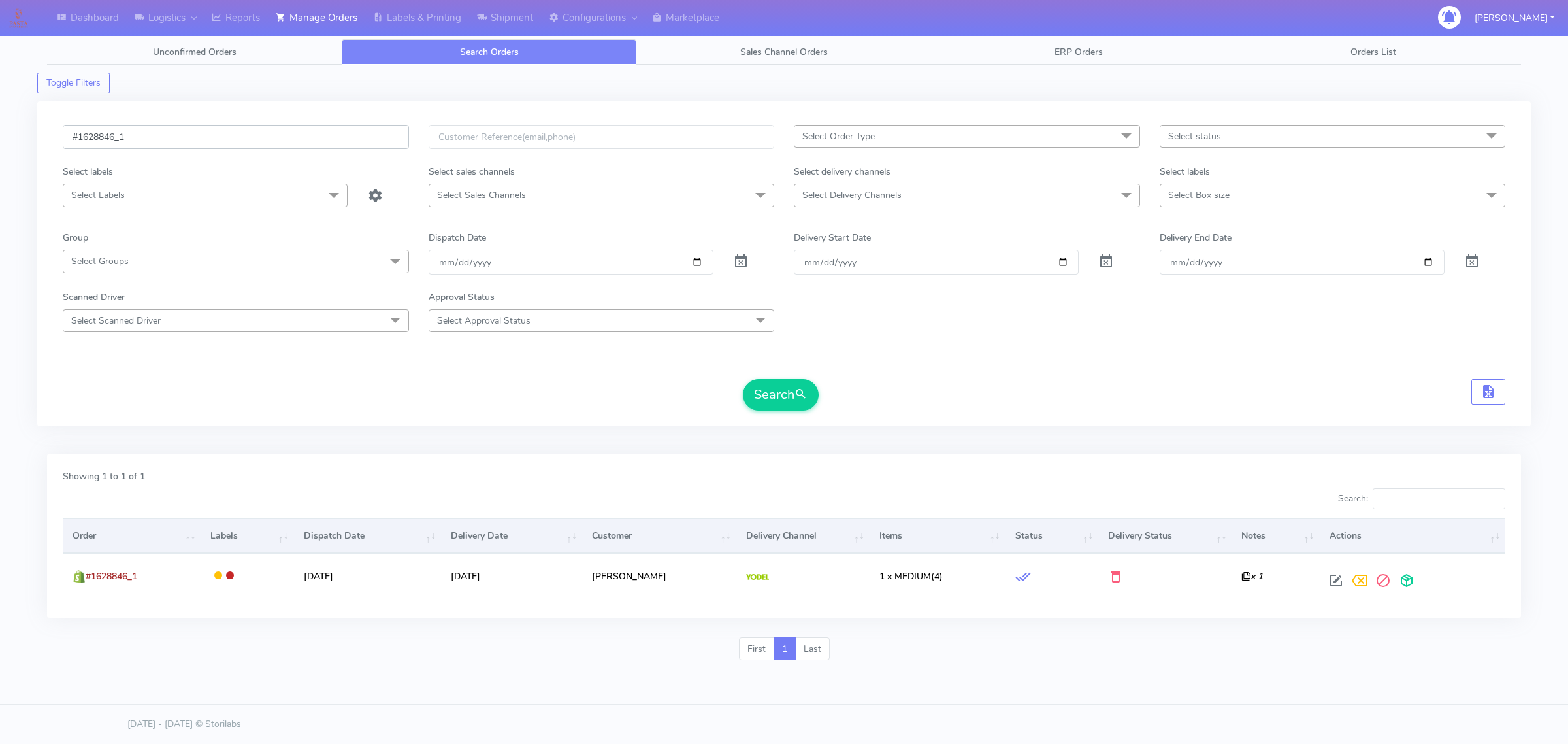
click at [268, 138] on input "#1628846_1" at bounding box center [236, 136] width 346 height 24
paste input "34"
type input "#1628834_1"
click at [795, 411] on button "Search" at bounding box center [781, 394] width 76 height 32
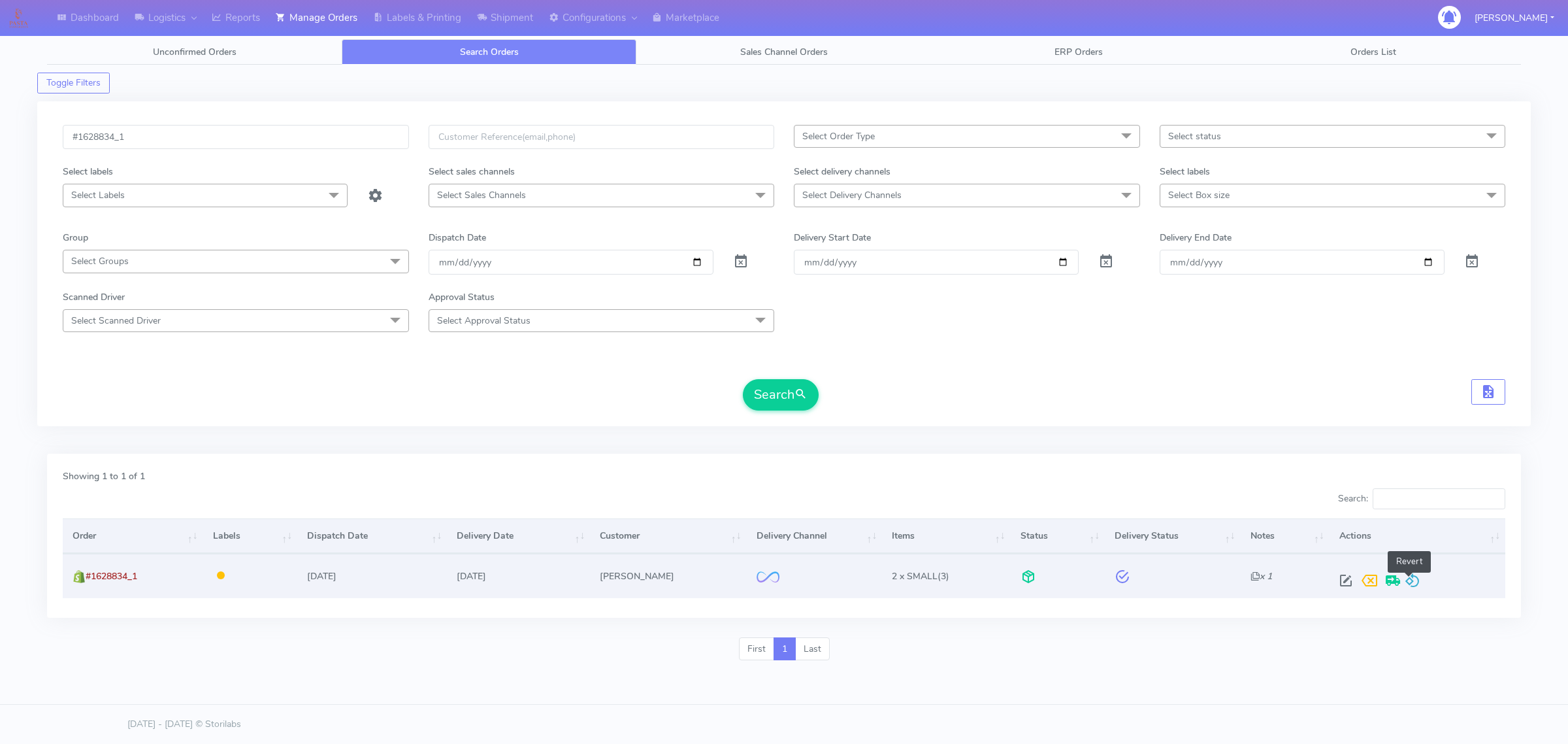
click at [1406, 577] on span at bounding box center [1413, 583] width 15 height 12
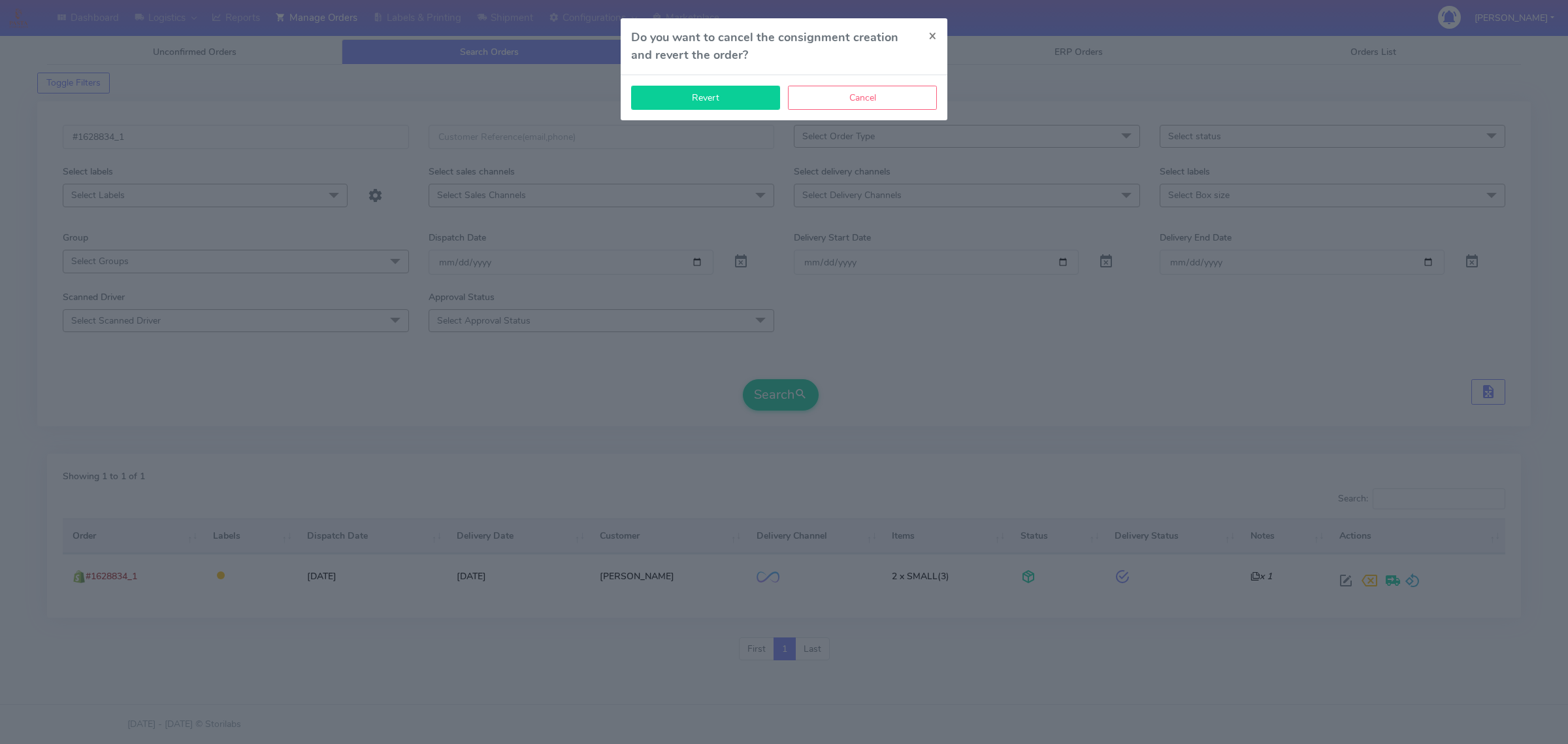
click at [744, 107] on button "Revert" at bounding box center [705, 97] width 149 height 24
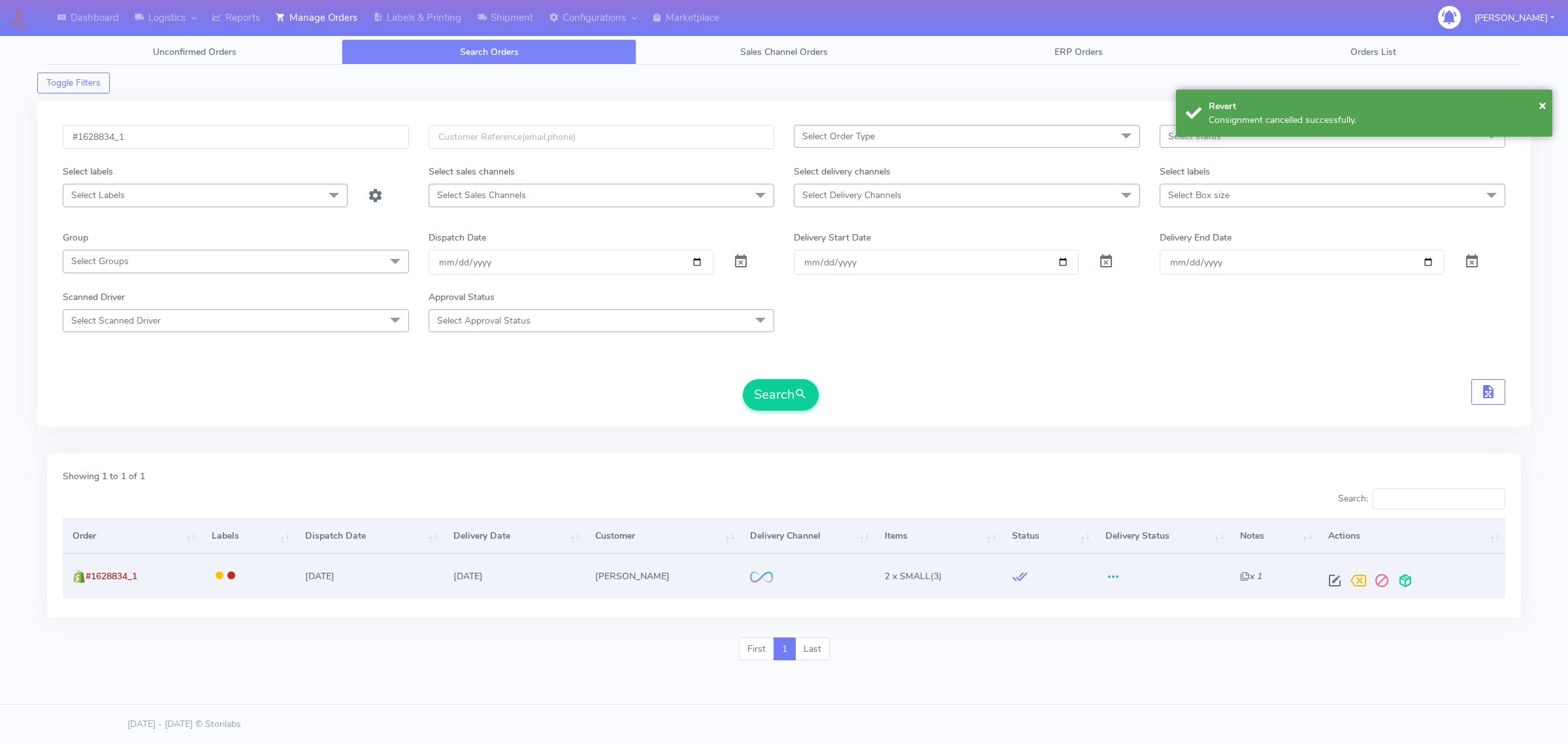
click at [1331, 593] on td at bounding box center [1412, 575] width 188 height 44
click at [1331, 587] on span at bounding box center [1335, 583] width 23 height 12
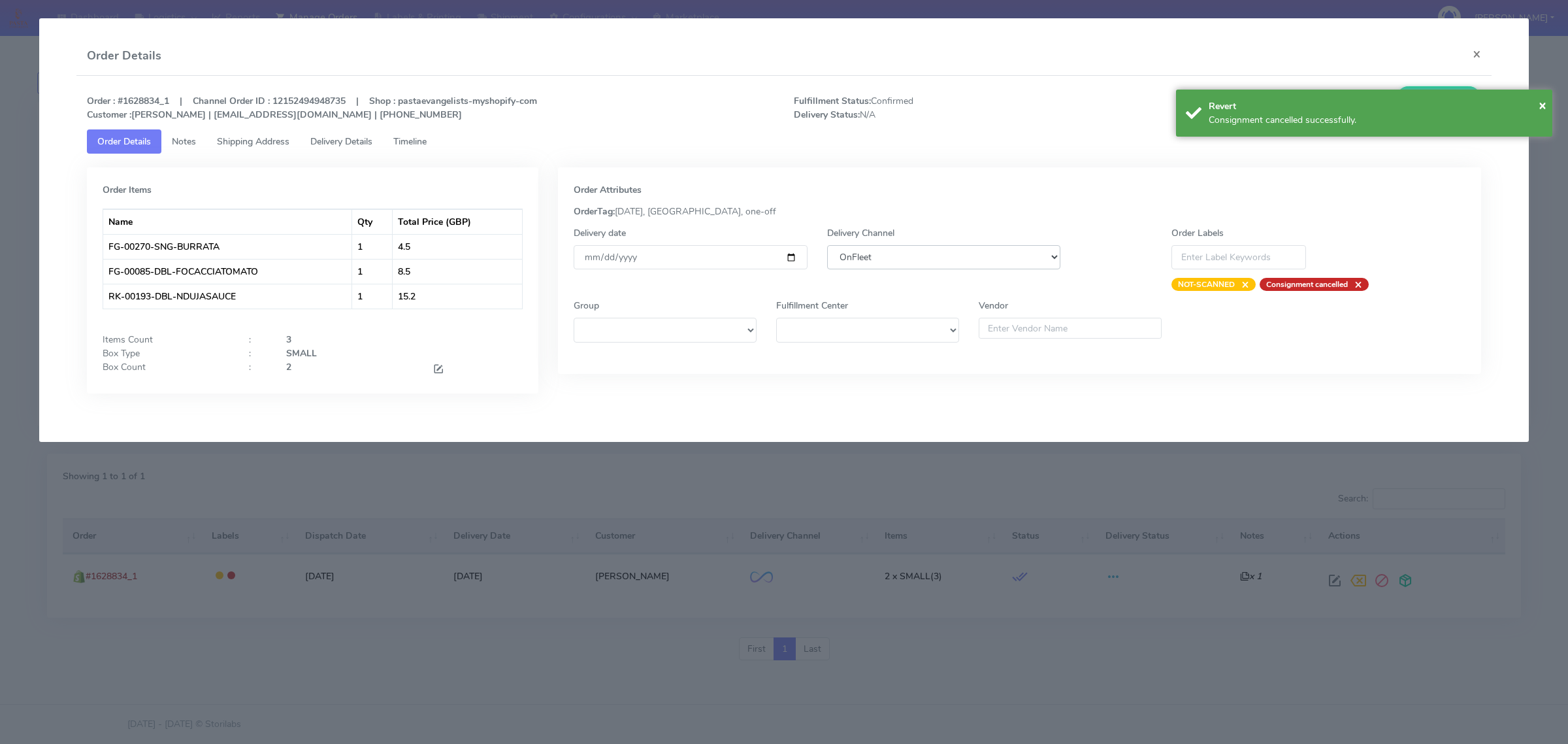
click at [874, 268] on select "DHL OnFleet Royal Mail DPD Yodel MaxOptra Amazon Collection" at bounding box center [944, 257] width 233 height 24
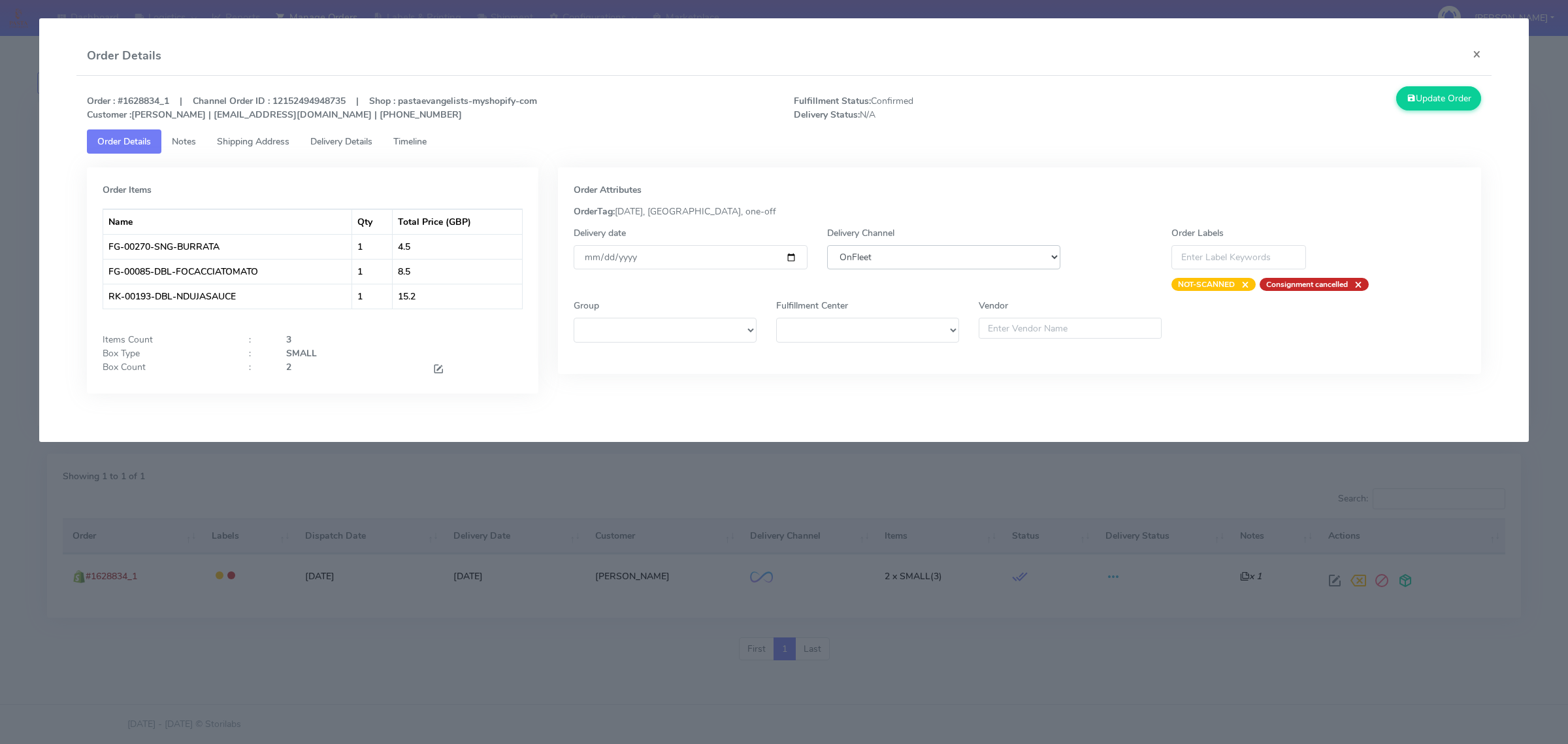
click at [886, 259] on select "DHL OnFleet Royal Mail DPD Yodel MaxOptra Amazon Collection" at bounding box center [944, 257] width 233 height 24
select select "5"
click at [827, 245] on select "DHL OnFleet Royal Mail DPD Yodel MaxOptra Amazon Collection" at bounding box center [944, 257] width 233 height 24
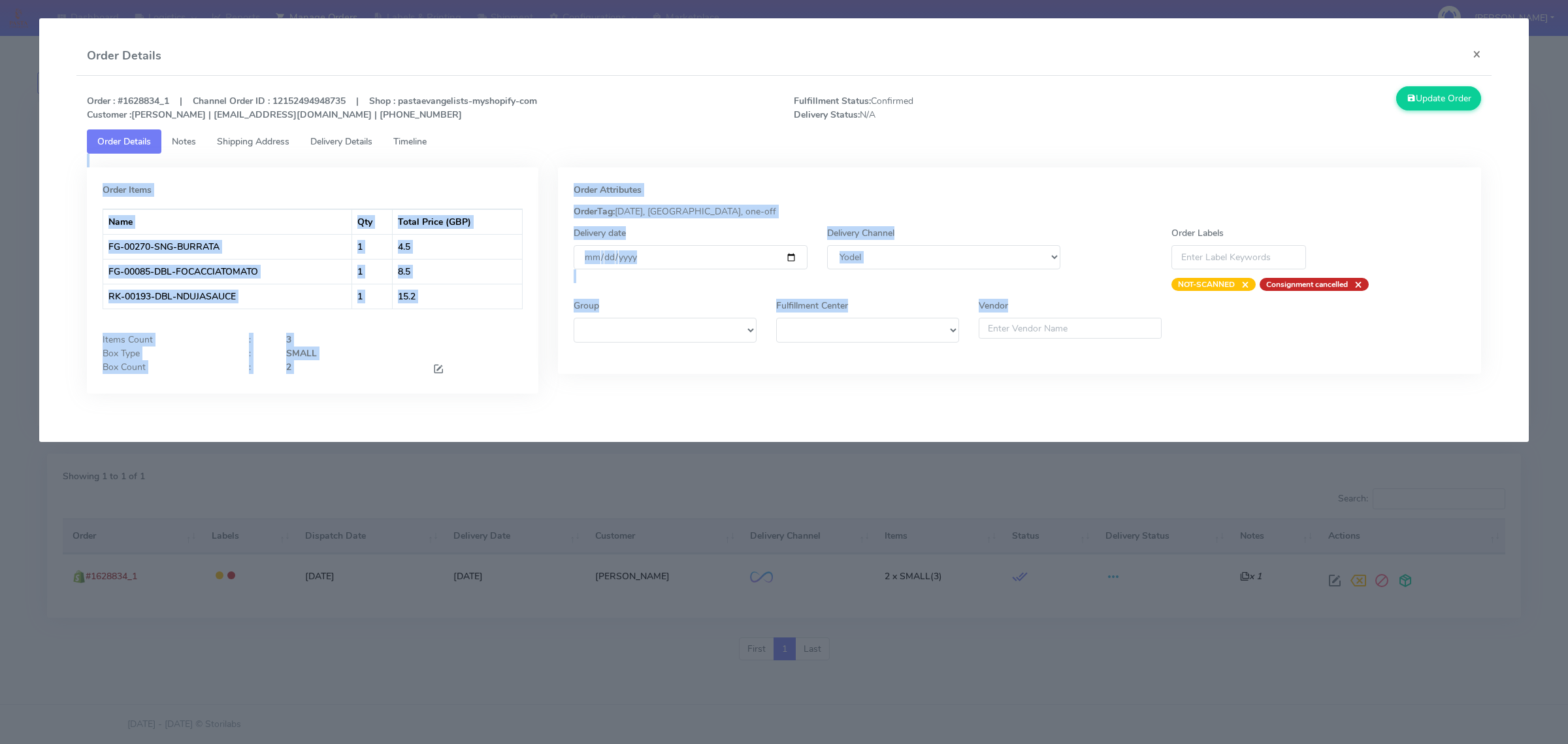
drag, startPoint x: 1016, startPoint y: 309, endPoint x: 1365, endPoint y: 119, distance: 397.4
click at [1353, 122] on div "Order : #1628834_1 | Channel Order ID : 12152494948735 | Shop : pastaevangelist…" at bounding box center [784, 250] width 1416 height 348
click at [1443, 105] on button "Update Order" at bounding box center [1439, 98] width 85 height 24
click at [1443, 105] on body "Dashboard Logistics London Logistics Reports Manage Orders Labels & Printing Sh…" at bounding box center [784, 355] width 1568 height 710
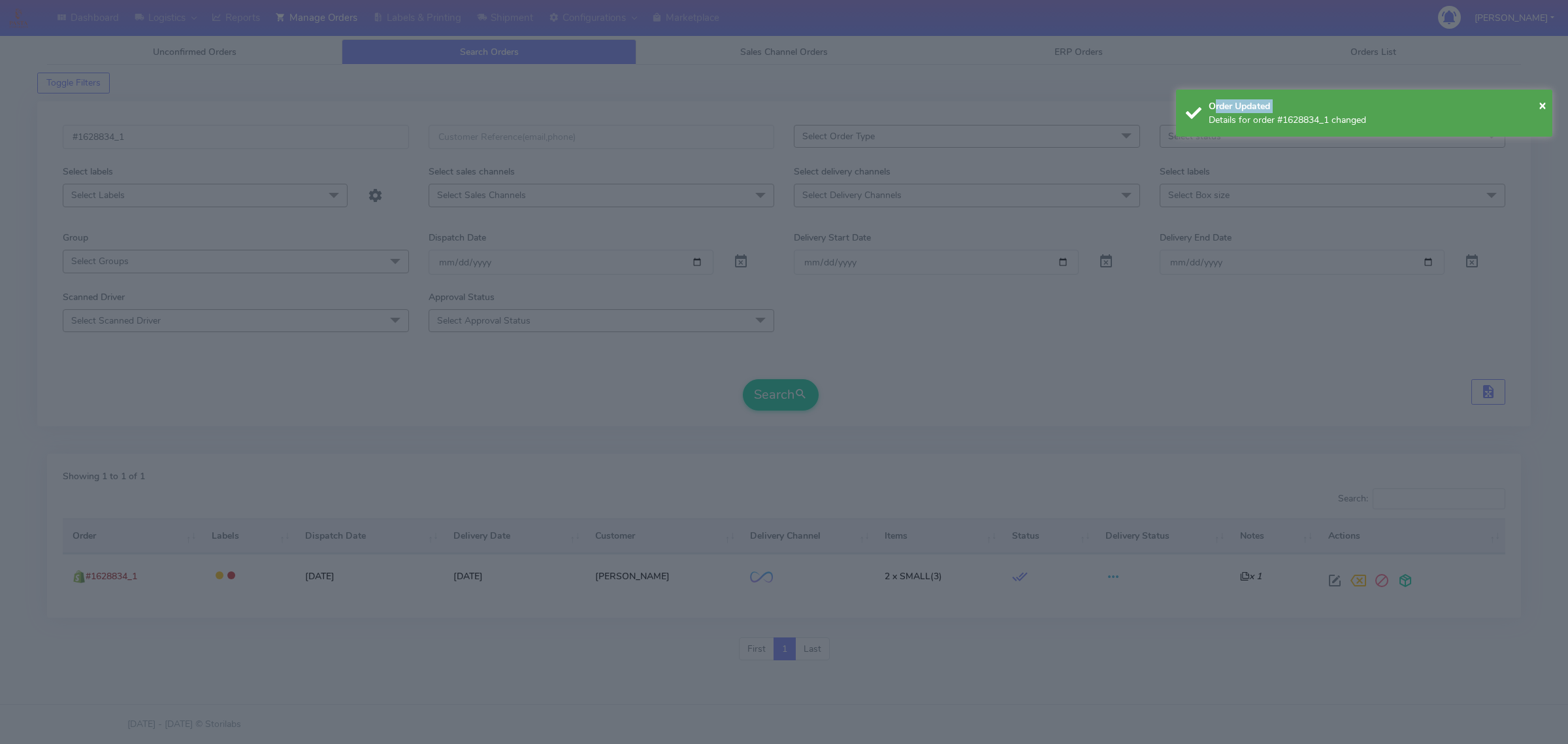
click at [1443, 105] on div "Order Updated" at bounding box center [1375, 106] width 334 height 14
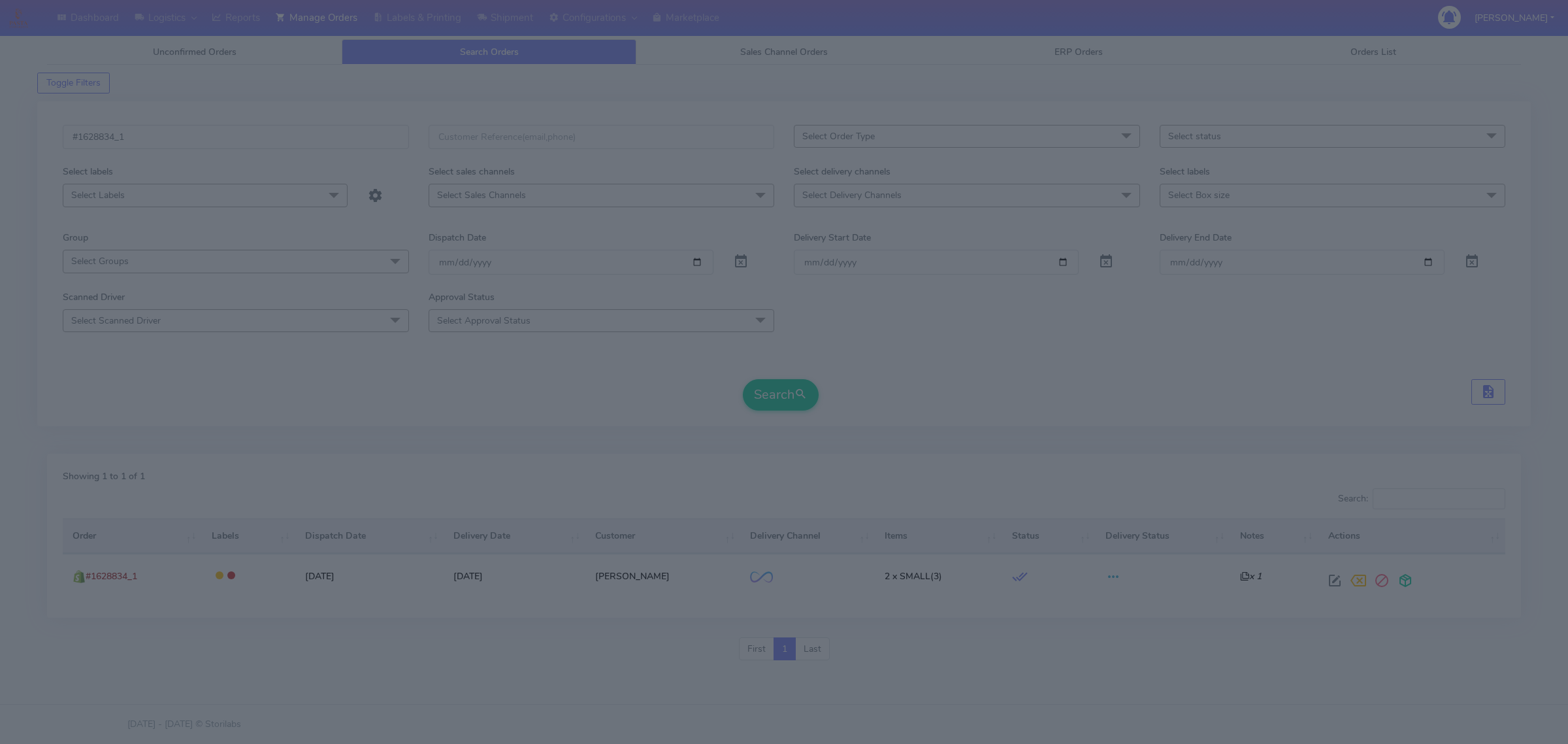
drag, startPoint x: 1443, startPoint y: 105, endPoint x: 1397, endPoint y: 126, distance: 50.6
click at [1438, 107] on div "Order Updated" at bounding box center [1375, 106] width 334 height 14
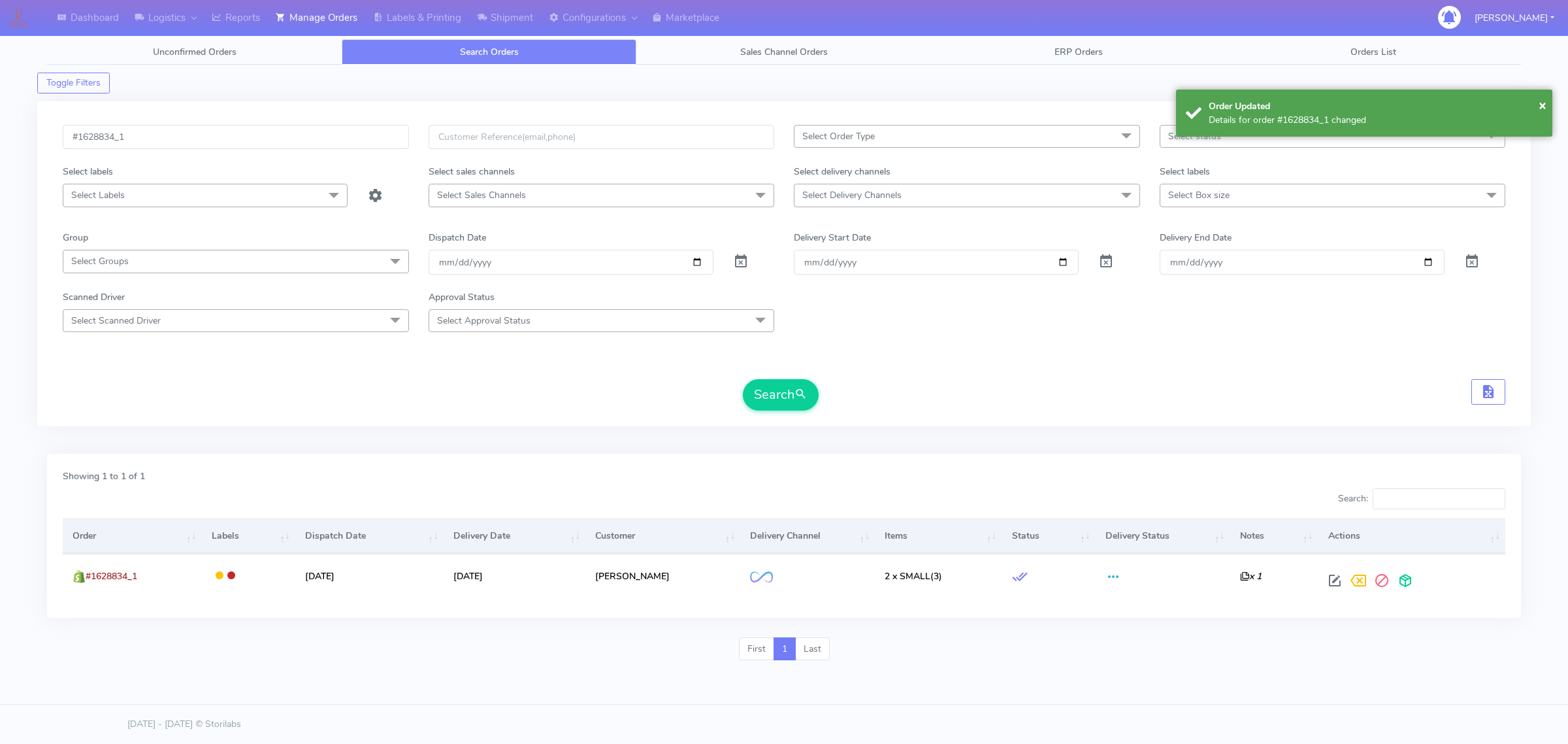
drag, startPoint x: 825, startPoint y: 449, endPoint x: 773, endPoint y: 458, distance: 52.8
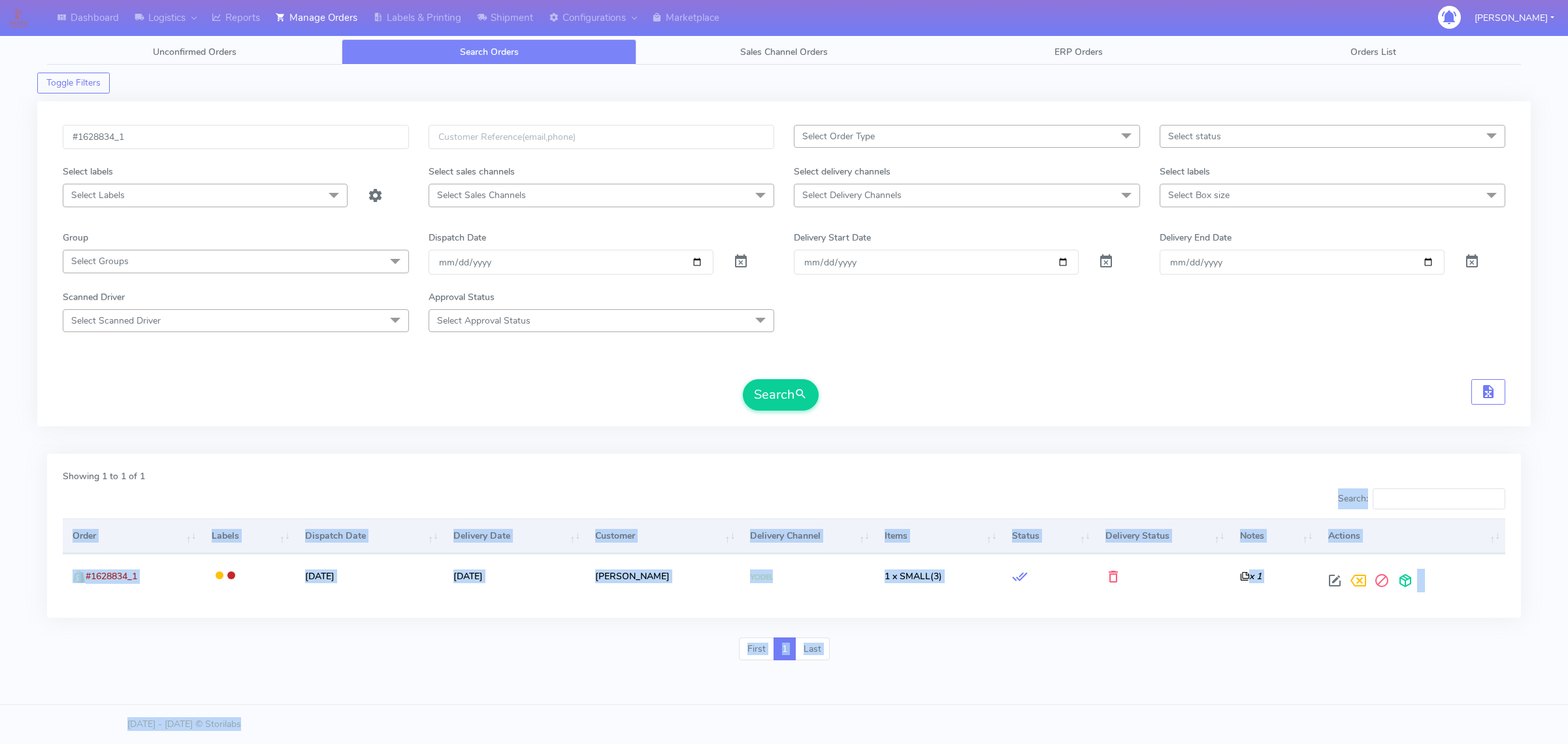
click at [773, 458] on div "Showing 1 to 1 of 1 Search: Order Labels Dispatch Date Delivery Date Customer D…" at bounding box center [784, 536] width 1474 height 164
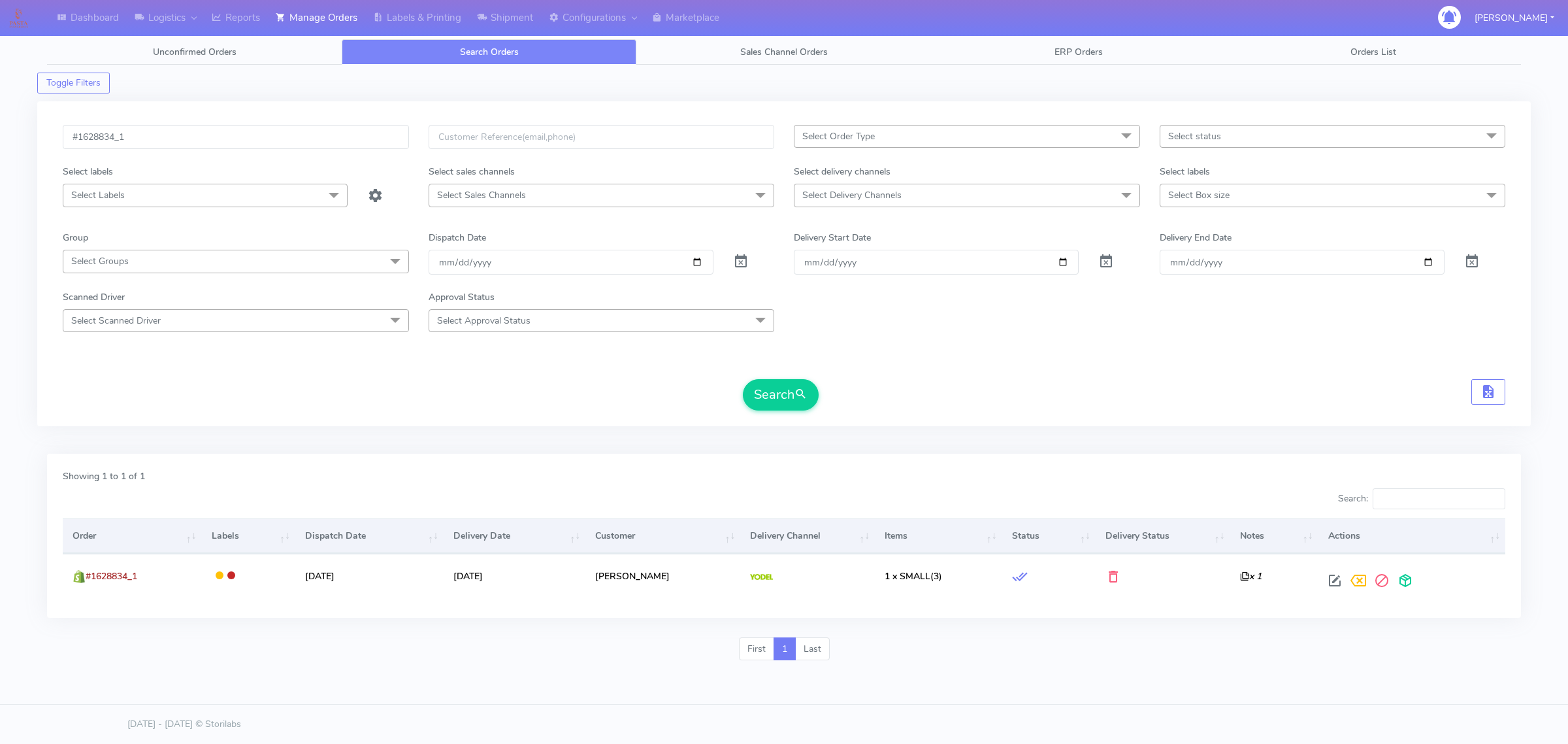
click at [773, 458] on div "Showing 1 to 1 of 1 Search: Order Labels Dispatch Date Delivery Date Customer D…" at bounding box center [784, 536] width 1474 height 164
click at [772, 459] on div "Showing 1 to 1 of 1 Search: Order Labels Dispatch Date Delivery Date Customer D…" at bounding box center [784, 536] width 1474 height 164
click at [621, 420] on div "#1628834_1 Select Order Type Select All MEALS ATAVI One Off Pasta Club Gift Kit…" at bounding box center [784, 264] width 1494 height 325
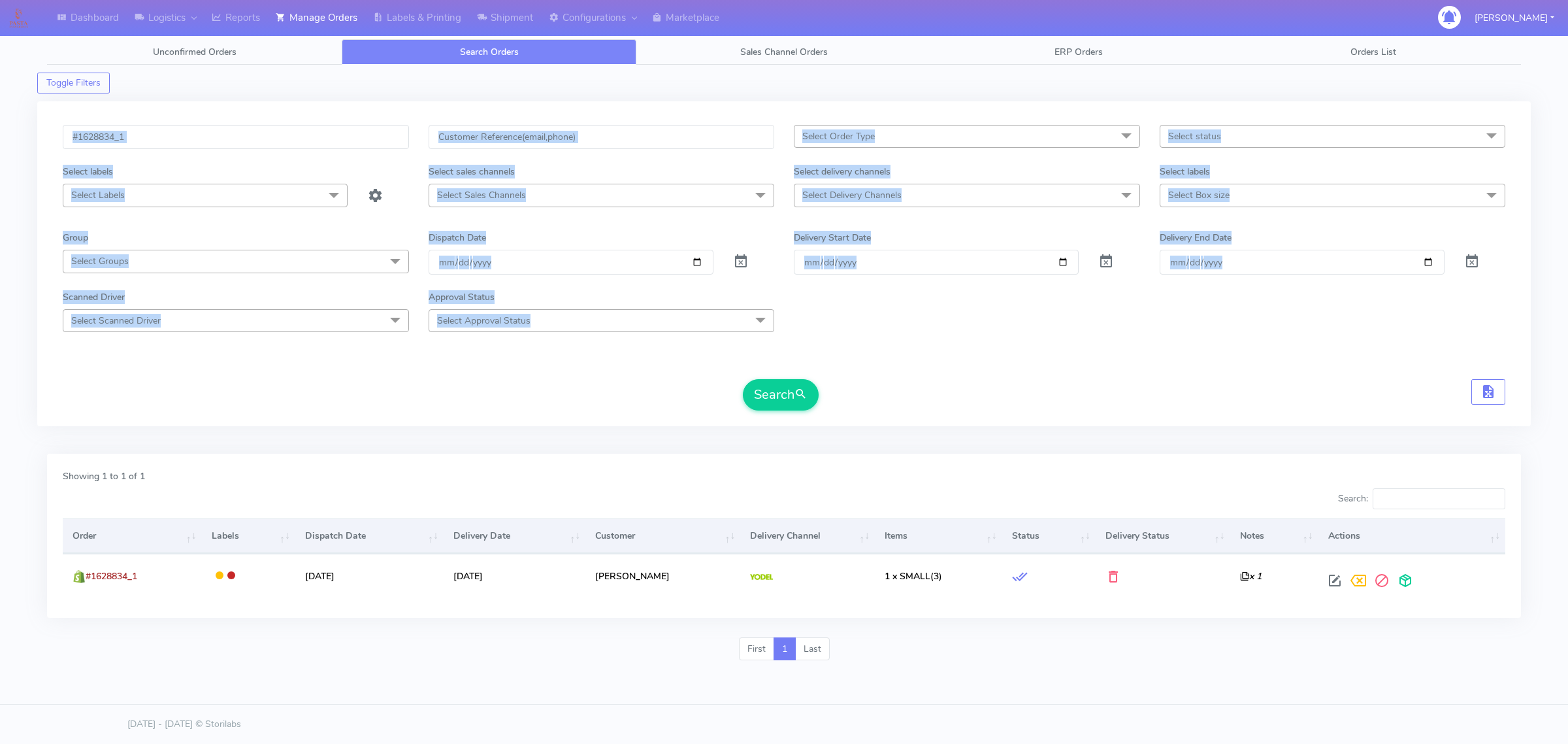
drag, startPoint x: 614, startPoint y: 417, endPoint x: 347, endPoint y: 114, distance: 403.9
click at [347, 114] on div "#1628834_1 Select Order Type Select All MEALS ATAVI One Off Pasta Club Gift Kit…" at bounding box center [784, 264] width 1494 height 325
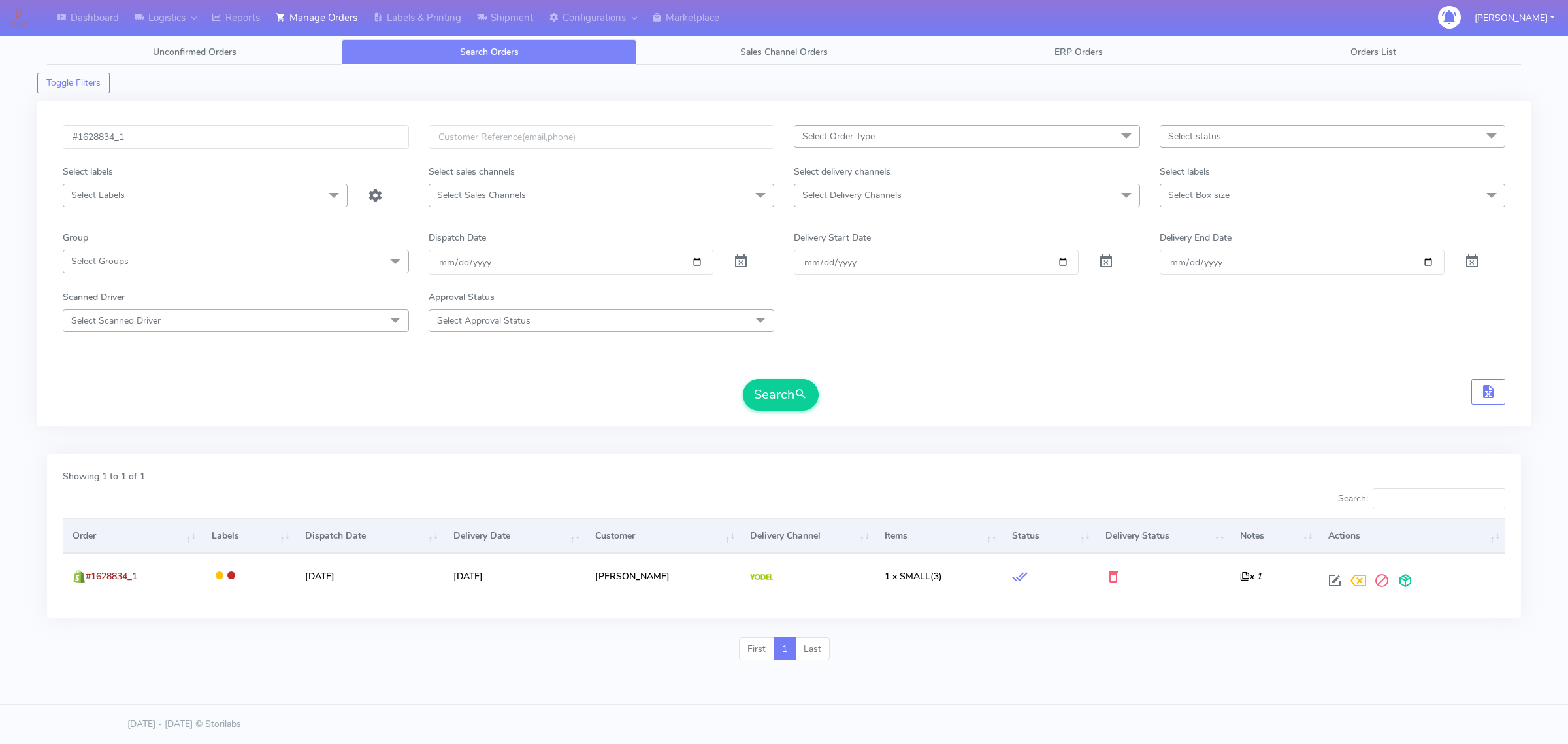
click at [347, 114] on div "#1628834_1 Select Order Type Select All MEALS ATAVI One Off Pasta Club Gift Kit…" at bounding box center [784, 264] width 1494 height 325
click at [384, 193] on div "#1628834_1 Select Order Type Select All MEALS ATAVI One Off Pasta Club Gift Kit…" at bounding box center [784, 264] width 1494 height 325
drag, startPoint x: 464, startPoint y: 279, endPoint x: 479, endPoint y: 347, distance: 69.6
click at [485, 320] on form "#1628834_1 Select Order Type Select All MEALS ATAVI One Off Pasta Club Gift Kit…" at bounding box center [784, 267] width 1443 height 285
drag, startPoint x: 479, startPoint y: 347, endPoint x: 471, endPoint y: 374, distance: 28.2
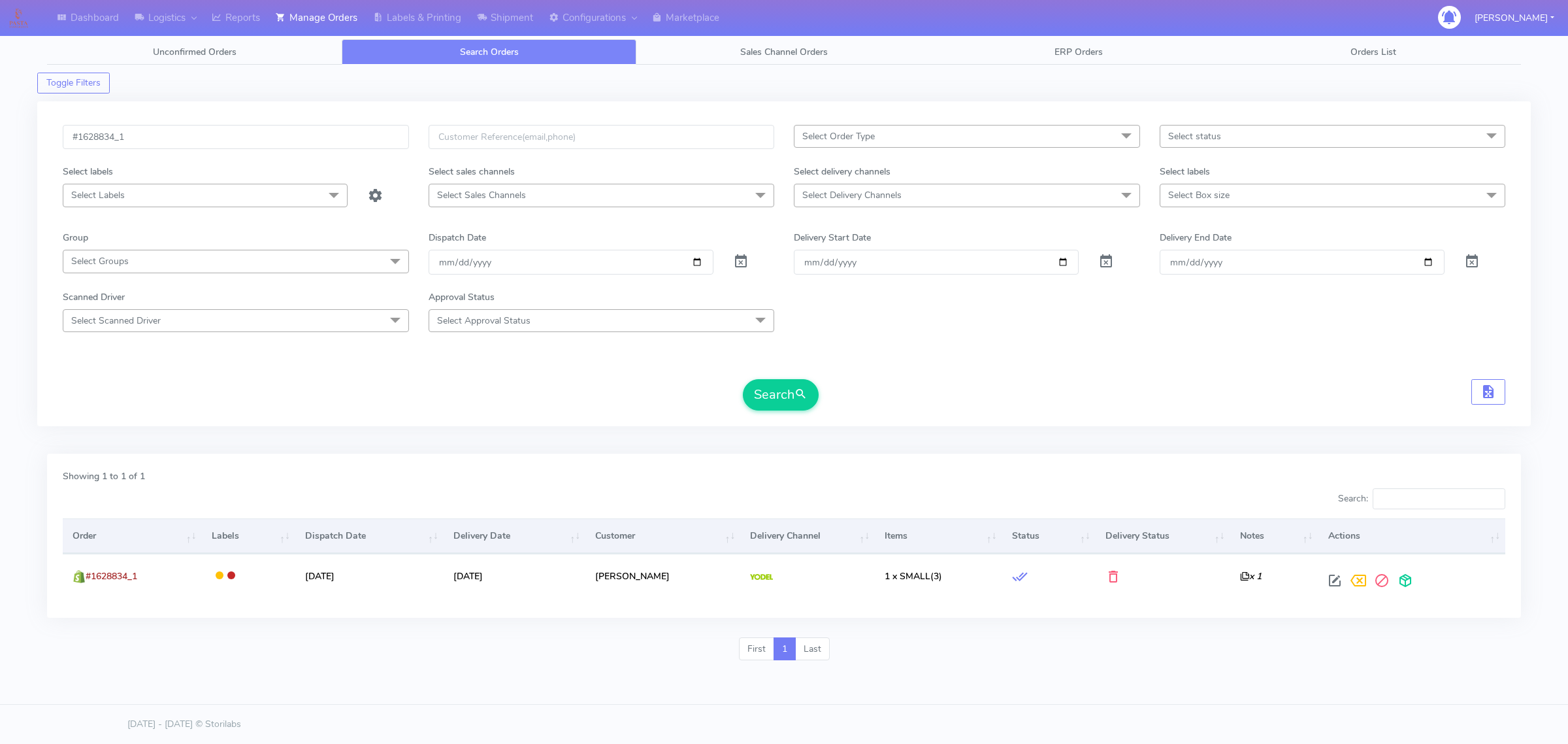
click at [478, 357] on form "#1628834_1 Select Order Type Select All MEALS ATAVI One Off Pasta Club Gift Kit…" at bounding box center [784, 267] width 1443 height 285
click at [471, 374] on form "#1628834_1 Select Order Type Select All MEALS ATAVI One Off Pasta Club Gift Kit…" at bounding box center [784, 267] width 1443 height 285
drag, startPoint x: 471, startPoint y: 374, endPoint x: 482, endPoint y: 348, distance: 28.2
click at [478, 360] on form "#1628834_1 Select Order Type Select All MEALS ATAVI One Off Pasta Club Gift Kit…" at bounding box center [784, 267] width 1443 height 285
click at [496, 360] on form "#1628834_1 Select Order Type Select All MEALS ATAVI One Off Pasta Club Gift Kit…" at bounding box center [784, 267] width 1443 height 285
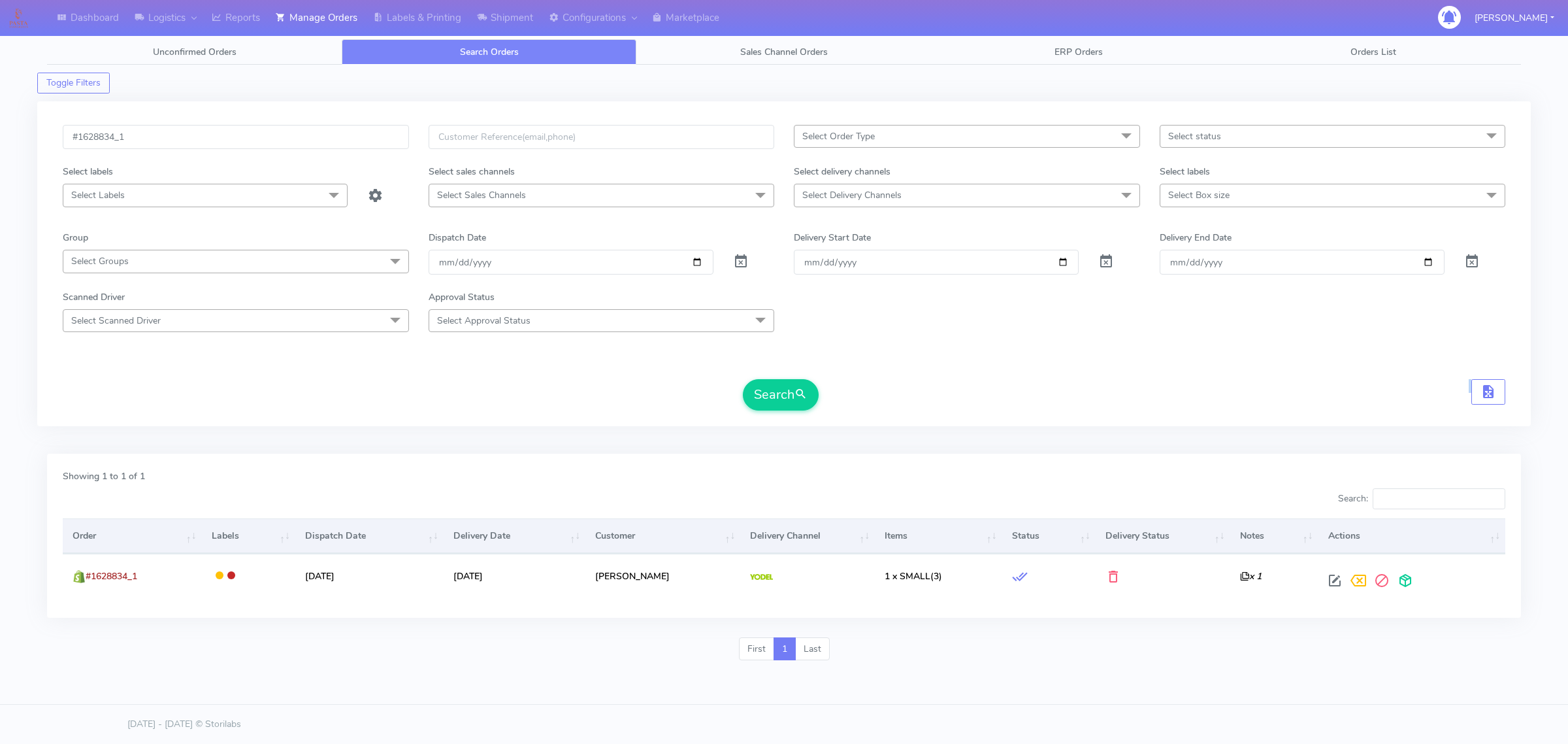
click at [496, 360] on form "#1628834_1 Select Order Type Select All MEALS ATAVI One Off Pasta Club Gift Kit…" at bounding box center [784, 267] width 1443 height 285
drag, startPoint x: 496, startPoint y: 360, endPoint x: 498, endPoint y: 327, distance: 33.1
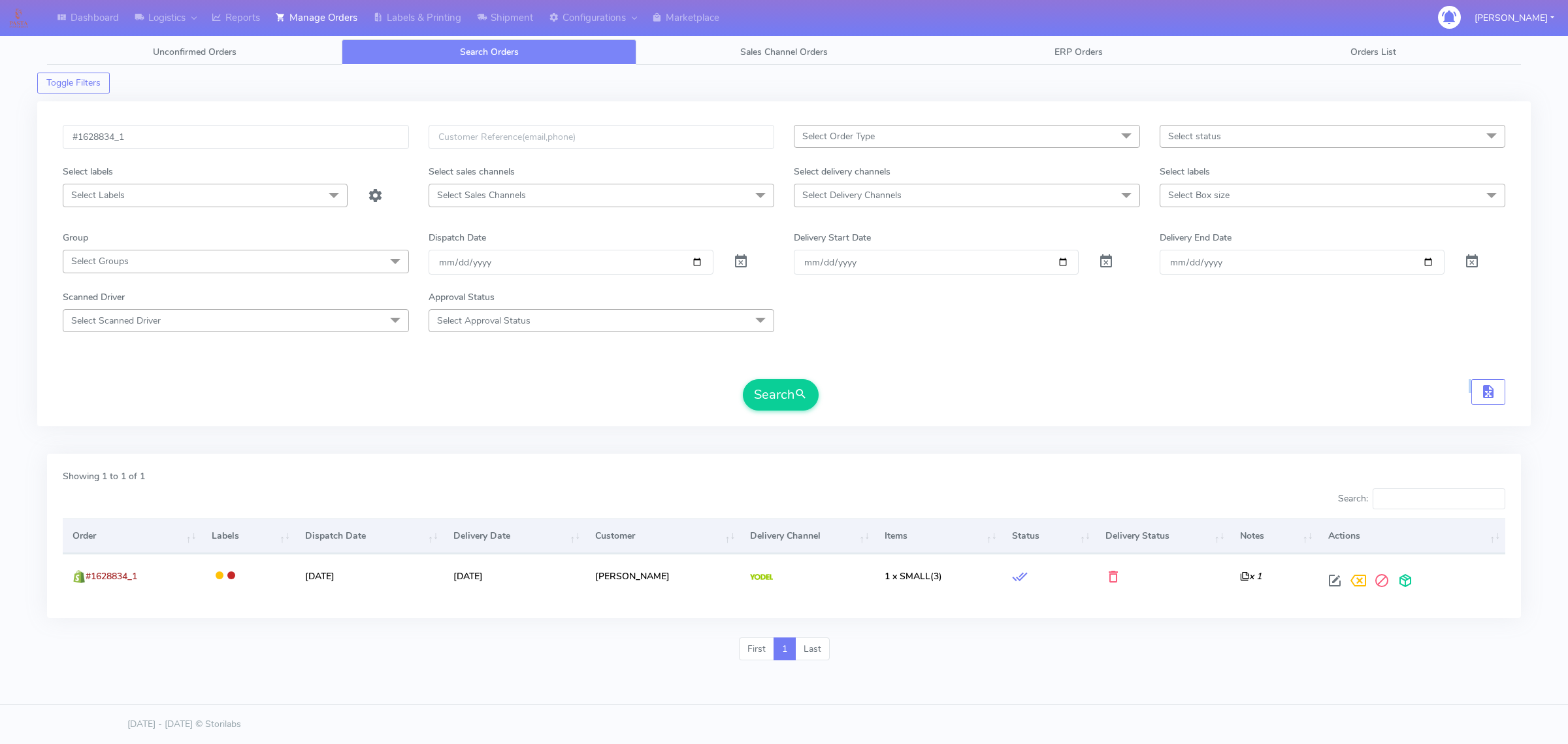
click at [497, 350] on form "#1628834_1 Select Order Type Select All MEALS ATAVI One Off Pasta Club Gift Kit…" at bounding box center [784, 267] width 1443 height 285
click at [498, 327] on form "#1628834_1 Select Order Type Select All MEALS ATAVI One Off Pasta Club Gift Kit…" at bounding box center [784, 267] width 1443 height 285
click at [498, 327] on span "Select Approval Status" at bounding box center [602, 321] width 346 height 23
click at [416, 301] on div "Scanned Driver Select Scanned Driver Select All Test Driver Mohibur R Chaudhry …" at bounding box center [783, 311] width 1462 height 42
drag, startPoint x: 343, startPoint y: 204, endPoint x: 431, endPoint y: 149, distance: 103.8
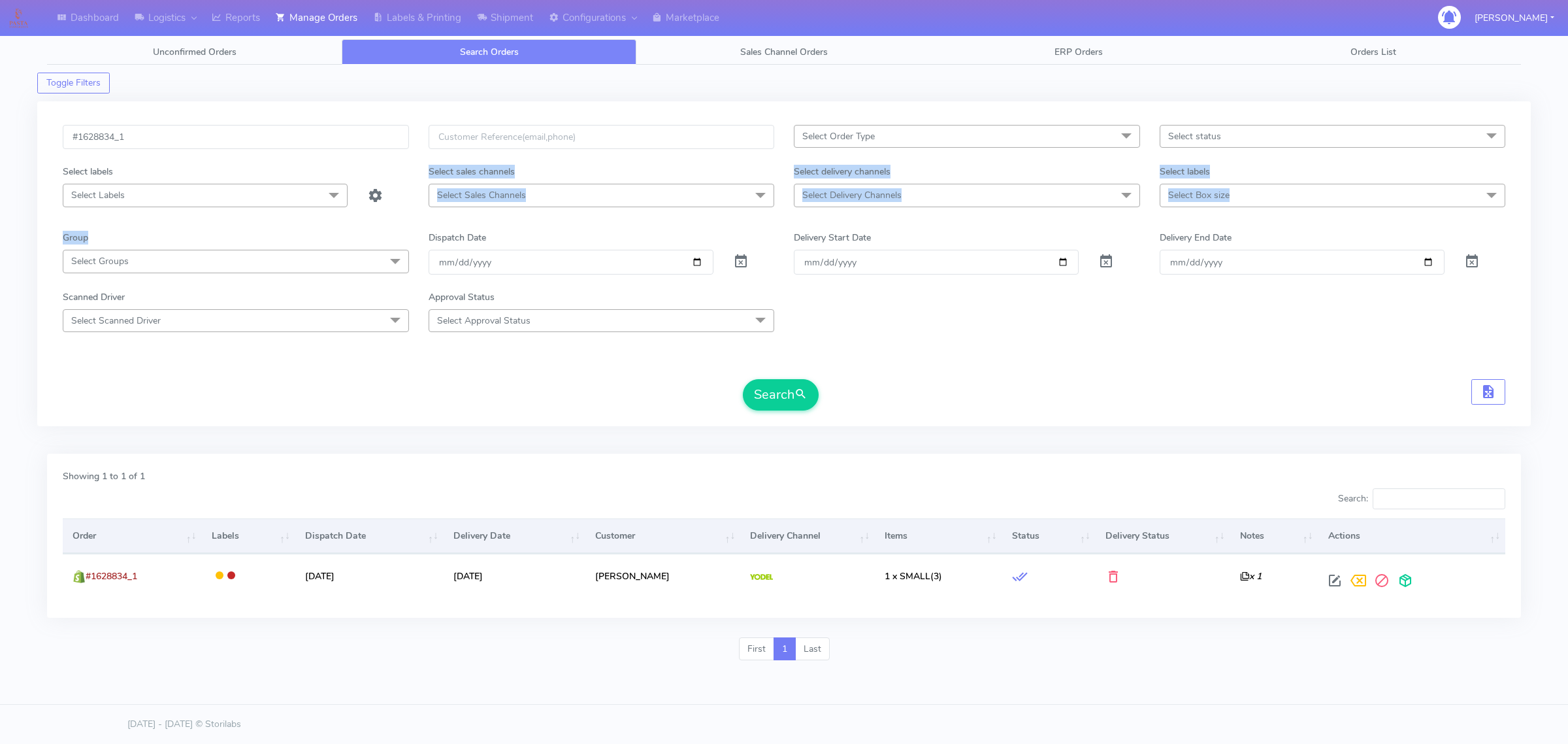
click at [386, 145] on form "#1628834_1 Select Order Type Select All MEALS ATAVI One Off Pasta Club Gift Kit…" at bounding box center [784, 267] width 1443 height 285
drag, startPoint x: 427, startPoint y: 373, endPoint x: 428, endPoint y: 379, distance: 6.1
click at [428, 377] on form "#1628834_1 Select Order Type Select All MEALS ATAVI One Off Pasta Club Gift Kit…" at bounding box center [784, 267] width 1443 height 285
drag, startPoint x: 428, startPoint y: 379, endPoint x: 429, endPoint y: 394, distance: 15.0
click at [429, 394] on form "#1628834_1 Select Order Type Select All MEALS ATAVI One Off Pasta Club Gift Kit…" at bounding box center [784, 267] width 1443 height 285
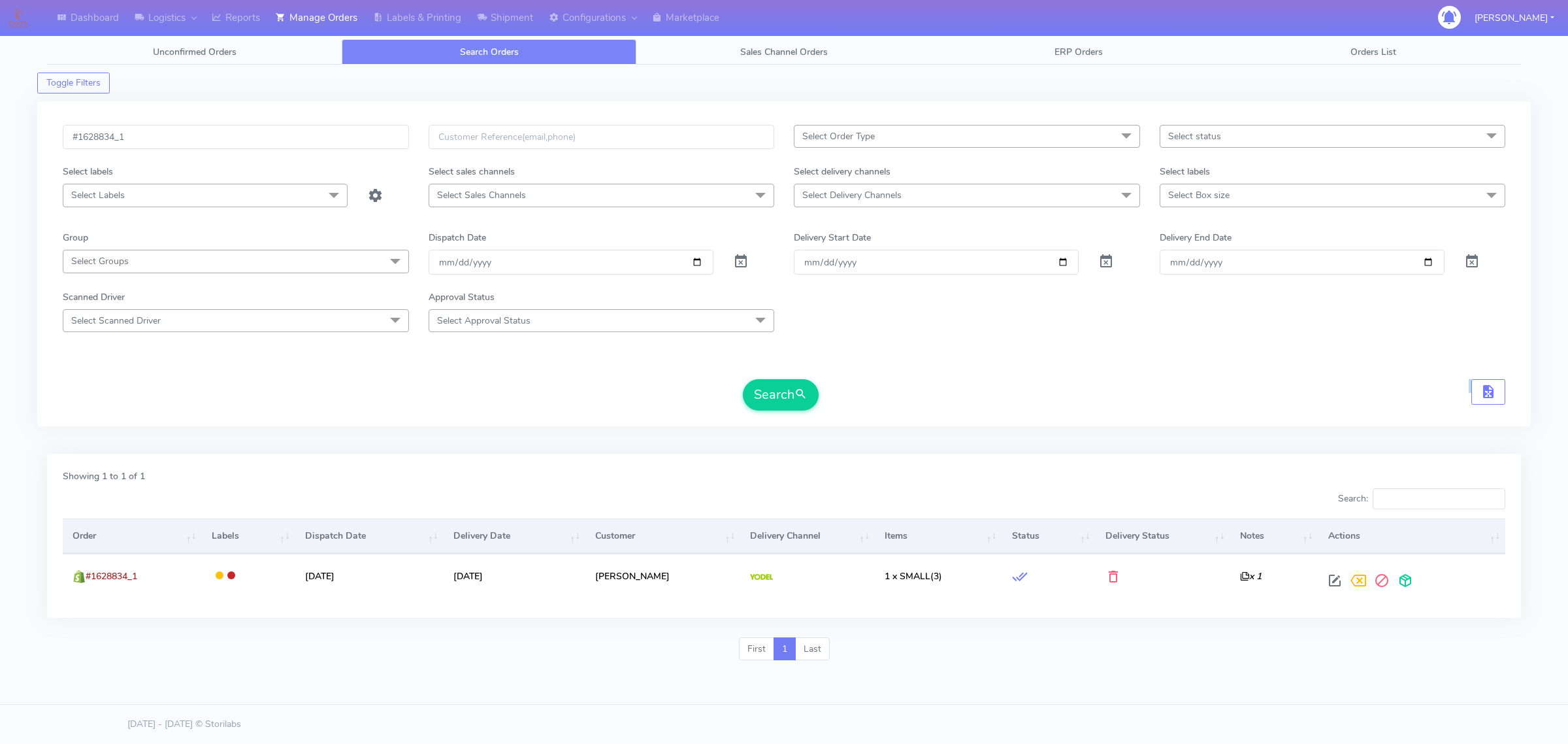
click at [429, 394] on div "Search" at bounding box center [784, 394] width 1443 height 32
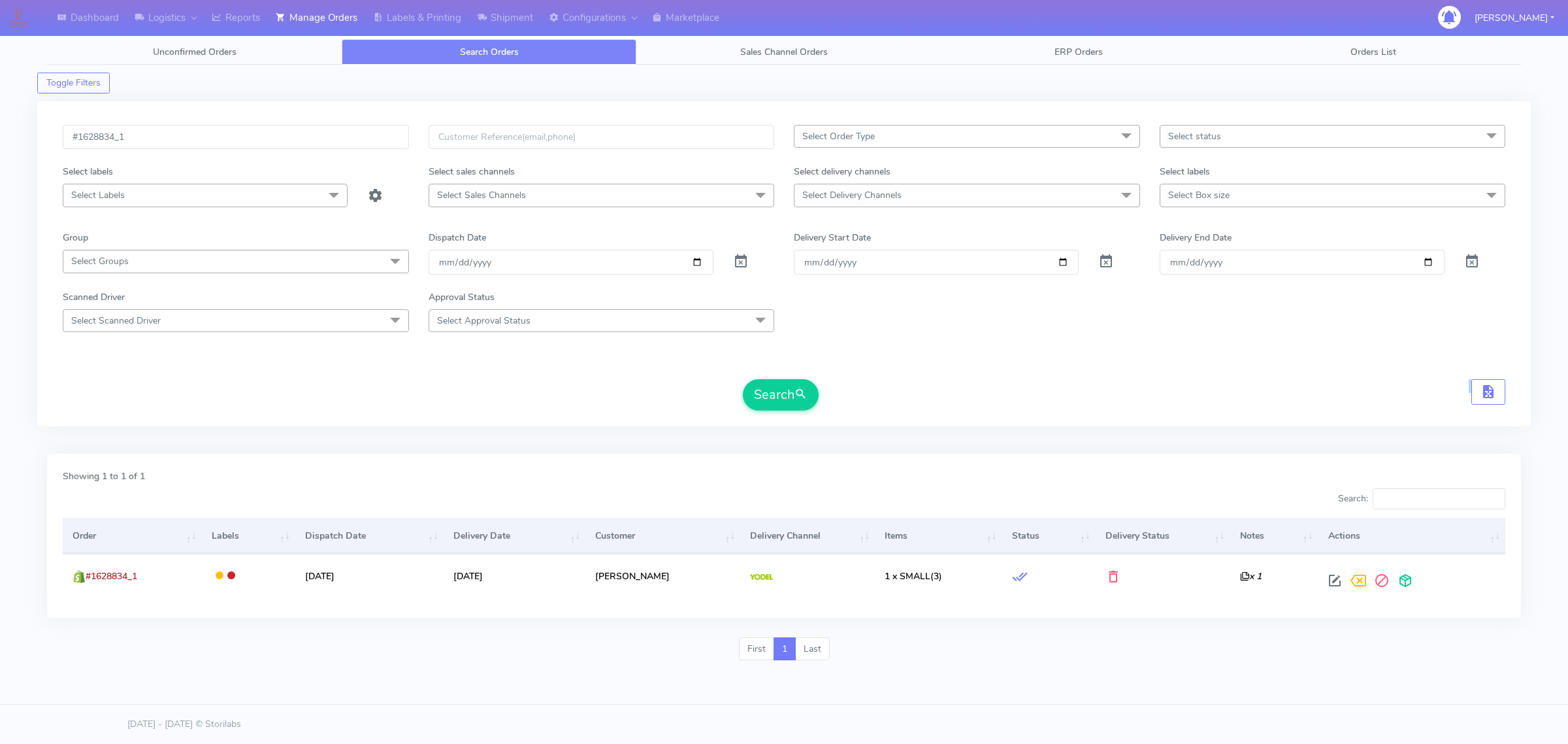
click at [429, 394] on div "Search" at bounding box center [784, 394] width 1443 height 32
click at [495, 15] on link "Shipment" at bounding box center [505, 18] width 72 height 36
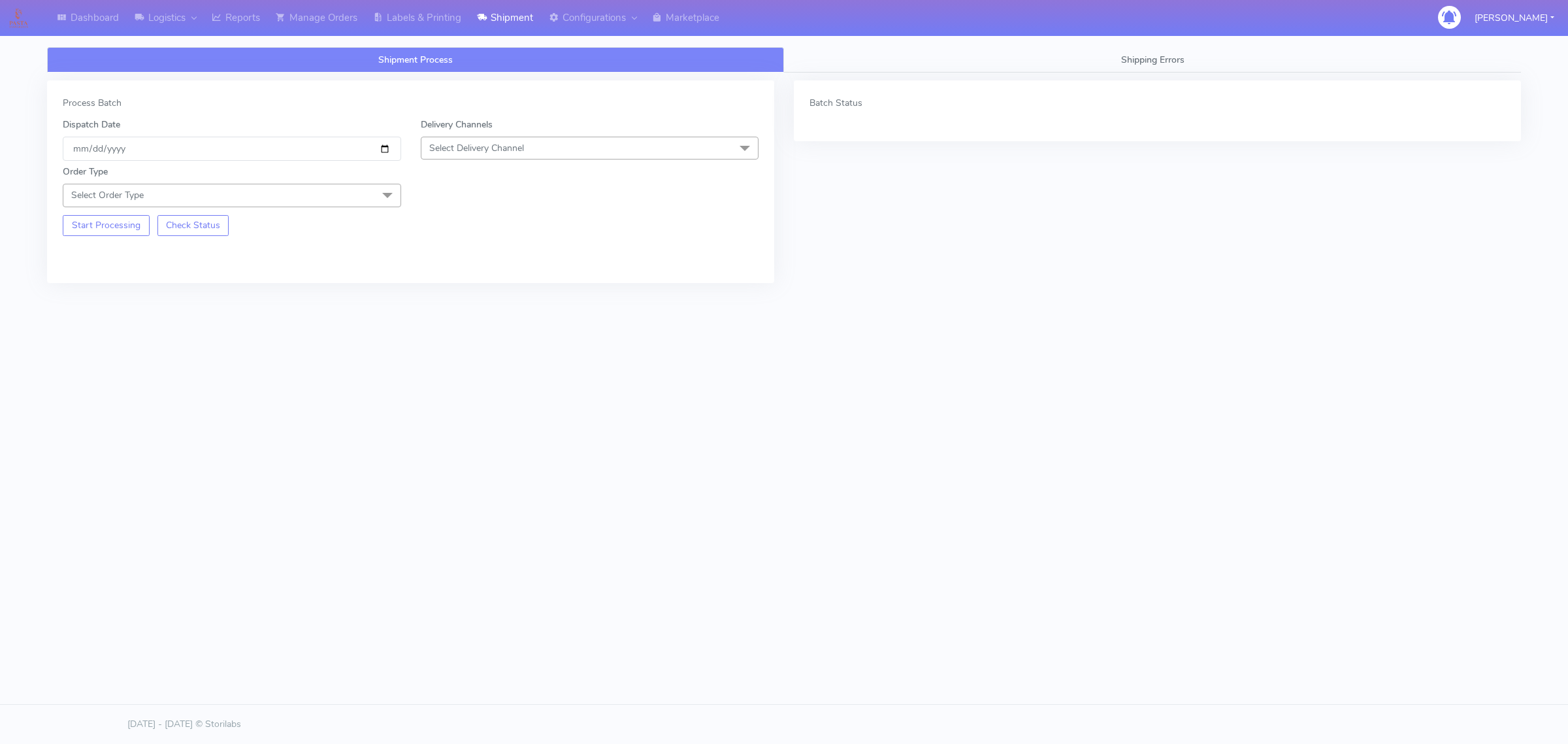
click at [237, 189] on span "Select Order Type" at bounding box center [232, 195] width 339 height 23
click at [163, 259] on div "Meal" at bounding box center [231, 257] width 324 height 14
click at [480, 142] on span "Select Delivery Channel" at bounding box center [590, 148] width 339 height 23
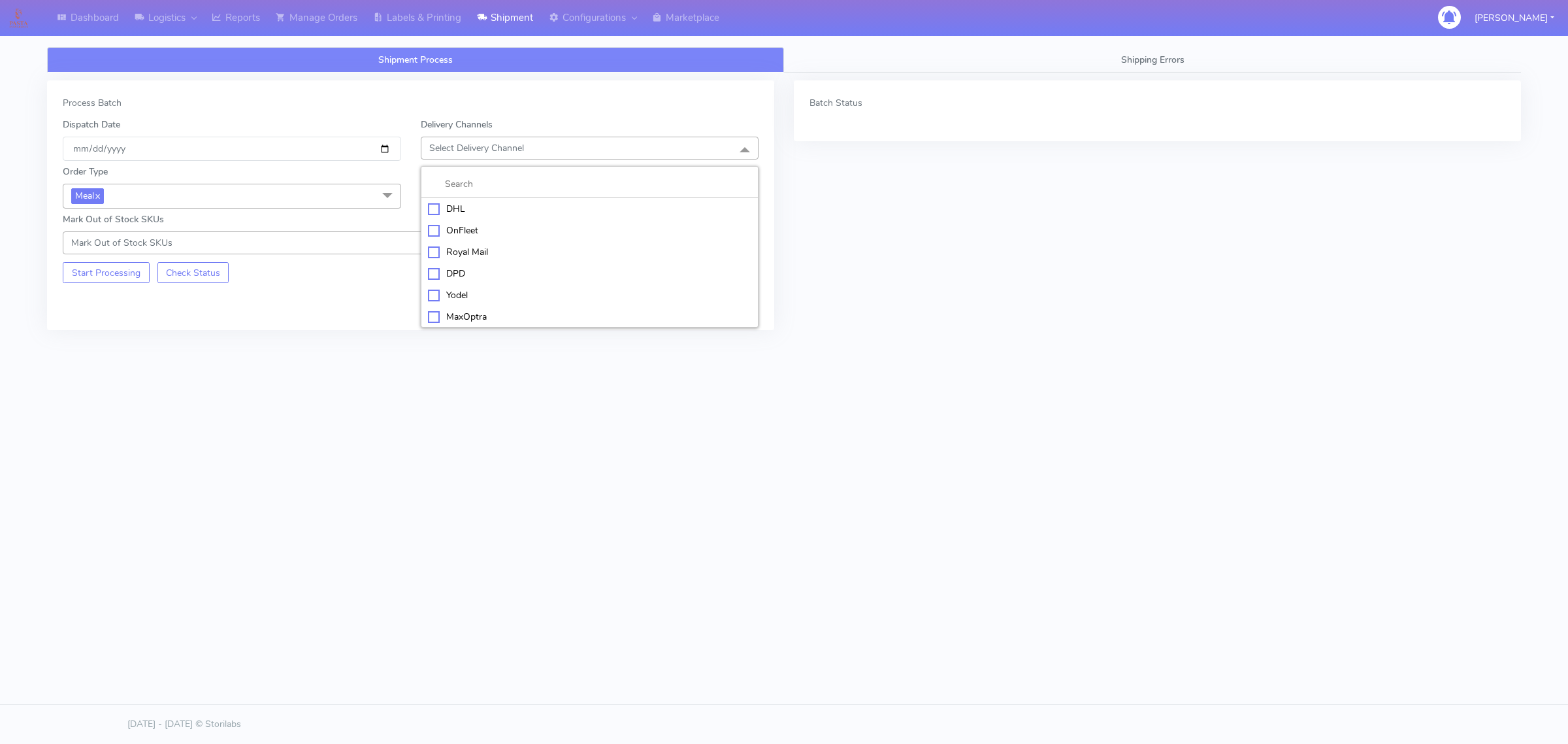
click at [484, 230] on div "OnFleet" at bounding box center [590, 230] width 324 height 14
click at [472, 200] on span "Select Box Size" at bounding box center [460, 195] width 63 height 12
click at [470, 254] on div "Small" at bounding box center [590, 257] width 324 height 14
drag, startPoint x: 399, startPoint y: 15, endPoint x: 371, endPoint y: 27, distance: 30.5
click at [399, 15] on link "Labels & Printing" at bounding box center [417, 18] width 104 height 36
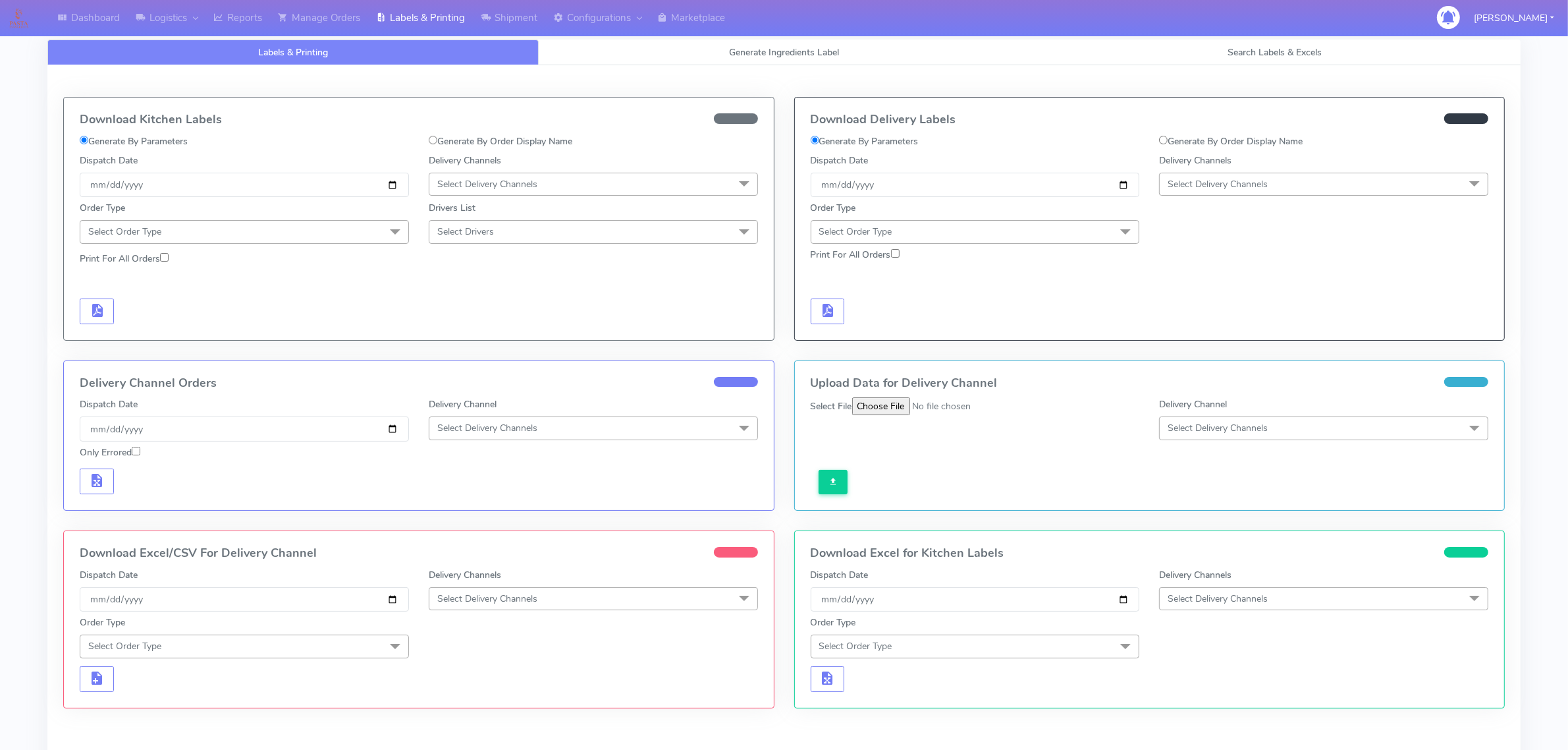
drag, startPoint x: 429, startPoint y: 140, endPoint x: 414, endPoint y: 160, distance: 25.0
click at [429, 139] on input "Generate By Order Display Name" at bounding box center [433, 140] width 9 height 9
radio input "true"
click at [90, 143] on label "Generate By Parameters" at bounding box center [133, 141] width 108 height 14
click at [88, 143] on input "Generate By Parameters" at bounding box center [83, 140] width 9 height 9
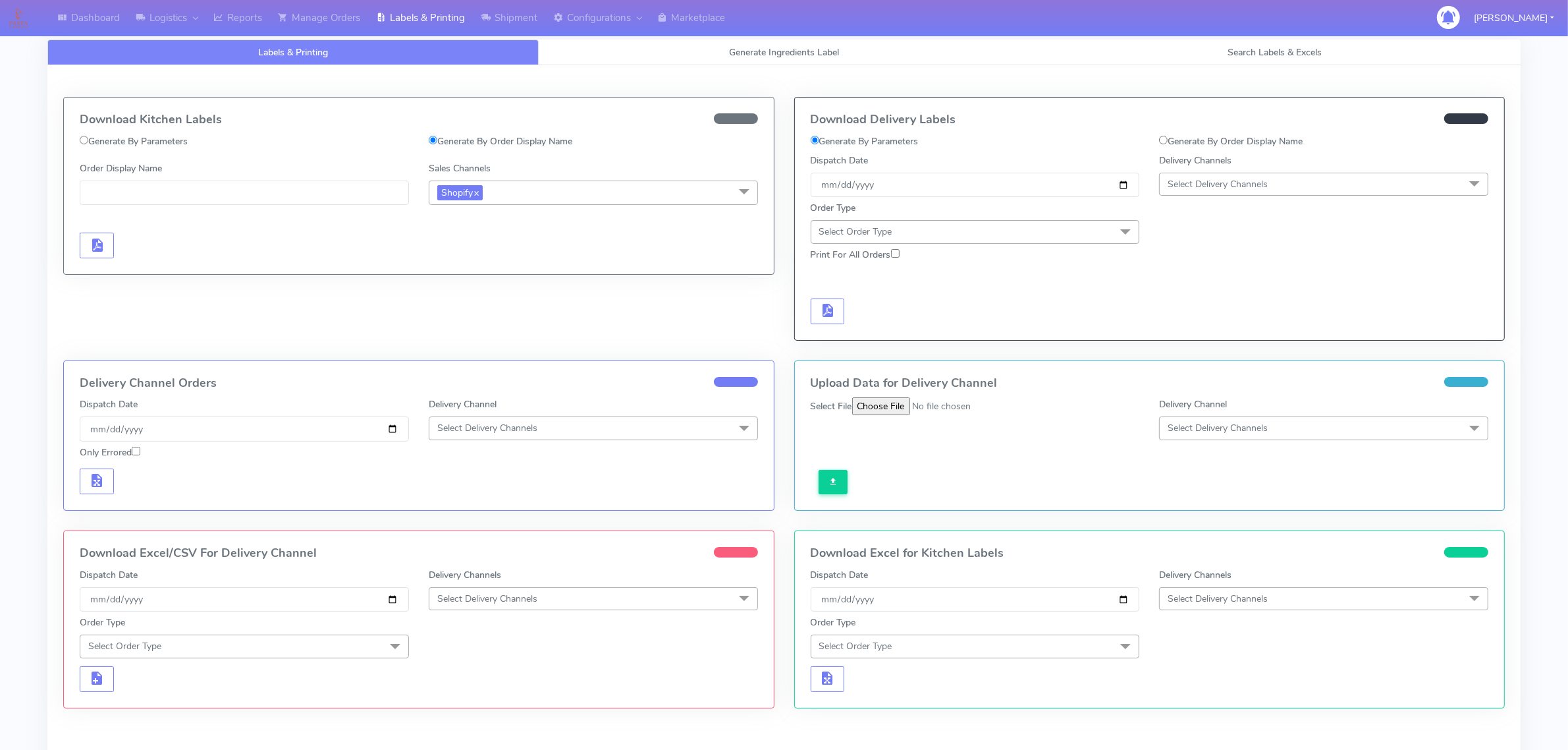
radio input "true"
click at [226, 238] on span "Select Order Type" at bounding box center [244, 232] width 330 height 23
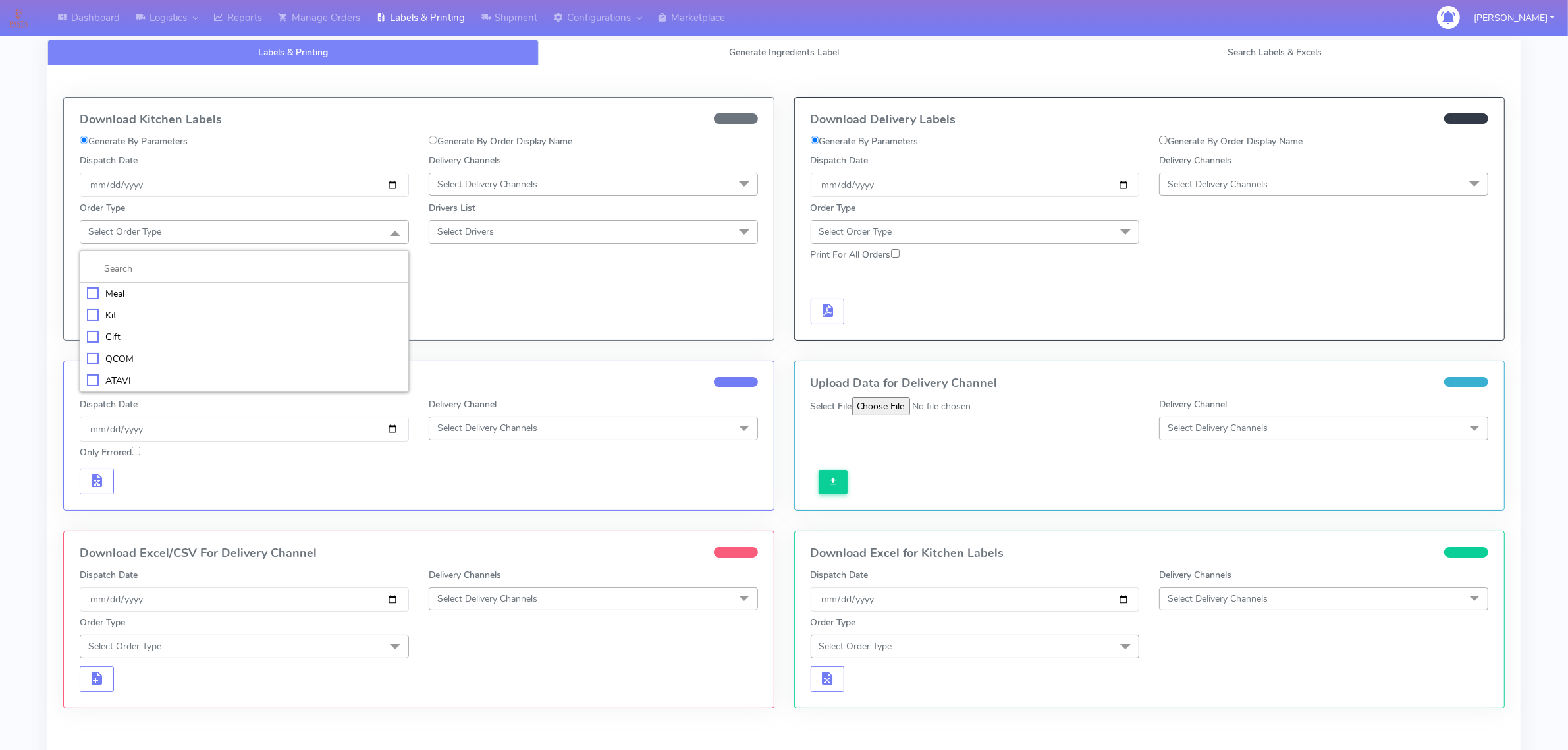
click at [168, 305] on li "Kit" at bounding box center [244, 315] width 328 height 22
click at [166, 235] on span "Kit x" at bounding box center [244, 232] width 330 height 24
click at [125, 295] on div "Meal" at bounding box center [245, 295] width 315 height 14
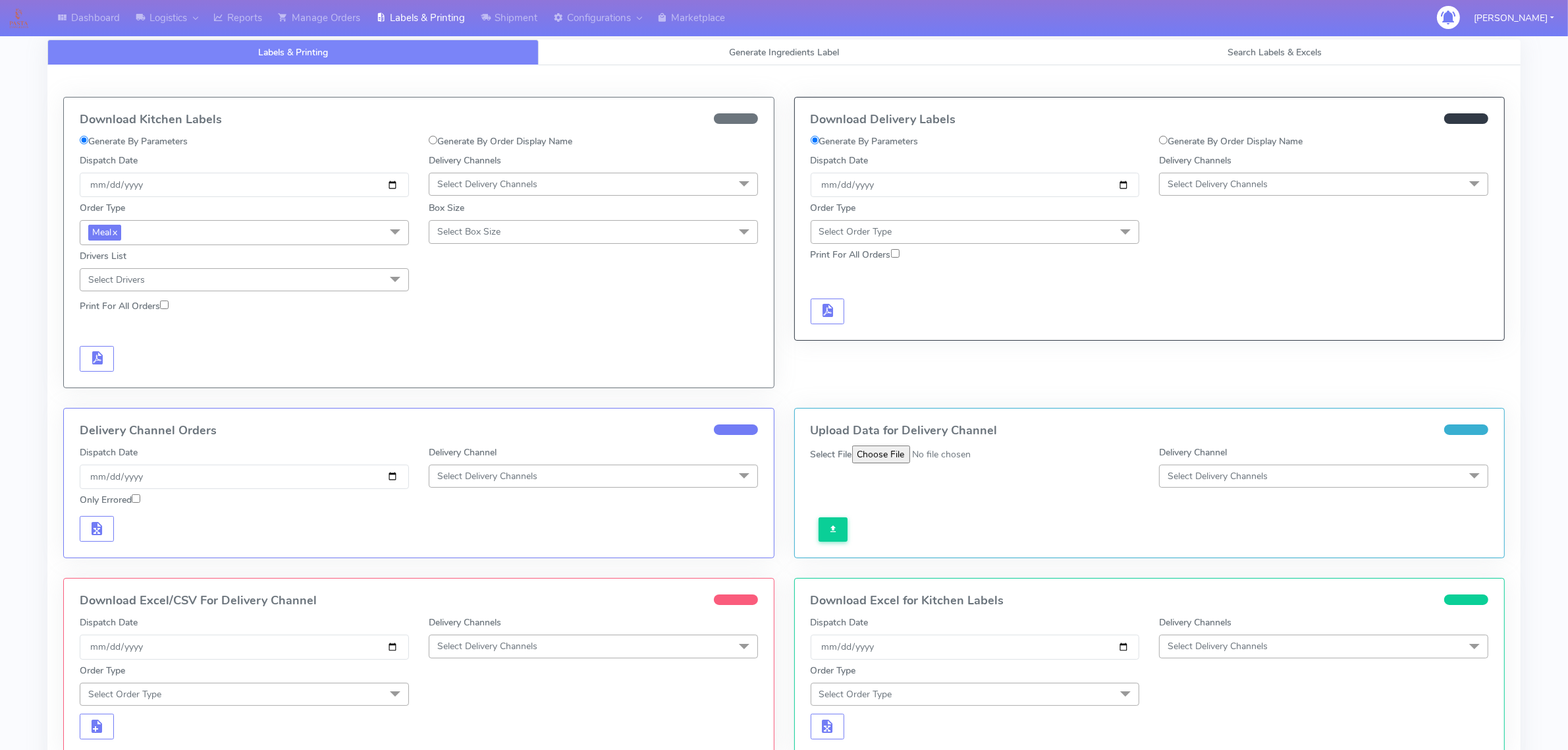
click at [500, 181] on span "Select Delivery Channels" at bounding box center [487, 184] width 100 height 12
click at [454, 267] on div "OnFleet" at bounding box center [593, 267] width 315 height 14
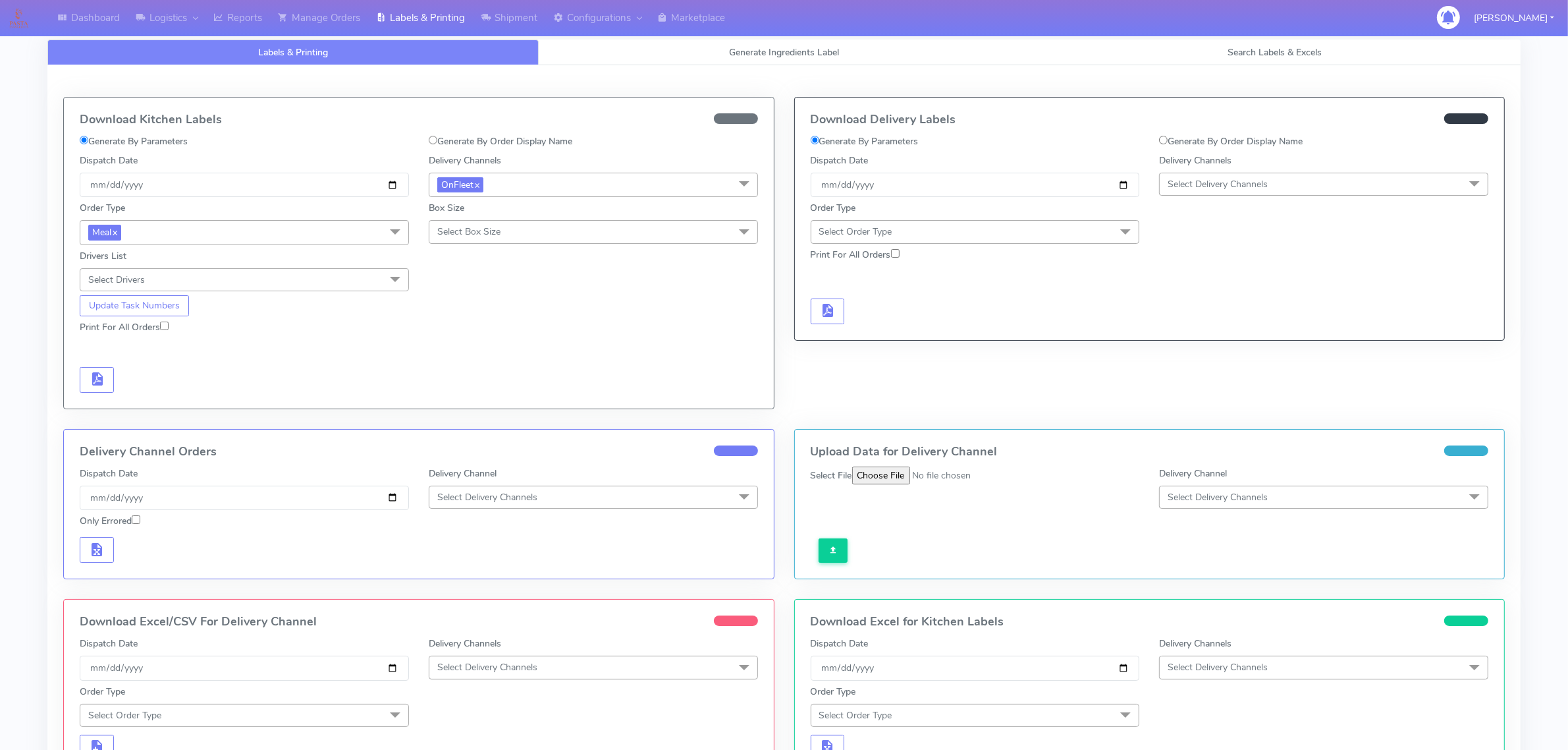
click at [457, 242] on span "Select Box Size" at bounding box center [593, 232] width 330 height 23
click at [459, 293] on div "Small" at bounding box center [593, 294] width 315 height 14
click at [167, 324] on input "Print For All Orders" at bounding box center [164, 325] width 9 height 9
checkbox input "true"
click at [390, 186] on input "[DATE]" at bounding box center [244, 184] width 330 height 24
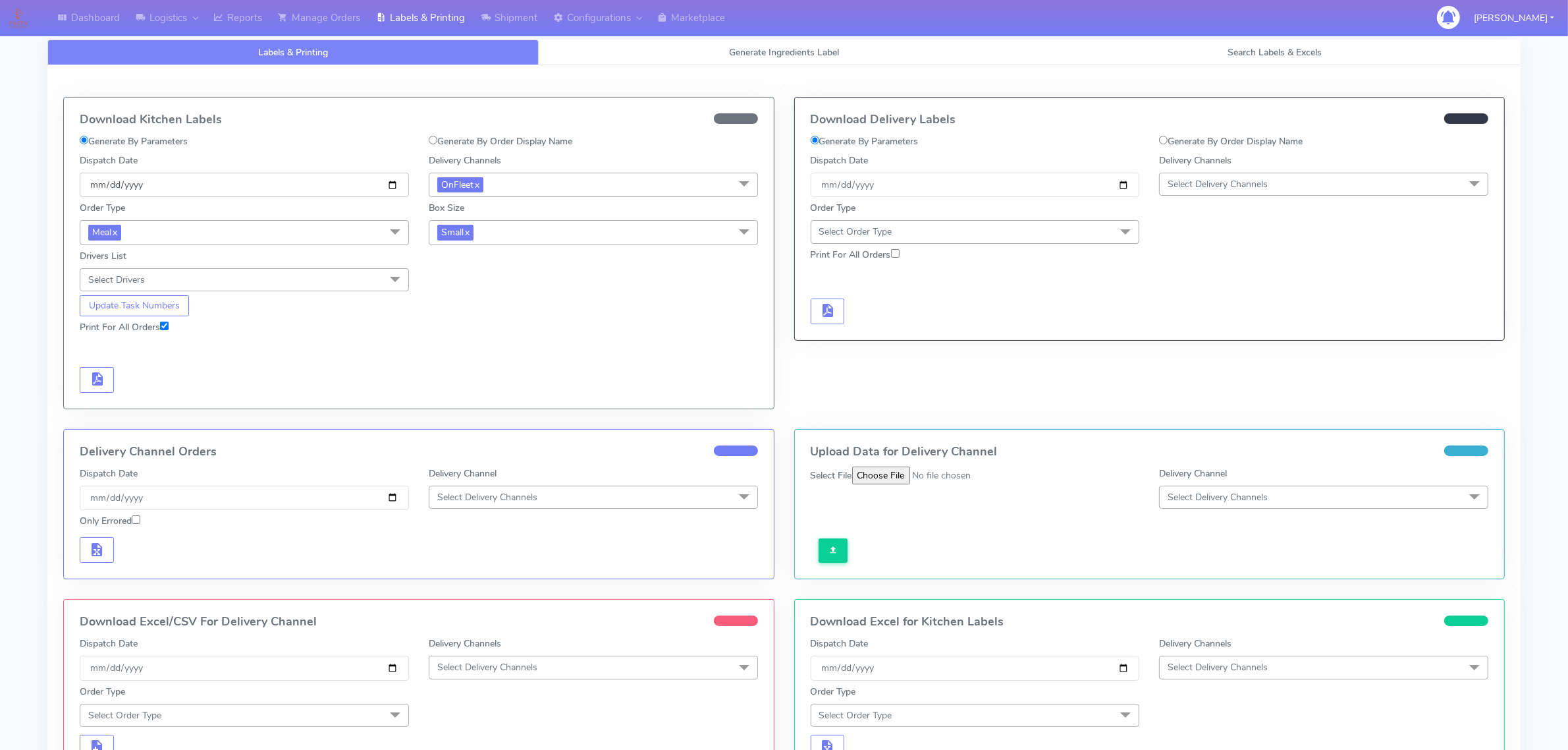
type input "[DATE]"
click at [158, 355] on form "Generate By Parameters Generate By Order Display Name Dispatch Date 2025-10-08 …" at bounding box center [418, 263] width 678 height 258
click at [153, 305] on button "Update Task Numbers" at bounding box center [134, 306] width 109 height 21
click at [91, 384] on span "button" at bounding box center [97, 382] width 16 height 12
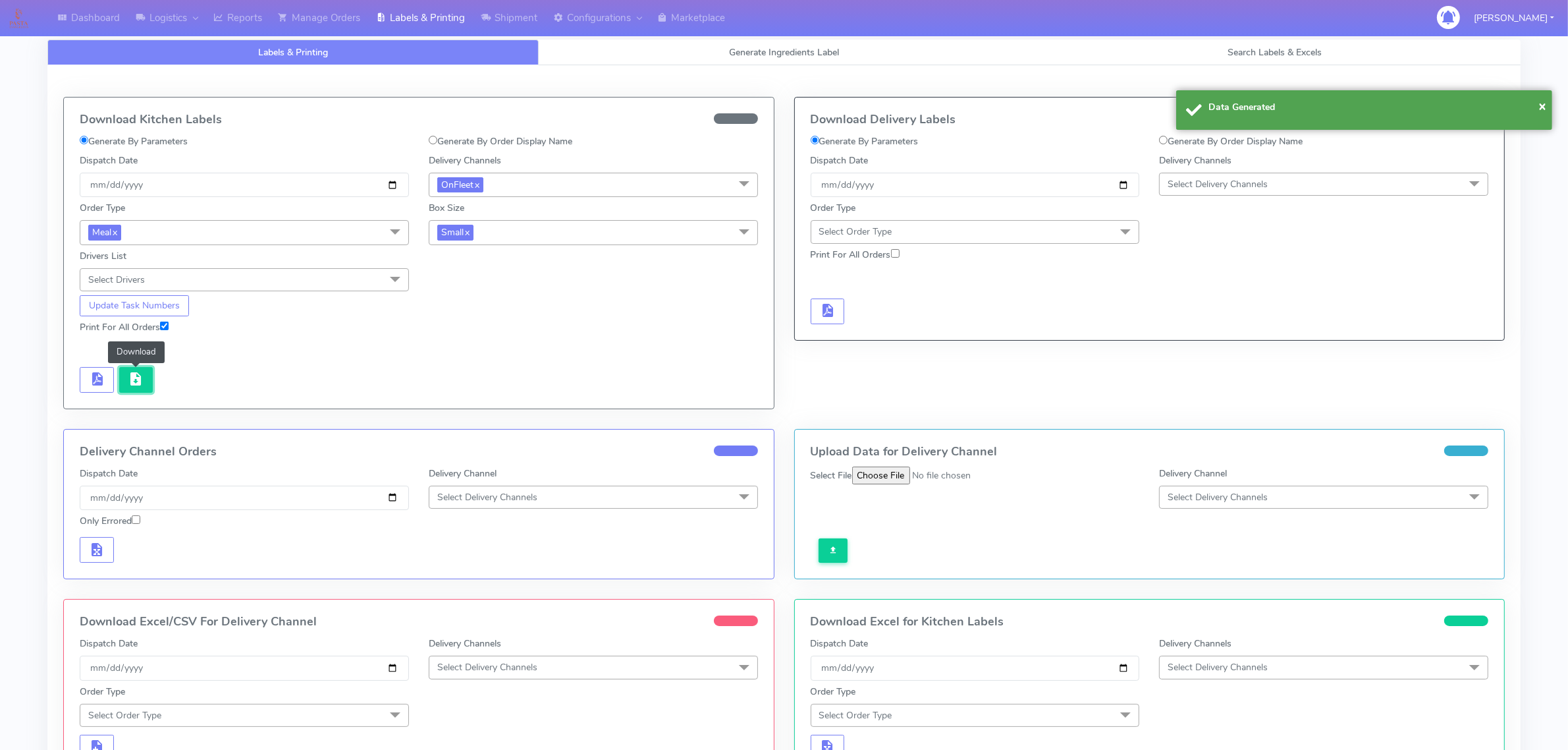
click at [123, 387] on button "button" at bounding box center [136, 380] width 34 height 26
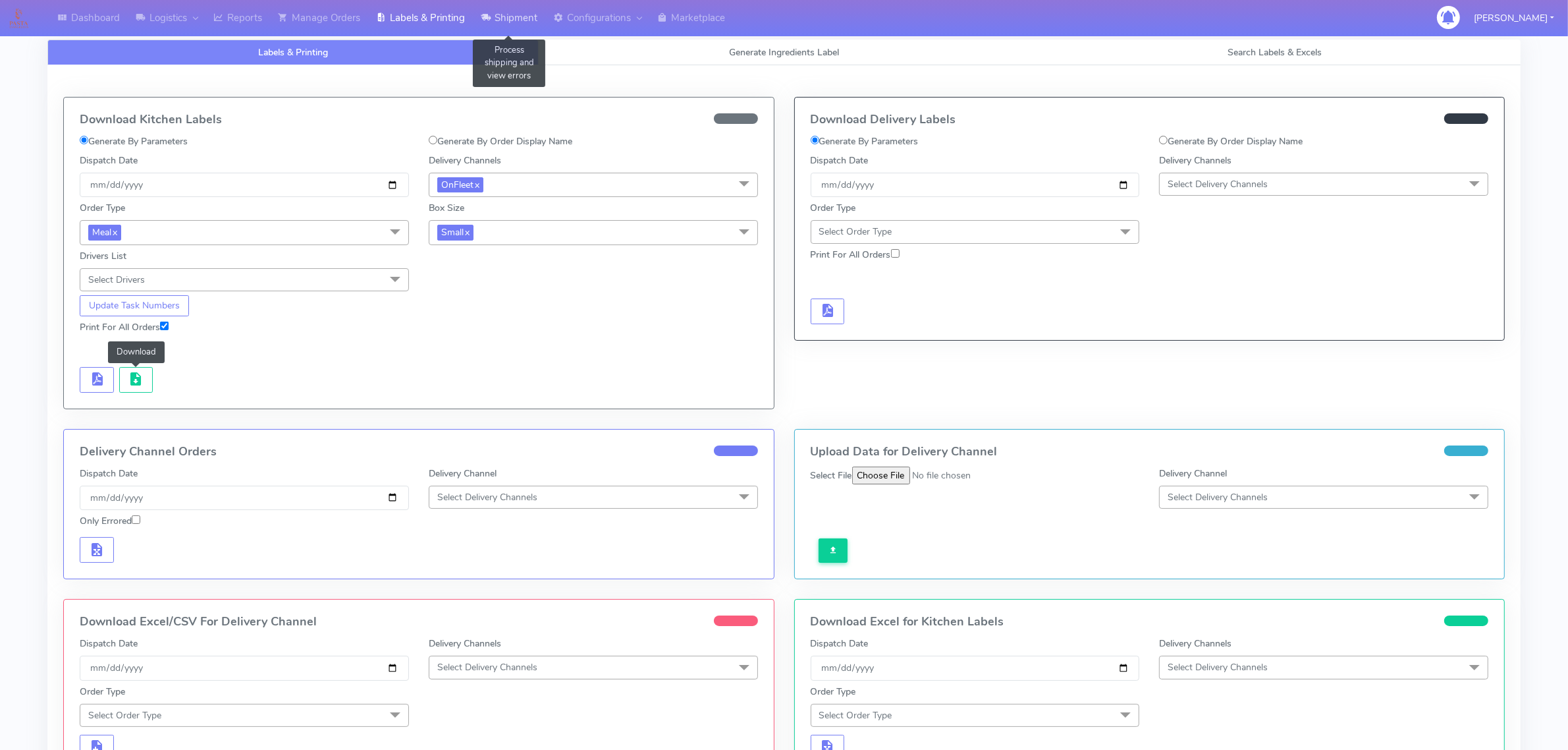
click at [491, 19] on icon at bounding box center [486, 17] width 10 height 13
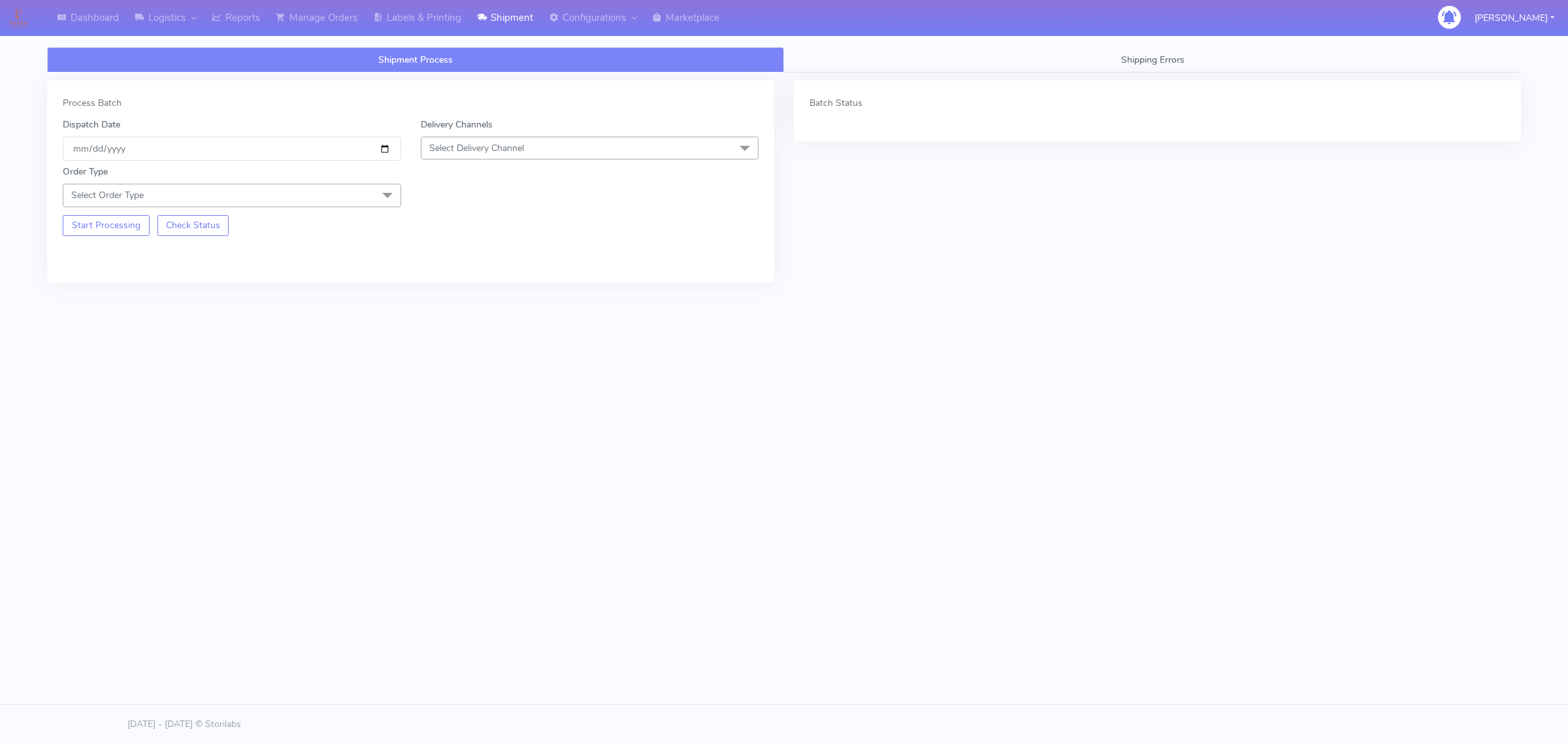
drag, startPoint x: 264, startPoint y: 198, endPoint x: 253, endPoint y: 211, distance: 17.0
click at [264, 198] on span "Select Order Type" at bounding box center [232, 195] width 339 height 23
click at [148, 251] on div "Meal" at bounding box center [231, 257] width 324 height 14
click at [520, 138] on span "Select Delivery Channel" at bounding box center [590, 148] width 339 height 23
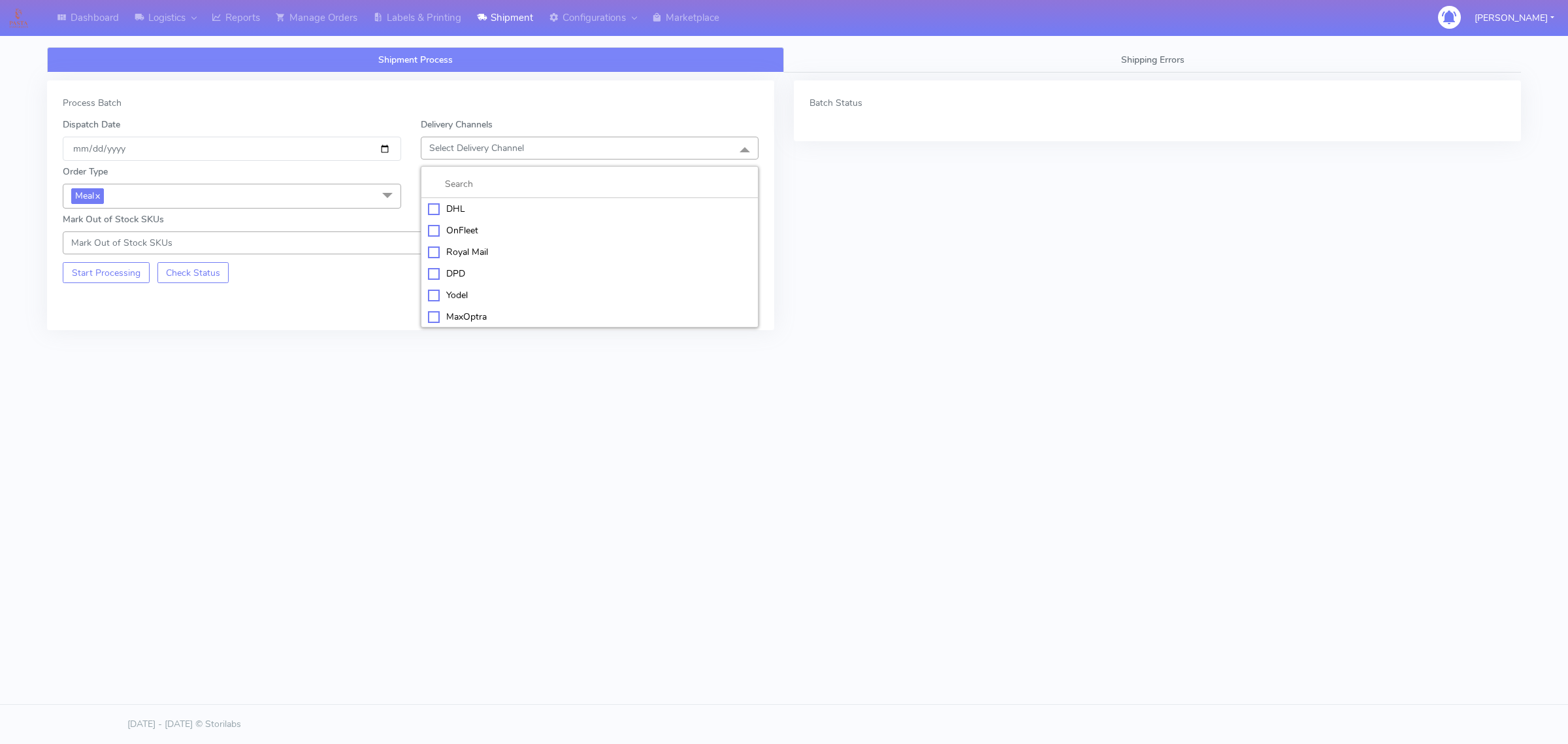
click at [492, 226] on div "OnFleet" at bounding box center [590, 230] width 324 height 14
click at [464, 196] on span "Select Box Size" at bounding box center [460, 195] width 63 height 12
click at [462, 253] on div "Small" at bounding box center [590, 257] width 324 height 14
click at [376, 147] on input "[DATE]" at bounding box center [232, 148] width 339 height 24
click at [390, 147] on input "[DATE]" at bounding box center [232, 148] width 339 height 24
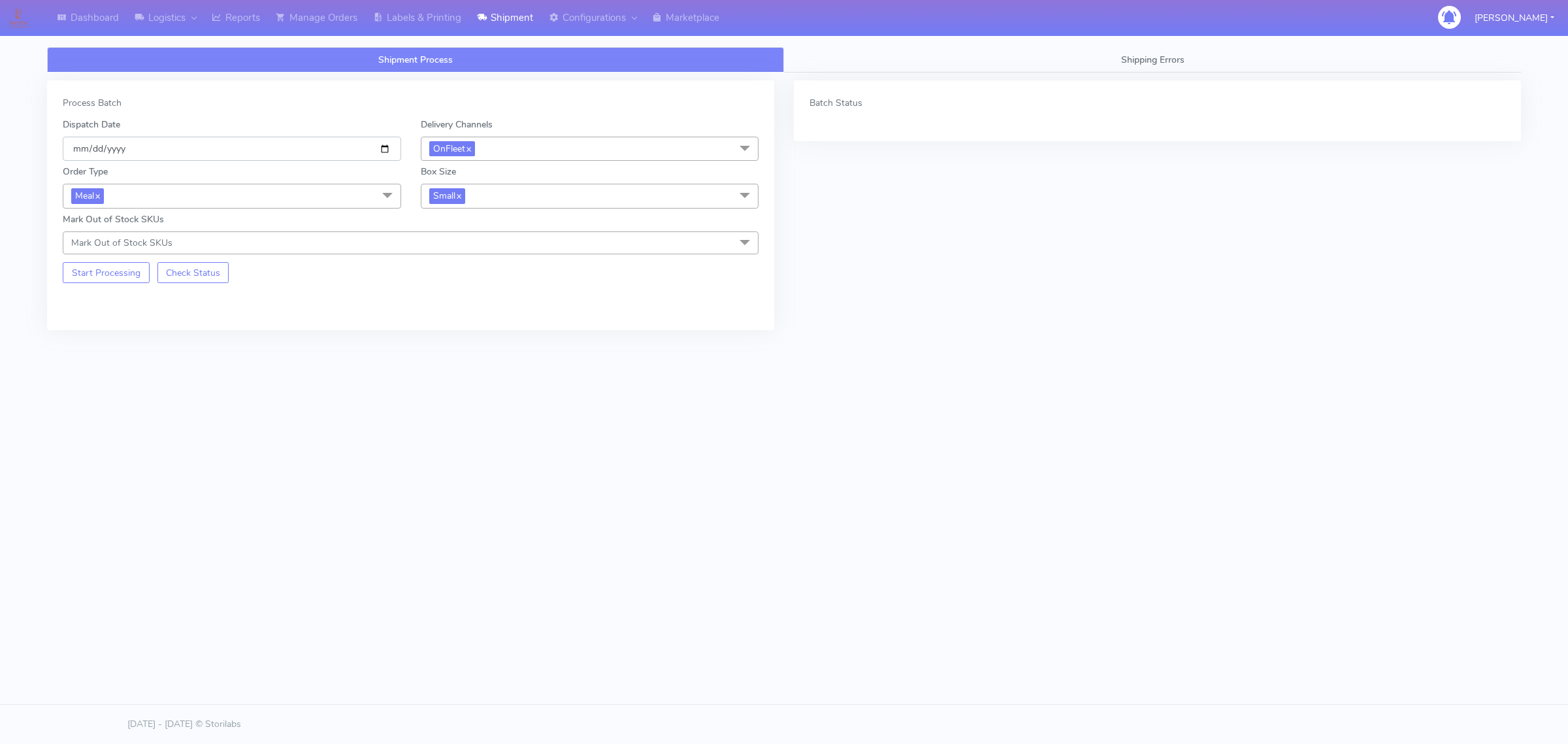
type input "[DATE]"
click at [115, 267] on button "Start Processing" at bounding box center [106, 272] width 87 height 21
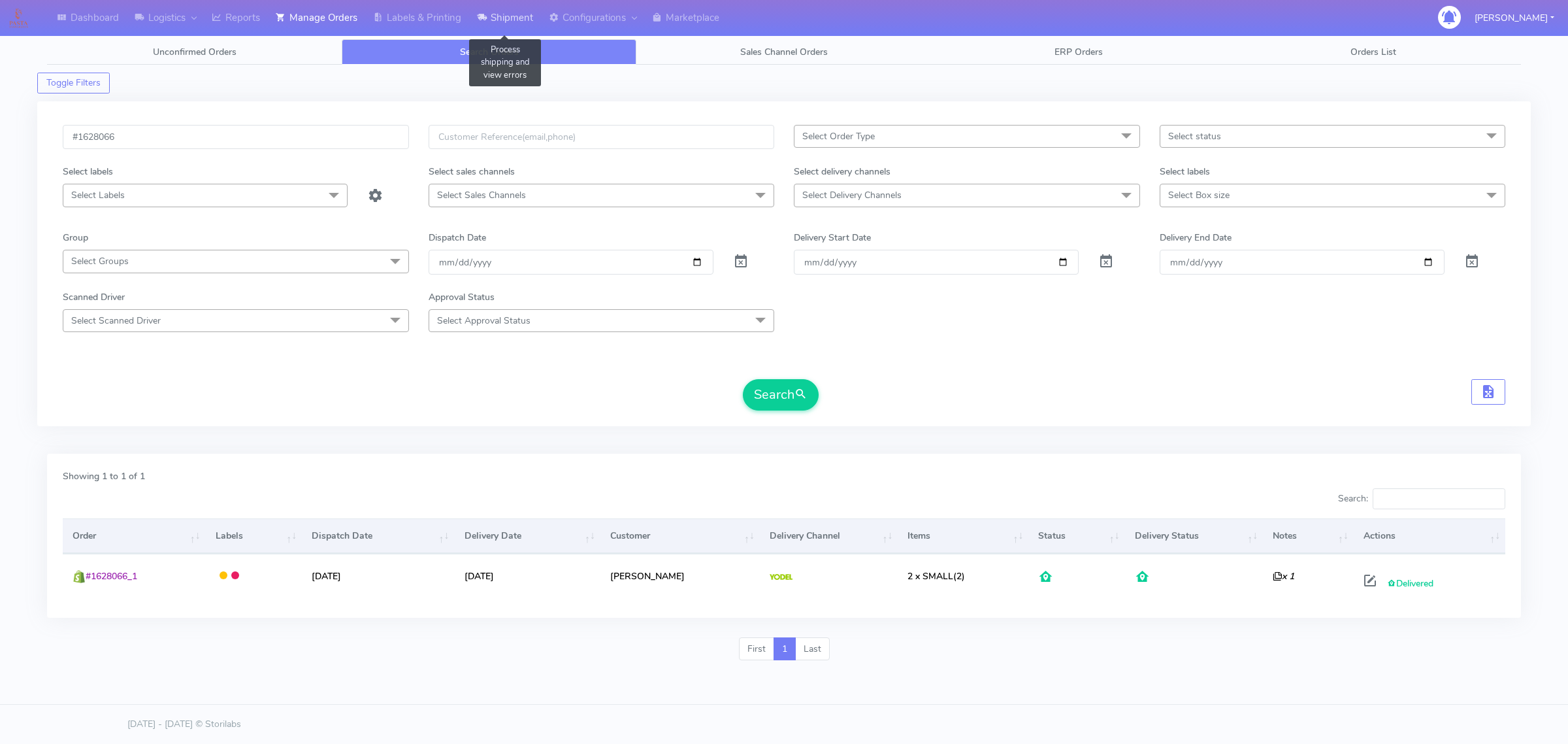
click at [508, 6] on link "Shipment" at bounding box center [505, 18] width 72 height 36
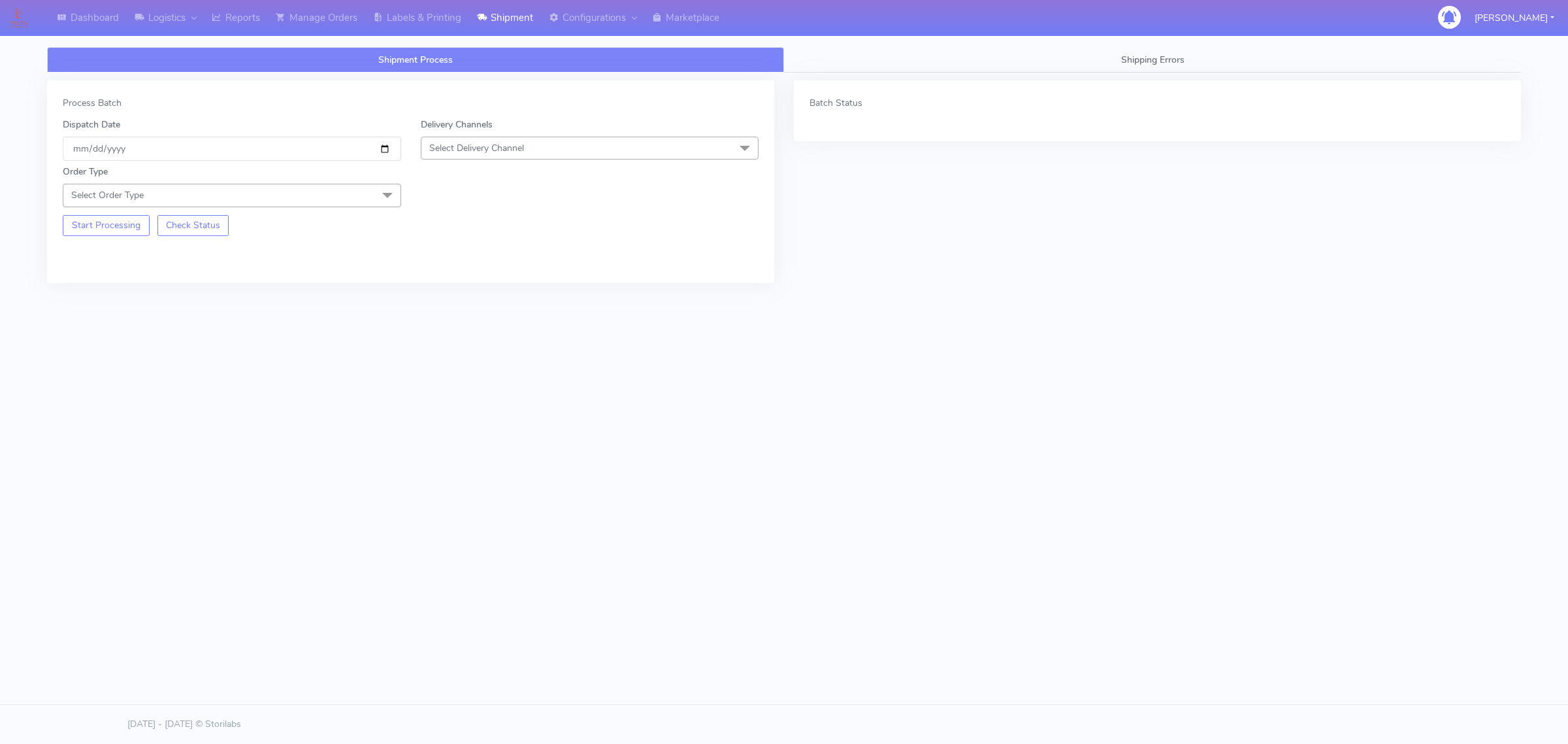
click at [237, 201] on span "Select Order Type" at bounding box center [232, 195] width 339 height 23
click at [163, 257] on div "Meal" at bounding box center [231, 257] width 324 height 14
click at [458, 159] on span "Select Delivery Channel" at bounding box center [590, 148] width 339 height 23
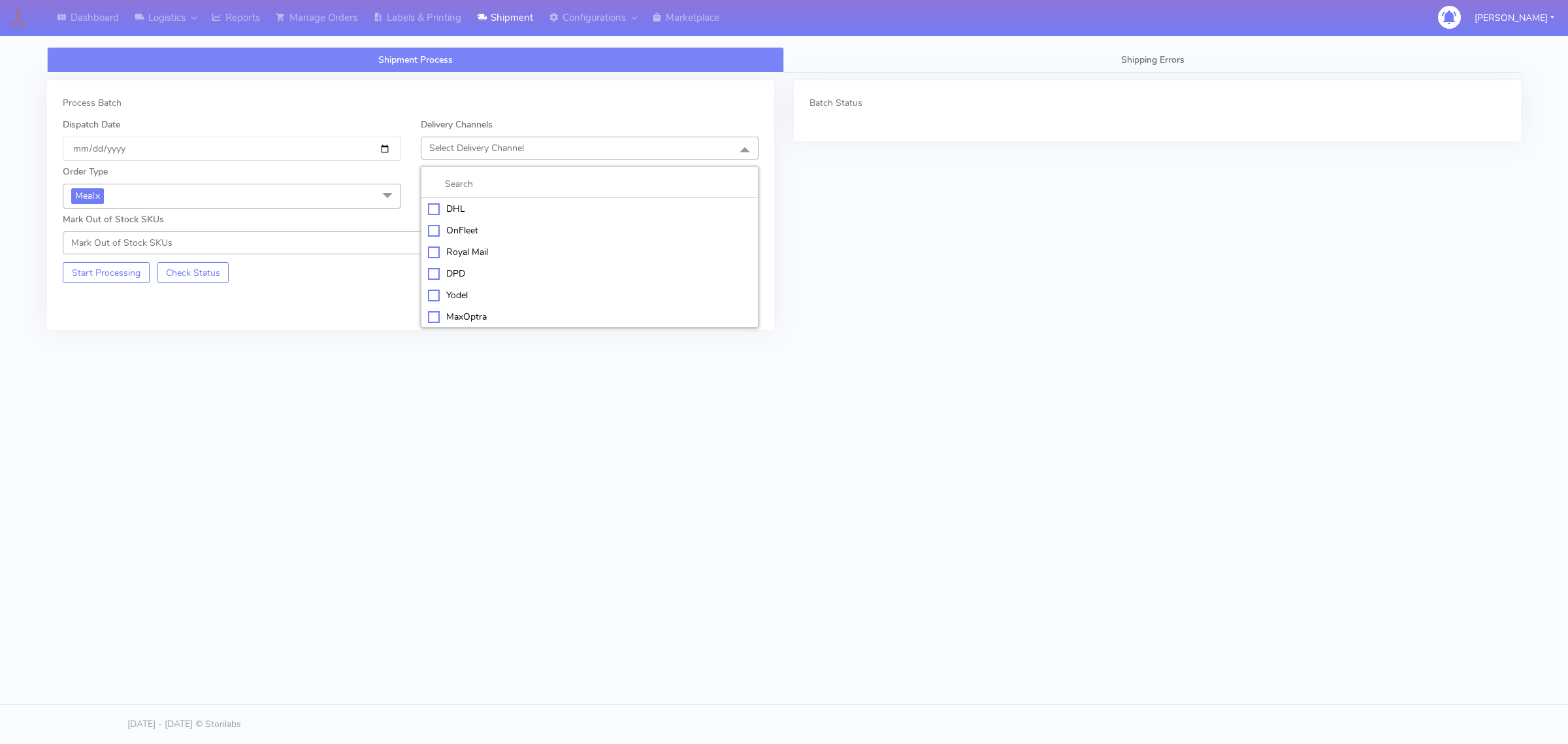
click at [449, 229] on div "OnFleet" at bounding box center [590, 230] width 324 height 14
click at [464, 205] on span "Select Box Size" at bounding box center [590, 195] width 339 height 23
click at [458, 255] on div "Small" at bounding box center [590, 257] width 324 height 14
click at [384, 144] on input "[DATE]" at bounding box center [232, 148] width 339 height 24
type input "[DATE]"
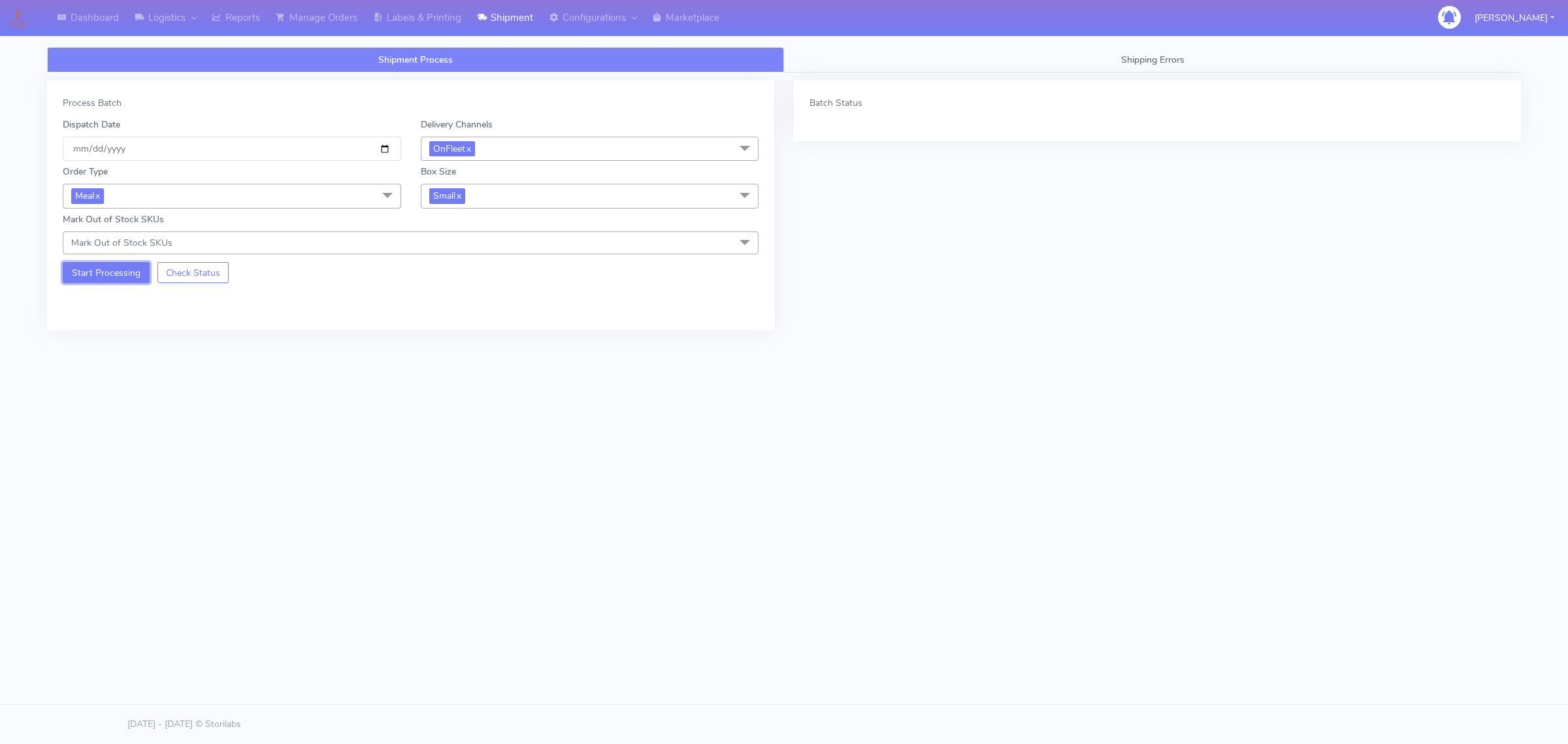
click at [102, 273] on button "Start Processing" at bounding box center [106, 272] width 87 height 21
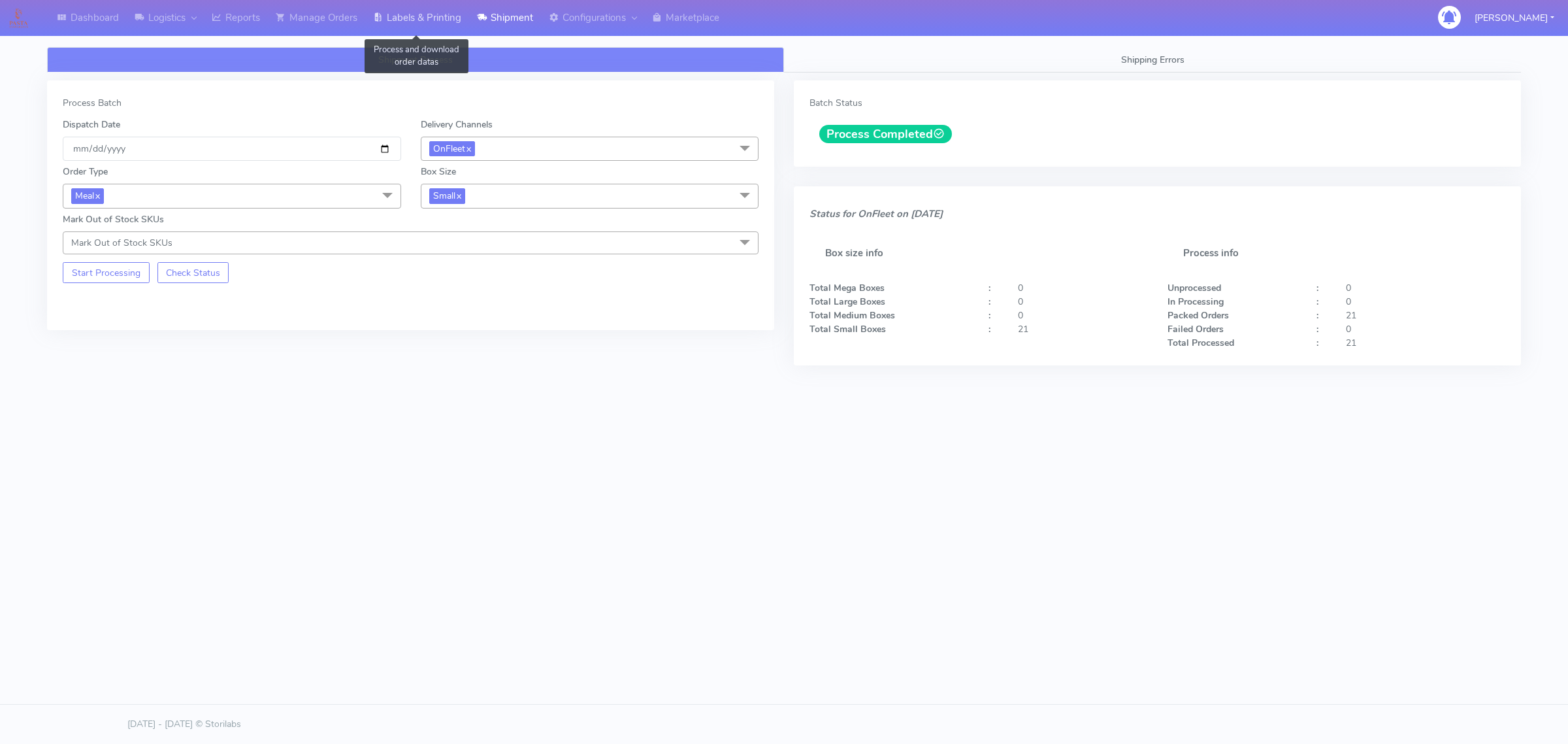
click at [393, 14] on link "Labels & Printing" at bounding box center [417, 18] width 104 height 36
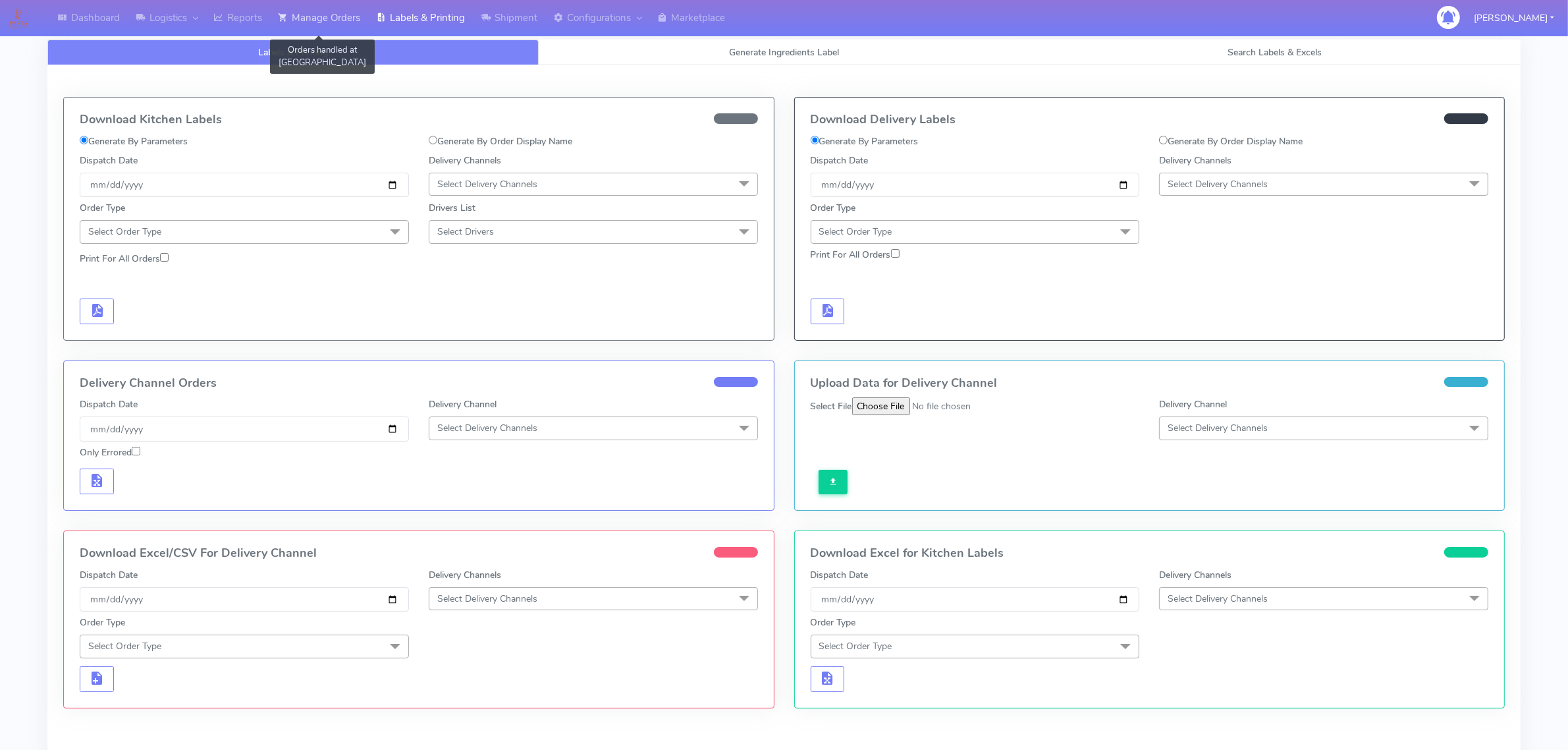
click at [330, 15] on link "Manage Orders" at bounding box center [319, 18] width 98 height 36
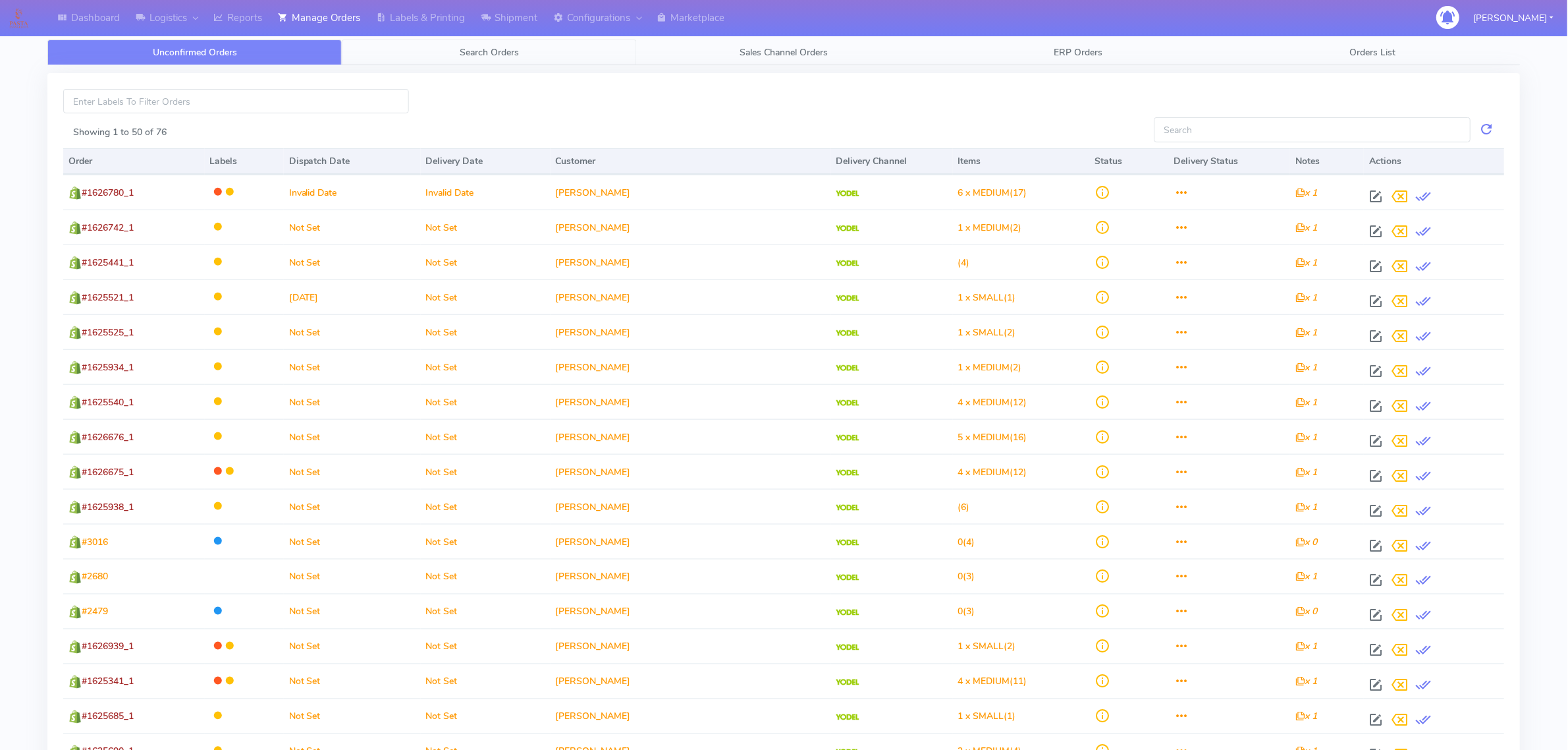
click at [389, 48] on link "Search Orders" at bounding box center [489, 52] width 295 height 26
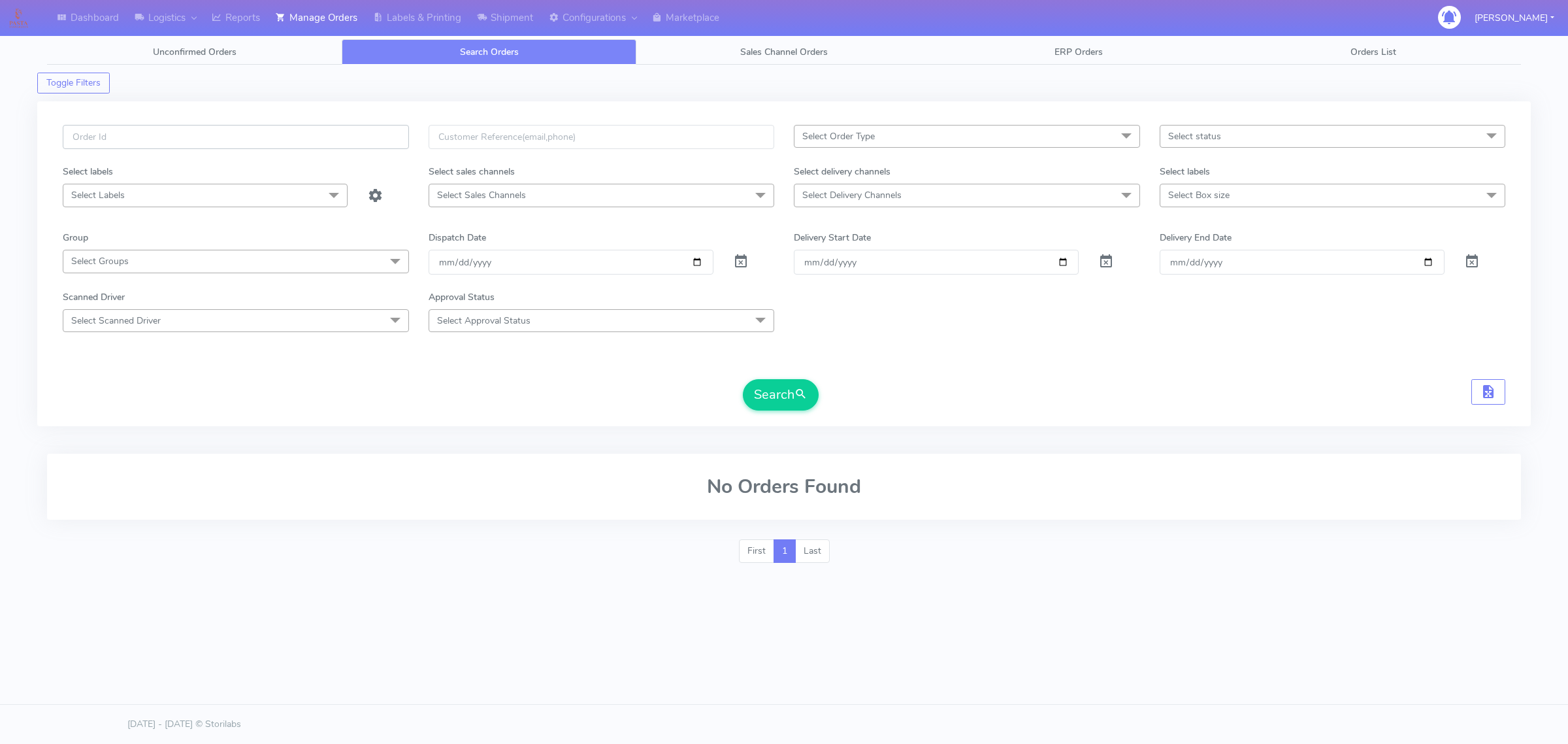
click at [279, 131] on input "text" at bounding box center [236, 136] width 346 height 24
paste input "#1628742_1"
type input "#1628742_1"
click at [746, 265] on span at bounding box center [741, 264] width 15 height 12
click at [771, 405] on button "Search" at bounding box center [781, 394] width 76 height 32
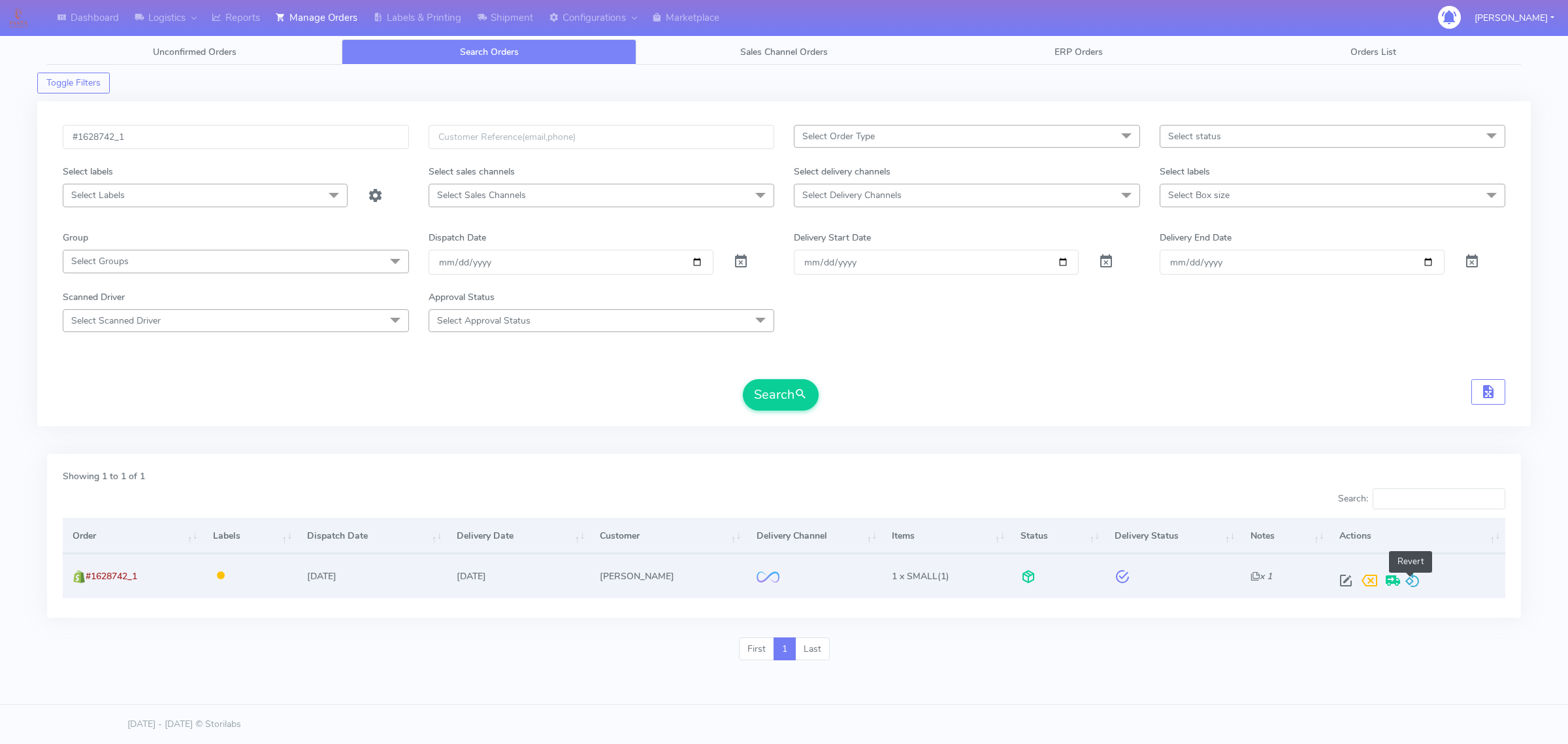
click at [1416, 582] on span at bounding box center [1413, 583] width 15 height 12
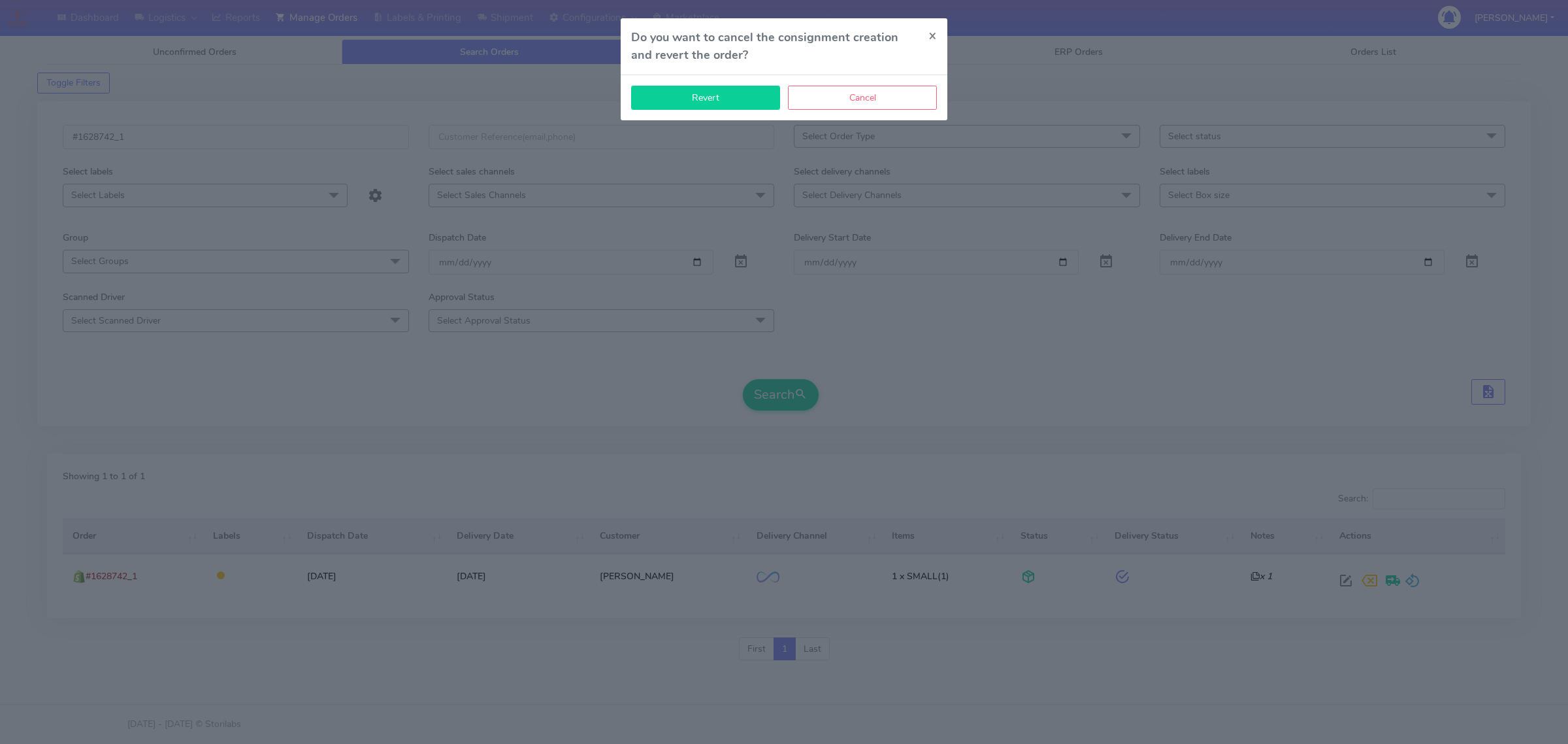
click at [744, 95] on button "Revert" at bounding box center [705, 97] width 149 height 24
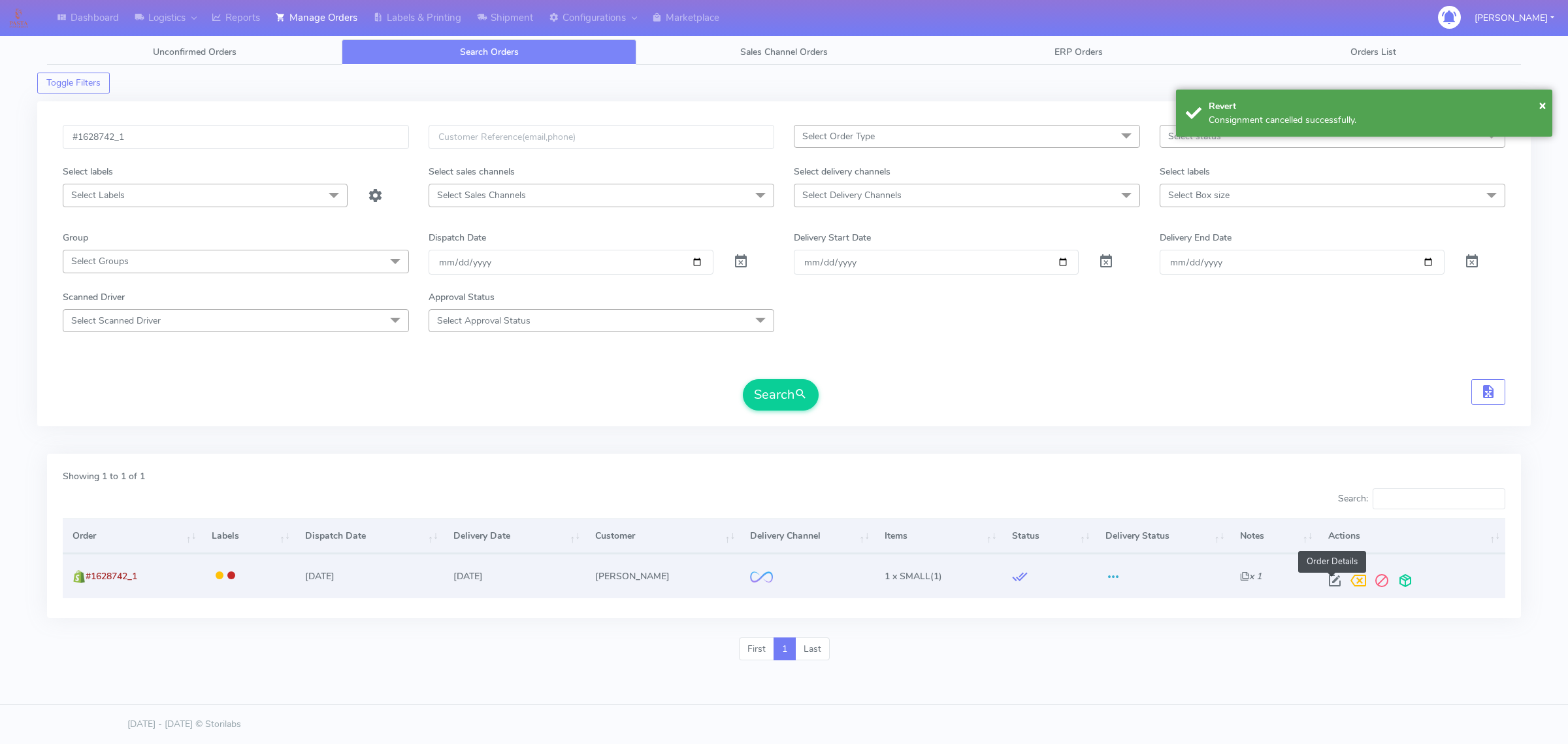
click at [1335, 577] on span at bounding box center [1335, 583] width 23 height 12
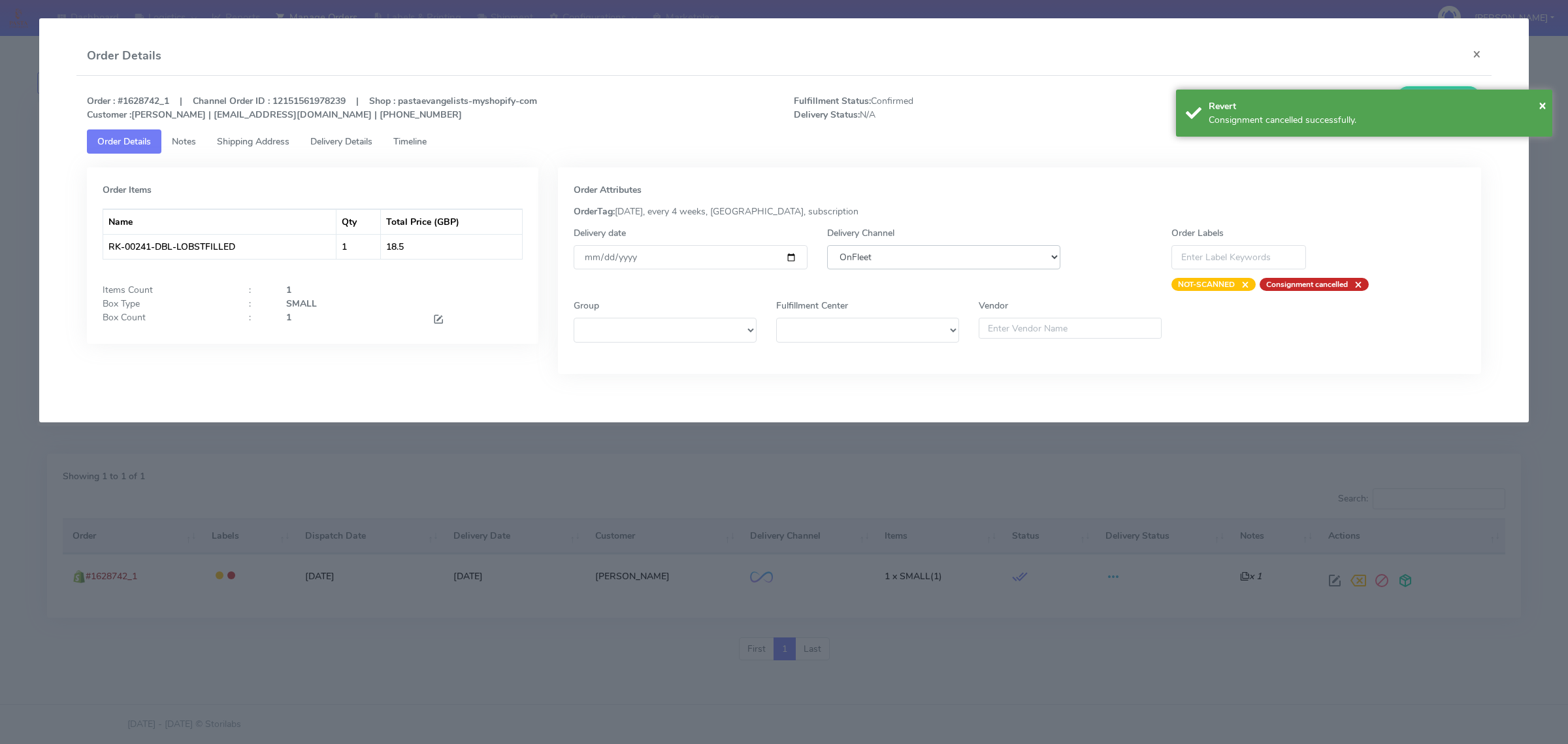
click at [951, 264] on select "DHL OnFleet Royal Mail DPD Yodel MaxOptra Amazon Collection" at bounding box center [944, 257] width 233 height 24
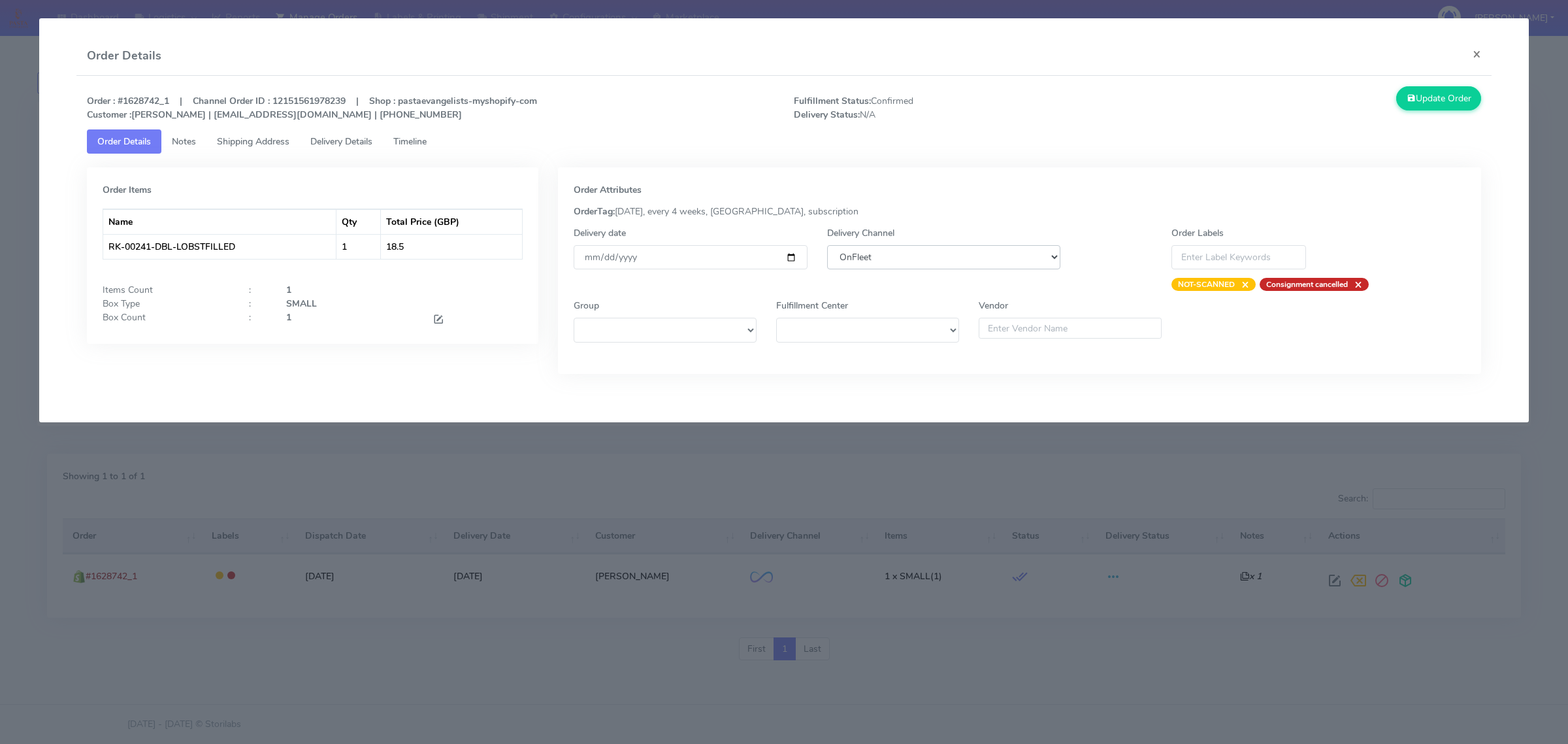
select select "5"
click at [827, 245] on select "DHL OnFleet Royal Mail DPD Yodel MaxOptra Amazon Collection" at bounding box center [944, 257] width 233 height 24
click at [1426, 106] on button "Update Order" at bounding box center [1439, 98] width 85 height 24
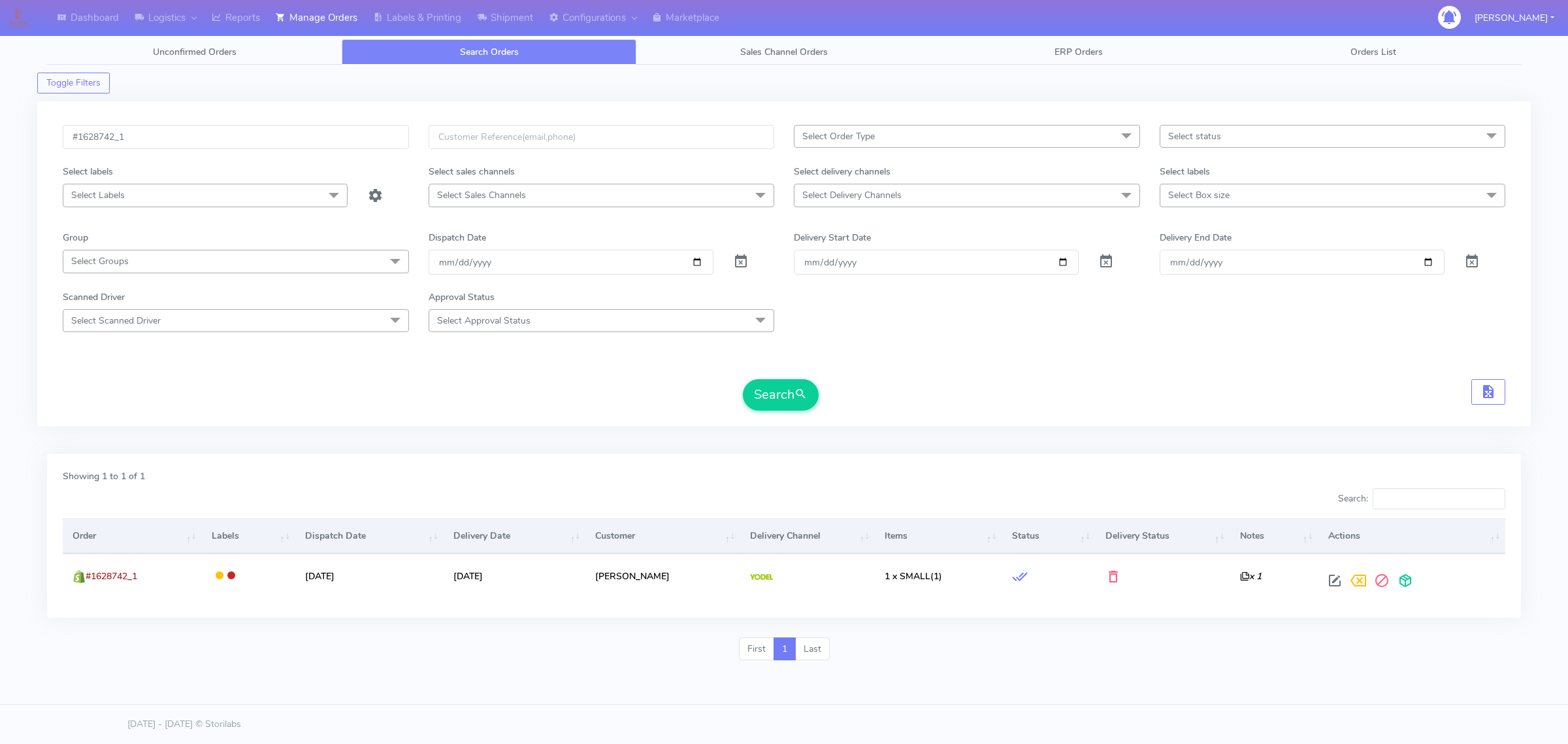
click at [975, 614] on div "Showing 1 to 1 of 1 Search: Order Labels Dispatch Date Delivery Date Customer D…" at bounding box center [784, 536] width 1474 height 164
click at [968, 609] on div "Showing 1 to 1 of 1 Search: Order Labels Dispatch Date Delivery Date Customer D…" at bounding box center [784, 536] width 1474 height 164
drag, startPoint x: 968, startPoint y: 609, endPoint x: 1086, endPoint y: 462, distance: 188.5
click at [1044, 510] on div "Showing 1 to 1 of 1 Search: Order Labels Dispatch Date Delivery Date Customer D…" at bounding box center [784, 536] width 1474 height 164
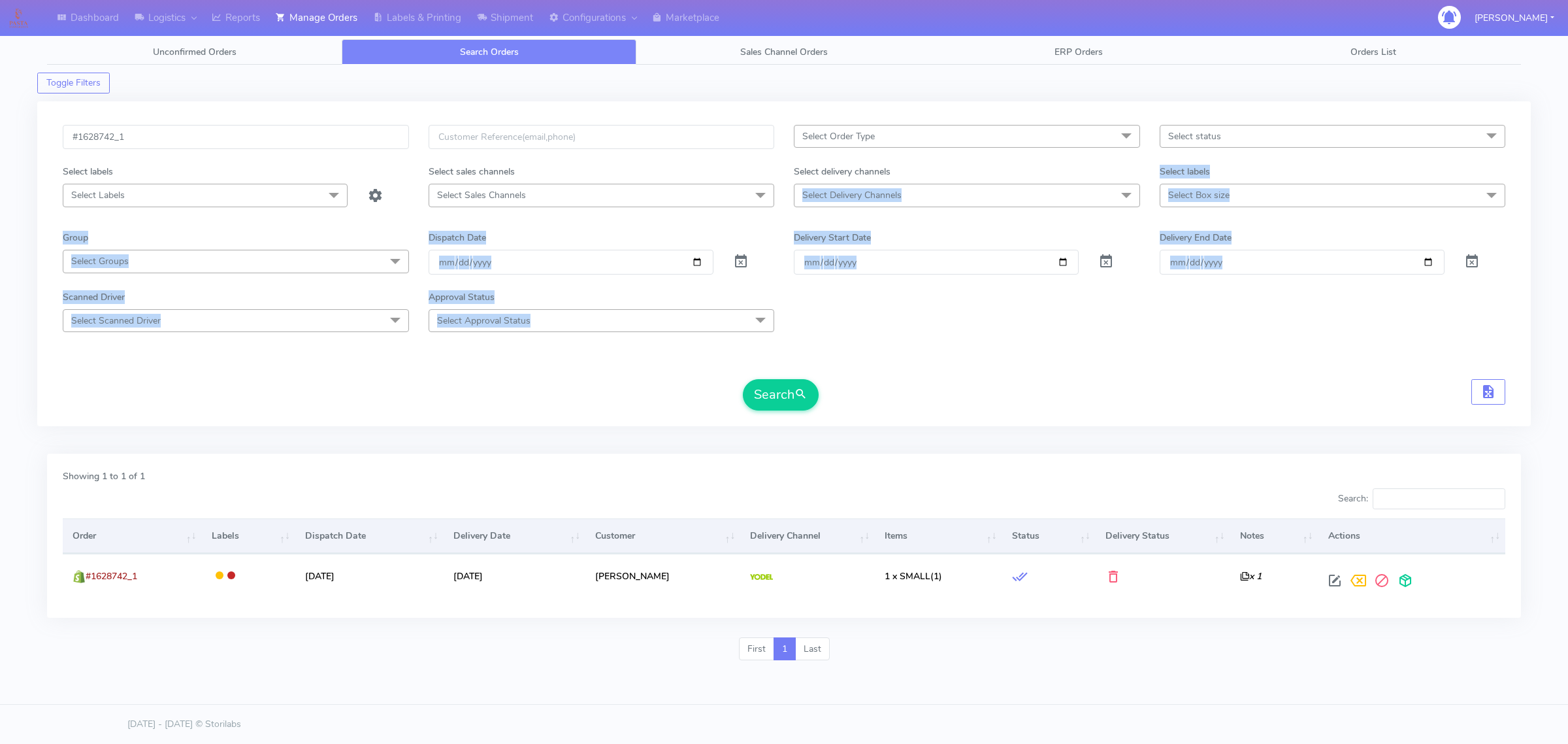
drag, startPoint x: 980, startPoint y: 259, endPoint x: 1122, endPoint y: 67, distance: 238.8
click at [1080, 91] on div "Toggle Filters #1628742_1 Select Order Type Select All MEALS ATAVI One Off Past…" at bounding box center [784, 367] width 1474 height 606
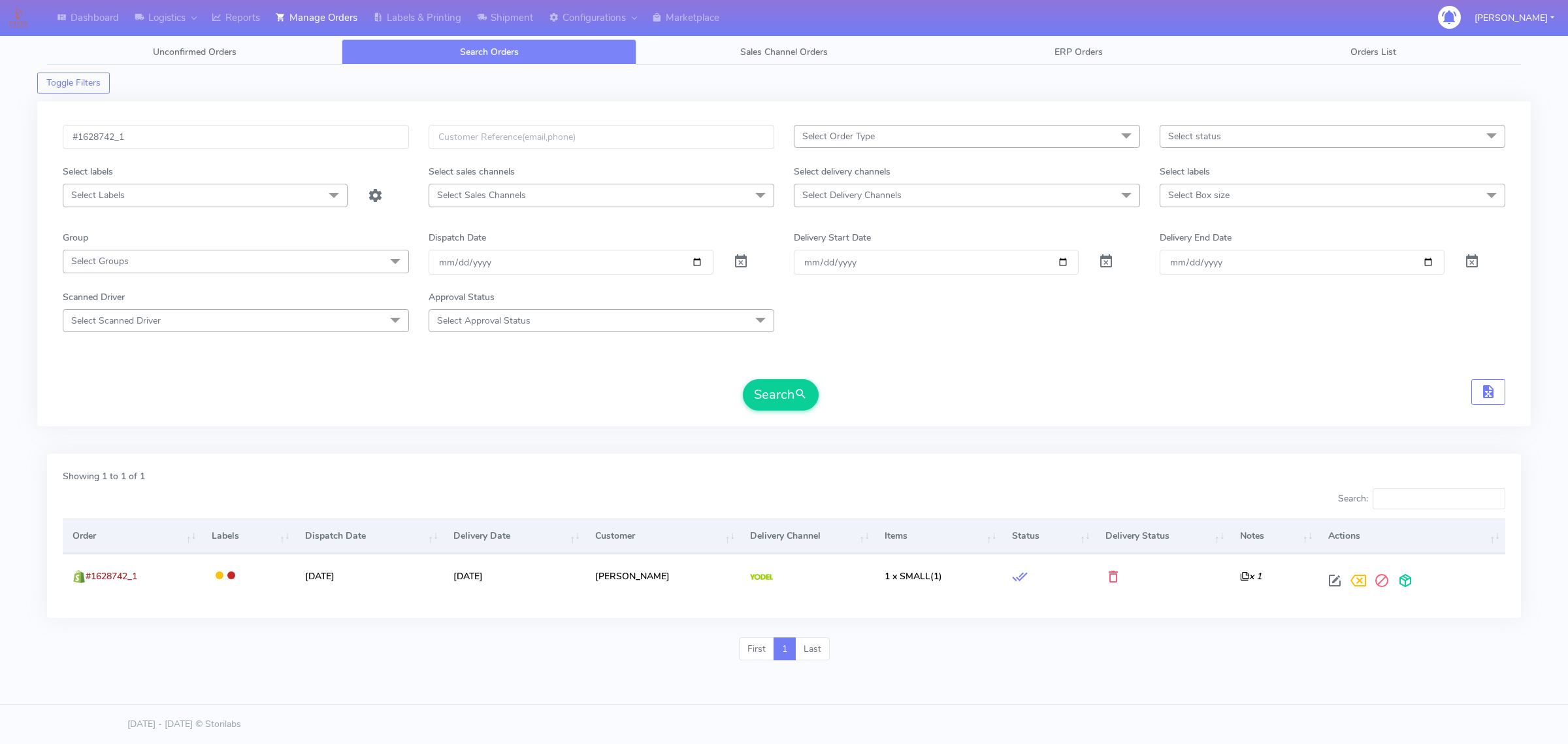
click at [1208, 7] on div "Dashboard Logistics London Logistics Reports Manage Orders Labels & Printing Sh…" at bounding box center [723, 18] width 1439 height 36
click at [1037, 344] on form "#1628742_1 Select Order Type Select All MEALS ATAVI One Off Pasta Club Gift Kit…" at bounding box center [784, 267] width 1443 height 285
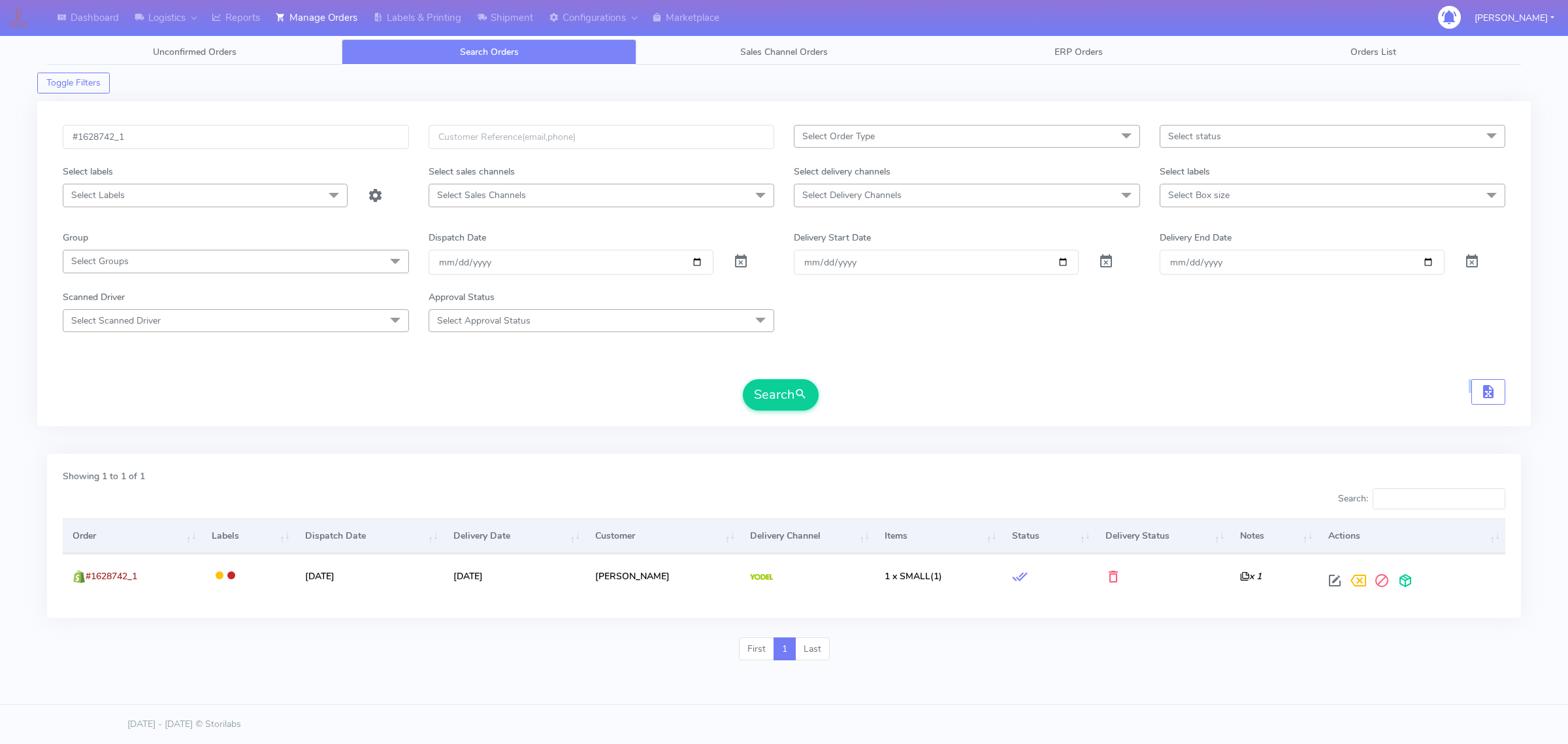
click at [1037, 344] on form "#1628742_1 Select Order Type Select All MEALS ATAVI One Off Pasta Club Gift Kit…" at bounding box center [784, 267] width 1443 height 285
